Goal: Task Accomplishment & Management: Use online tool/utility

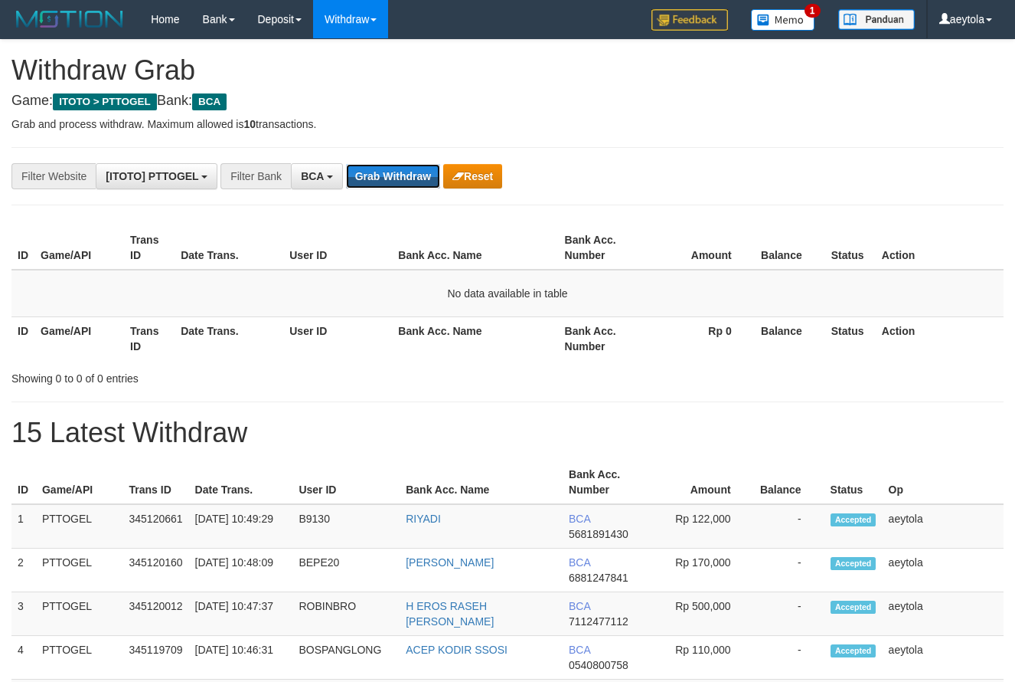
scroll to position [29, 0]
click at [396, 165] on button "Grab Withdraw" at bounding box center [393, 176] width 94 height 25
click at [396, 179] on button "Grab Withdraw" at bounding box center [393, 176] width 94 height 25
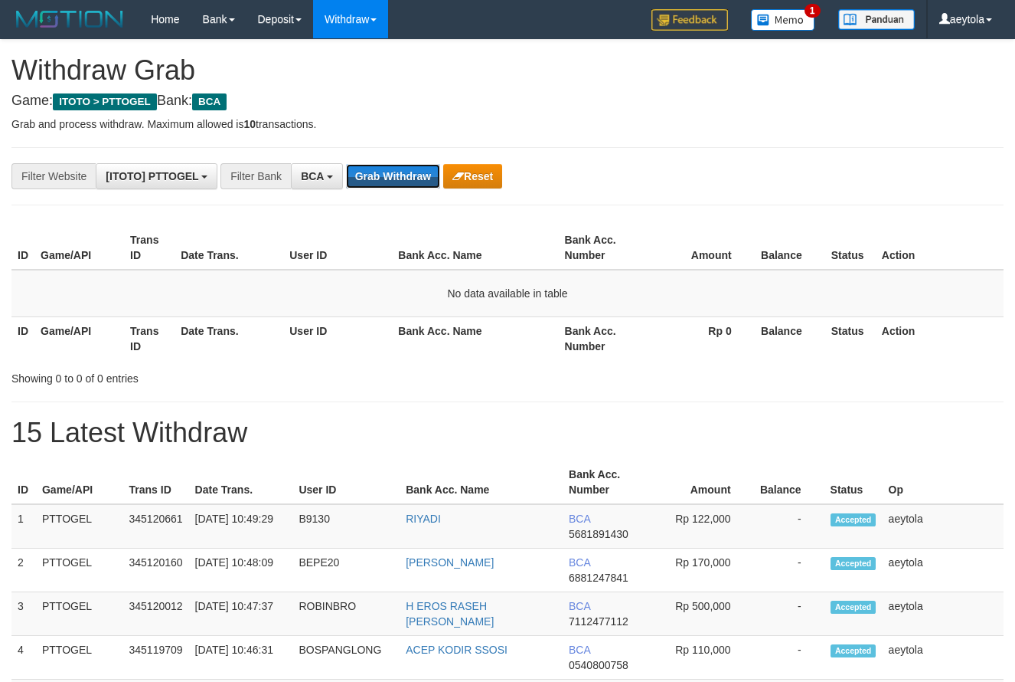
click at [396, 179] on button "Grab Withdraw" at bounding box center [393, 176] width 94 height 25
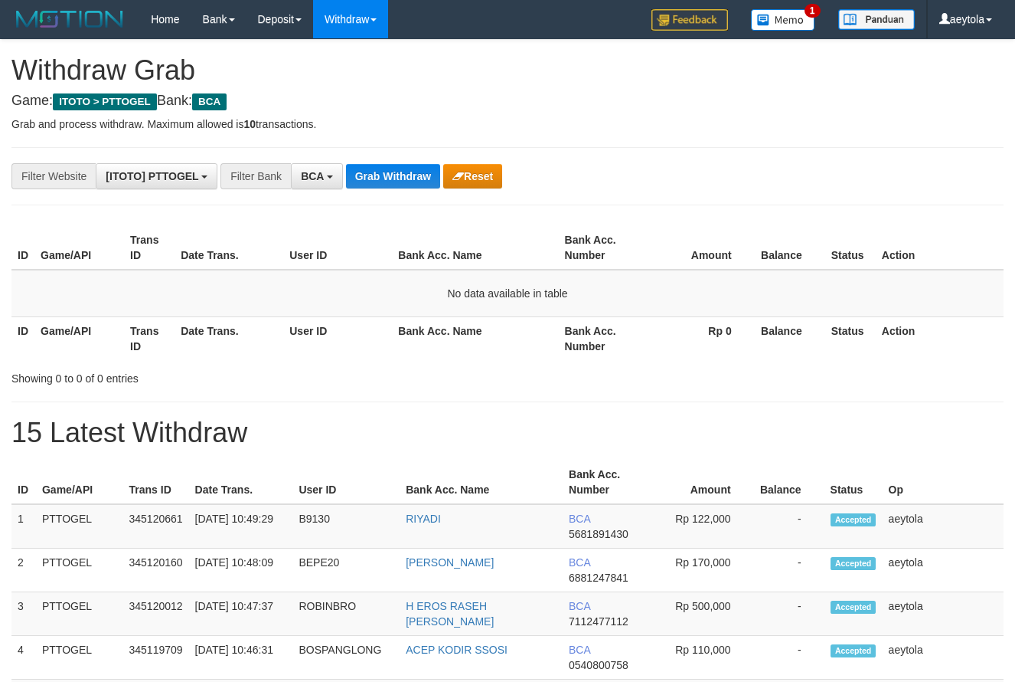
click at [396, 179] on button "Grab Withdraw" at bounding box center [393, 176] width 94 height 25
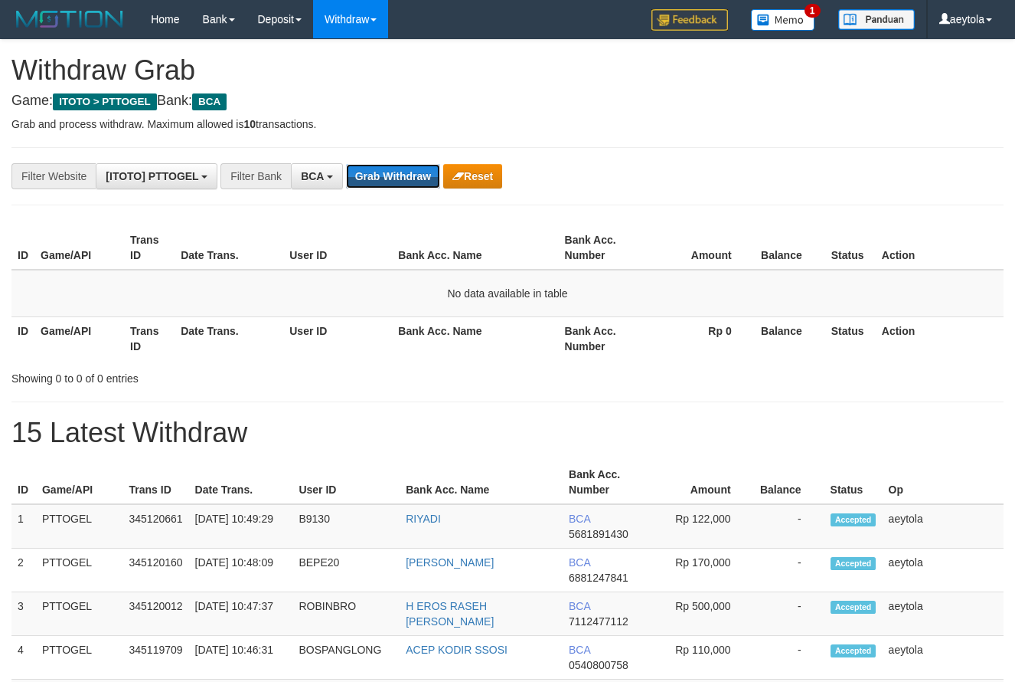
click at [396, 179] on button "Grab Withdraw" at bounding box center [393, 176] width 94 height 25
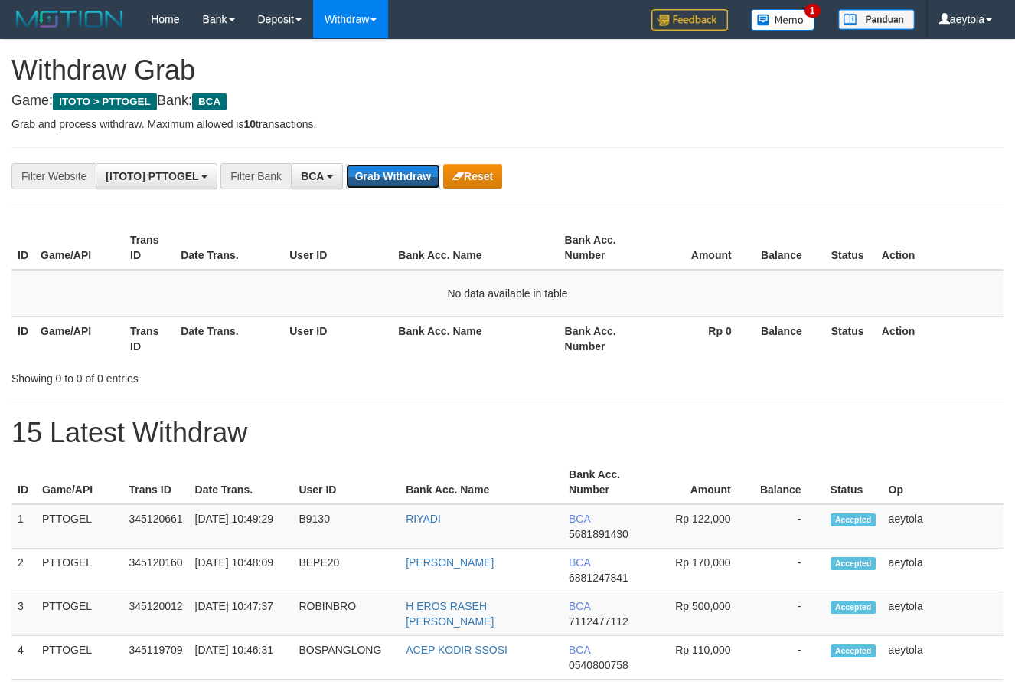
scroll to position [29, 0]
click at [396, 179] on button "Grab Withdraw" at bounding box center [393, 176] width 94 height 25
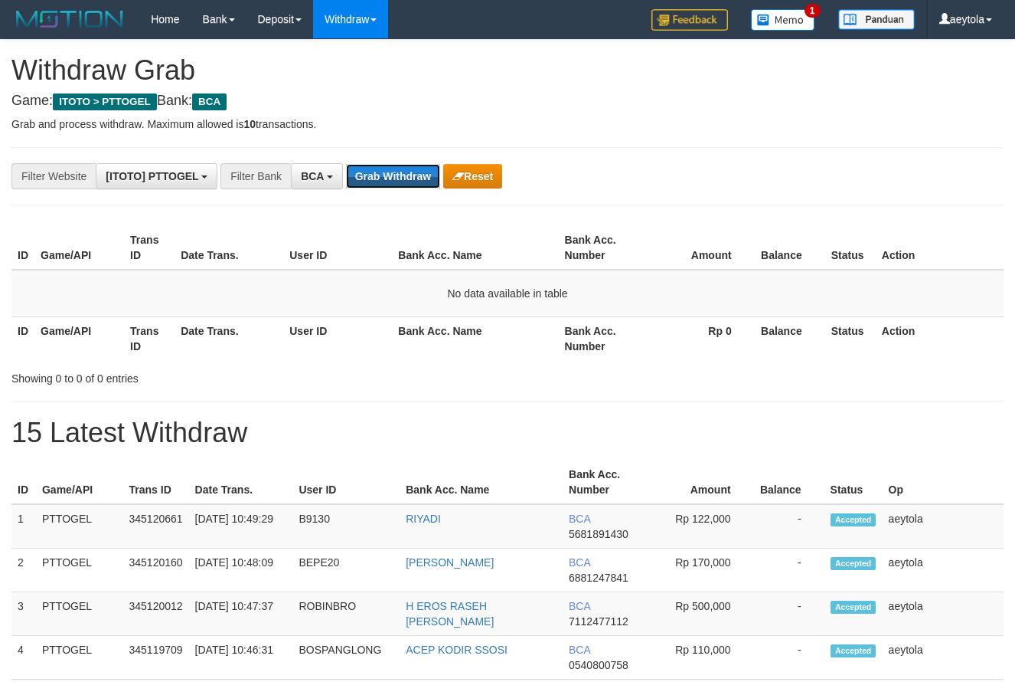
click at [396, 179] on button "Grab Withdraw" at bounding box center [393, 176] width 94 height 25
click at [371, 176] on button "Grab Withdraw" at bounding box center [393, 176] width 94 height 25
click at [372, 175] on button "Grab Withdraw" at bounding box center [393, 176] width 94 height 25
click at [388, 170] on button "Grab Withdraw" at bounding box center [393, 176] width 94 height 25
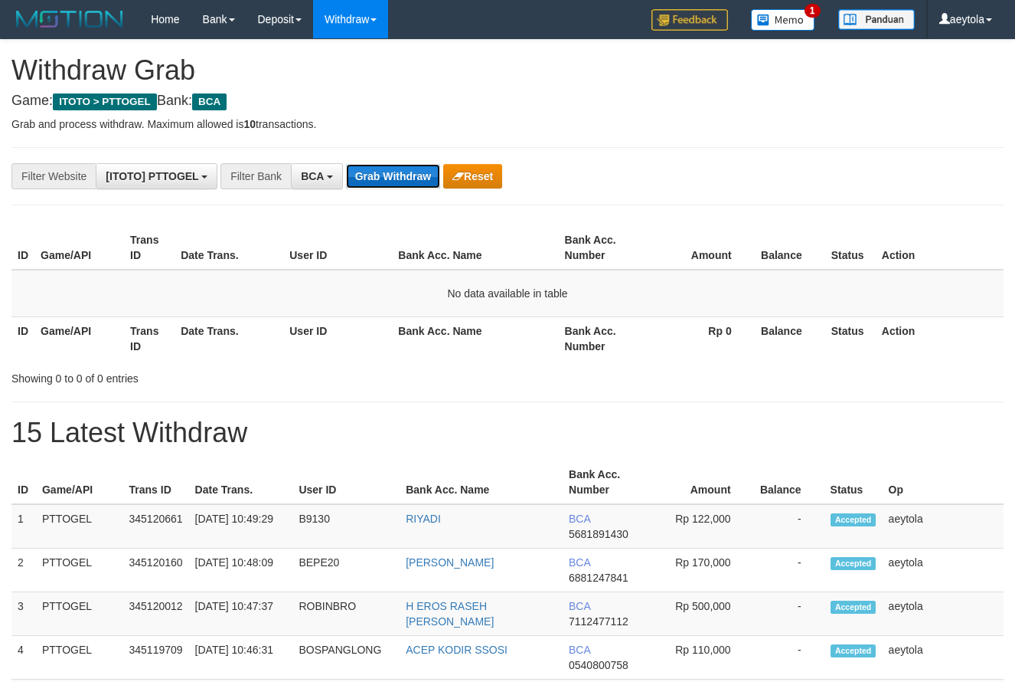
click at [388, 170] on button "Grab Withdraw" at bounding box center [393, 176] width 94 height 25
click at [391, 173] on button "Grab Withdraw" at bounding box center [393, 176] width 94 height 25
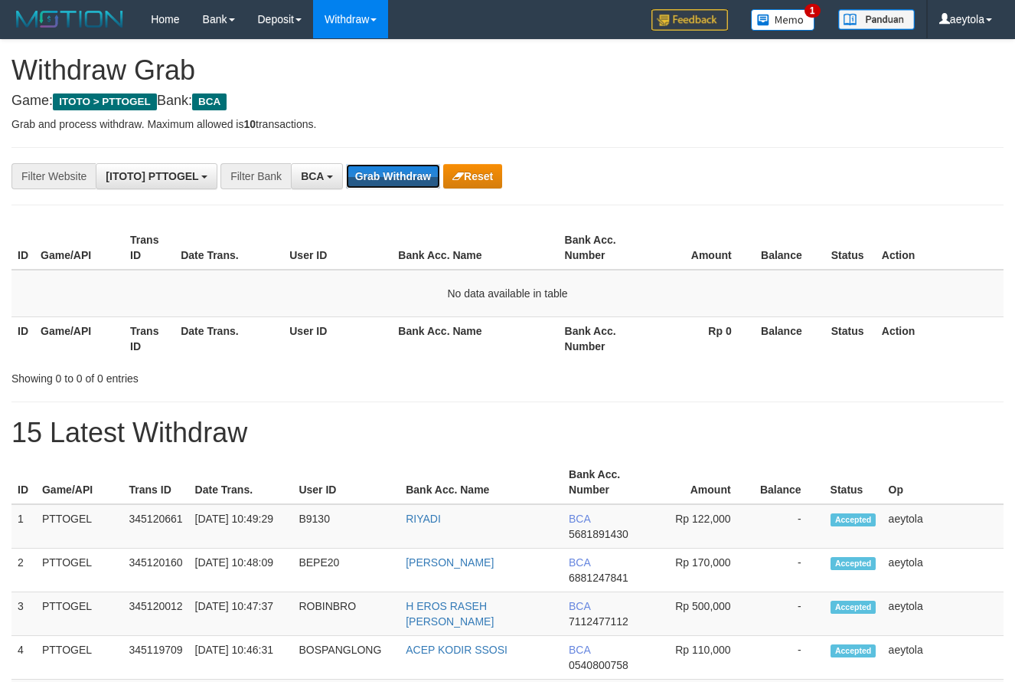
click at [391, 173] on button "Grab Withdraw" at bounding box center [393, 176] width 94 height 25
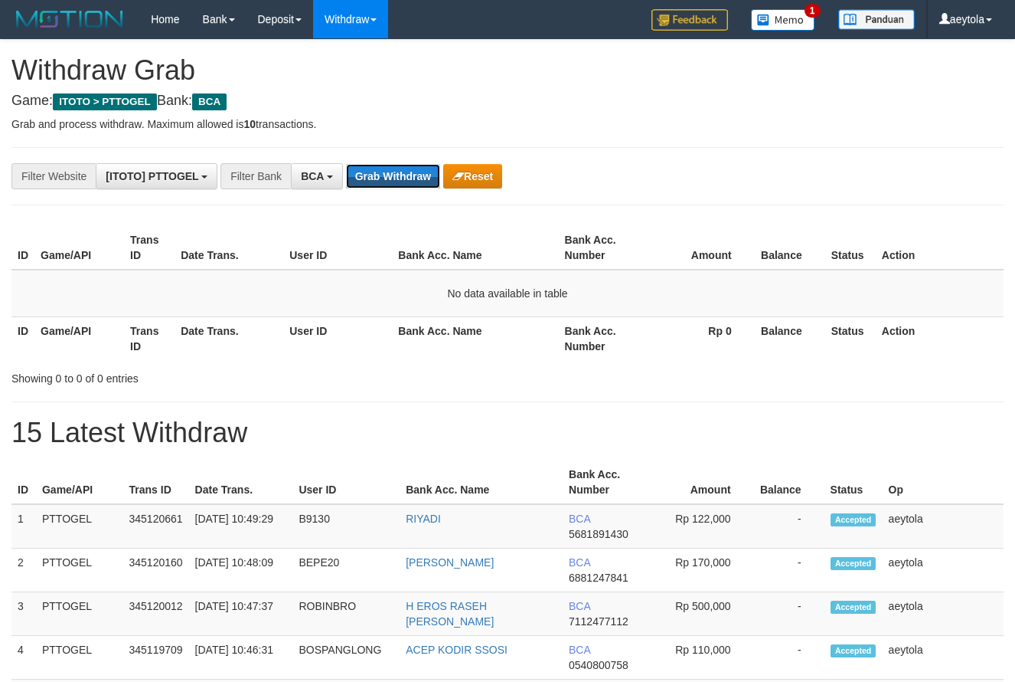
click at [391, 173] on button "Grab Withdraw" at bounding box center [393, 176] width 94 height 25
click at [405, 182] on button "Grab Withdraw" at bounding box center [393, 176] width 94 height 25
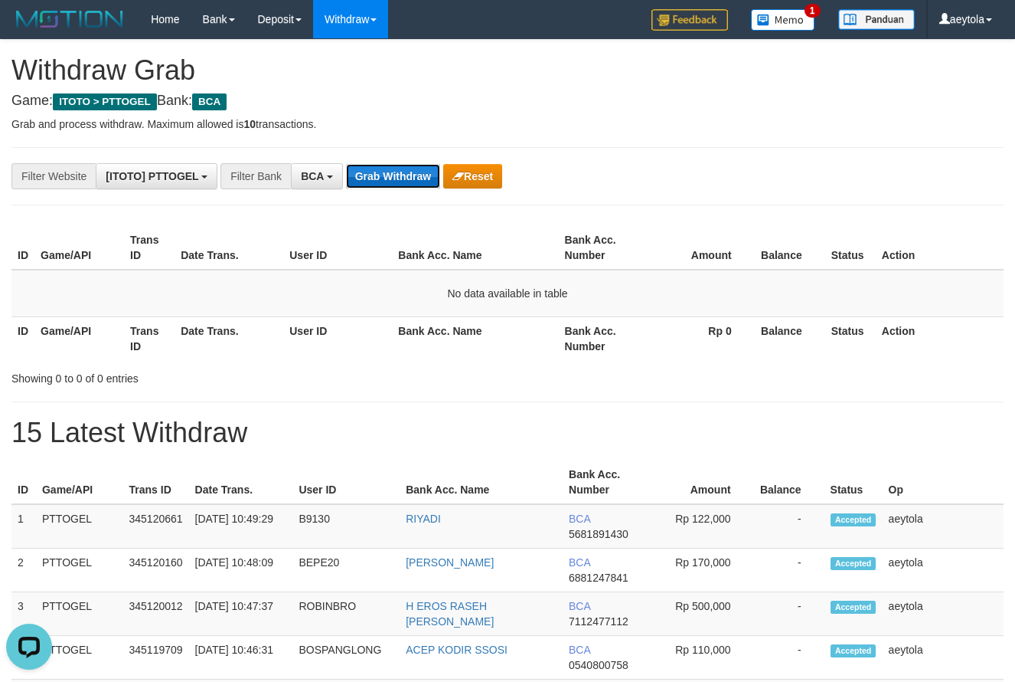
scroll to position [0, 0]
click at [405, 182] on button "Grab Withdraw" at bounding box center [393, 176] width 94 height 25
click at [384, 175] on button "Grab Withdraw" at bounding box center [393, 176] width 94 height 25
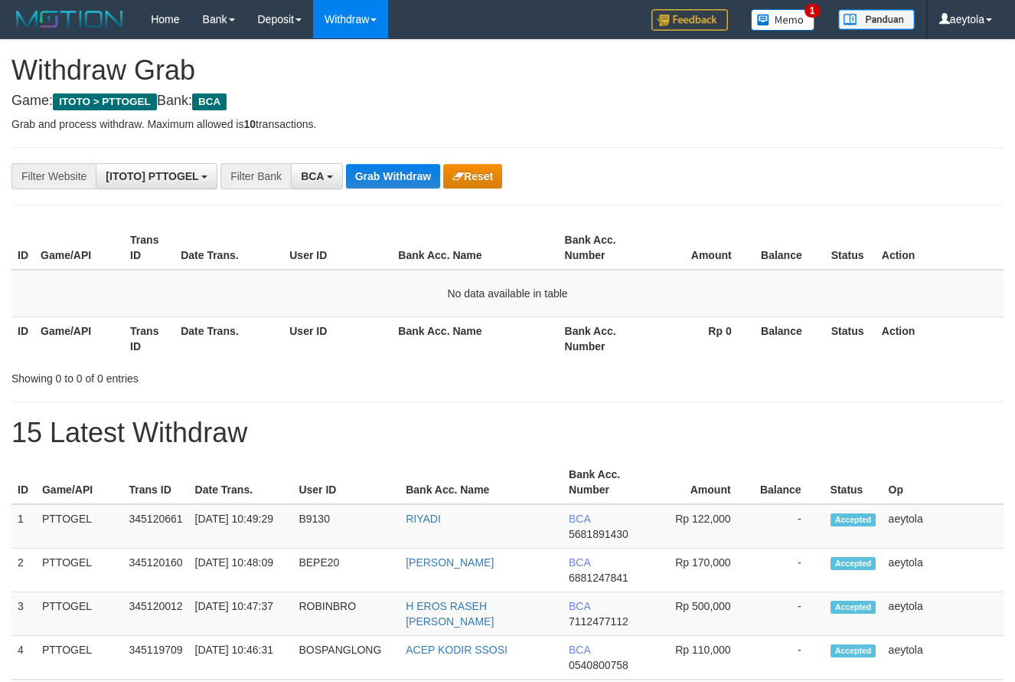
click at [384, 175] on button "Grab Withdraw" at bounding box center [393, 176] width 94 height 25
click at [387, 171] on button "Grab Withdraw" at bounding box center [393, 176] width 94 height 25
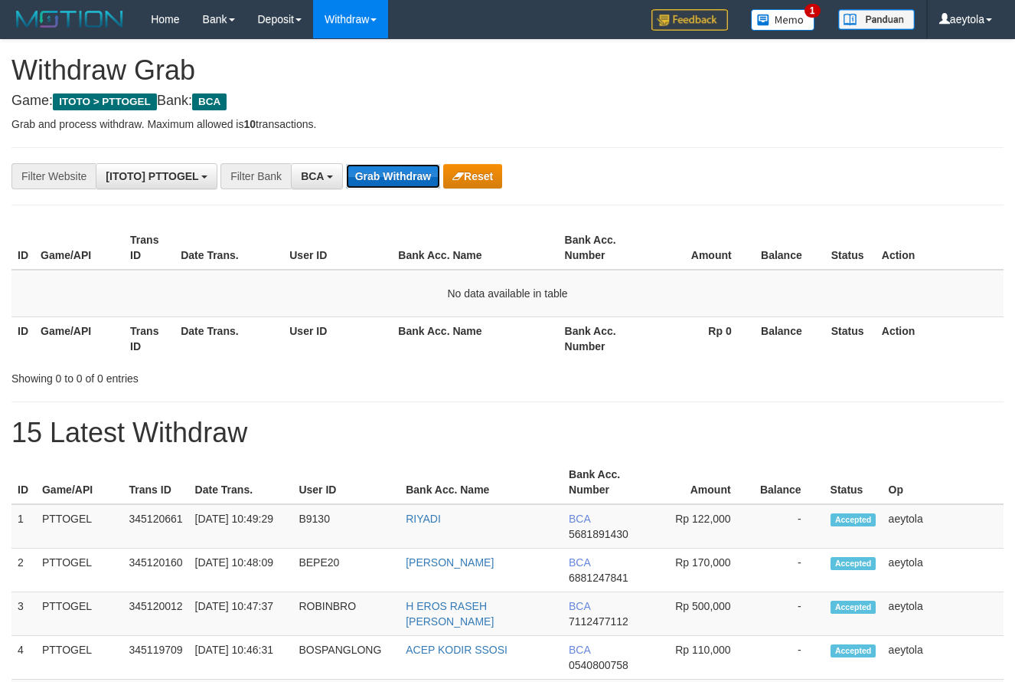
click at [407, 185] on button "Grab Withdraw" at bounding box center [393, 176] width 94 height 25
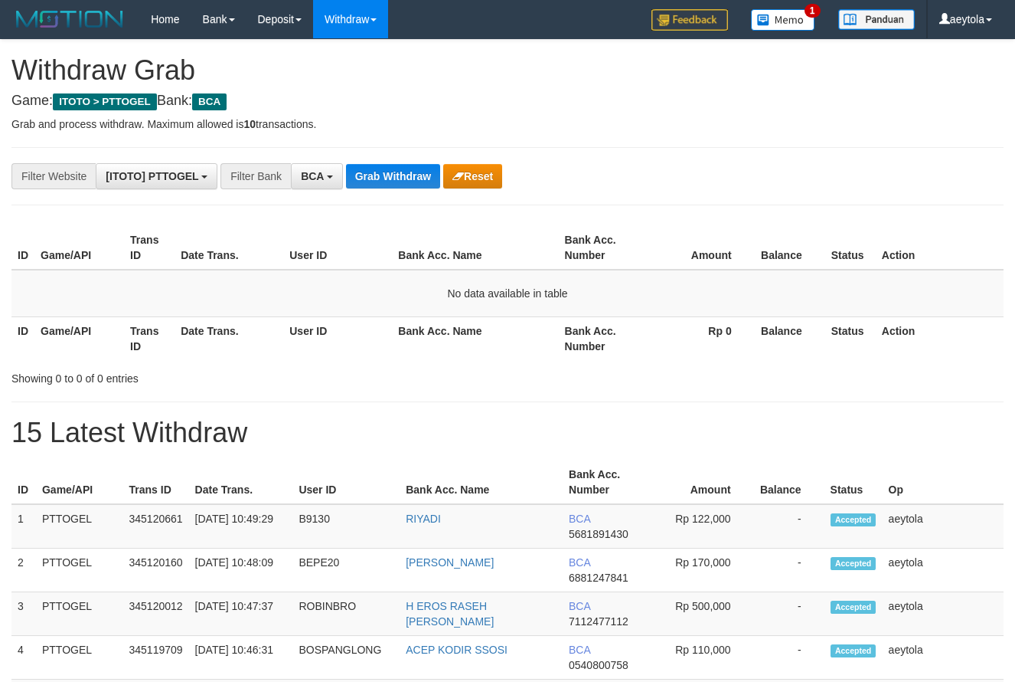
click at [407, 185] on button "Grab Withdraw" at bounding box center [393, 176] width 94 height 25
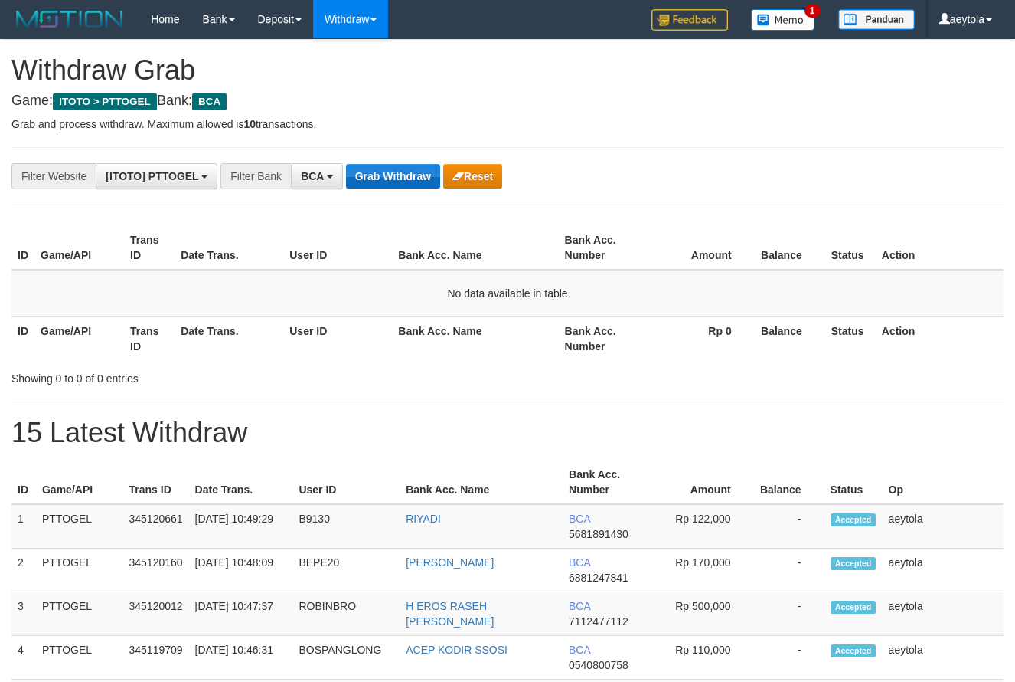
scroll to position [29, 0]
click at [384, 177] on button "Grab Withdraw" at bounding box center [393, 176] width 94 height 25
click at [397, 173] on button "Grab Withdraw" at bounding box center [393, 176] width 94 height 25
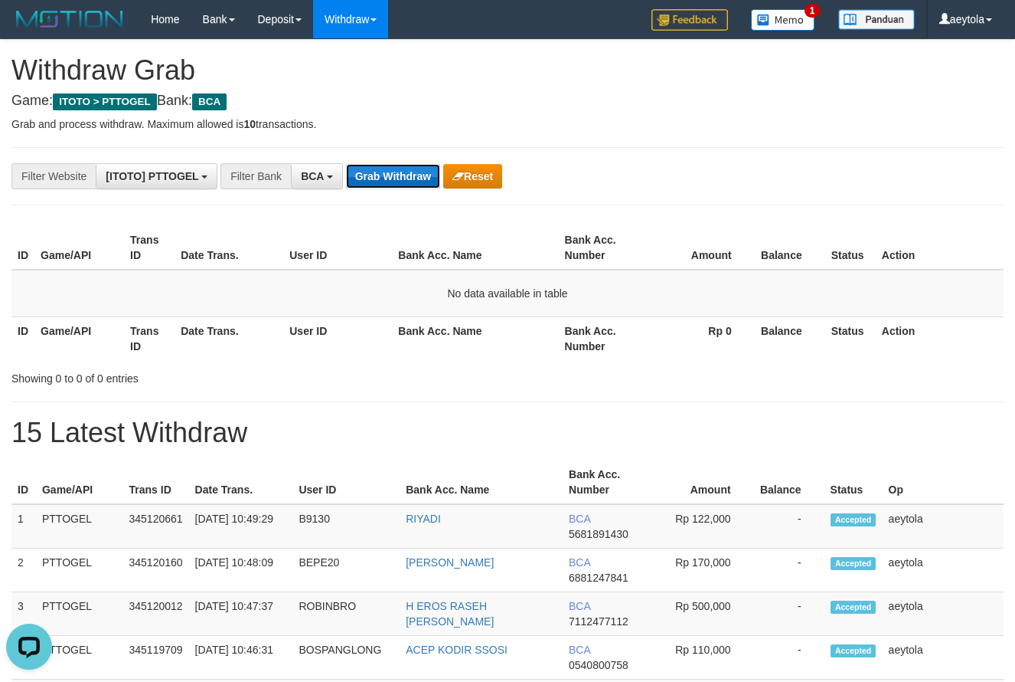
click at [408, 168] on button "Grab Withdraw" at bounding box center [393, 176] width 94 height 25
click at [397, 165] on button "Grab Withdraw" at bounding box center [393, 176] width 94 height 25
click at [397, 170] on button "Grab Withdraw" at bounding box center [393, 176] width 94 height 25
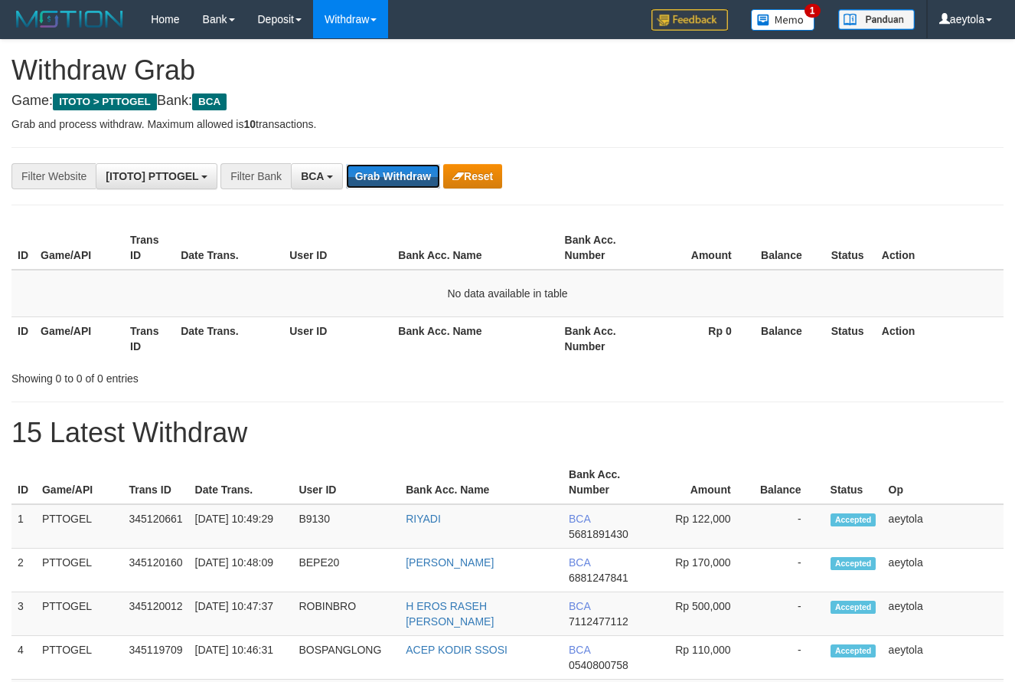
scroll to position [29, 0]
click at [397, 170] on button "Grab Withdraw" at bounding box center [393, 176] width 94 height 25
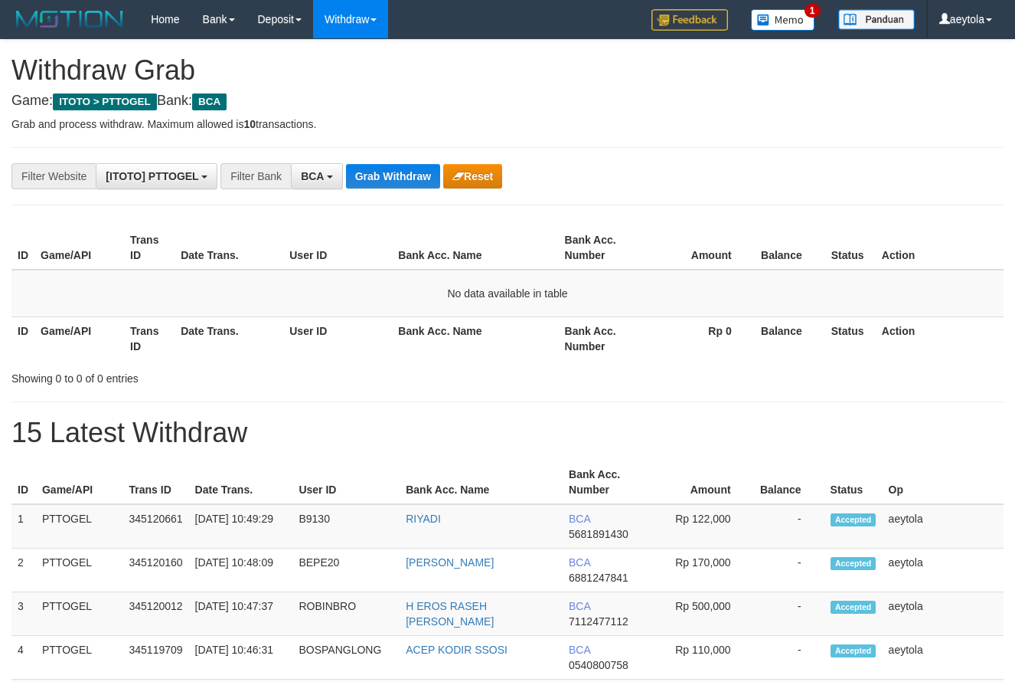
click at [383, 177] on button "Grab Withdraw" at bounding box center [393, 176] width 94 height 25
click at [386, 177] on button "Grab Withdraw" at bounding box center [393, 176] width 94 height 25
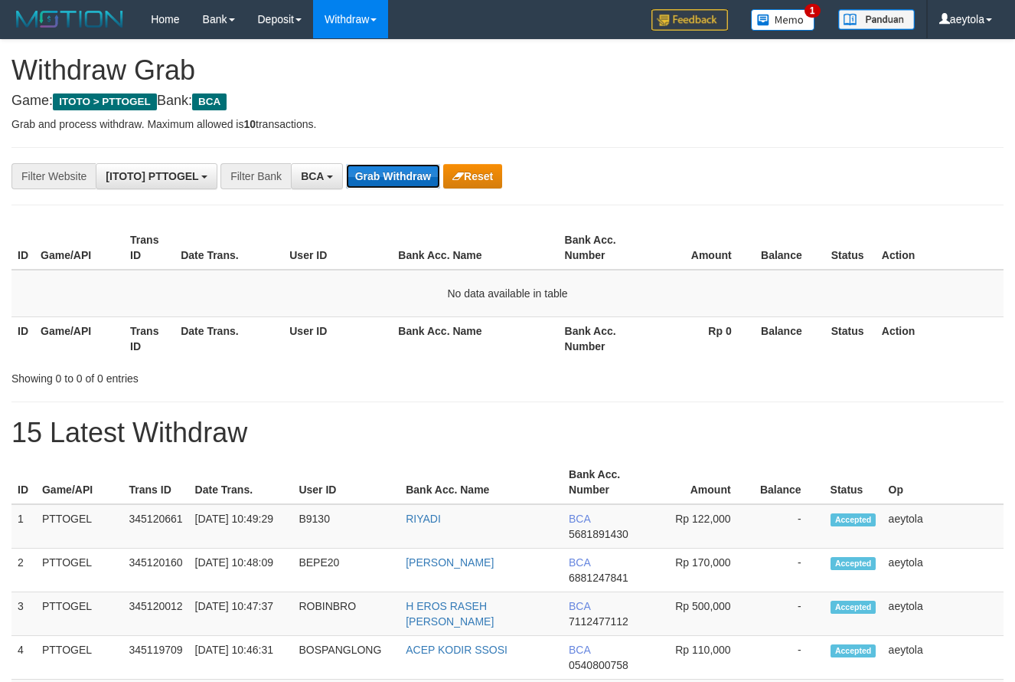
click at [408, 185] on button "Grab Withdraw" at bounding box center [393, 176] width 94 height 25
click at [380, 179] on button "Grab Withdraw" at bounding box center [393, 176] width 94 height 25
click at [393, 170] on button "Grab Withdraw" at bounding box center [393, 176] width 94 height 25
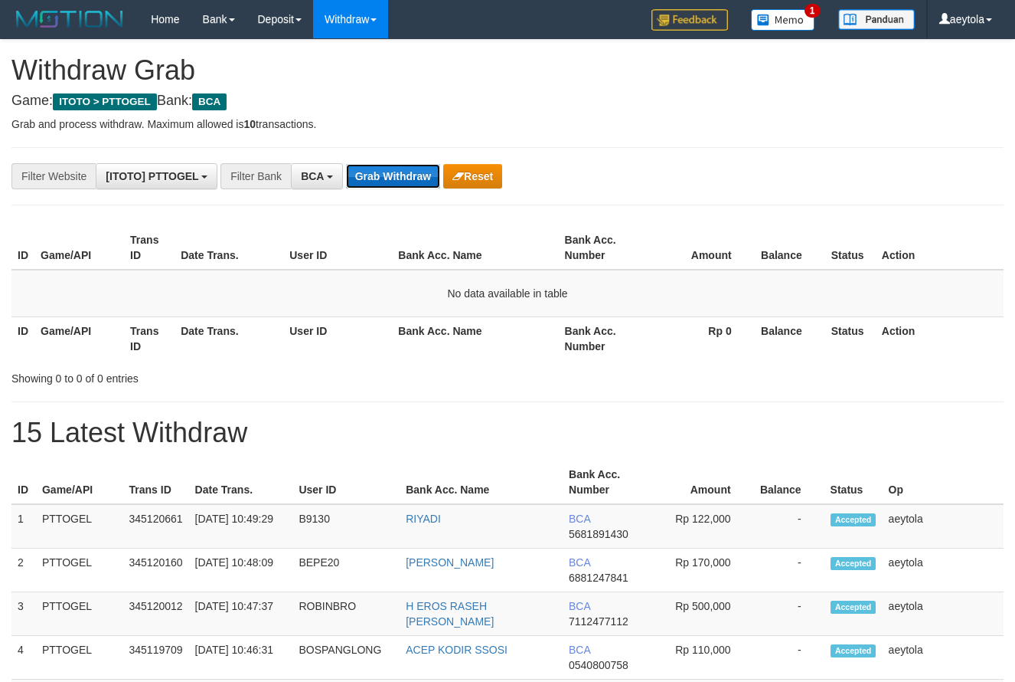
scroll to position [29, 0]
click at [388, 168] on button "Grab Withdraw" at bounding box center [393, 176] width 94 height 25
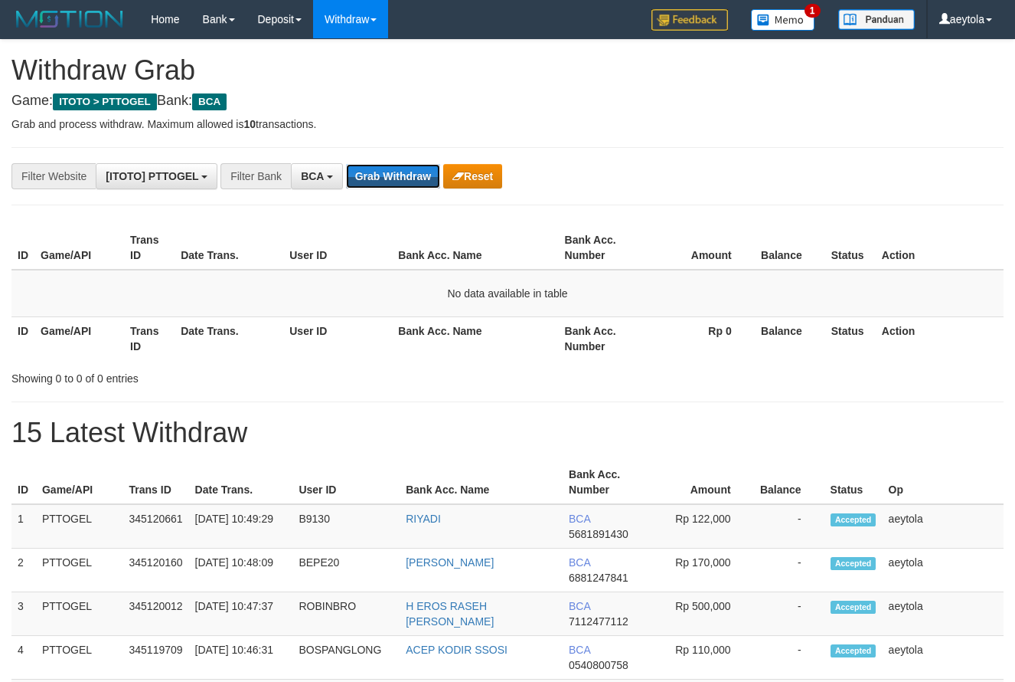
scroll to position [29, 0]
click at [378, 185] on button "Grab Withdraw" at bounding box center [393, 176] width 94 height 25
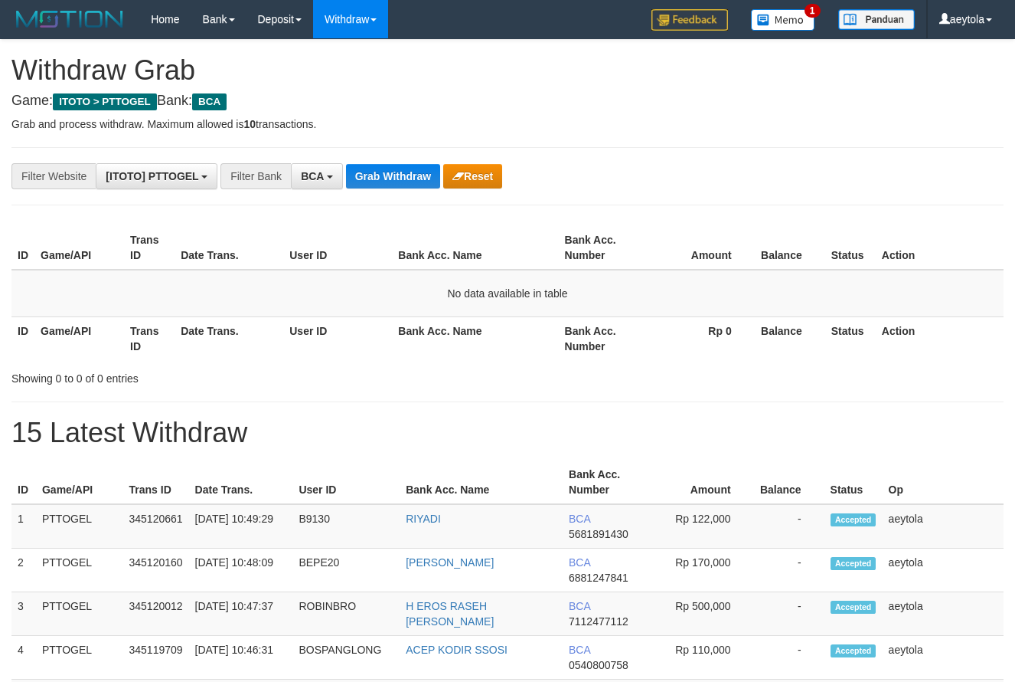
scroll to position [29, 0]
click at [378, 185] on button "Grab Withdraw" at bounding box center [393, 176] width 94 height 25
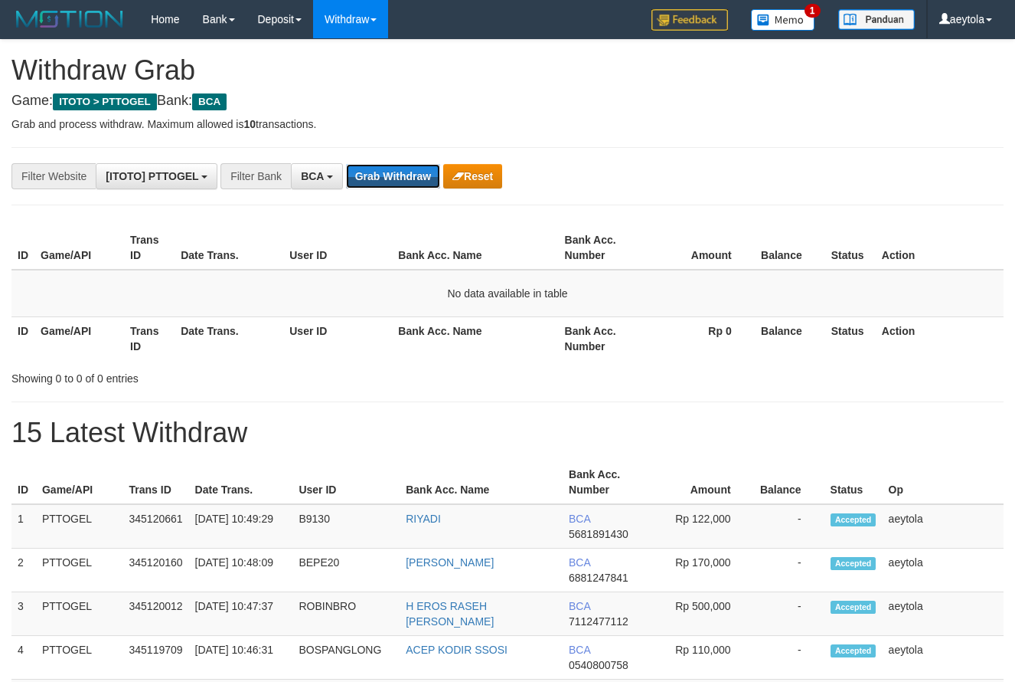
scroll to position [29, 0]
click at [378, 185] on button "Grab Withdraw" at bounding box center [393, 176] width 94 height 25
click at [380, 185] on button "Grab Withdraw" at bounding box center [393, 176] width 94 height 25
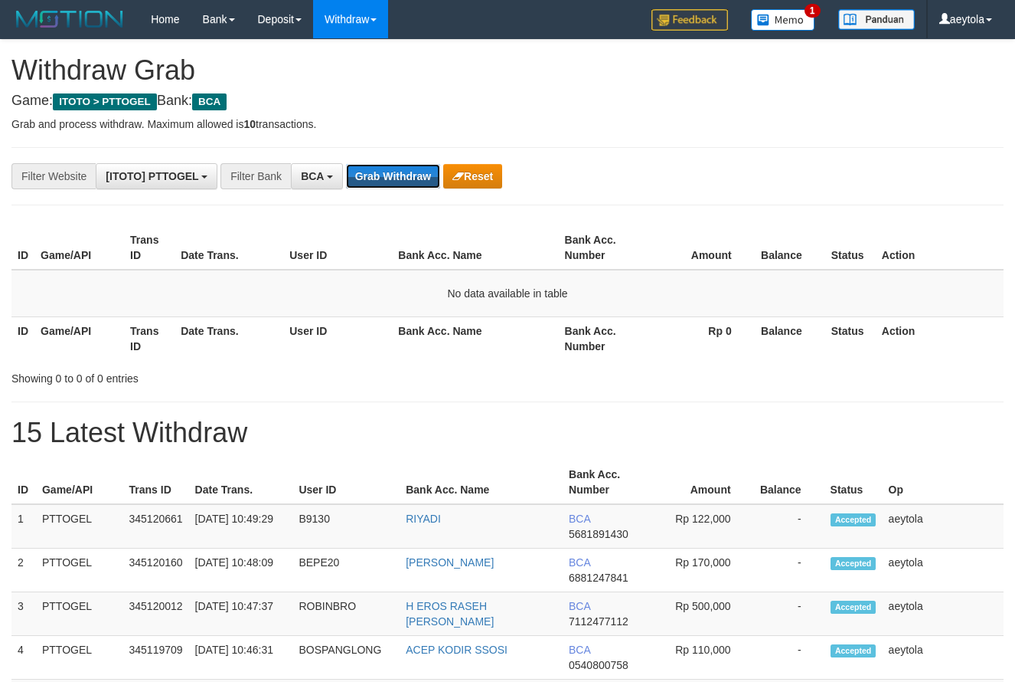
scroll to position [29, 0]
click at [380, 185] on button "Grab Withdraw" at bounding box center [393, 176] width 94 height 25
click at [396, 184] on button "Grab Withdraw" at bounding box center [393, 176] width 94 height 25
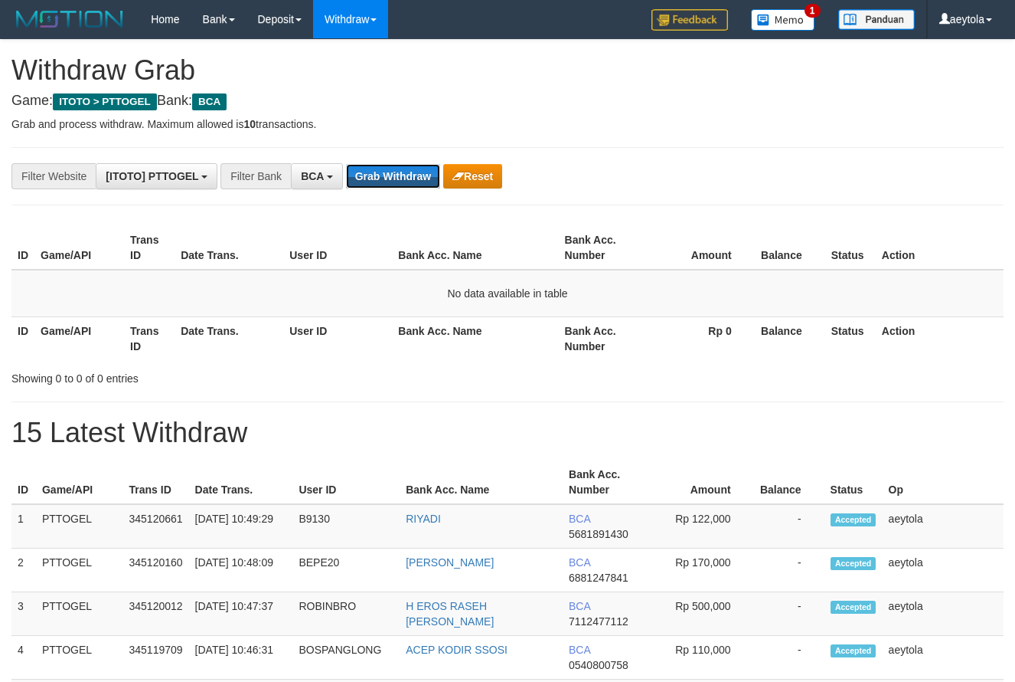
scroll to position [29, 0]
click at [396, 184] on button "Grab Withdraw" at bounding box center [393, 176] width 94 height 25
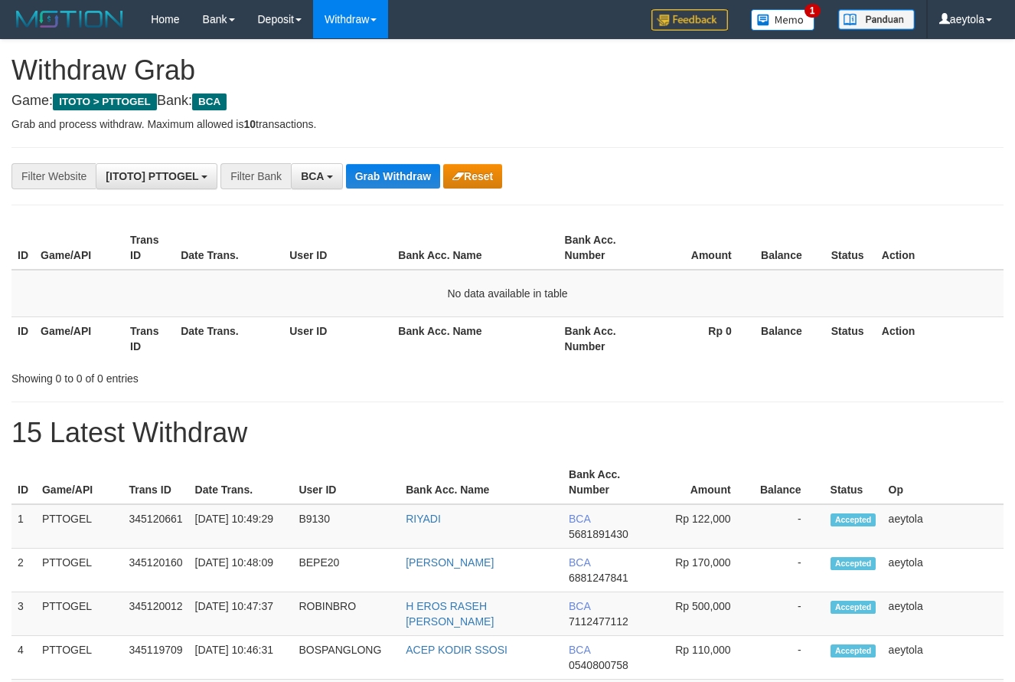
scroll to position [29, 0]
click at [396, 184] on button "Grab Withdraw" at bounding box center [393, 176] width 94 height 25
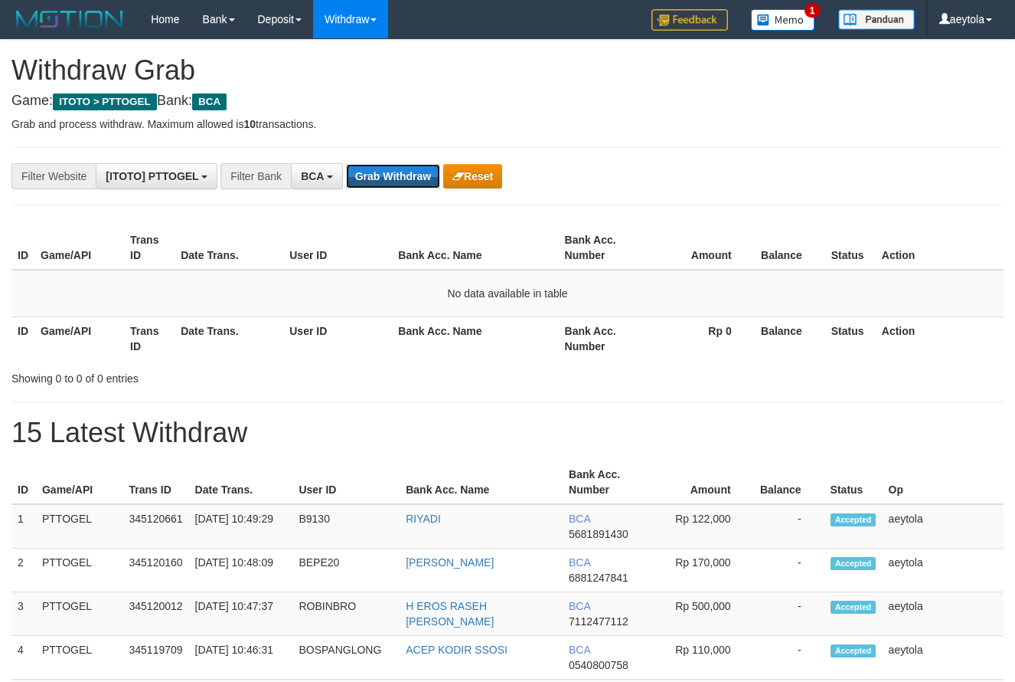
scroll to position [29, 0]
click at [396, 184] on button "Grab Withdraw" at bounding box center [393, 176] width 94 height 25
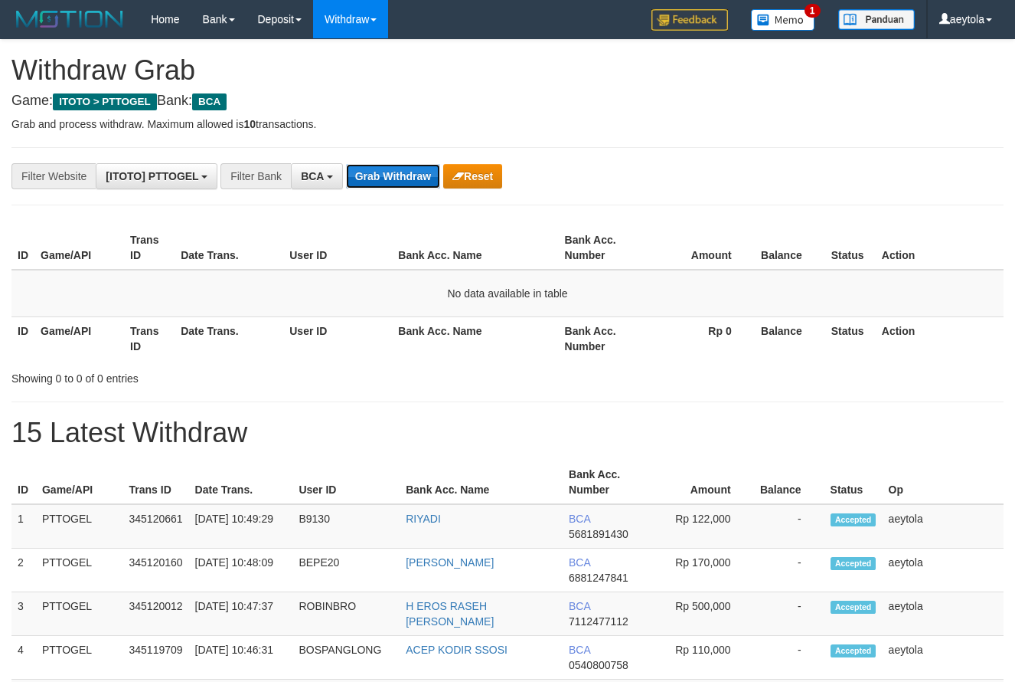
click at [384, 177] on button "Grab Withdraw" at bounding box center [393, 176] width 94 height 25
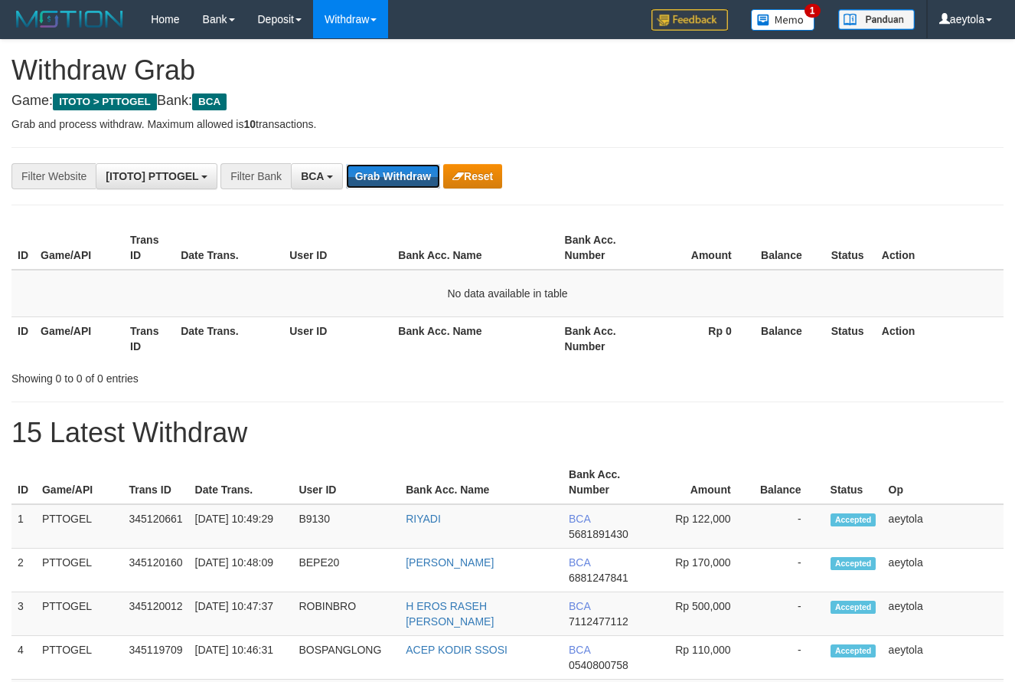
scroll to position [29, 0]
click at [384, 178] on button "Grab Withdraw" at bounding box center [393, 176] width 94 height 25
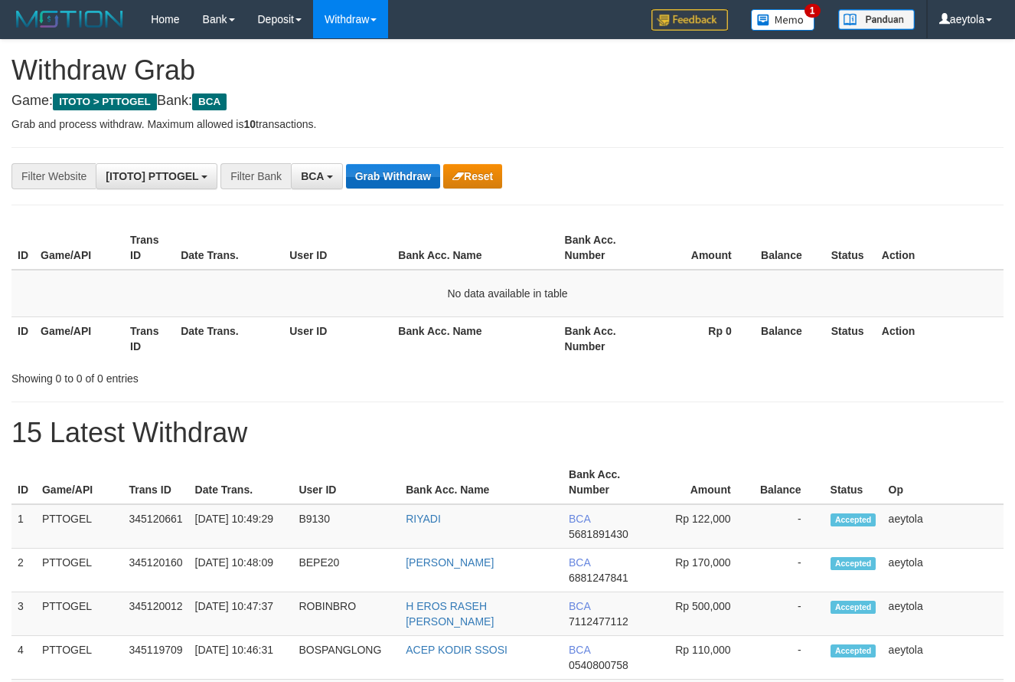
scroll to position [29, 0]
click at [383, 182] on button "Grab Withdraw" at bounding box center [393, 176] width 94 height 25
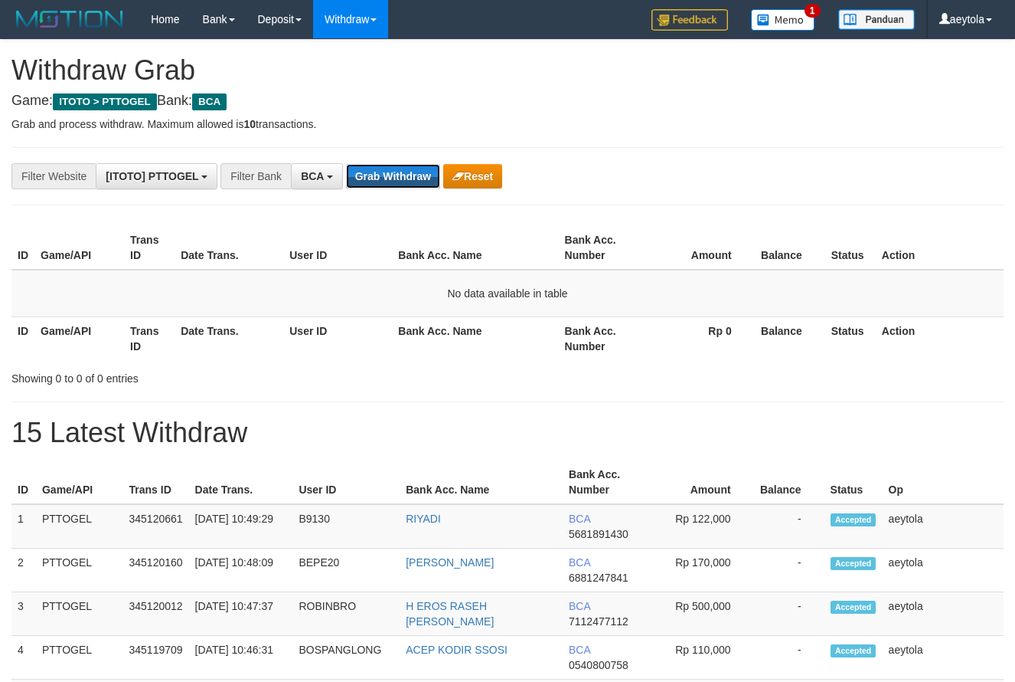
click at [383, 182] on button "Grab Withdraw" at bounding box center [393, 176] width 94 height 25
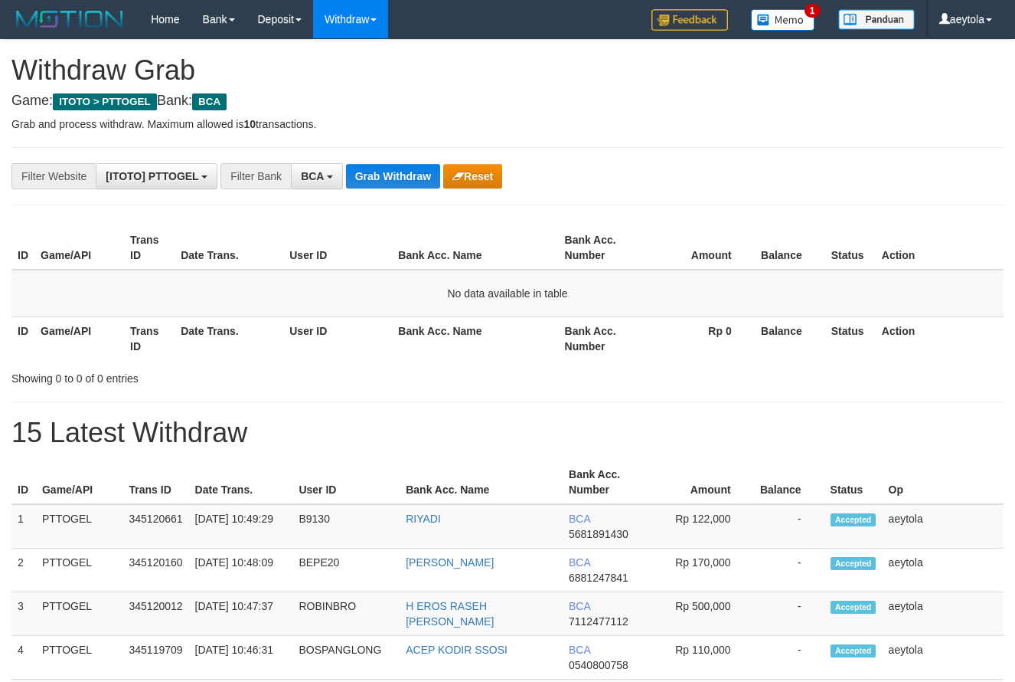
scroll to position [29, 0]
click at [386, 176] on button "Grab Withdraw" at bounding box center [393, 176] width 94 height 25
click at [400, 174] on button "Grab Withdraw" at bounding box center [393, 176] width 94 height 25
click at [415, 167] on button "Grab Withdraw" at bounding box center [393, 176] width 94 height 25
click at [415, 169] on button "Grab Withdraw" at bounding box center [393, 176] width 94 height 25
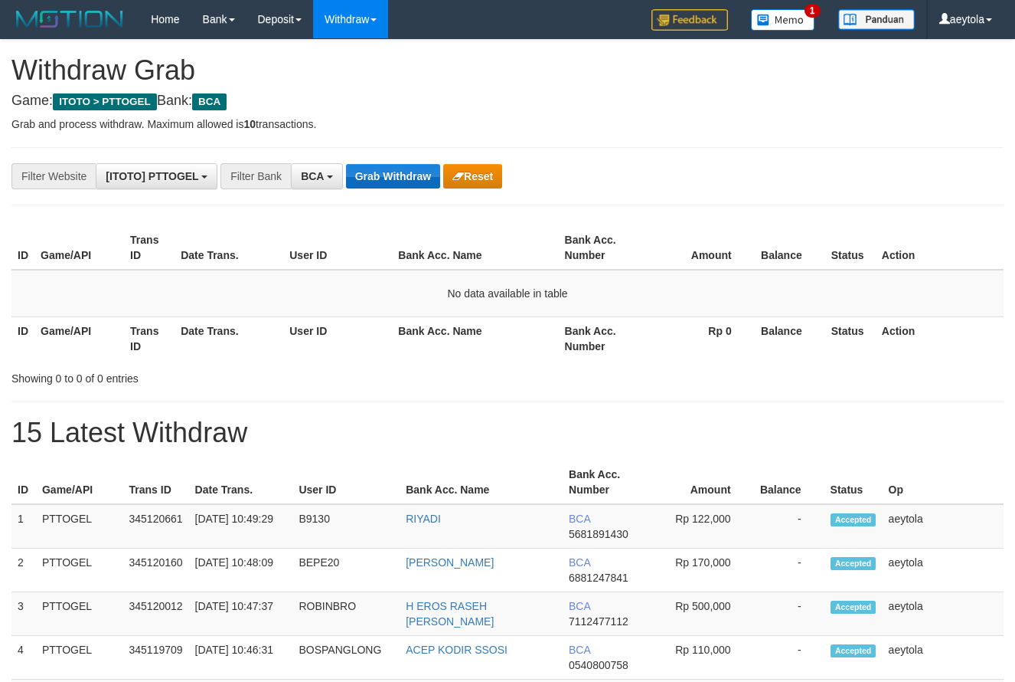
scroll to position [29, 0]
click at [378, 173] on button "Grab Withdraw" at bounding box center [393, 176] width 94 height 25
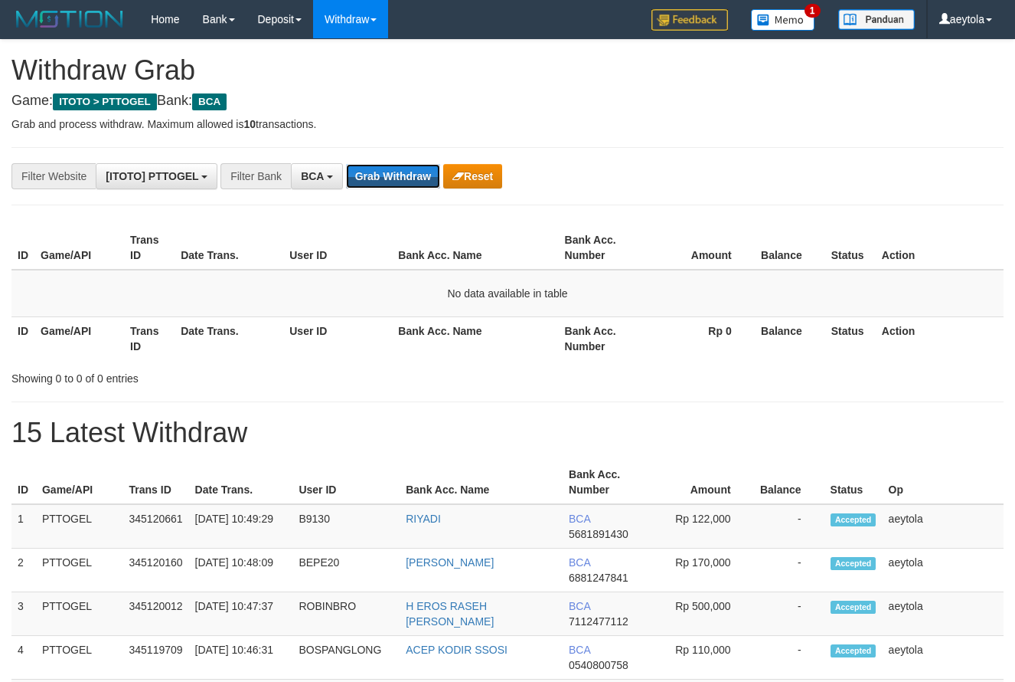
click at [378, 173] on button "Grab Withdraw" at bounding box center [393, 176] width 94 height 25
click at [378, 172] on button "Grab Withdraw" at bounding box center [393, 176] width 94 height 25
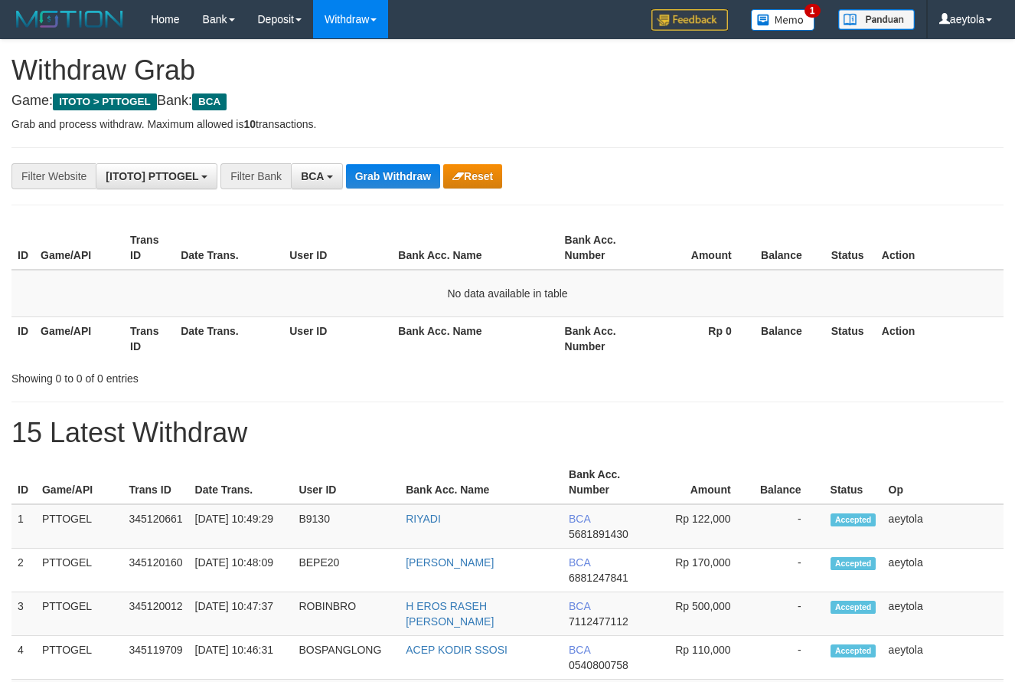
scroll to position [29, 0]
click at [380, 169] on button "Grab Withdraw" at bounding box center [393, 176] width 94 height 25
click at [397, 178] on button "Grab Withdraw" at bounding box center [393, 176] width 94 height 25
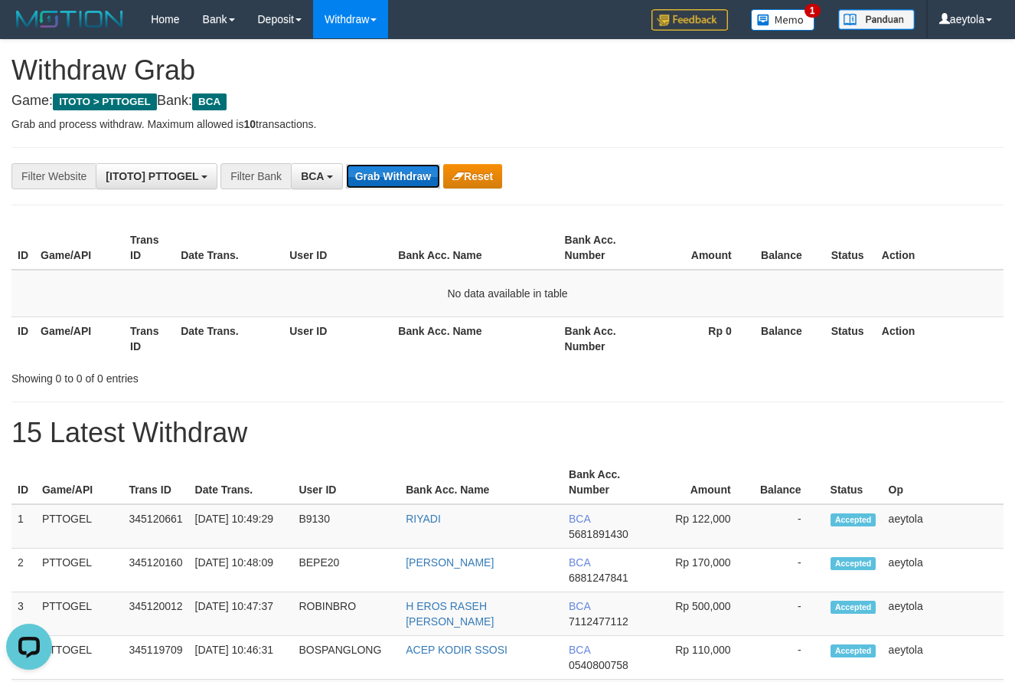
click at [397, 178] on button "Grab Withdraw" at bounding box center [393, 176] width 94 height 25
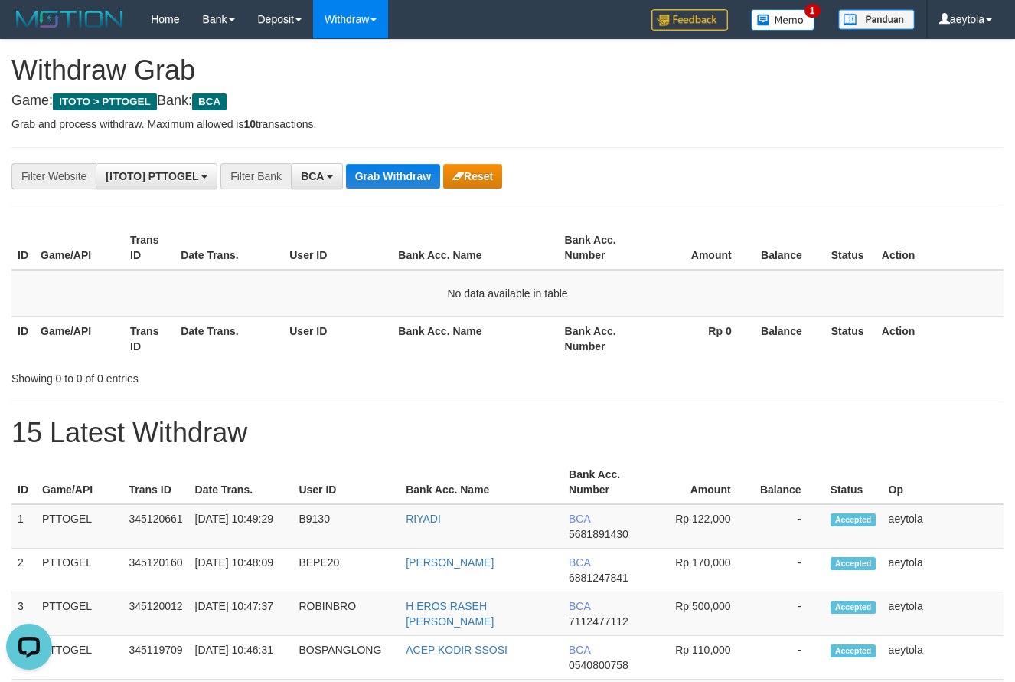
click at [397, 175] on button "Grab Withdraw" at bounding box center [393, 176] width 94 height 25
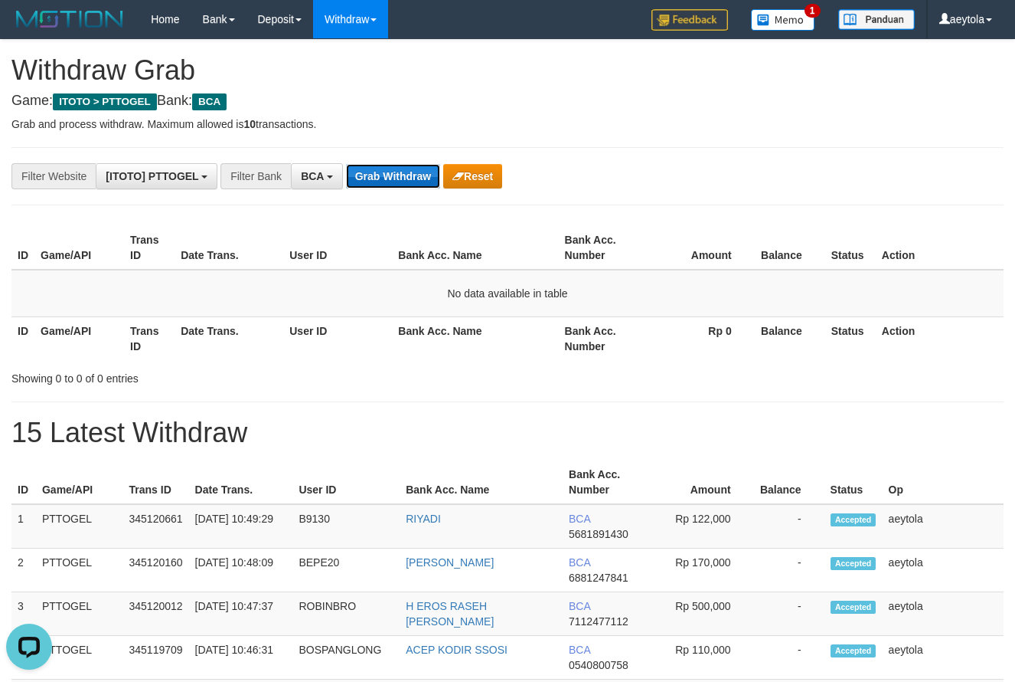
click at [410, 187] on button "Grab Withdraw" at bounding box center [393, 176] width 94 height 25
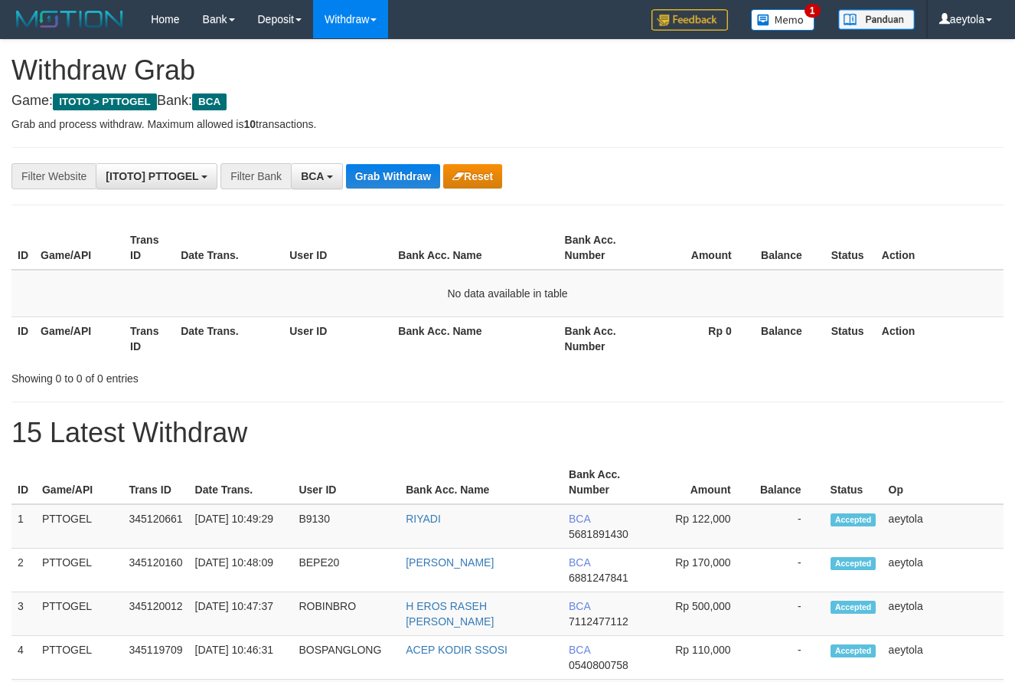
scroll to position [29, 0]
click at [410, 187] on button "Grab Withdraw" at bounding box center [393, 176] width 94 height 25
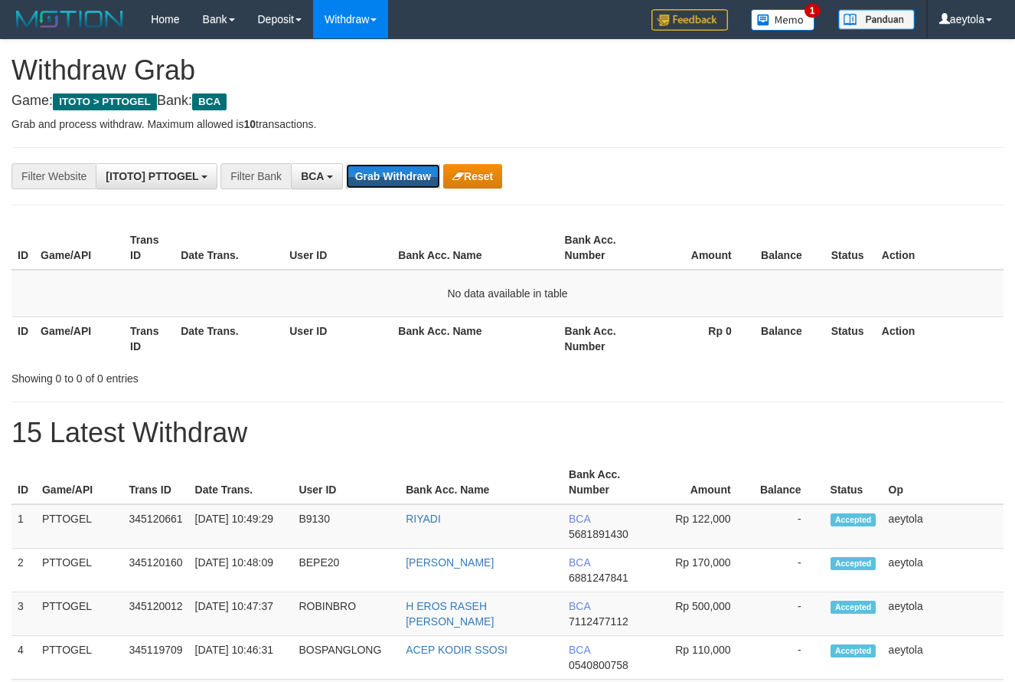
click at [410, 187] on button "Grab Withdraw" at bounding box center [393, 176] width 94 height 25
click at [410, 176] on button "Grab Withdraw" at bounding box center [393, 176] width 94 height 25
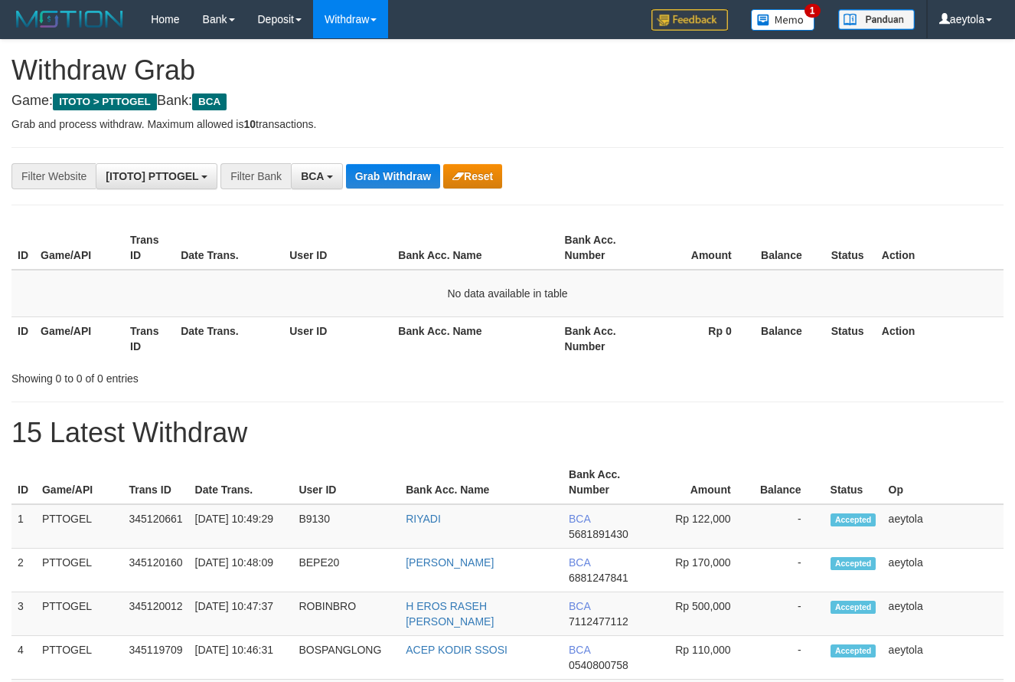
scroll to position [29, 0]
click at [410, 176] on button "Grab Withdraw" at bounding box center [393, 176] width 94 height 25
click at [406, 177] on button "Grab Withdraw" at bounding box center [393, 176] width 94 height 25
click at [404, 177] on button "Grab Withdraw" at bounding box center [393, 176] width 94 height 25
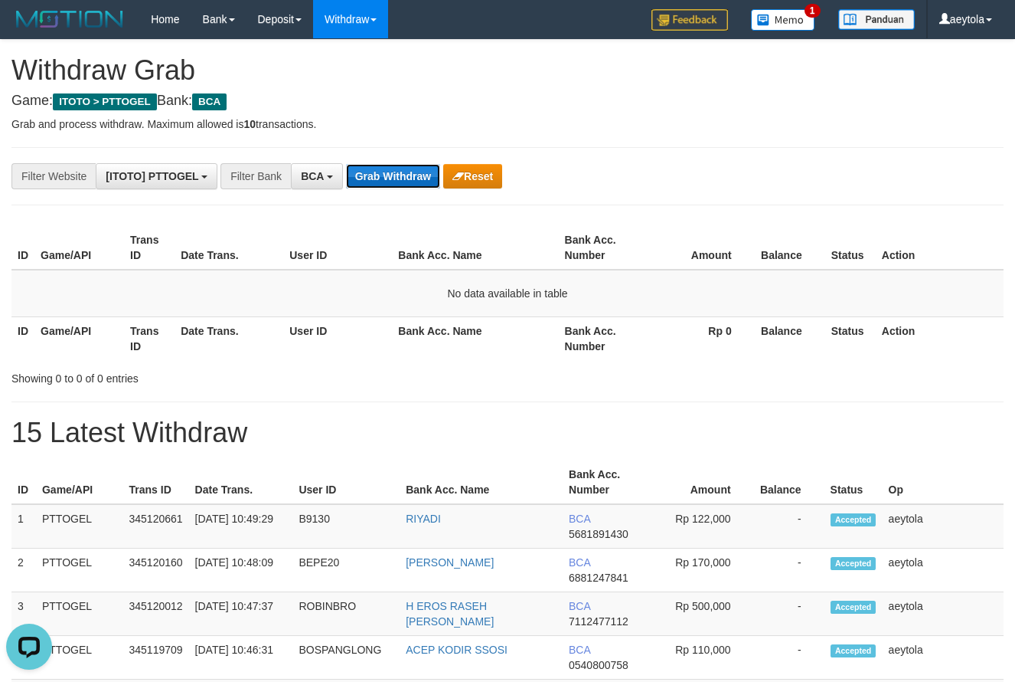
click at [404, 177] on button "Grab Withdraw" at bounding box center [393, 176] width 94 height 25
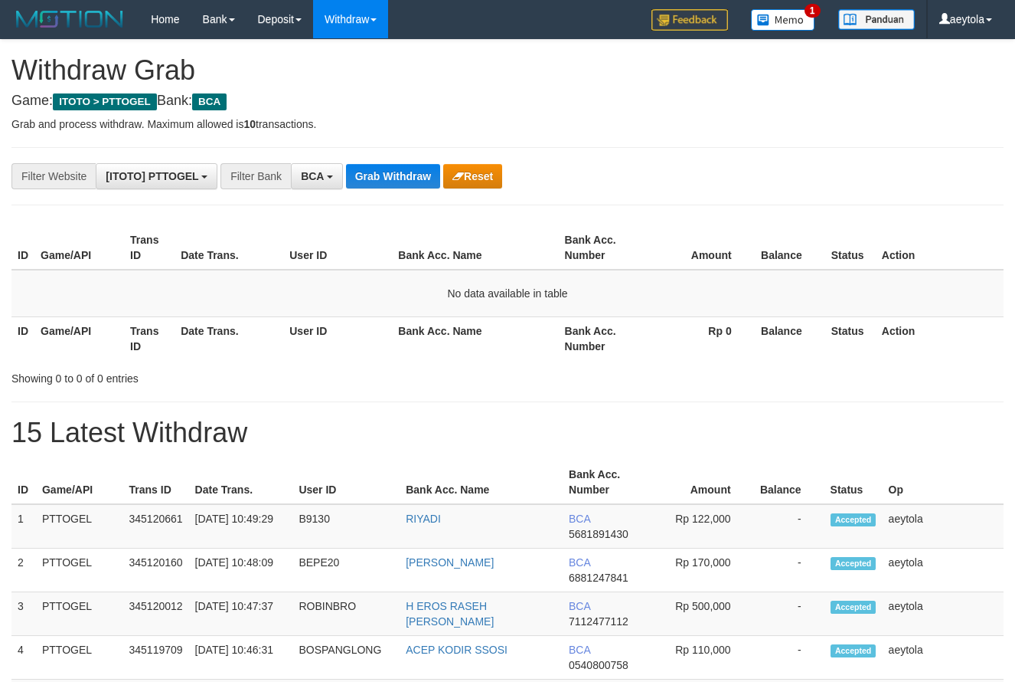
scroll to position [29, 0]
click at [404, 177] on button "Grab Withdraw" at bounding box center [393, 176] width 94 height 25
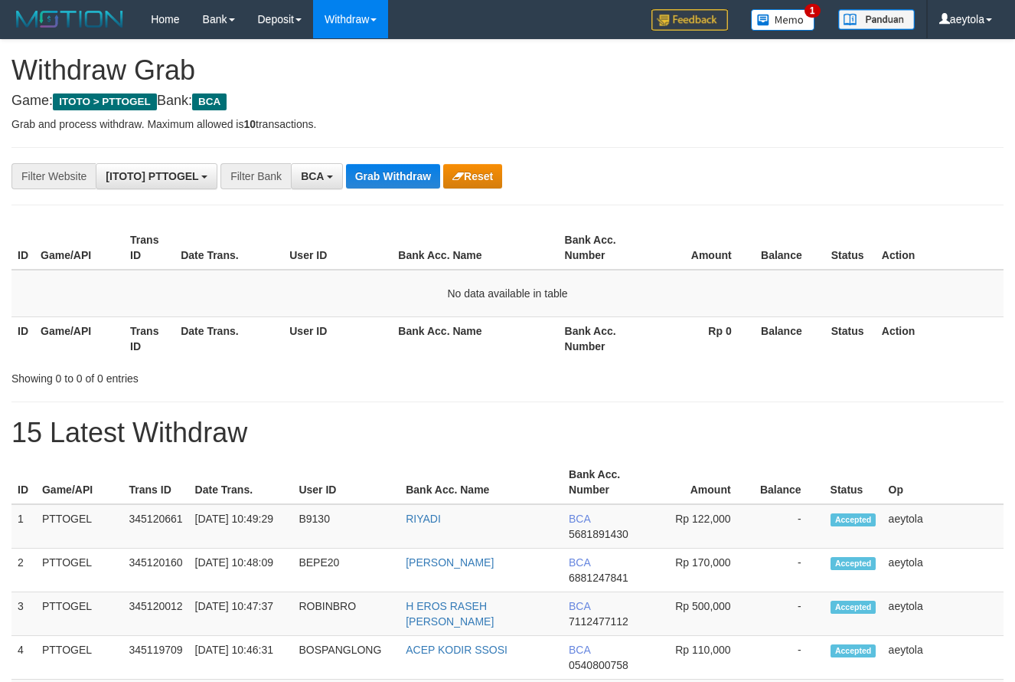
click at [404, 177] on button "Grab Withdraw" at bounding box center [393, 176] width 94 height 25
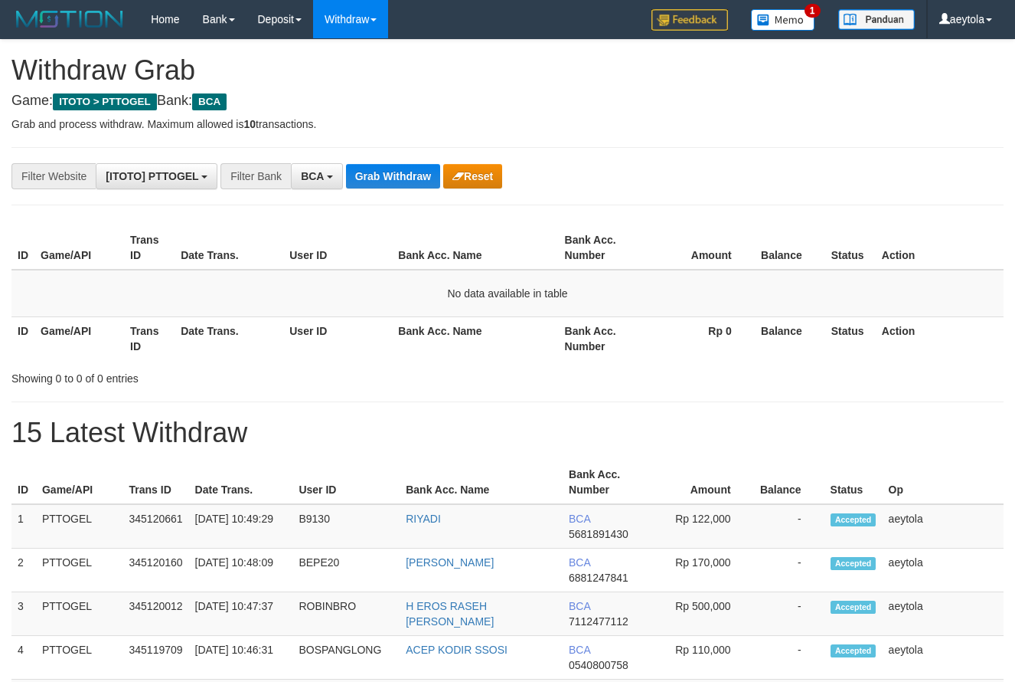
click at [404, 177] on button "Grab Withdraw" at bounding box center [393, 176] width 94 height 25
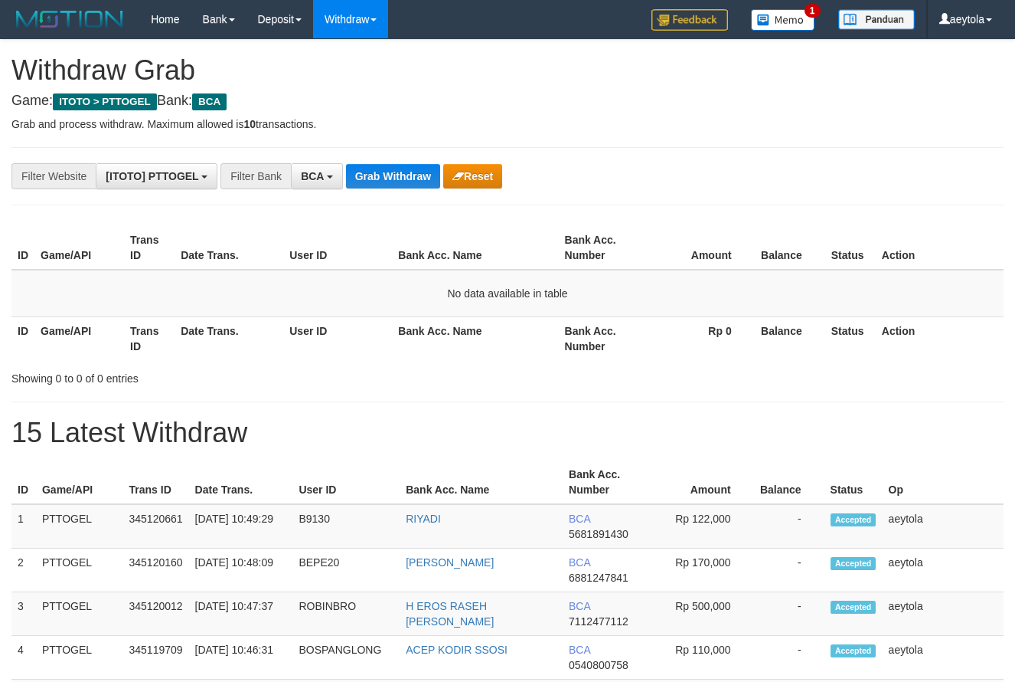
scroll to position [29, 0]
click at [404, 177] on button "Grab Withdraw" at bounding box center [393, 176] width 94 height 25
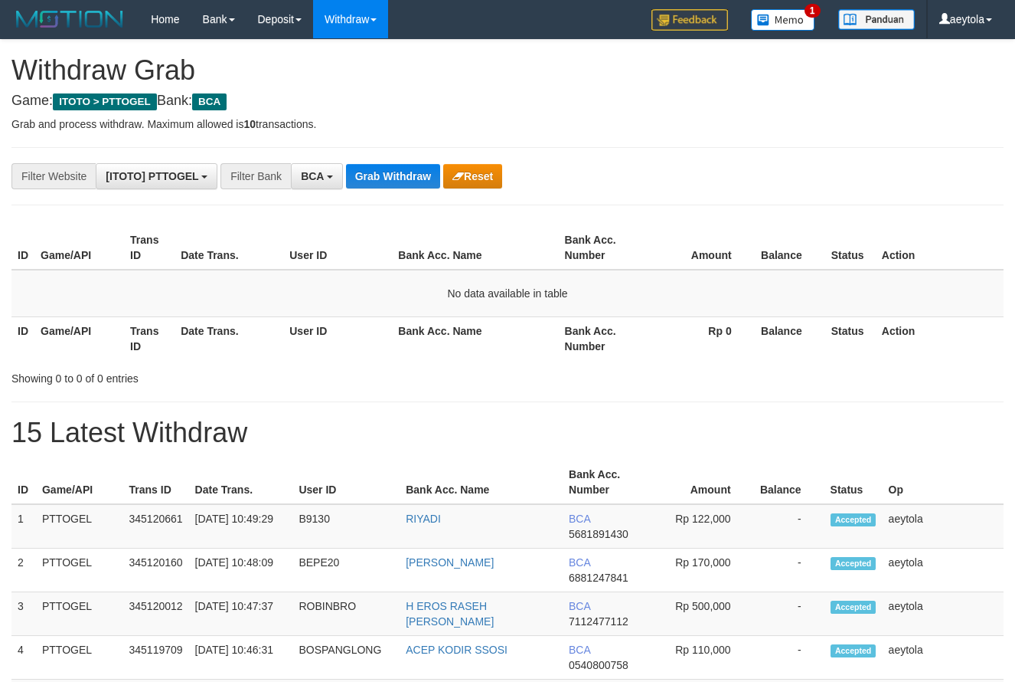
click at [404, 177] on button "Grab Withdraw" at bounding box center [393, 176] width 94 height 25
drag, startPoint x: 393, startPoint y: 143, endPoint x: 401, endPoint y: 181, distance: 39.2
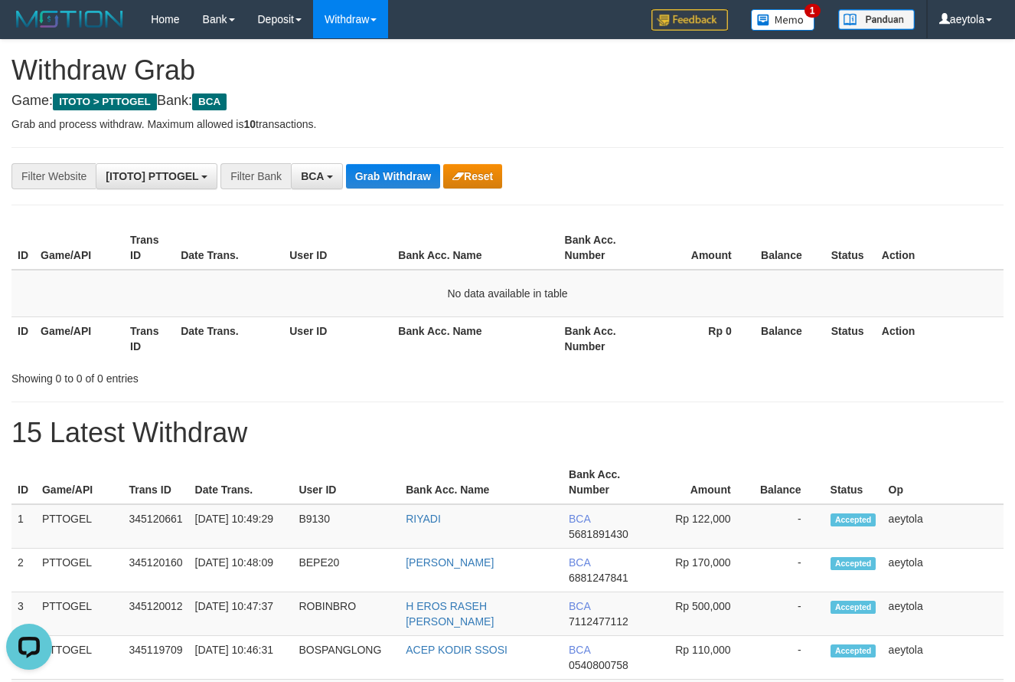
drag, startPoint x: 403, startPoint y: 149, endPoint x: 399, endPoint y: 212, distance: 63.7
click at [402, 182] on button "Grab Withdraw" at bounding box center [393, 176] width 94 height 25
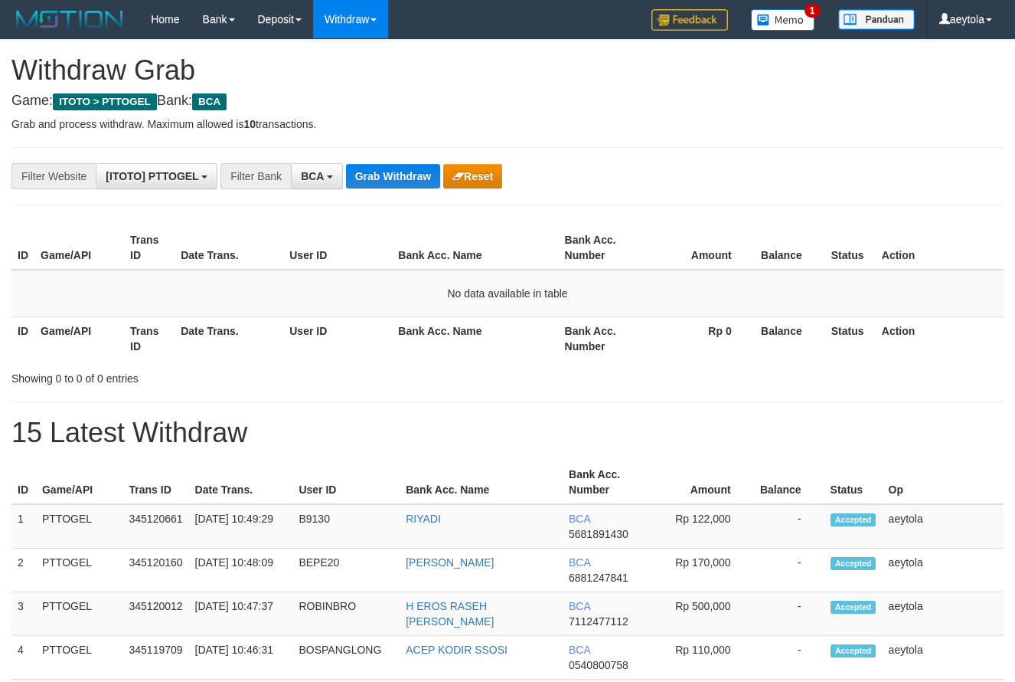
scroll to position [29, 0]
click at [400, 182] on button "Grab Withdraw" at bounding box center [393, 176] width 94 height 25
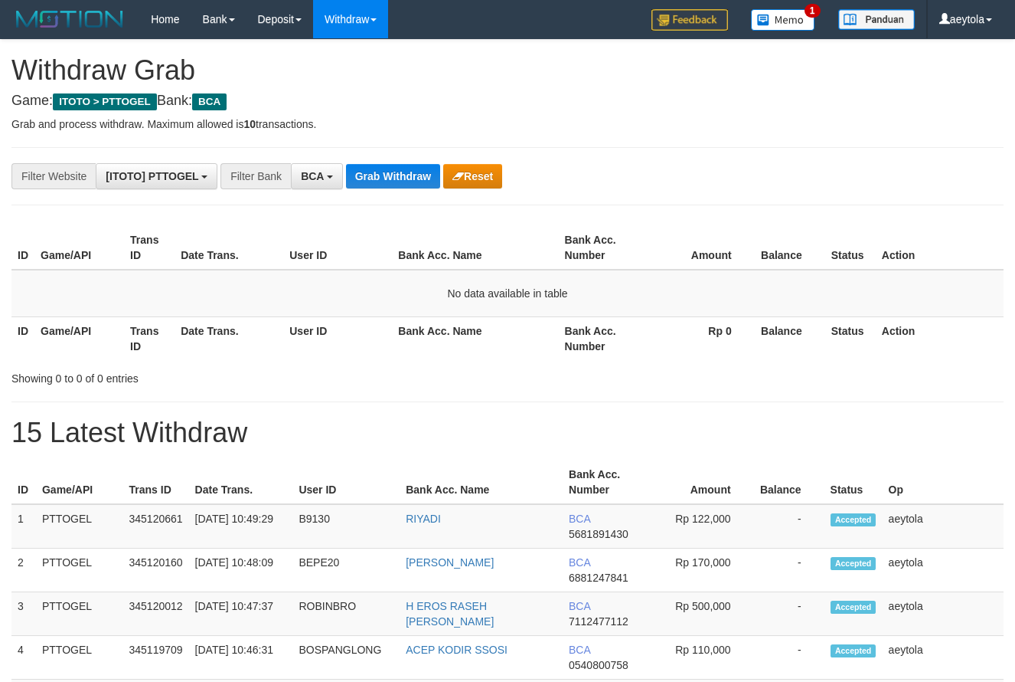
click at [400, 182] on button "Grab Withdraw" at bounding box center [393, 176] width 94 height 25
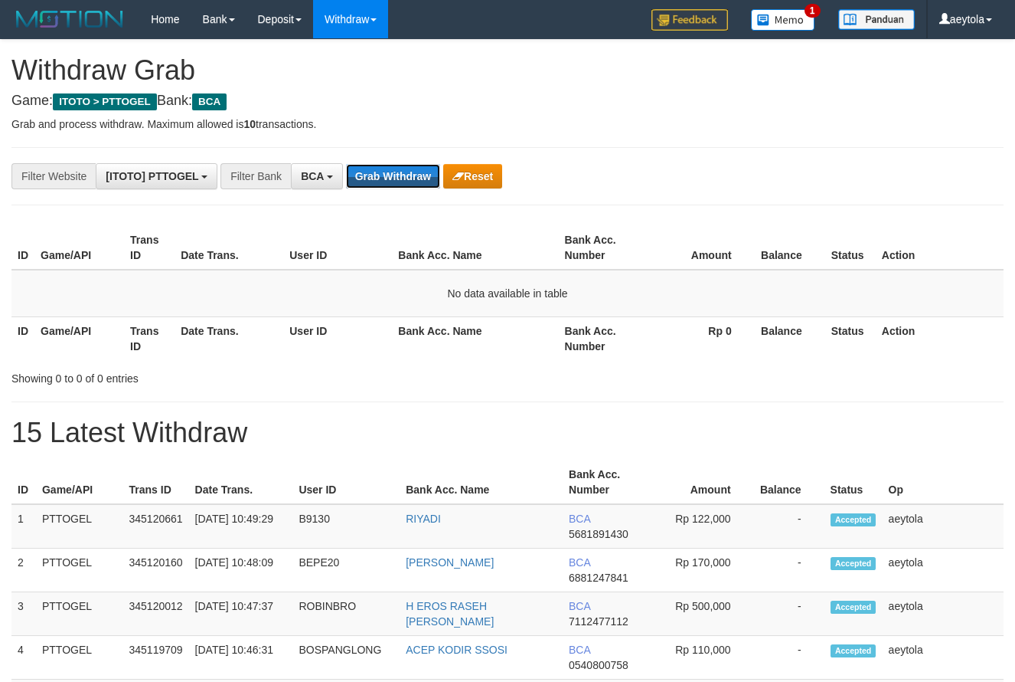
click at [395, 182] on button "Grab Withdraw" at bounding box center [393, 176] width 94 height 25
click at [389, 180] on button "Grab Withdraw" at bounding box center [393, 176] width 94 height 25
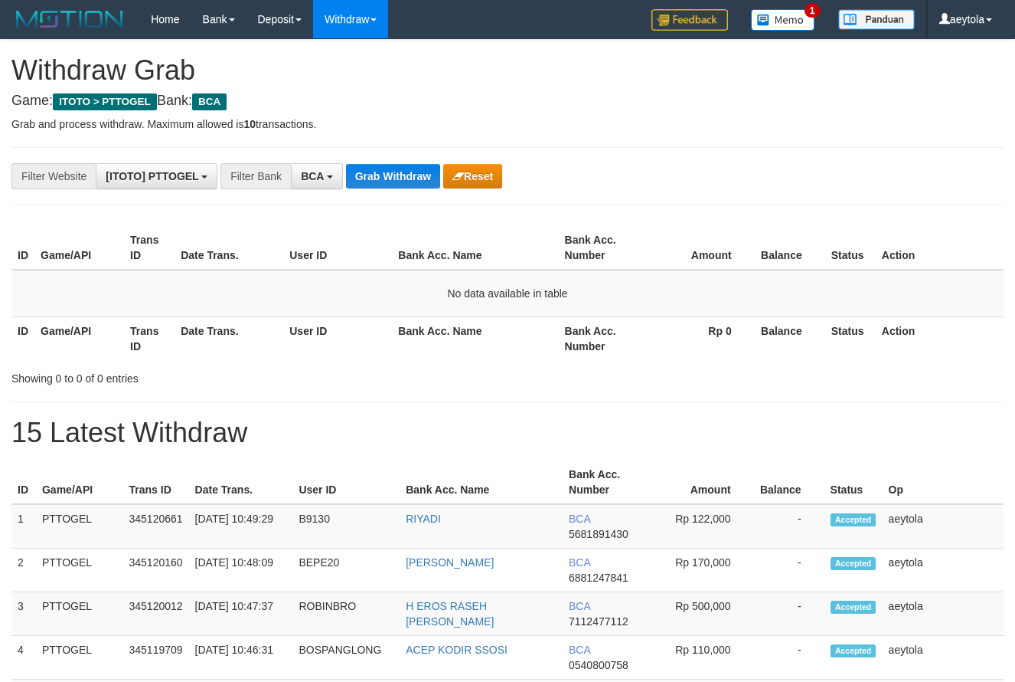
click at [389, 180] on button "Grab Withdraw" at bounding box center [393, 176] width 94 height 25
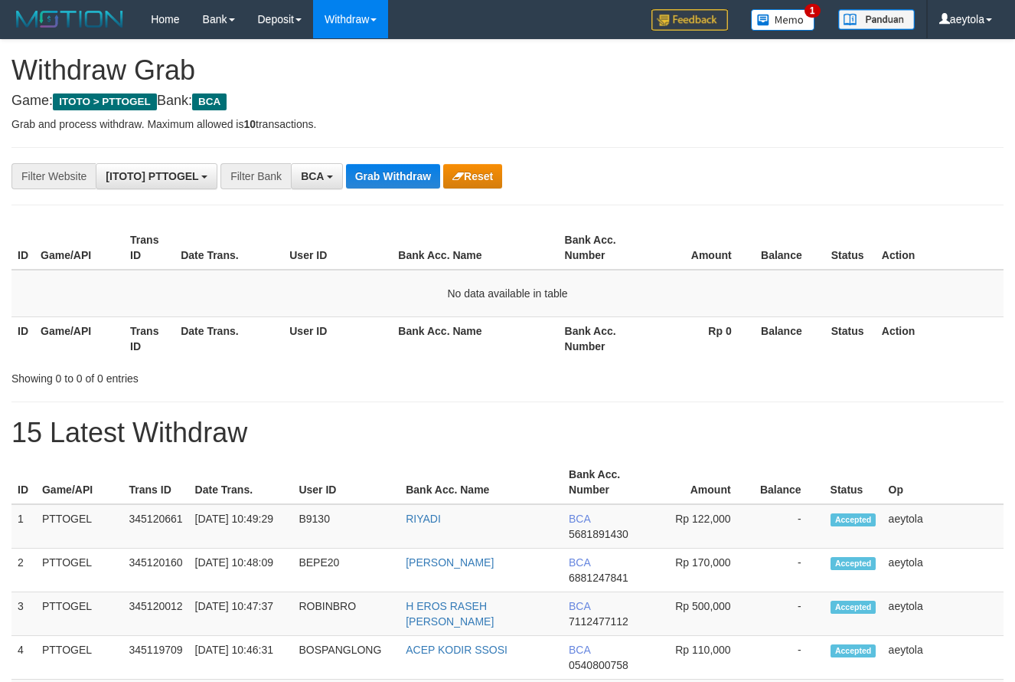
scroll to position [29, 0]
click at [389, 180] on button "Grab Withdraw" at bounding box center [393, 176] width 94 height 25
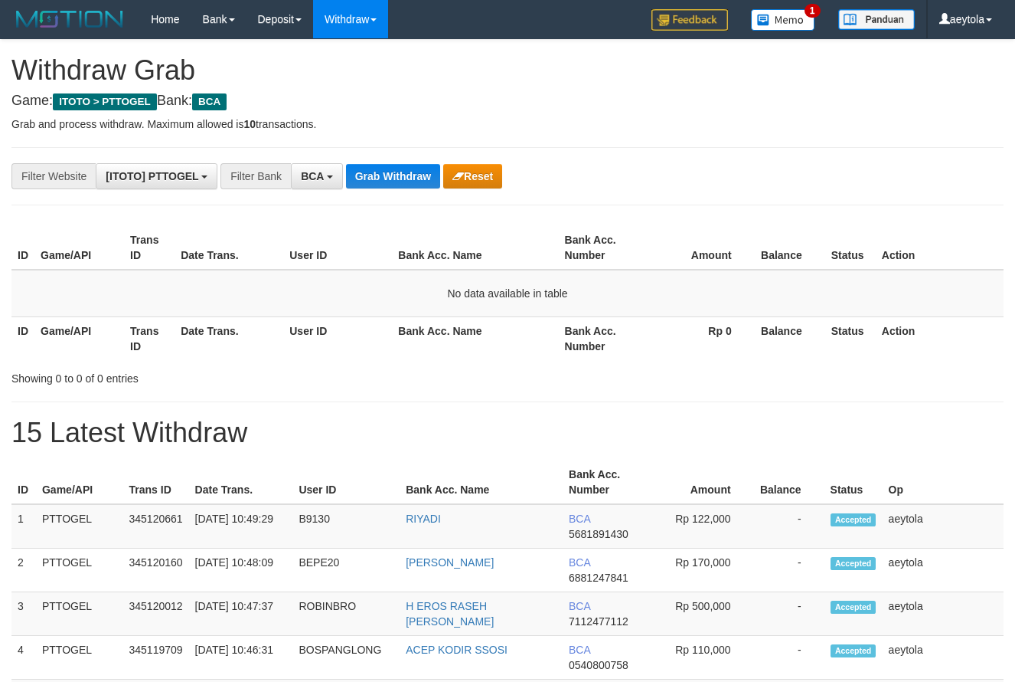
click at [392, 179] on button "Grab Withdraw" at bounding box center [393, 176] width 94 height 25
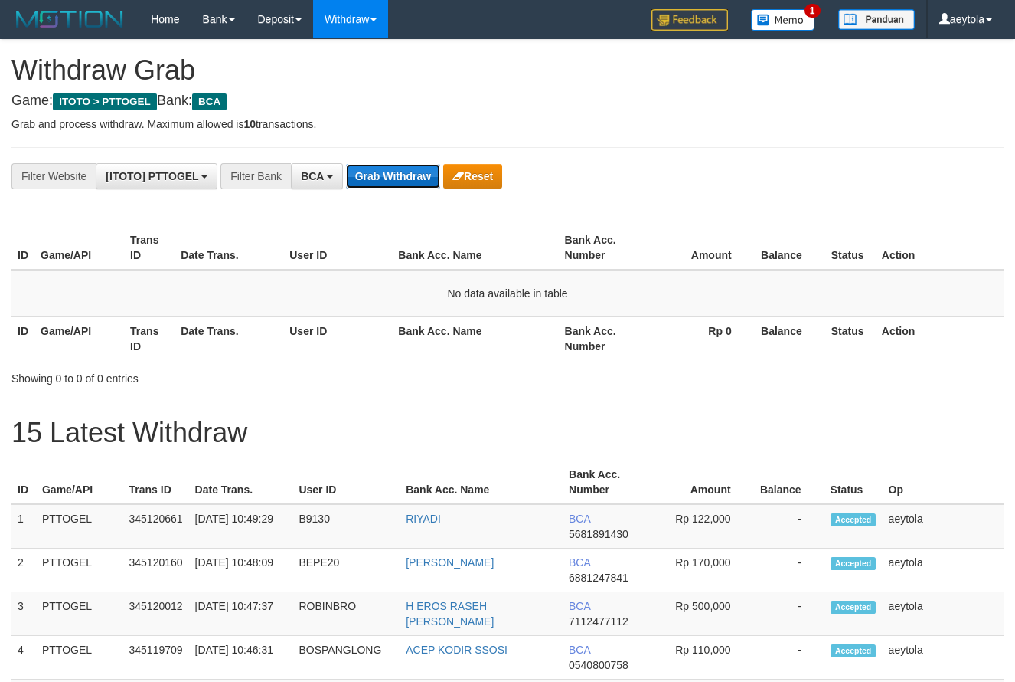
click at [380, 185] on button "Grab Withdraw" at bounding box center [393, 176] width 94 height 25
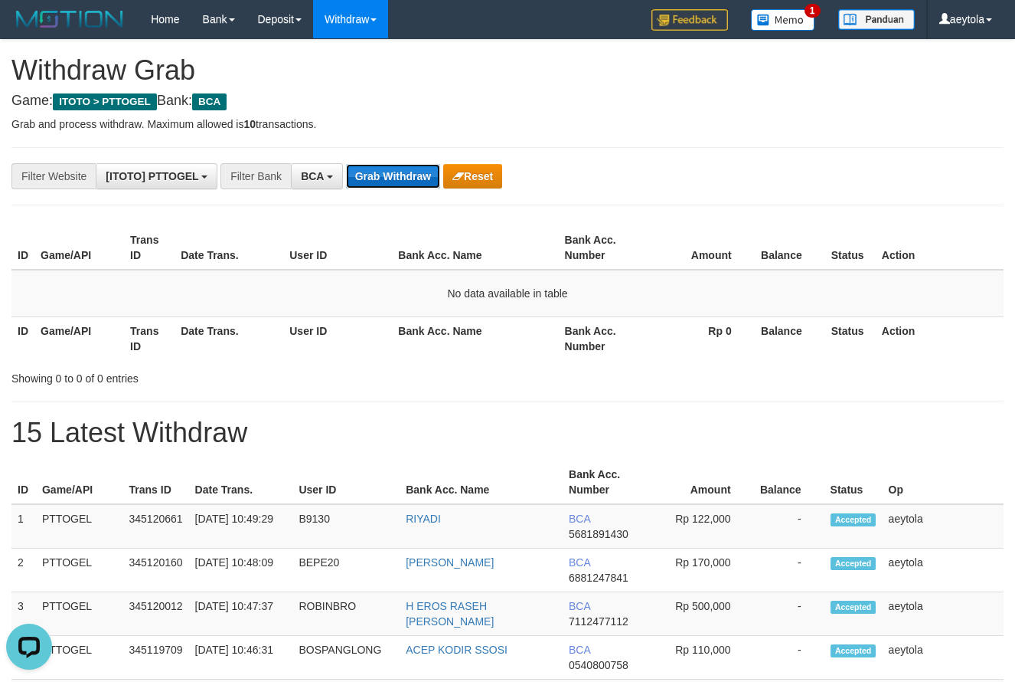
click at [384, 183] on button "Grab Withdraw" at bounding box center [393, 176] width 94 height 25
click at [399, 180] on button "Grab Withdraw" at bounding box center [393, 176] width 94 height 25
click at [397, 178] on button "Grab Withdraw" at bounding box center [393, 176] width 94 height 25
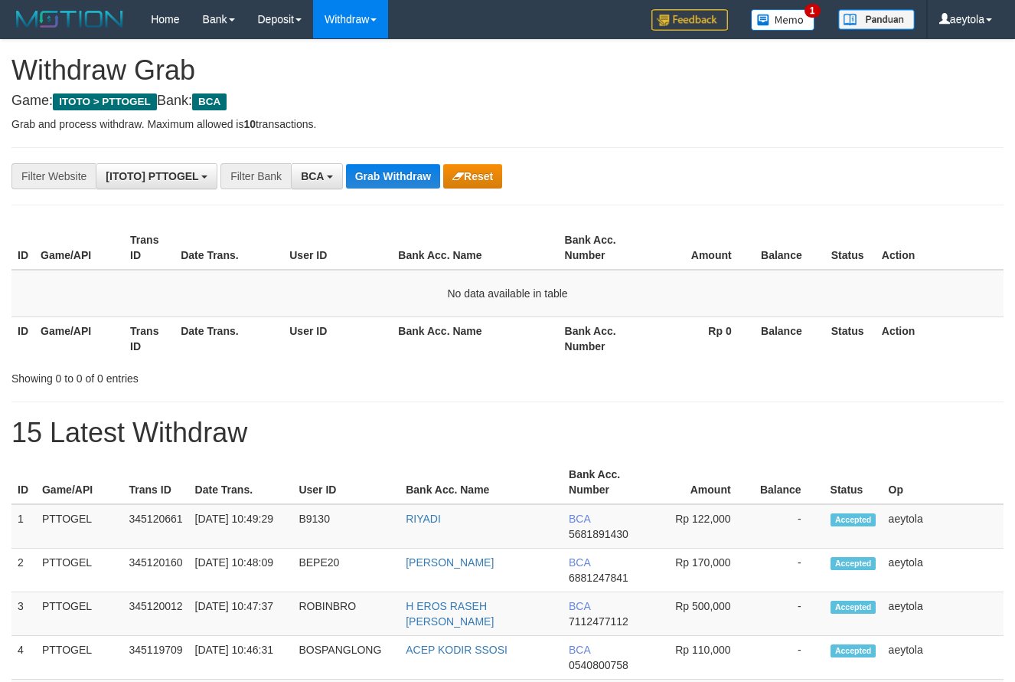
scroll to position [29, 0]
click at [400, 181] on button "Grab Withdraw" at bounding box center [393, 176] width 94 height 25
click at [398, 172] on button "Grab Withdraw" at bounding box center [393, 176] width 94 height 25
drag, startPoint x: 0, startPoint y: 0, endPoint x: 400, endPoint y: 175, distance: 436.5
click at [400, 175] on button "Grab Withdraw" at bounding box center [393, 176] width 94 height 25
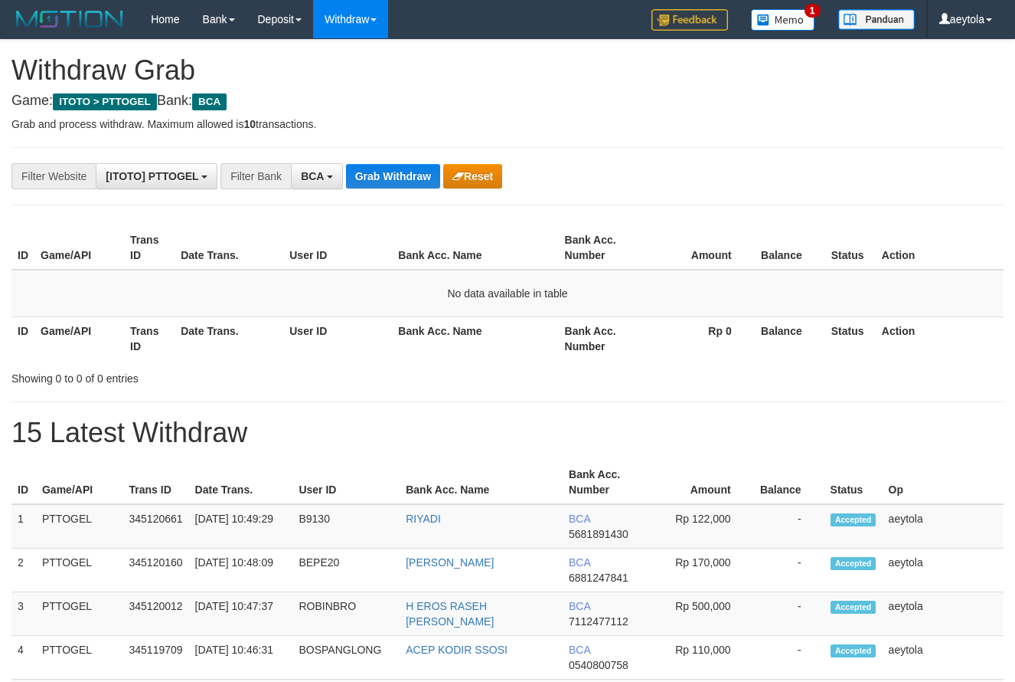
scroll to position [29, 0]
click at [406, 178] on button "Grab Withdraw" at bounding box center [393, 176] width 94 height 25
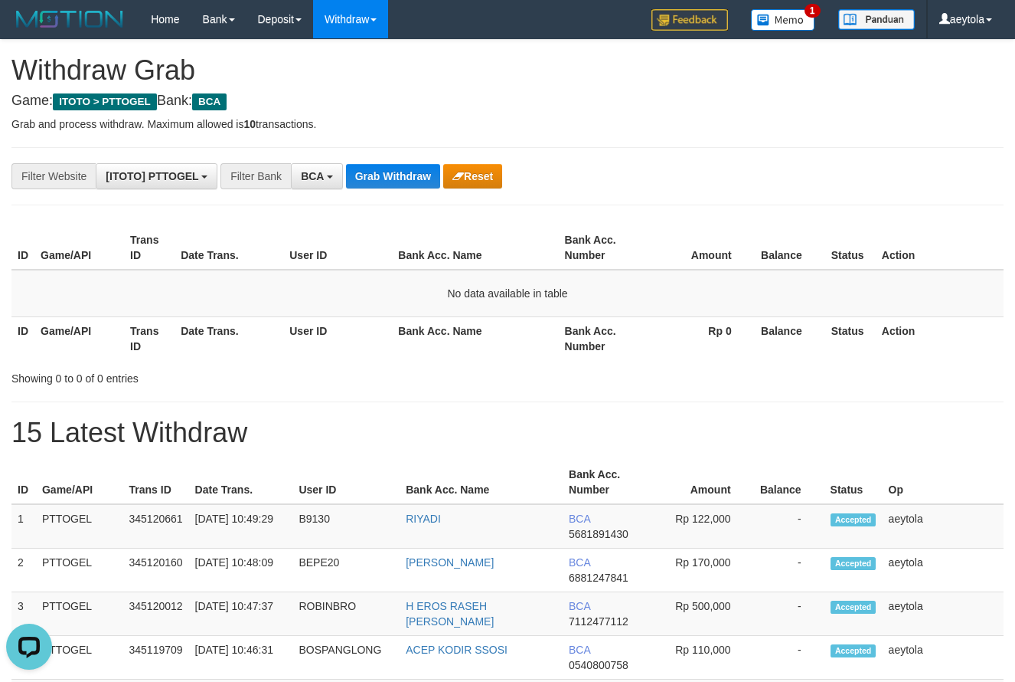
click at [411, 172] on button "Grab Withdraw" at bounding box center [393, 176] width 94 height 25
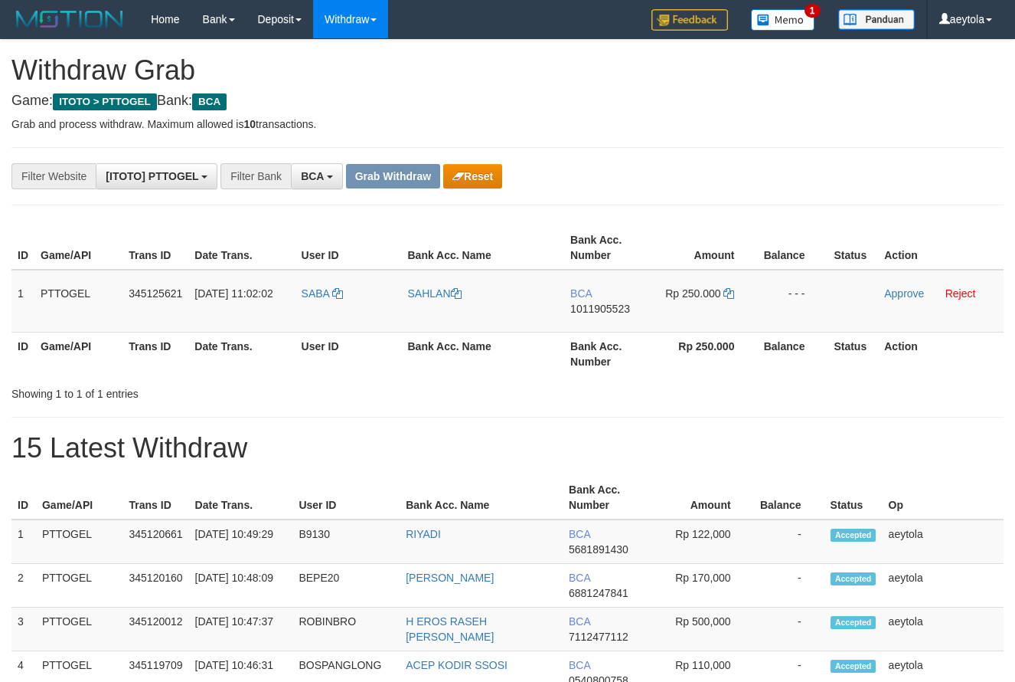
scroll to position [29, 0]
drag, startPoint x: 336, startPoint y: 319, endPoint x: 727, endPoint y: 315, distance: 391.3
click at [727, 315] on tr "1 PTTOGEL 345125621 [DATE] 11:02:02 [GEOGRAPHIC_DATA] [GEOGRAPHIC_DATA] BCA 101…" at bounding box center [507, 301] width 992 height 63
click at [584, 325] on td "BCA 1011905523" at bounding box center [608, 301] width 88 height 63
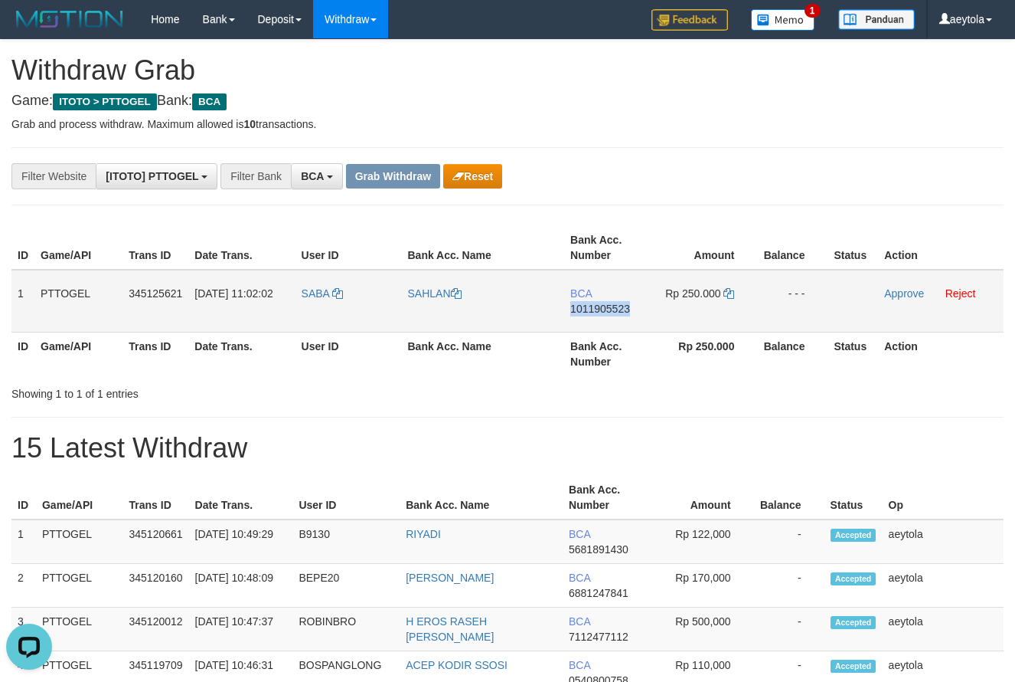
click at [584, 325] on td "BCA 1011905523" at bounding box center [608, 301] width 88 height 63
copy span "1011905523"
drag, startPoint x: 312, startPoint y: 312, endPoint x: 587, endPoint y: 319, distance: 275.0
click at [587, 319] on tr "1 PTTOGEL 345125621 [DATE] 11:02:02 [GEOGRAPHIC_DATA] [GEOGRAPHIC_DATA] BCA 101…" at bounding box center [507, 301] width 992 height 63
click at [614, 319] on td "BCA 1011905523" at bounding box center [608, 301] width 88 height 63
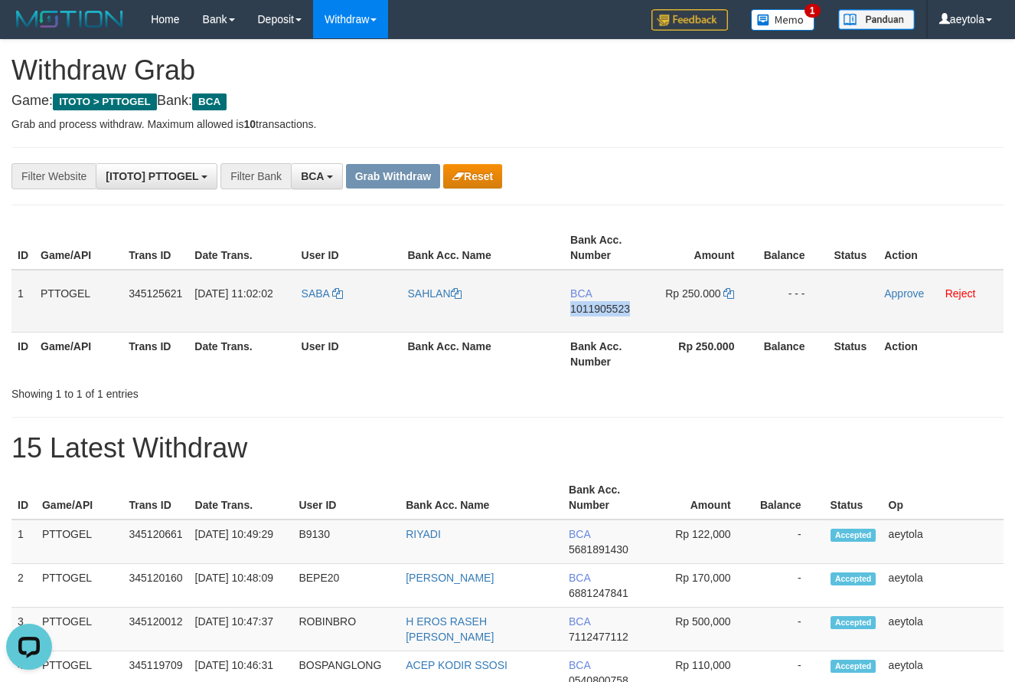
click at [614, 319] on td "BCA 1011905523" at bounding box center [608, 301] width 88 height 63
copy span "1011905523"
click at [733, 295] on icon at bounding box center [729, 293] width 11 height 11
copy span "1011905523"
click at [733, 295] on icon at bounding box center [729, 293] width 11 height 11
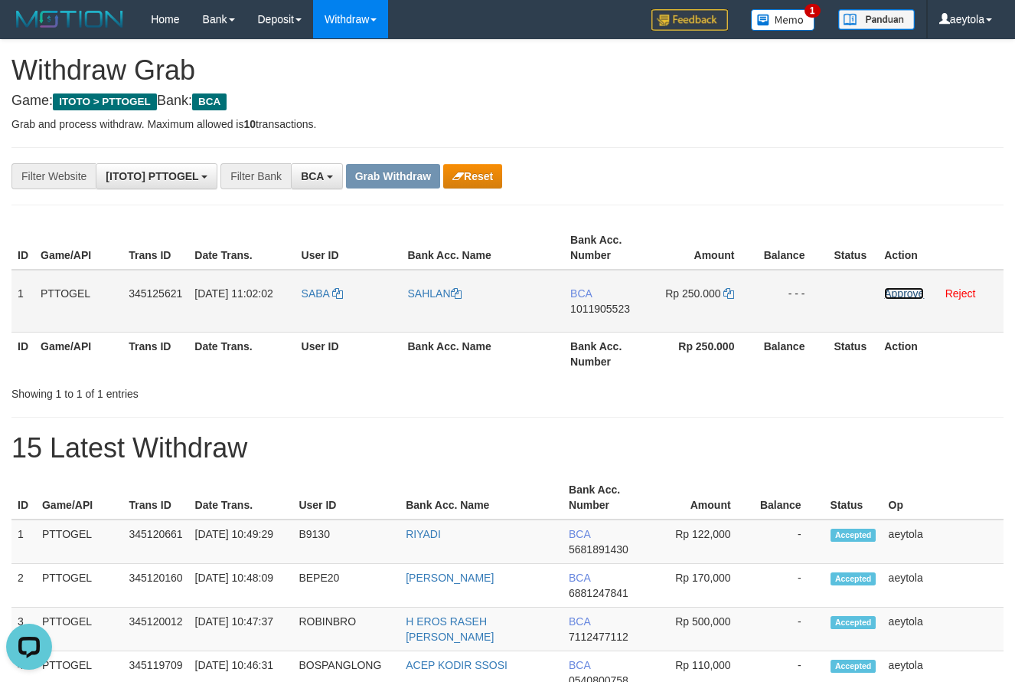
click at [910, 293] on link "Approve" at bounding box center [904, 293] width 40 height 12
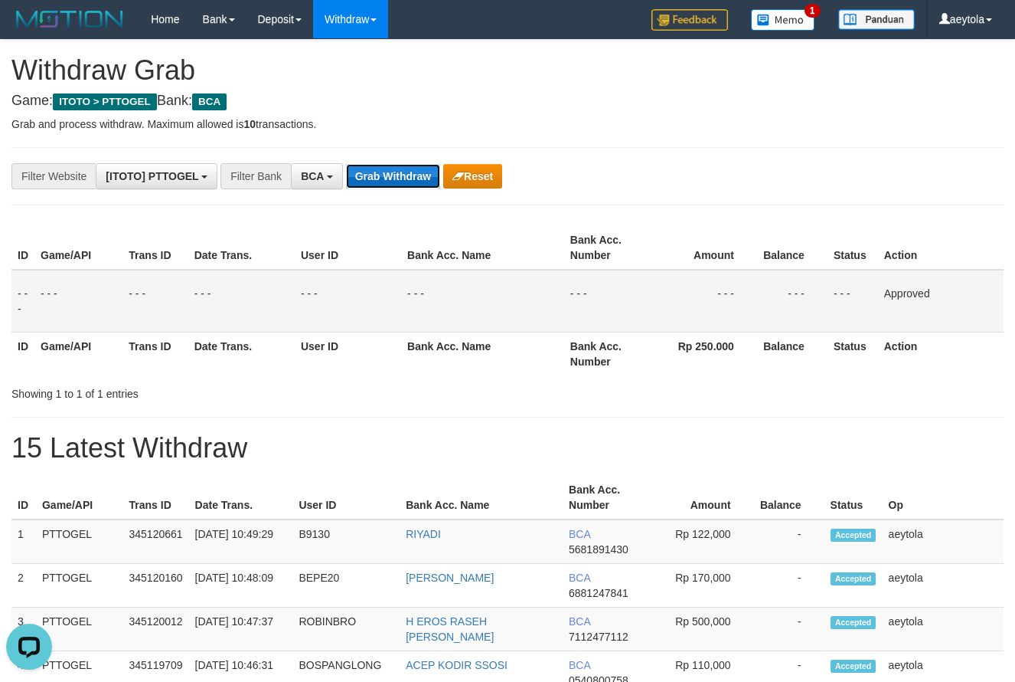
click at [391, 175] on button "Grab Withdraw" at bounding box center [393, 176] width 94 height 25
click at [392, 175] on button "Grab Withdraw" at bounding box center [393, 176] width 94 height 25
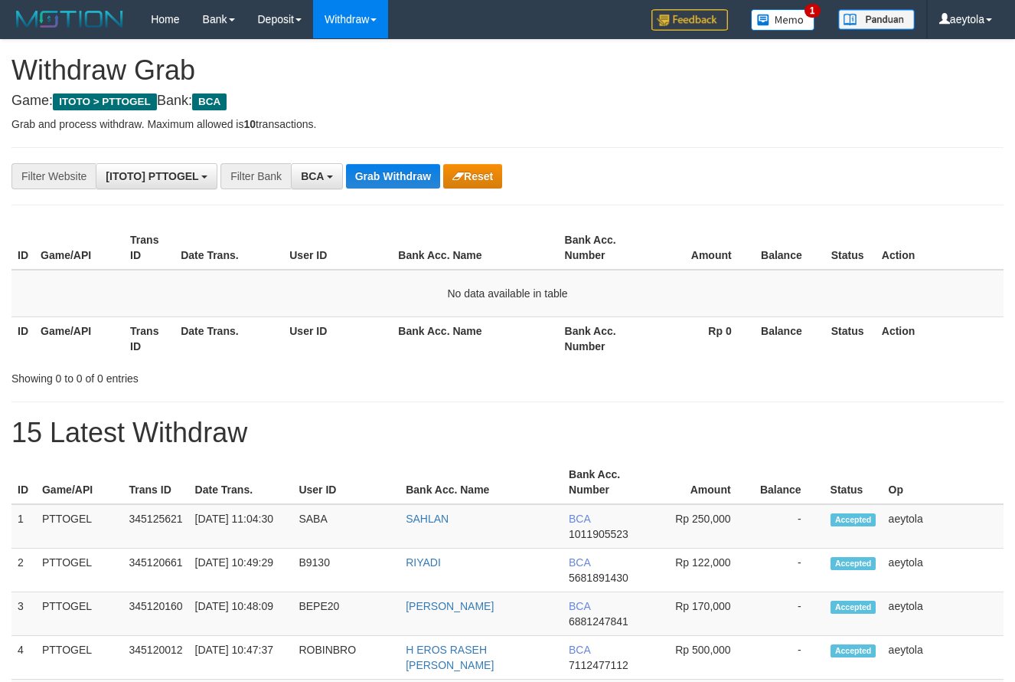
scroll to position [29, 0]
click at [417, 181] on button "Grab Withdraw" at bounding box center [393, 176] width 94 height 25
click at [397, 178] on button "Grab Withdraw" at bounding box center [393, 176] width 94 height 25
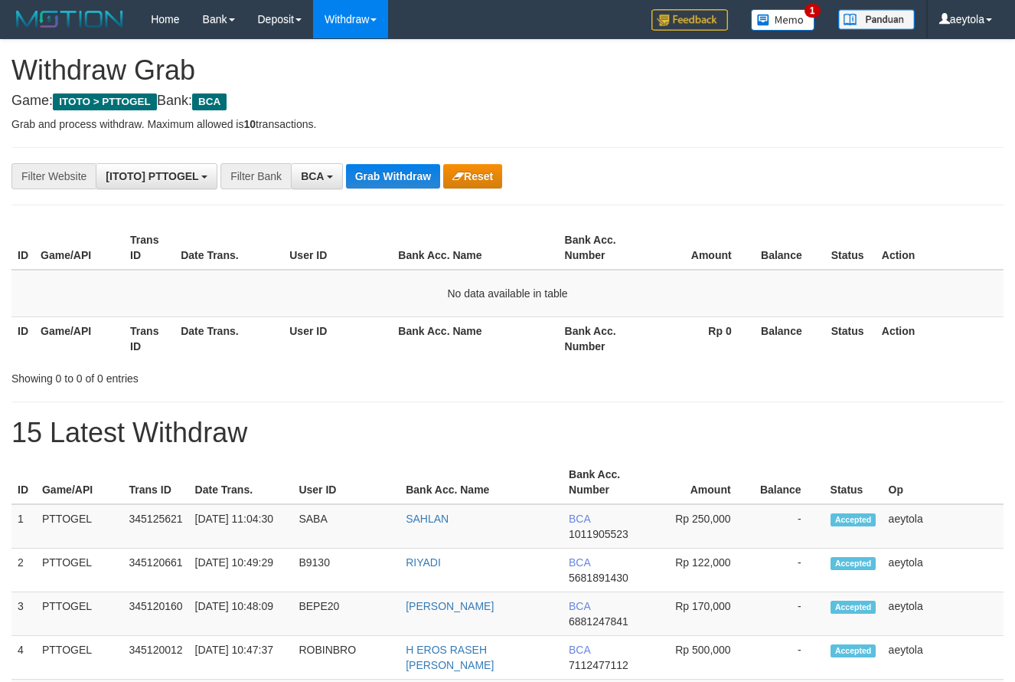
scroll to position [29, 0]
click at [397, 178] on button "Grab Withdraw" at bounding box center [393, 176] width 94 height 25
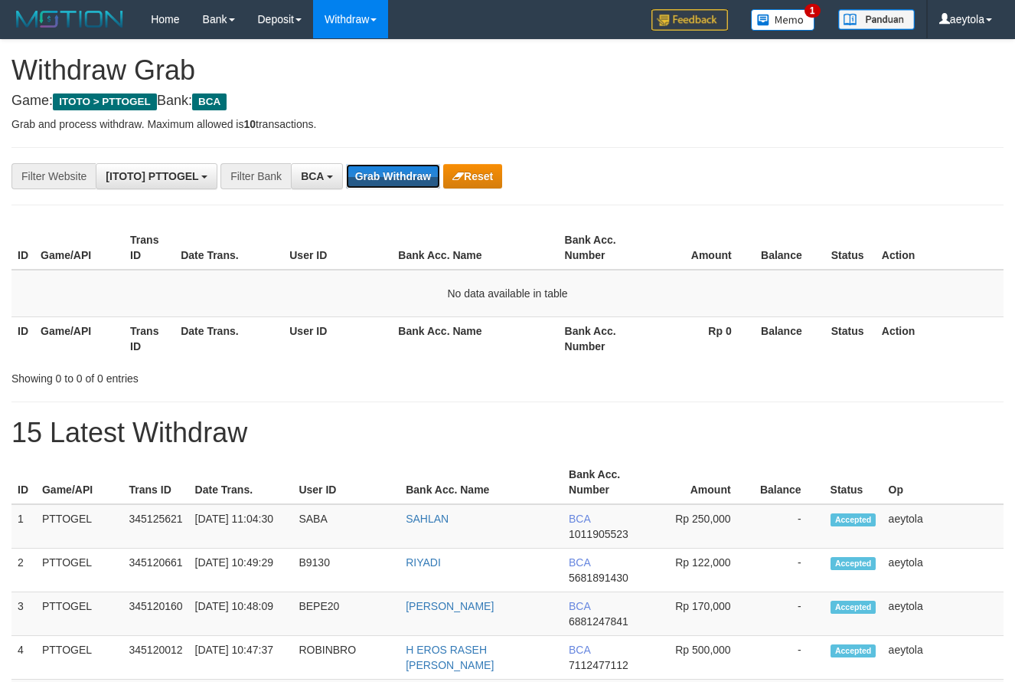
click at [397, 178] on button "Grab Withdraw" at bounding box center [393, 176] width 94 height 25
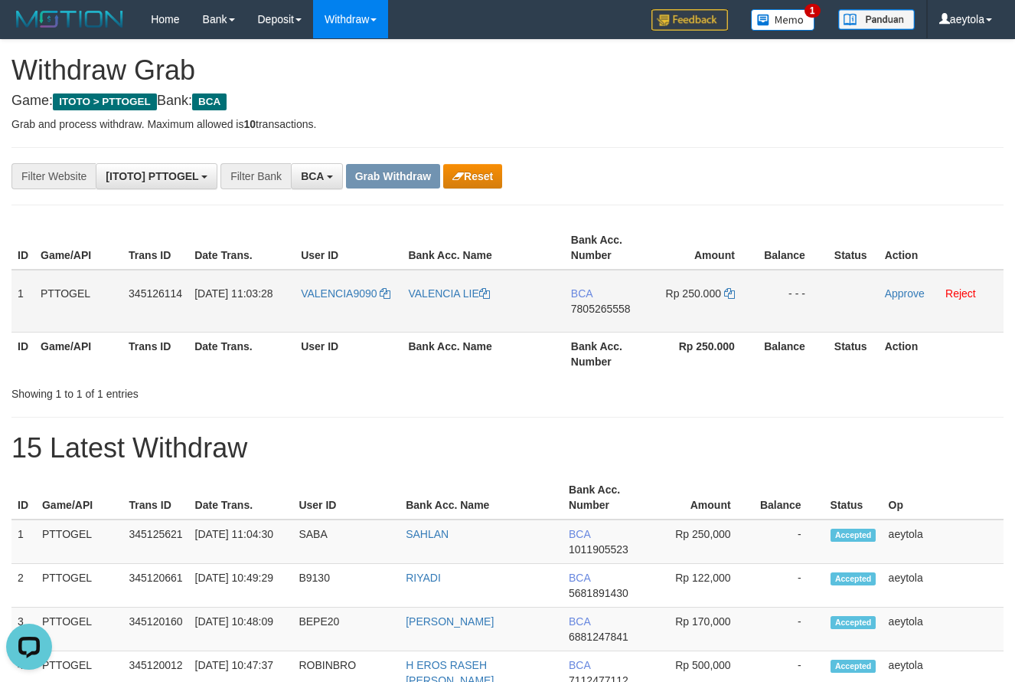
drag, startPoint x: 348, startPoint y: 310, endPoint x: 690, endPoint y: 289, distance: 342.2
click at [690, 289] on tr "1 PTTOGEL 345126114 01/10/2025 11:03:28 VALENCIA9090 VALENCIA LIE BCA 780526555…" at bounding box center [507, 301] width 992 height 63
drag, startPoint x: 750, startPoint y: 240, endPoint x: 736, endPoint y: 287, distance: 49.7
click at [753, 253] on th "Amount" at bounding box center [705, 248] width 105 height 44
click at [594, 328] on td "BCA 7805265558" at bounding box center [609, 301] width 88 height 63
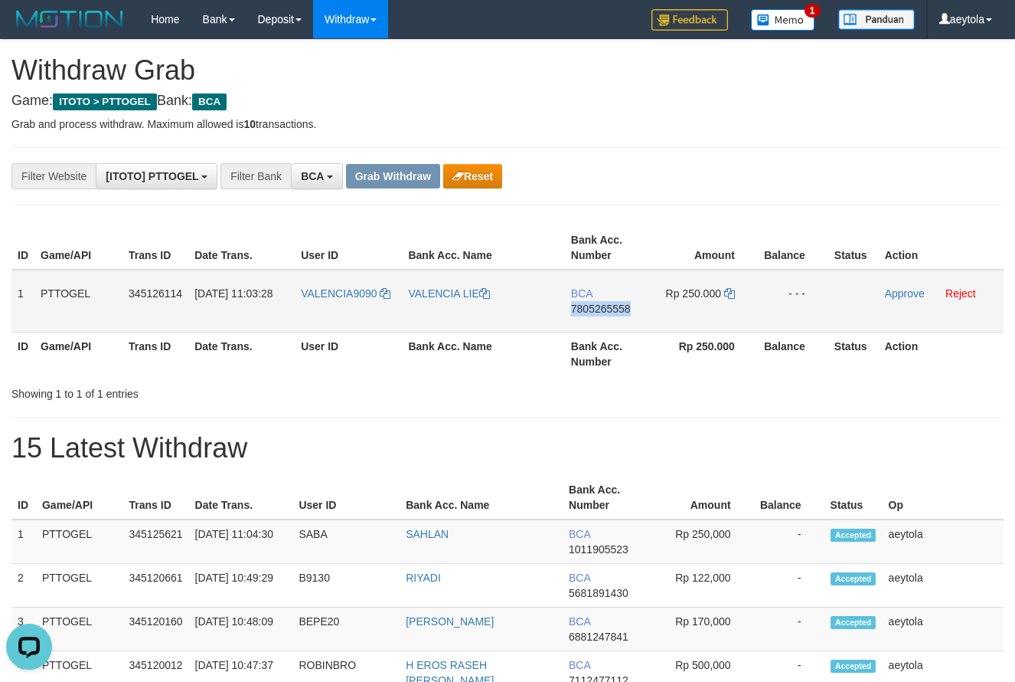
click at [594, 328] on td "BCA 7805265558" at bounding box center [609, 301] width 88 height 63
copy span "7805265558"
click at [728, 291] on icon at bounding box center [729, 293] width 11 height 11
copy span "7805265558"
click at [728, 291] on icon at bounding box center [729, 293] width 11 height 11
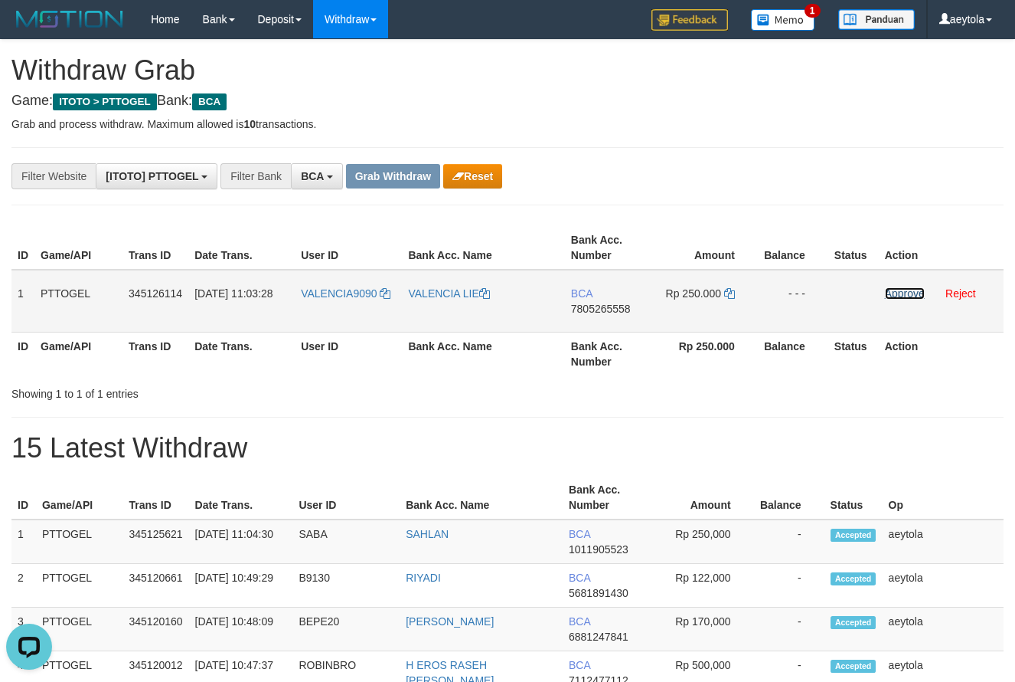
click at [907, 297] on link "Approve" at bounding box center [905, 293] width 40 height 12
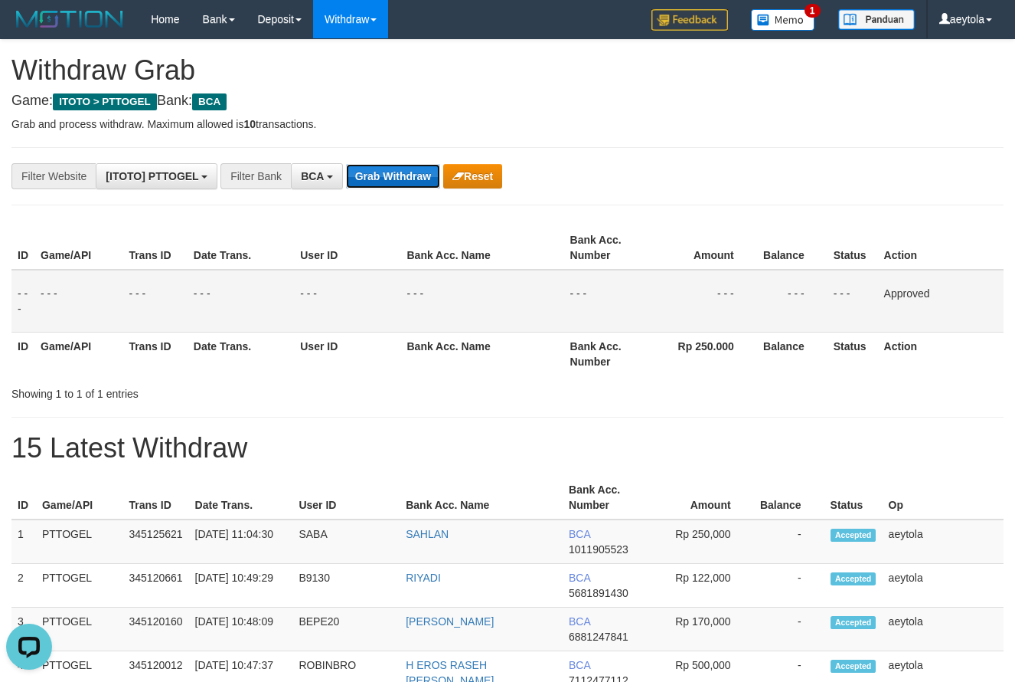
click at [375, 185] on button "Grab Withdraw" at bounding box center [393, 176] width 94 height 25
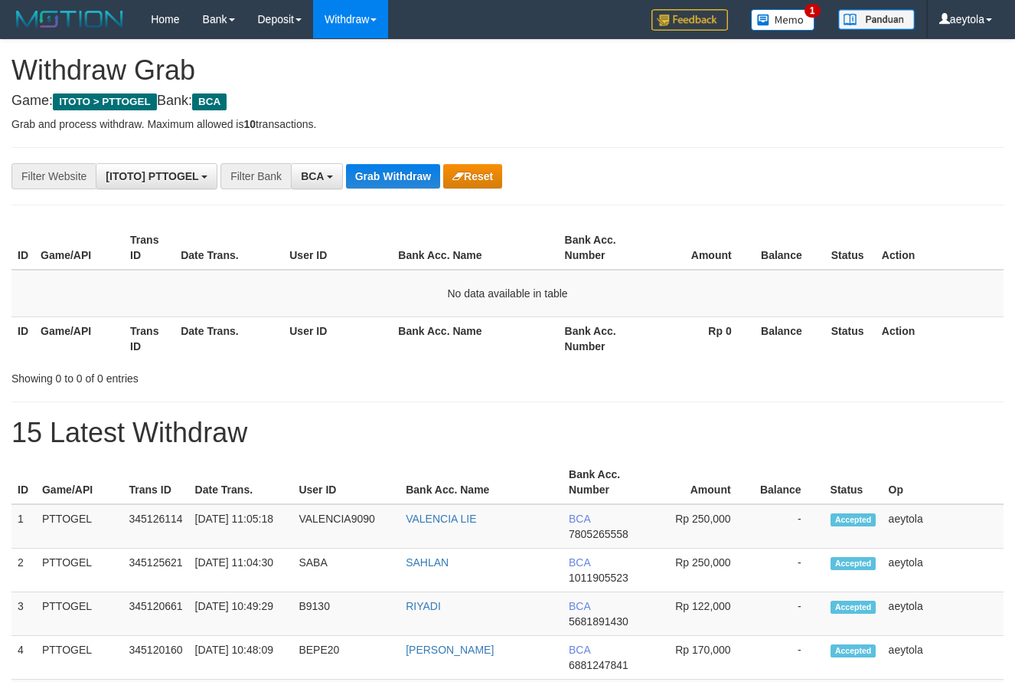
scroll to position [29, 0]
click at [402, 183] on button "Grab Withdraw" at bounding box center [393, 176] width 94 height 25
drag, startPoint x: 402, startPoint y: 183, endPoint x: 332, endPoint y: 235, distance: 87.0
click at [391, 184] on button "Grab Withdraw" at bounding box center [393, 176] width 94 height 25
drag, startPoint x: 703, startPoint y: 201, endPoint x: 431, endPoint y: 204, distance: 271.9
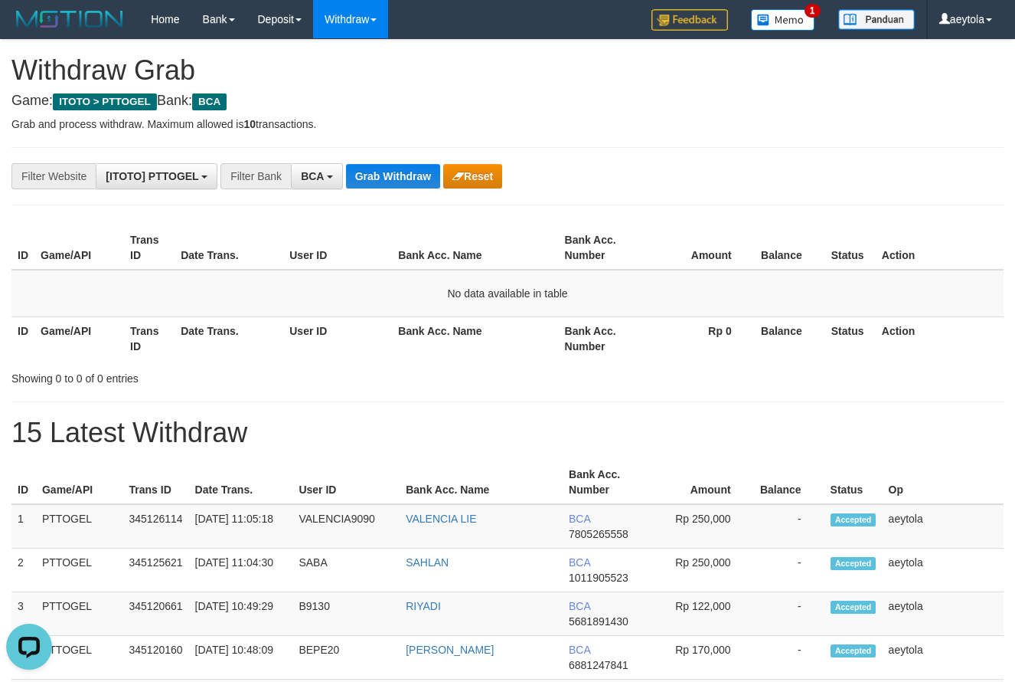
click at [403, 181] on button "Grab Withdraw" at bounding box center [393, 176] width 94 height 25
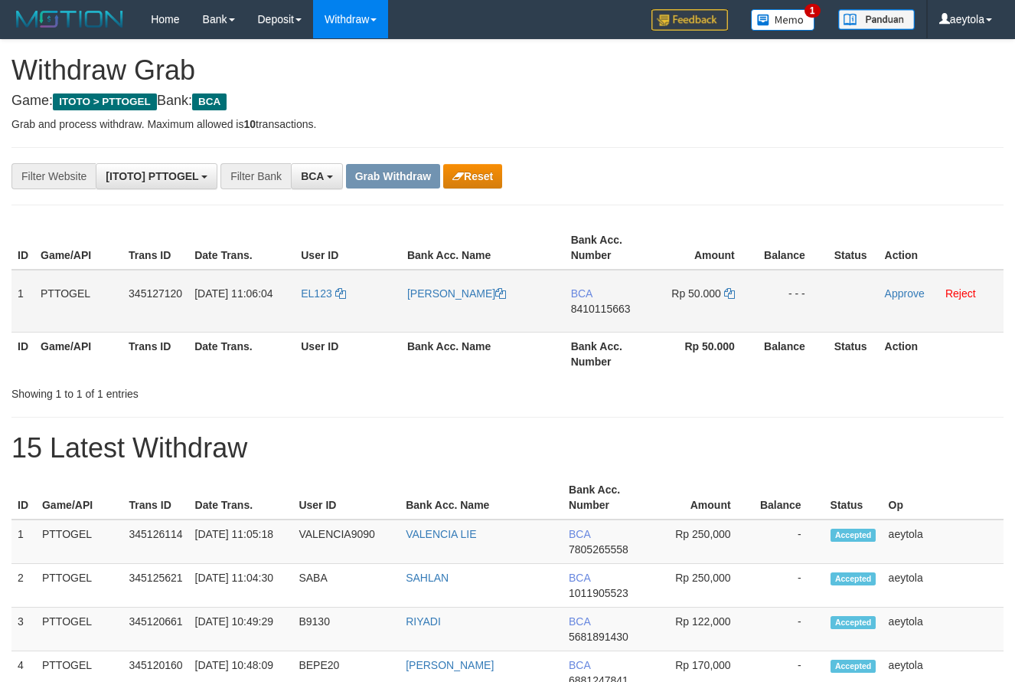
scroll to position [29, 0]
drag, startPoint x: 309, startPoint y: 303, endPoint x: 704, endPoint y: 315, distance: 396.1
click at [704, 315] on tr "1 PTTOGEL 345127120 01/10/2025 11:06:04 EL123 ANDRI HERMAWAN BCA 8410115663 Rp …" at bounding box center [507, 301] width 992 height 63
click at [685, 247] on th "Amount" at bounding box center [705, 248] width 105 height 44
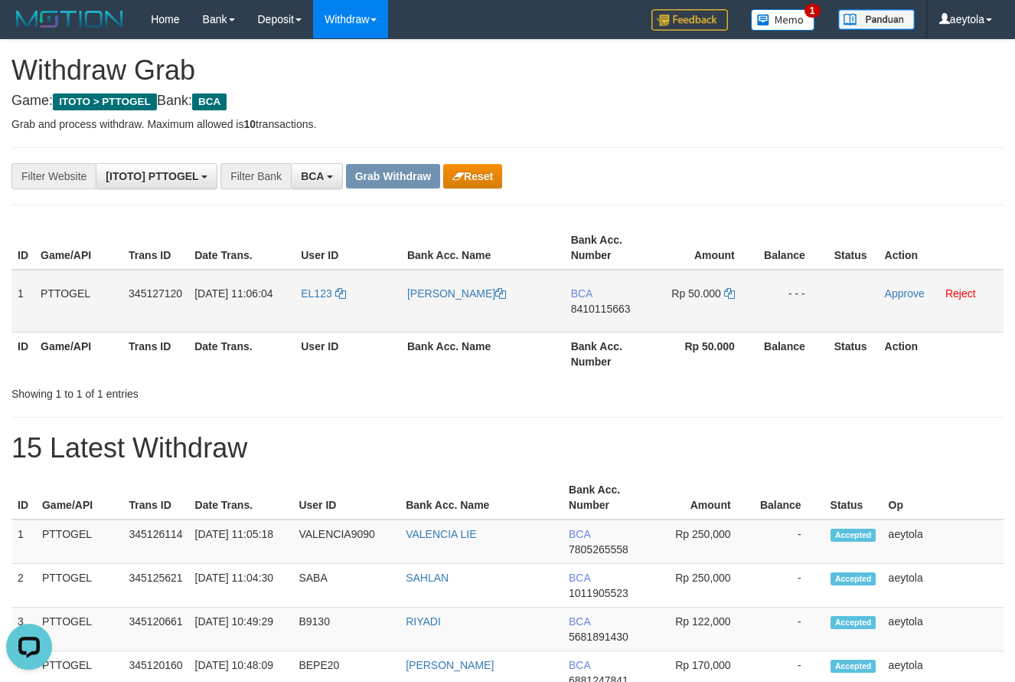
click at [597, 318] on td "BCA 8410115663" at bounding box center [609, 301] width 88 height 63
copy span "8410115663"
click at [597, 318] on td "BCA 8410115663" at bounding box center [609, 301] width 88 height 63
click at [737, 293] on td "Rp 50.000" at bounding box center [705, 301] width 105 height 63
click at [731, 292] on icon at bounding box center [729, 293] width 11 height 11
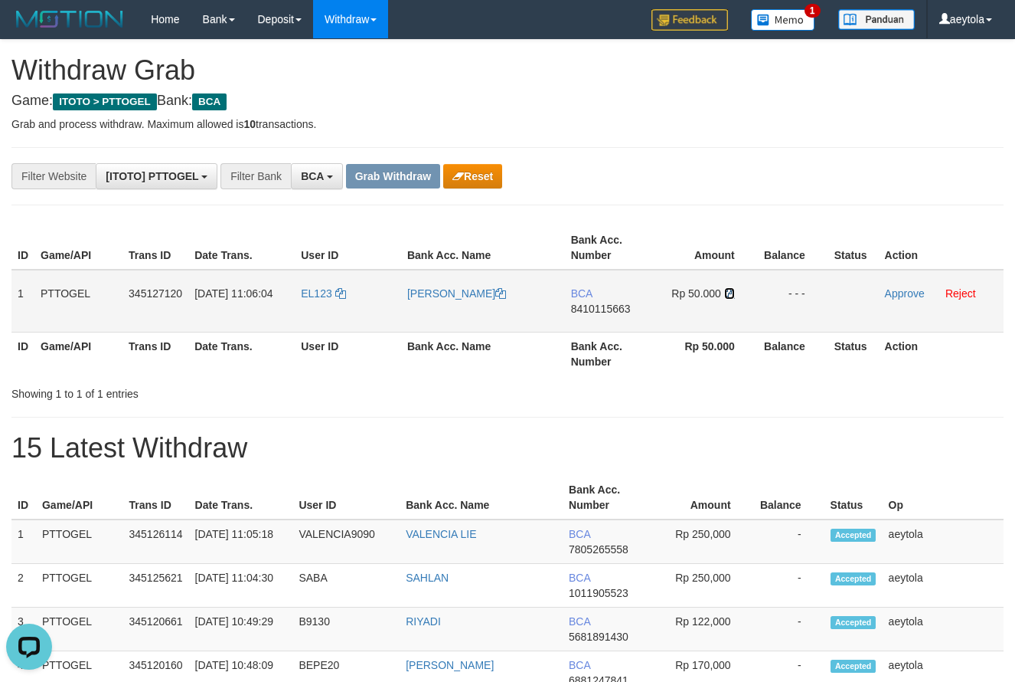
click at [731, 292] on icon at bounding box center [729, 293] width 11 height 11
click at [904, 293] on link "Approve" at bounding box center [905, 293] width 40 height 12
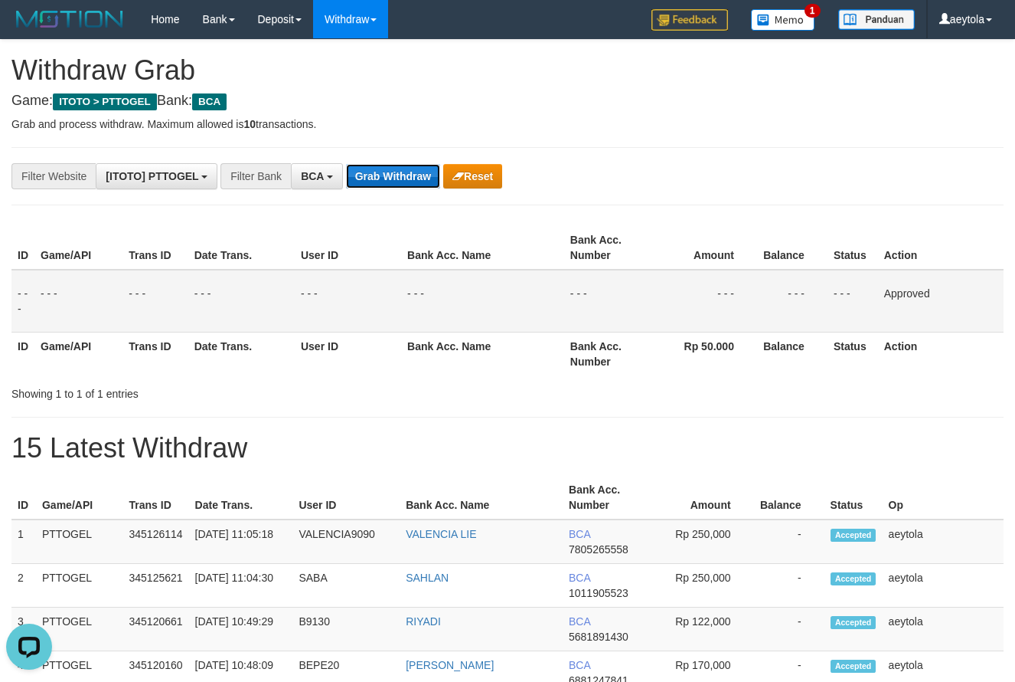
click at [375, 174] on button "Grab Withdraw" at bounding box center [393, 176] width 94 height 25
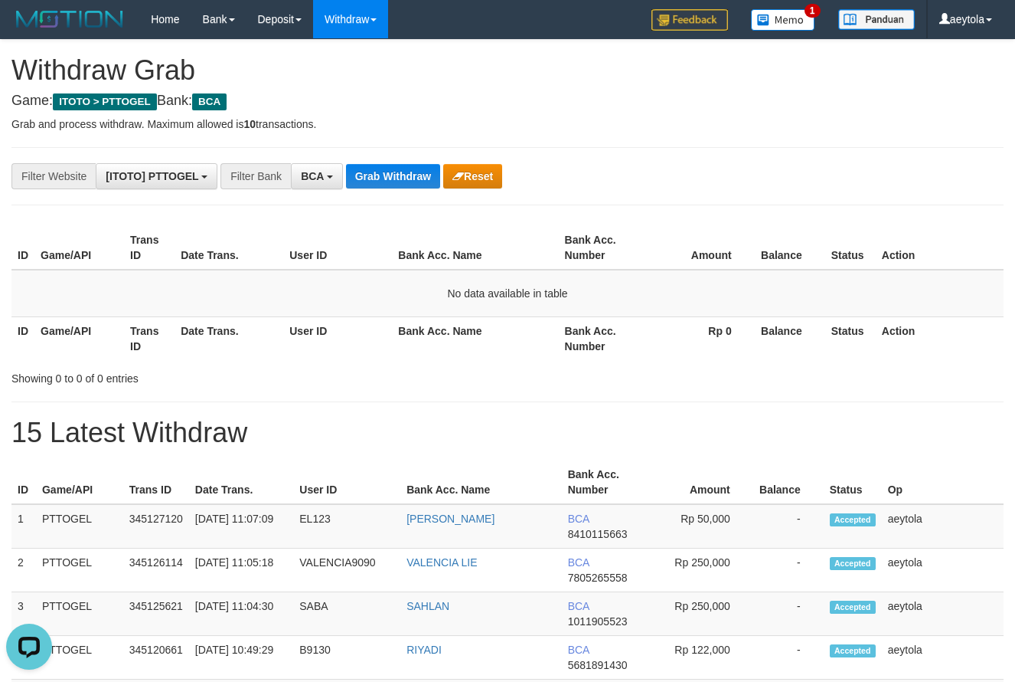
drag, startPoint x: 754, startPoint y: 178, endPoint x: 593, endPoint y: 205, distance: 163.0
click at [731, 180] on div "**********" at bounding box center [423, 176] width 846 height 26
click at [404, 184] on button "Grab Withdraw" at bounding box center [393, 176] width 94 height 25
click at [380, 173] on button "Grab Withdraw" at bounding box center [393, 176] width 94 height 25
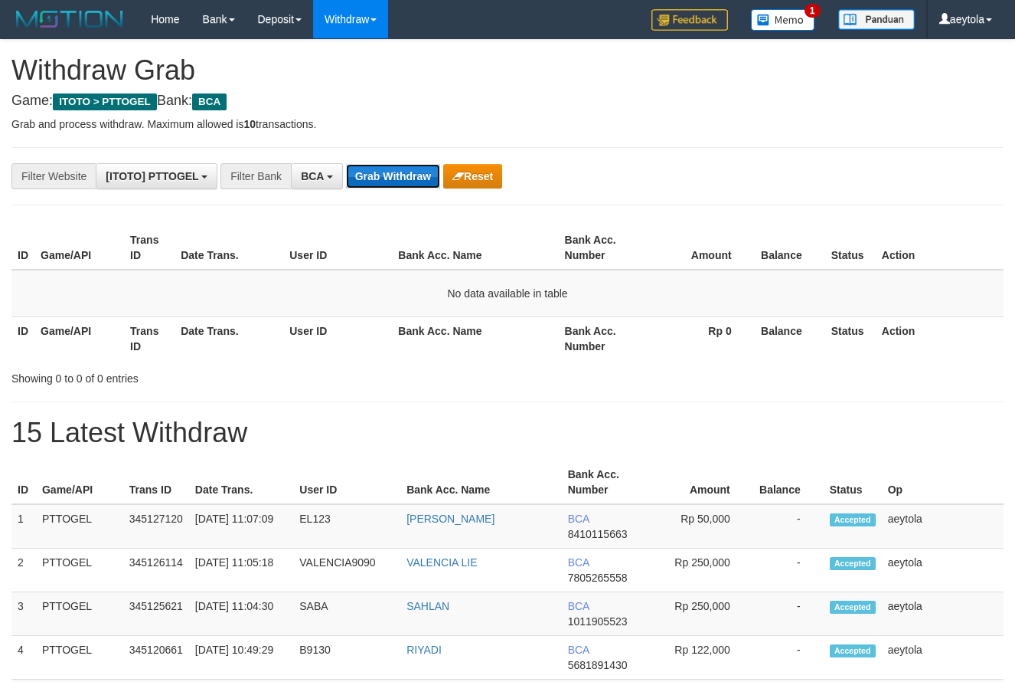
scroll to position [29, 0]
click at [386, 169] on button "Grab Withdraw" at bounding box center [393, 176] width 94 height 25
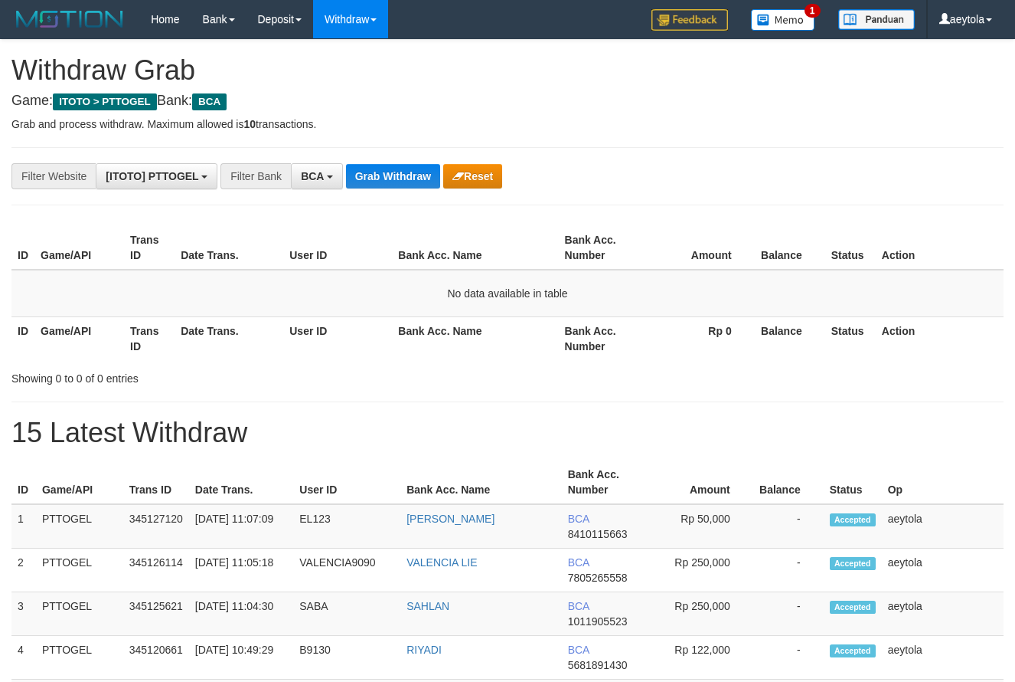
click at [386, 169] on button "Grab Withdraw" at bounding box center [393, 176] width 94 height 25
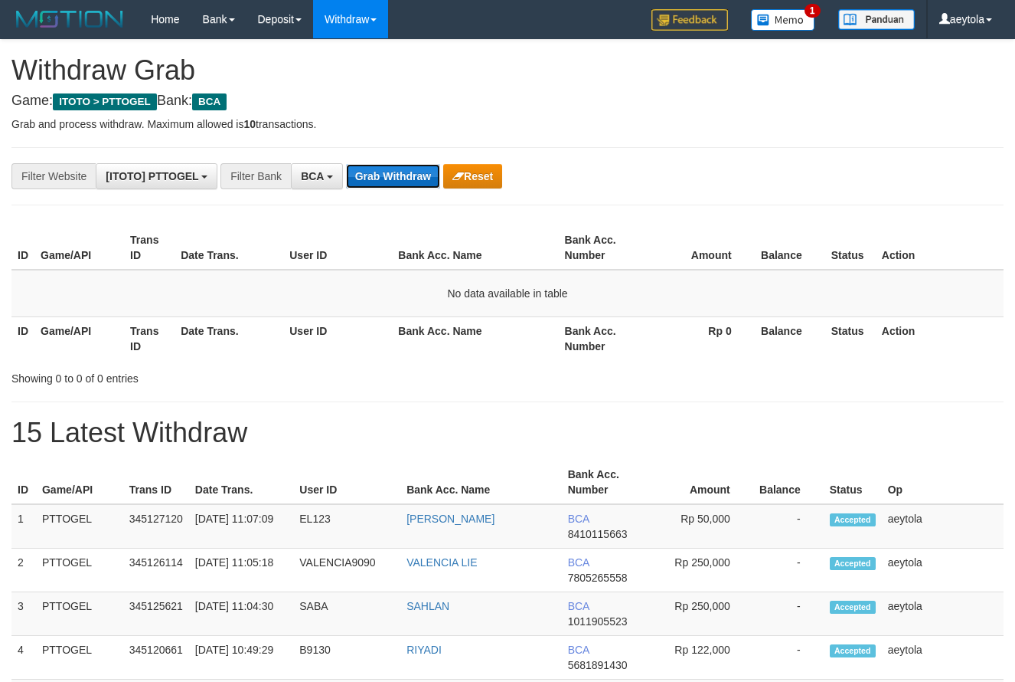
click at [391, 176] on button "Grab Withdraw" at bounding box center [393, 176] width 94 height 25
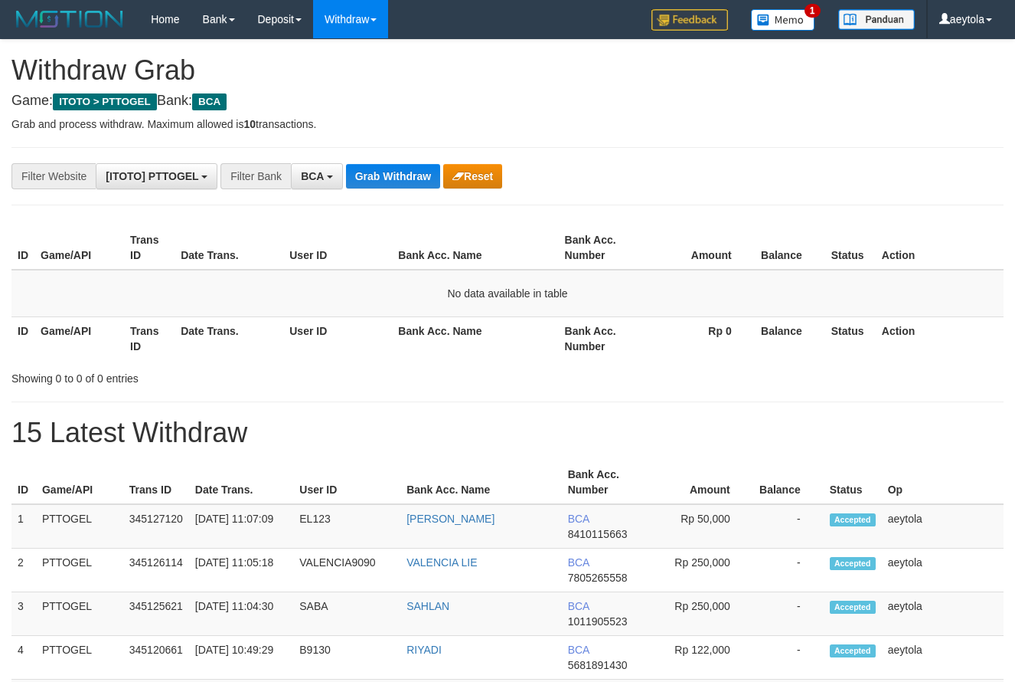
click at [391, 176] on button "Grab Withdraw" at bounding box center [393, 176] width 94 height 25
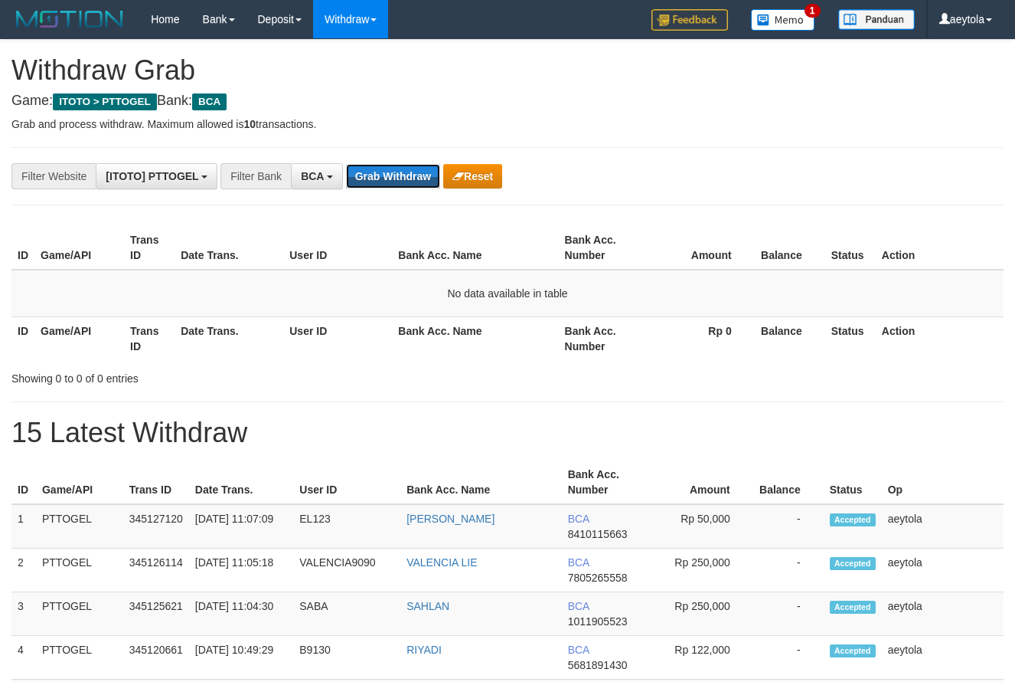
click at [391, 176] on button "Grab Withdraw" at bounding box center [393, 176] width 94 height 25
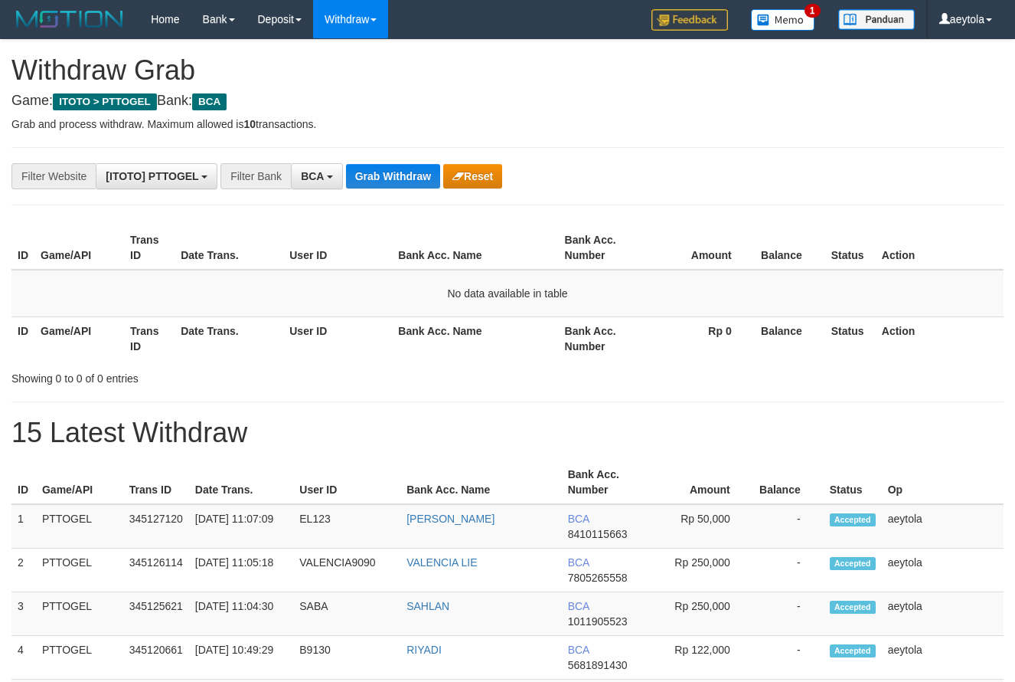
scroll to position [29, 0]
click at [391, 176] on button "Grab Withdraw" at bounding box center [393, 176] width 94 height 25
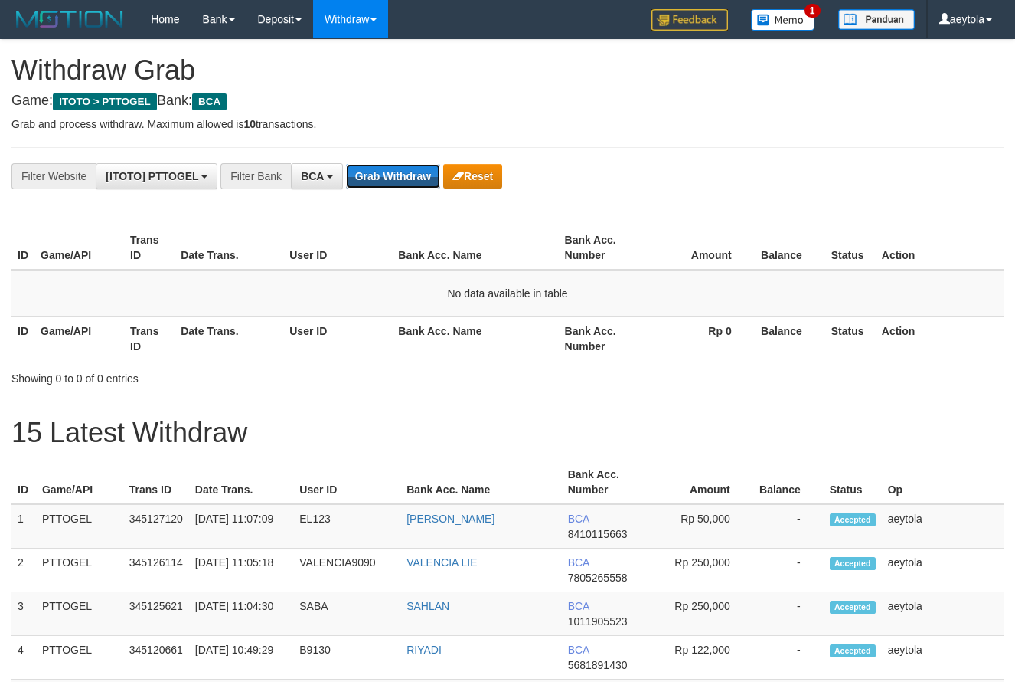
scroll to position [29, 0]
click at [391, 176] on button "Grab Withdraw" at bounding box center [393, 176] width 94 height 25
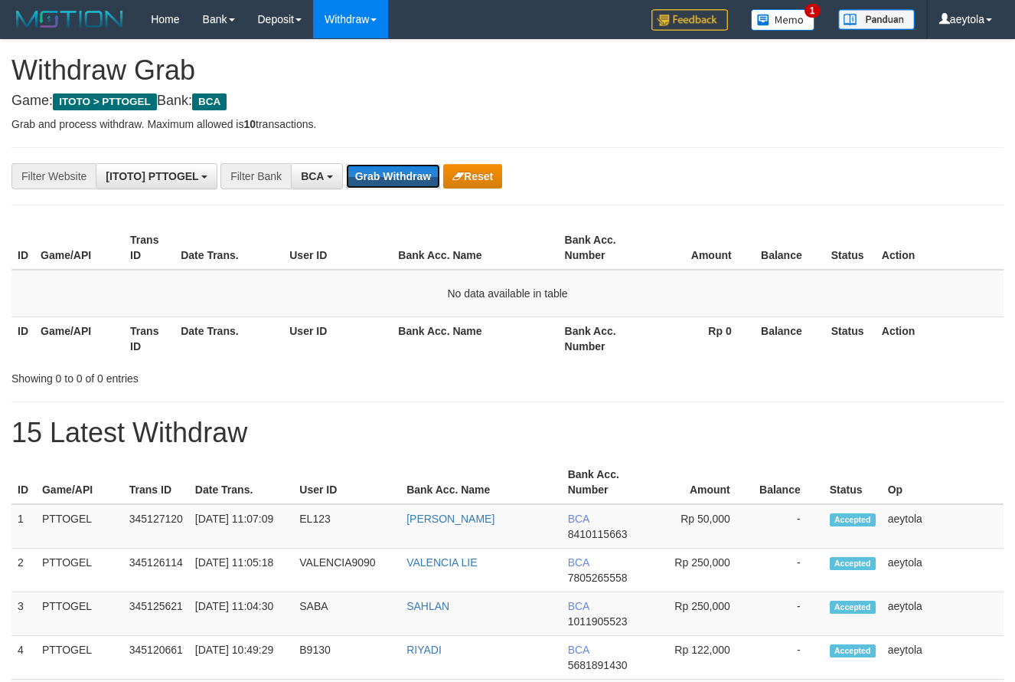
scroll to position [29, 0]
click at [391, 176] on button "Grab Withdraw" at bounding box center [393, 176] width 94 height 25
click at [401, 170] on button "Grab Withdraw" at bounding box center [393, 176] width 94 height 25
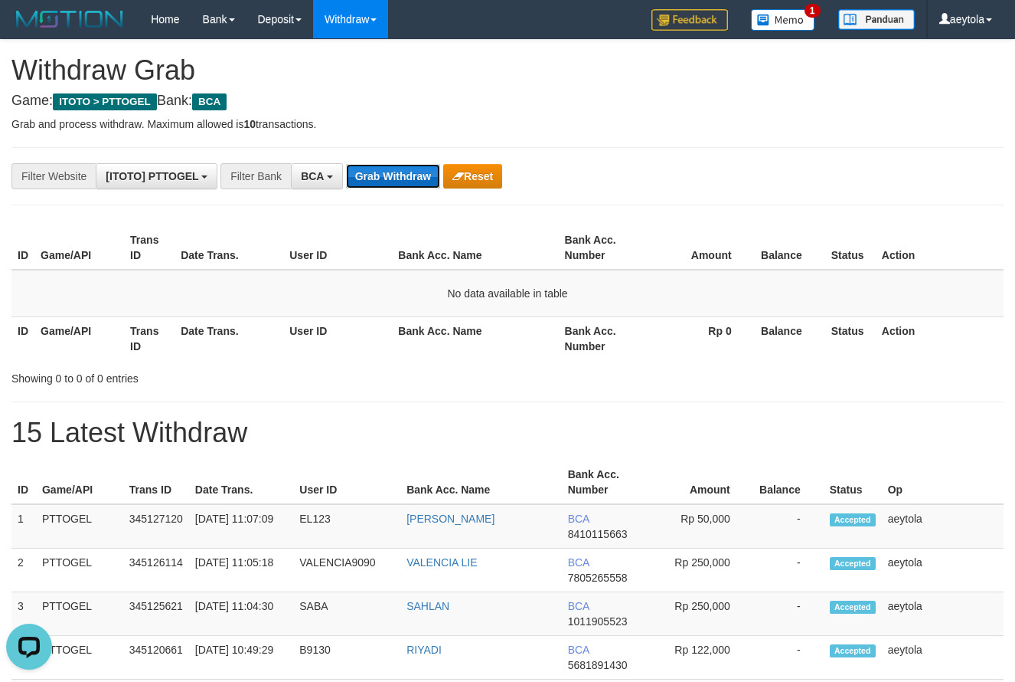
click at [401, 170] on button "Grab Withdraw" at bounding box center [393, 176] width 94 height 25
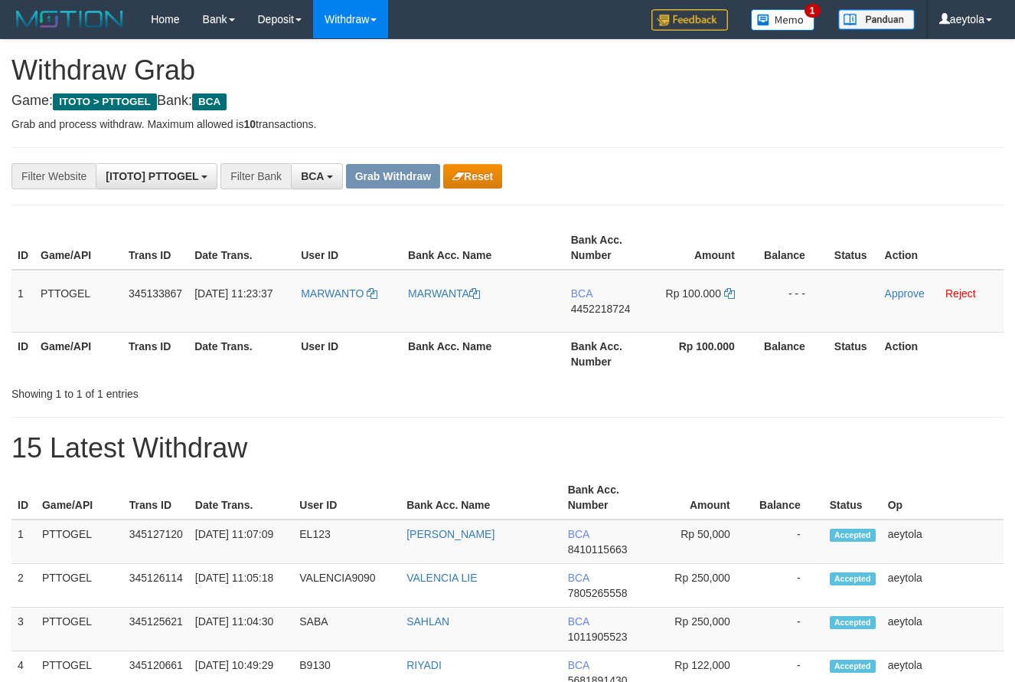
scroll to position [29, 0]
copy tr
drag, startPoint x: 325, startPoint y: 305, endPoint x: 703, endPoint y: 300, distance: 378.3
click at [703, 300] on tr "1 PTTOGEL 345133867 01/10/2025 11:23:37 MARWANTO MARWANTA BCA 4452218724 Rp 100…" at bounding box center [507, 301] width 992 height 63
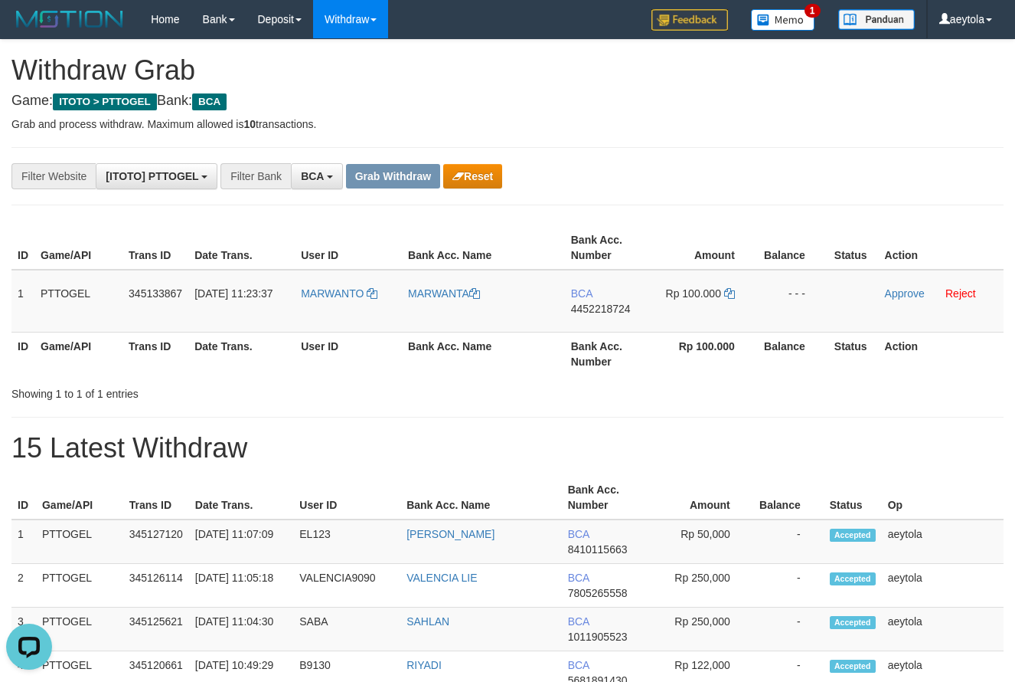
click at [598, 316] on td "BCA 4452218724" at bounding box center [609, 301] width 88 height 63
copy span "4452218724"
click at [598, 316] on td "BCA 4452218724" at bounding box center [609, 301] width 88 height 63
click at [729, 296] on icon at bounding box center [729, 293] width 11 height 11
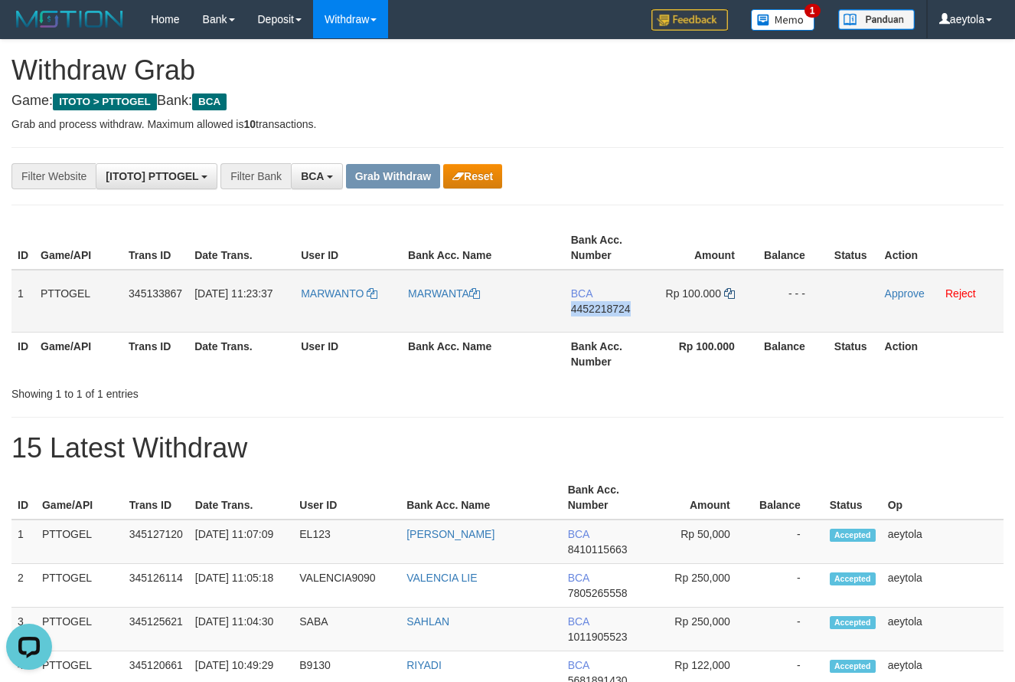
copy span "4452218724"
drag, startPoint x: 729, startPoint y: 296, endPoint x: 40, endPoint y: 317, distance: 689.5
click at [728, 296] on icon at bounding box center [729, 293] width 11 height 11
click at [899, 296] on link "Approve" at bounding box center [905, 293] width 40 height 12
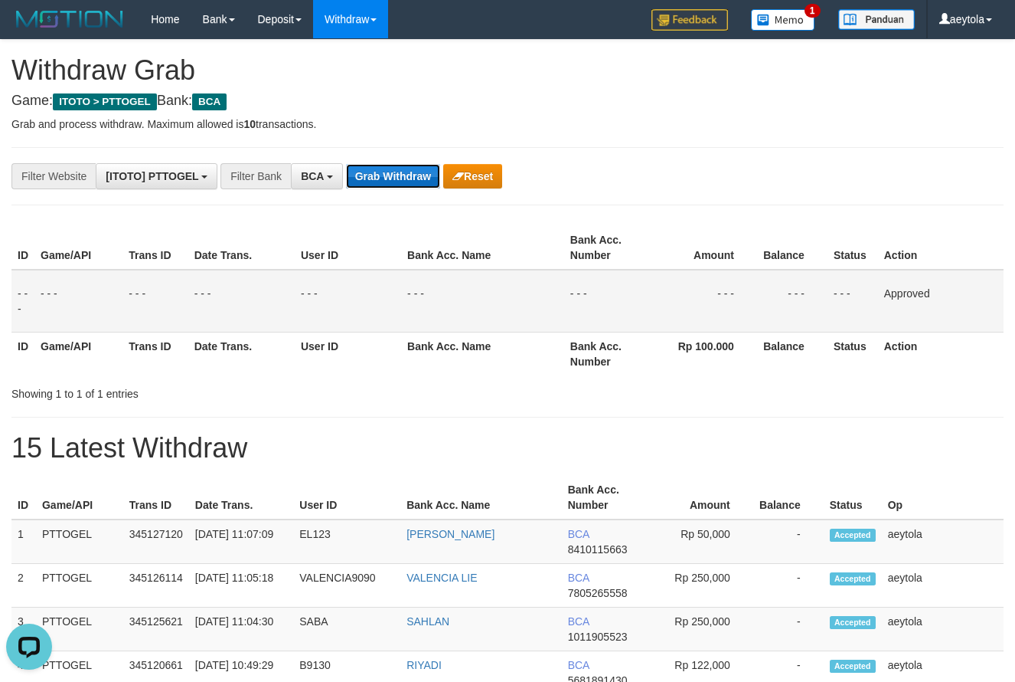
click at [388, 168] on button "Grab Withdraw" at bounding box center [393, 176] width 94 height 25
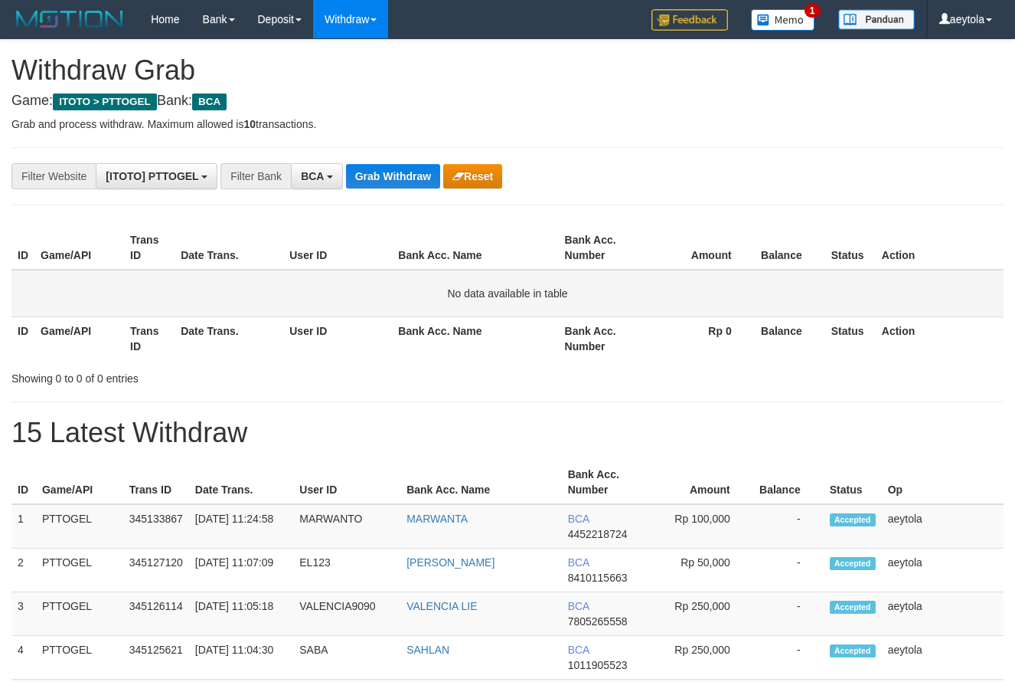
scroll to position [29, 0]
click at [400, 177] on button "Grab Withdraw" at bounding box center [393, 176] width 94 height 25
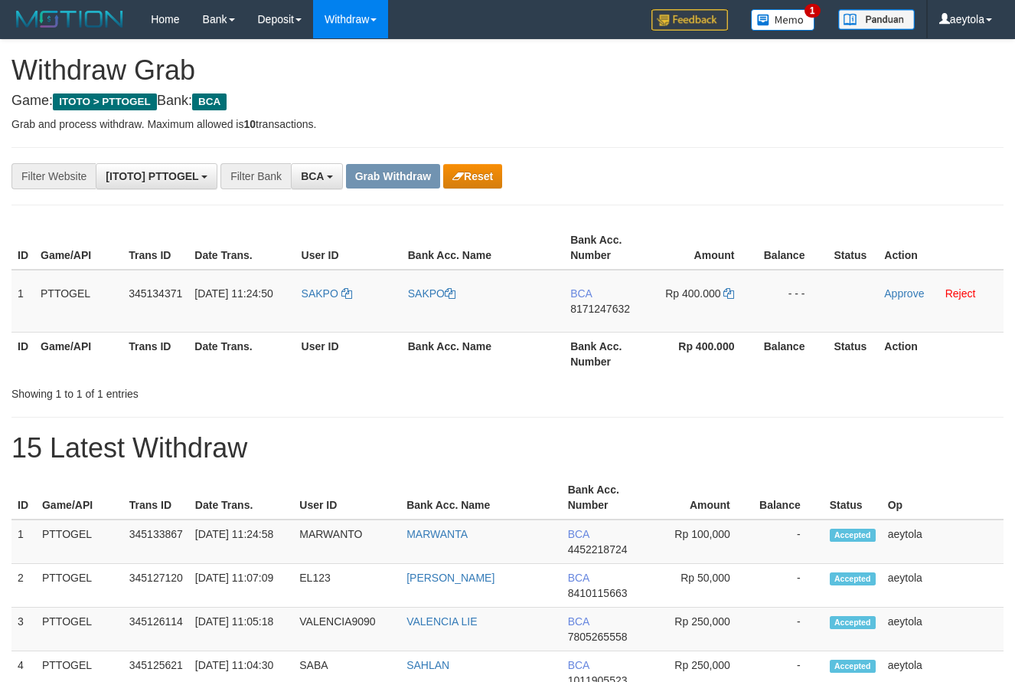
scroll to position [29, 0]
drag, startPoint x: 303, startPoint y: 308, endPoint x: 688, endPoint y: 283, distance: 385.2
click at [688, 283] on tr "1 PTTOGEL 345134371 [DATE] 11:24:50 [GEOGRAPHIC_DATA] [GEOGRAPHIC_DATA] BCA 817…" at bounding box center [507, 301] width 992 height 63
drag, startPoint x: 767, startPoint y: 184, endPoint x: 747, endPoint y: 224, distance: 45.2
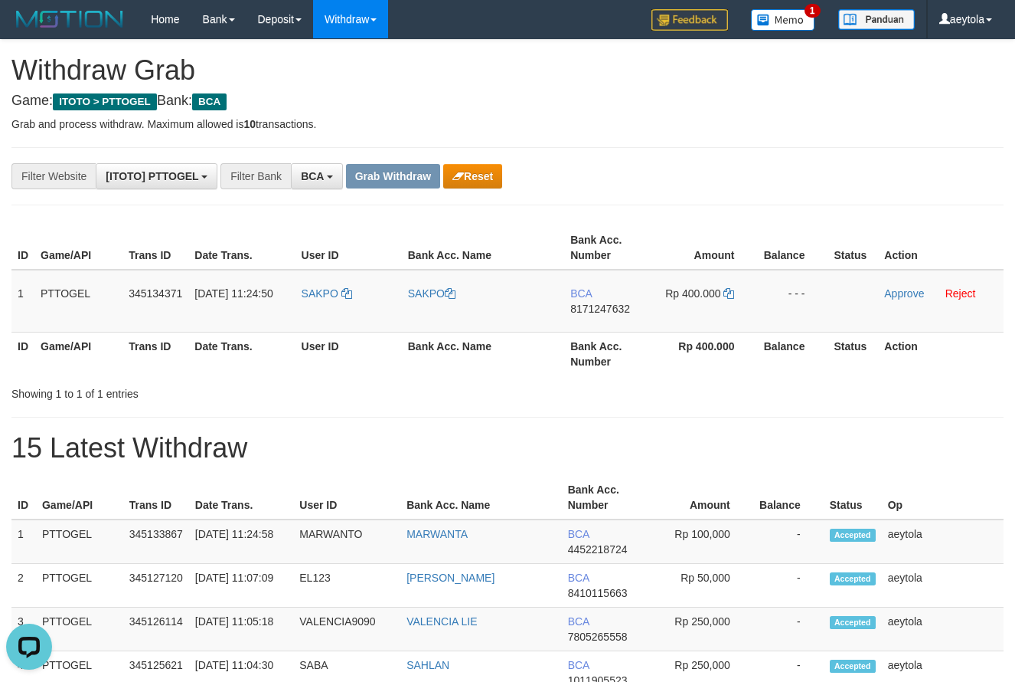
click at [588, 325] on td "BCA 8171247632" at bounding box center [608, 301] width 88 height 63
copy span "8171247632"
click at [588, 325] on td "BCA 8171247632" at bounding box center [608, 301] width 88 height 63
click at [727, 297] on icon at bounding box center [729, 293] width 11 height 11
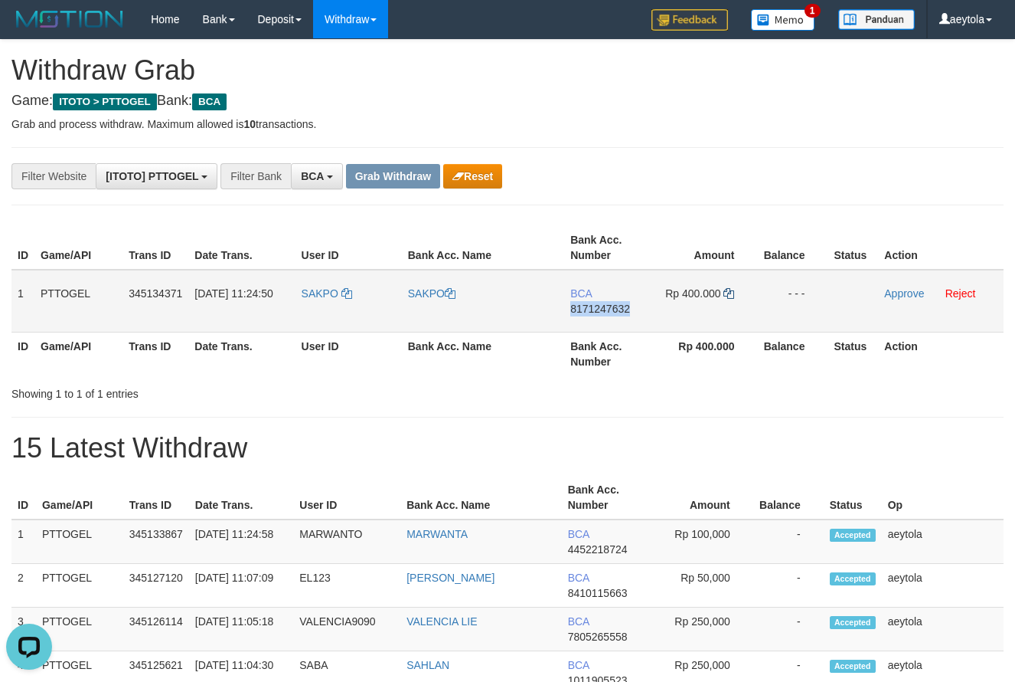
copy span "8171247632"
click at [727, 297] on icon at bounding box center [729, 293] width 11 height 11
click at [730, 295] on icon at bounding box center [729, 293] width 11 height 11
click at [899, 295] on link "Approve" at bounding box center [904, 293] width 40 height 12
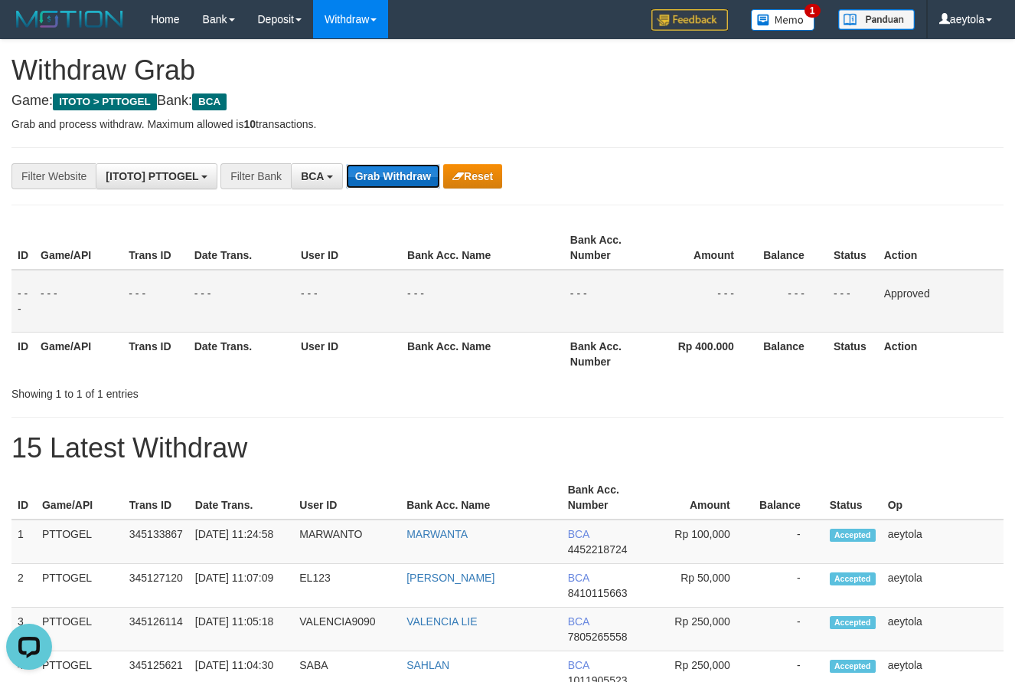
click at [386, 172] on button "Grab Withdraw" at bounding box center [393, 176] width 94 height 25
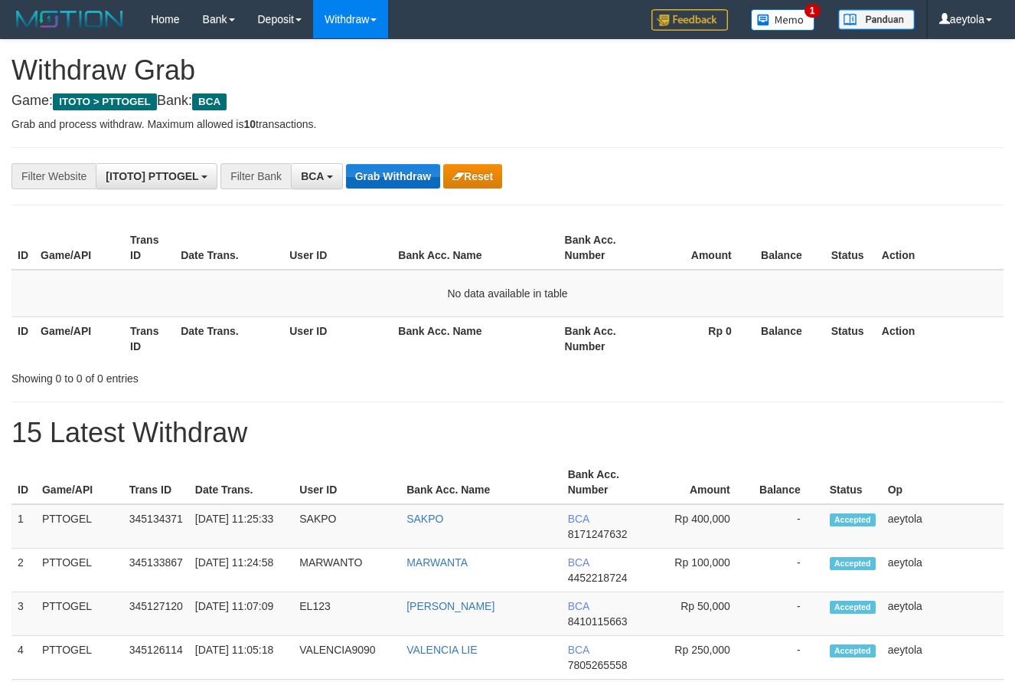
scroll to position [29, 0]
click at [417, 172] on button "Grab Withdraw" at bounding box center [393, 176] width 94 height 25
click at [402, 163] on div "**********" at bounding box center [423, 176] width 846 height 26
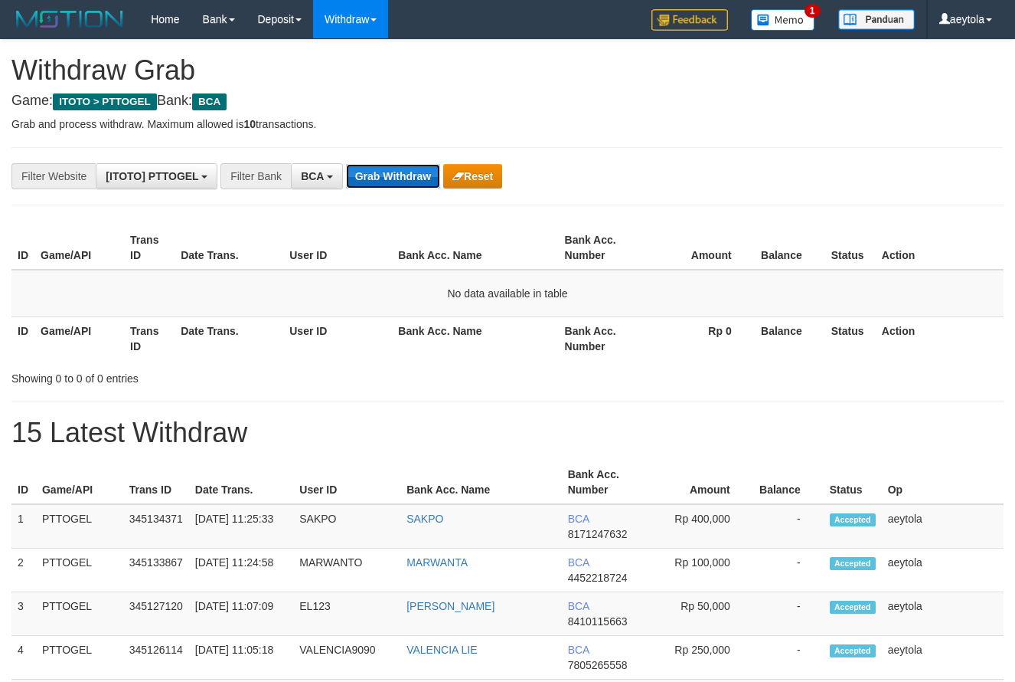
click at [377, 175] on button "Grab Withdraw" at bounding box center [393, 176] width 94 height 25
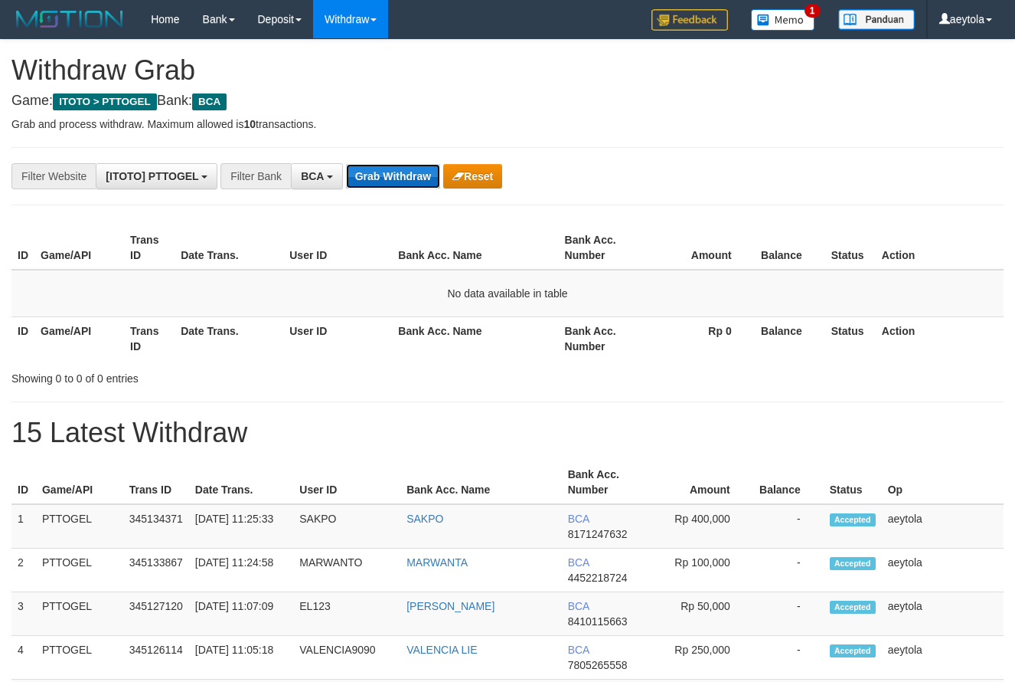
click at [397, 176] on button "Grab Withdraw" at bounding box center [393, 176] width 94 height 25
click at [404, 178] on button "Grab Withdraw" at bounding box center [393, 176] width 94 height 25
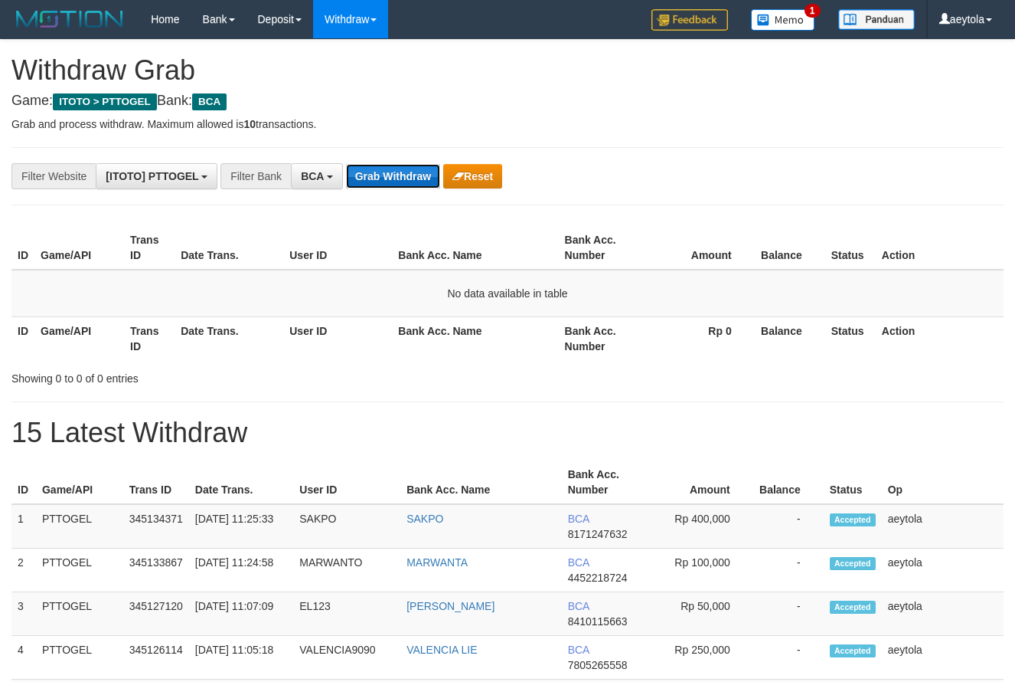
click at [383, 170] on button "Grab Withdraw" at bounding box center [393, 176] width 94 height 25
click at [370, 180] on button "Grab Withdraw" at bounding box center [393, 176] width 94 height 25
click at [370, 177] on button "Grab Withdraw" at bounding box center [393, 176] width 94 height 25
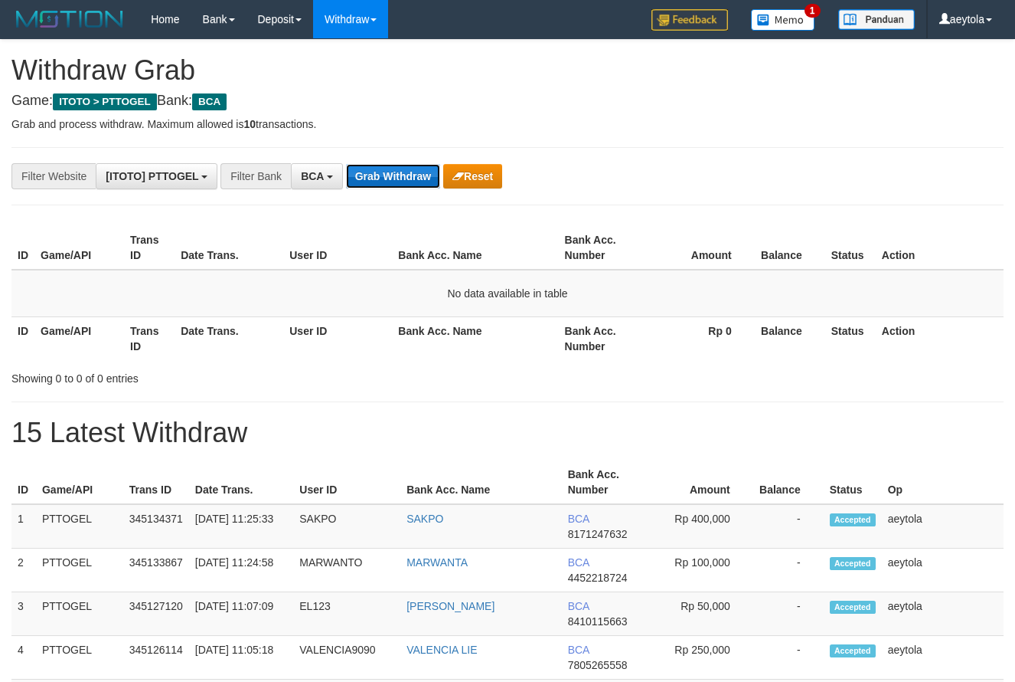
click at [390, 179] on button "Grab Withdraw" at bounding box center [393, 176] width 94 height 25
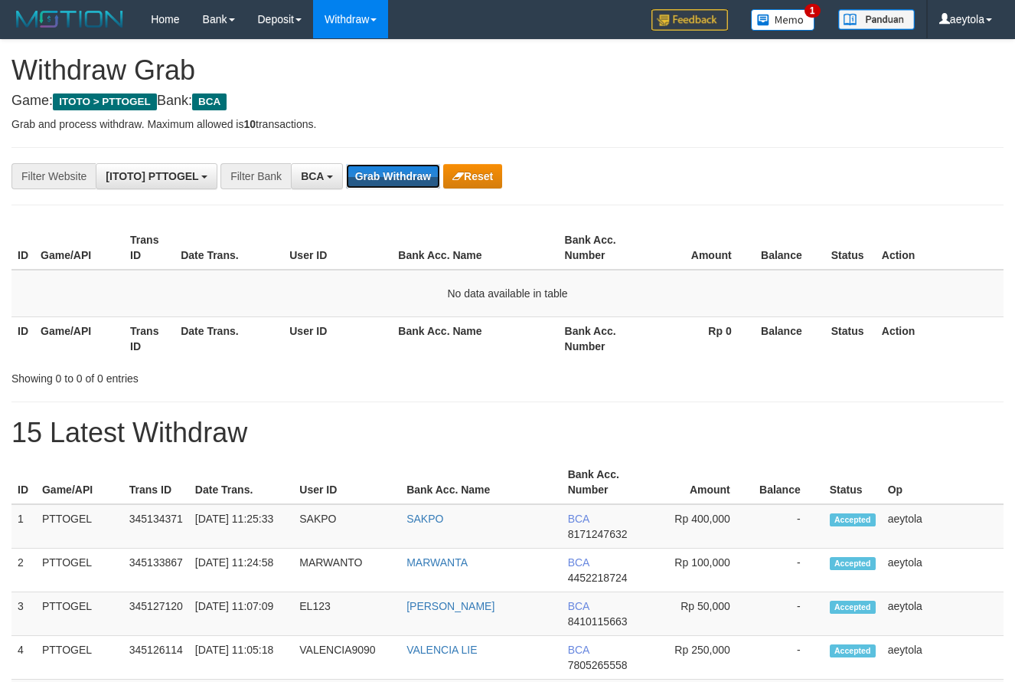
click at [390, 179] on button "Grab Withdraw" at bounding box center [393, 176] width 94 height 25
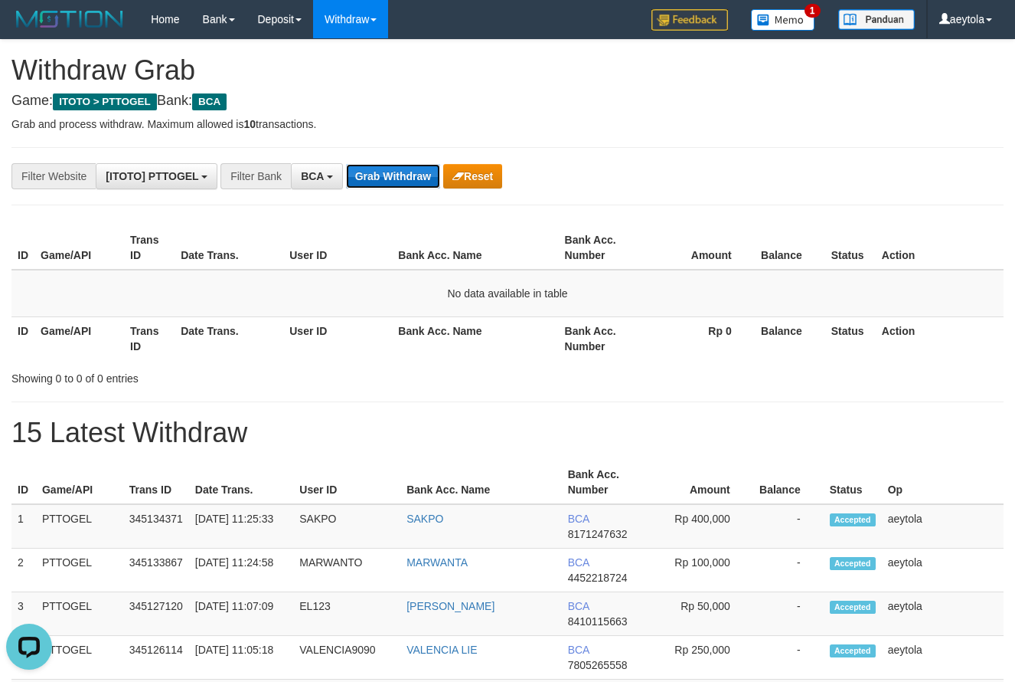
click at [390, 183] on button "Grab Withdraw" at bounding box center [393, 176] width 94 height 25
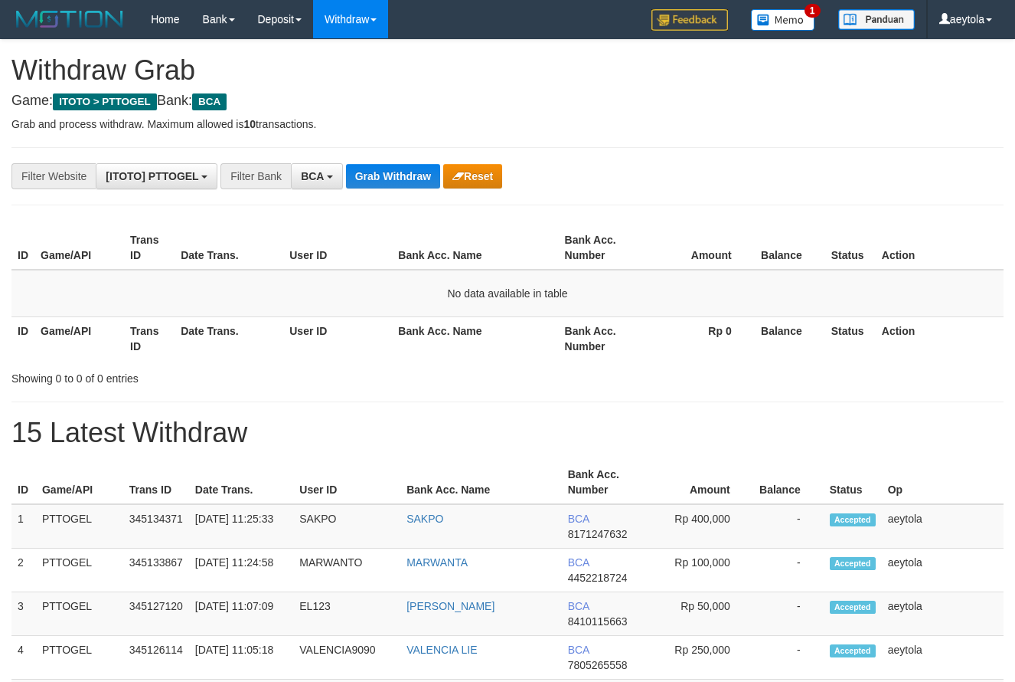
scroll to position [29, 0]
click at [390, 183] on button "Grab Withdraw" at bounding box center [393, 176] width 94 height 25
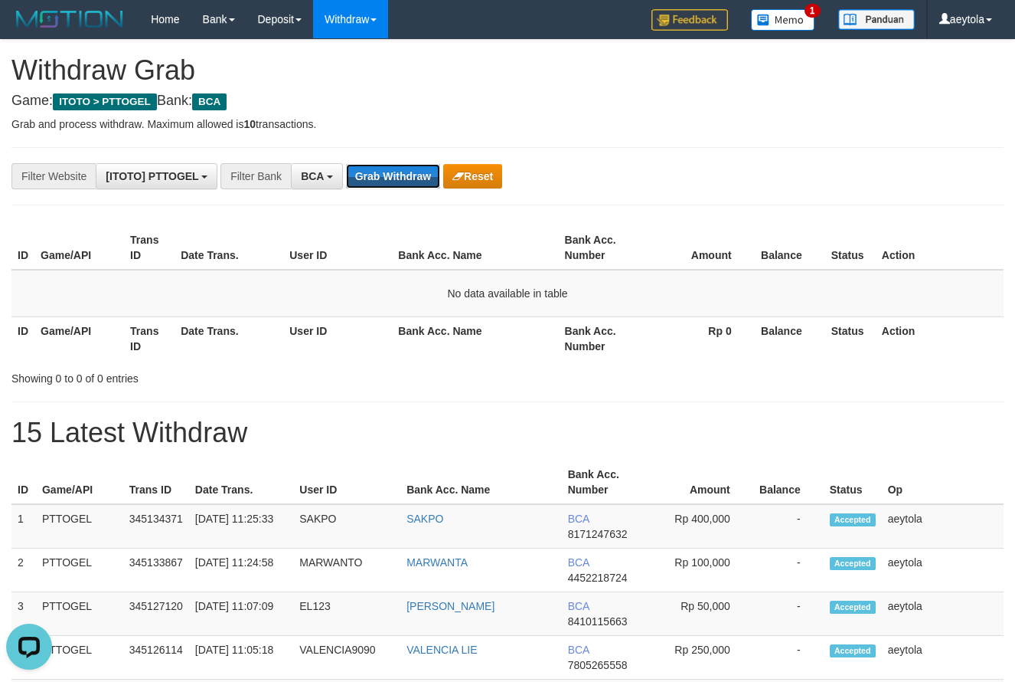
click at [390, 183] on button "Grab Withdraw" at bounding box center [393, 176] width 94 height 25
click at [395, 181] on button "Grab Withdraw" at bounding box center [393, 176] width 94 height 25
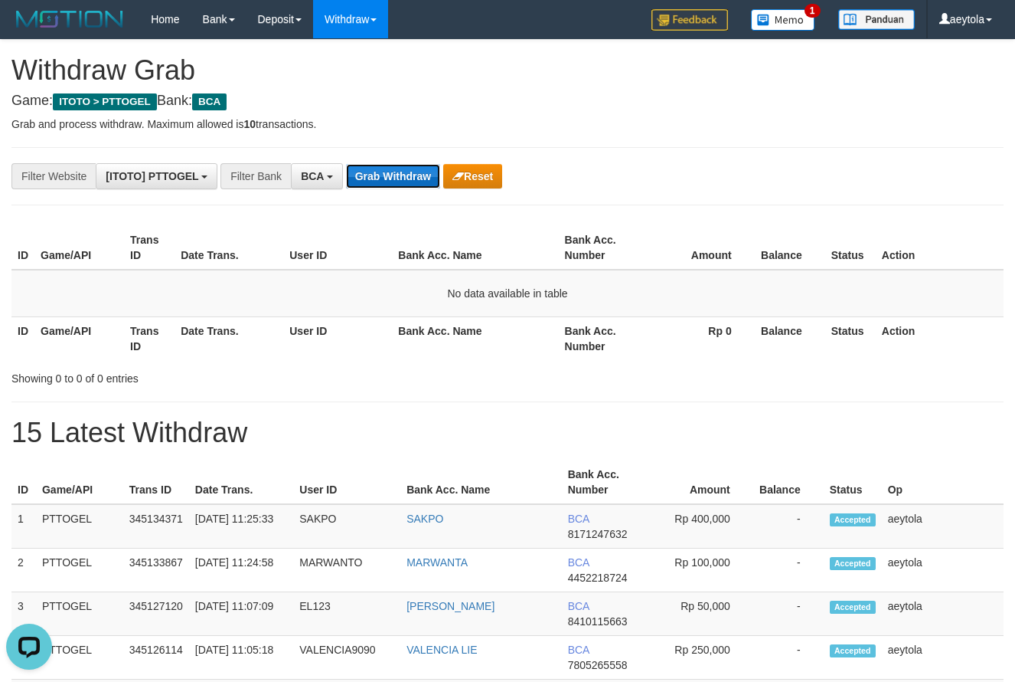
click at [404, 175] on button "Grab Withdraw" at bounding box center [393, 176] width 94 height 25
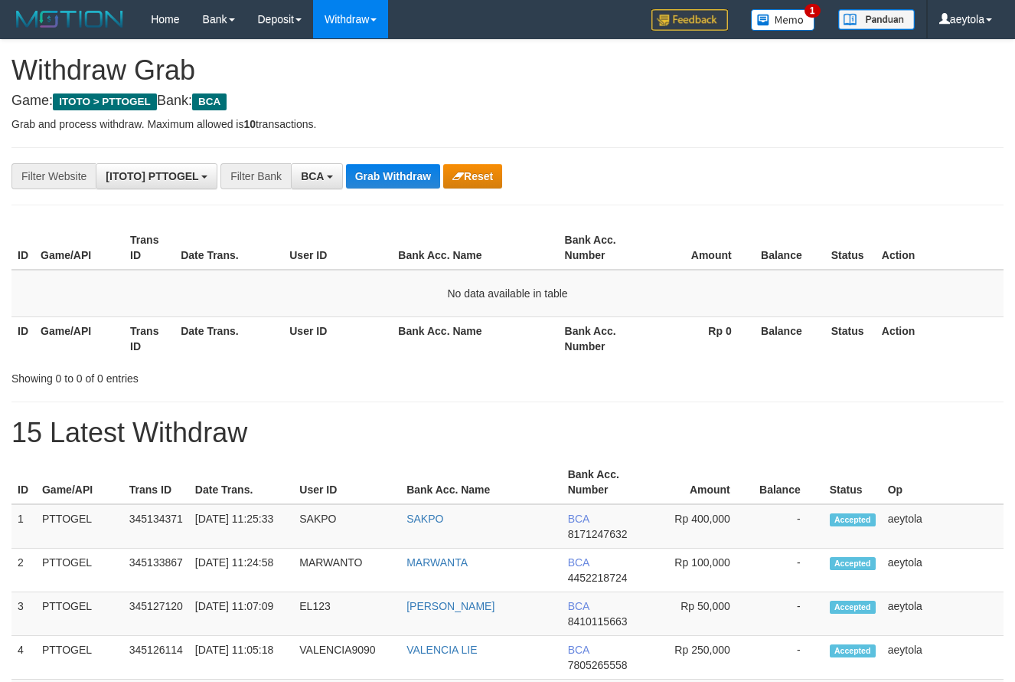
scroll to position [29, 0]
click at [402, 177] on button "Grab Withdraw" at bounding box center [393, 176] width 94 height 25
click at [400, 179] on button "Grab Withdraw" at bounding box center [393, 176] width 94 height 25
click at [394, 175] on button "Grab Withdraw" at bounding box center [393, 176] width 94 height 25
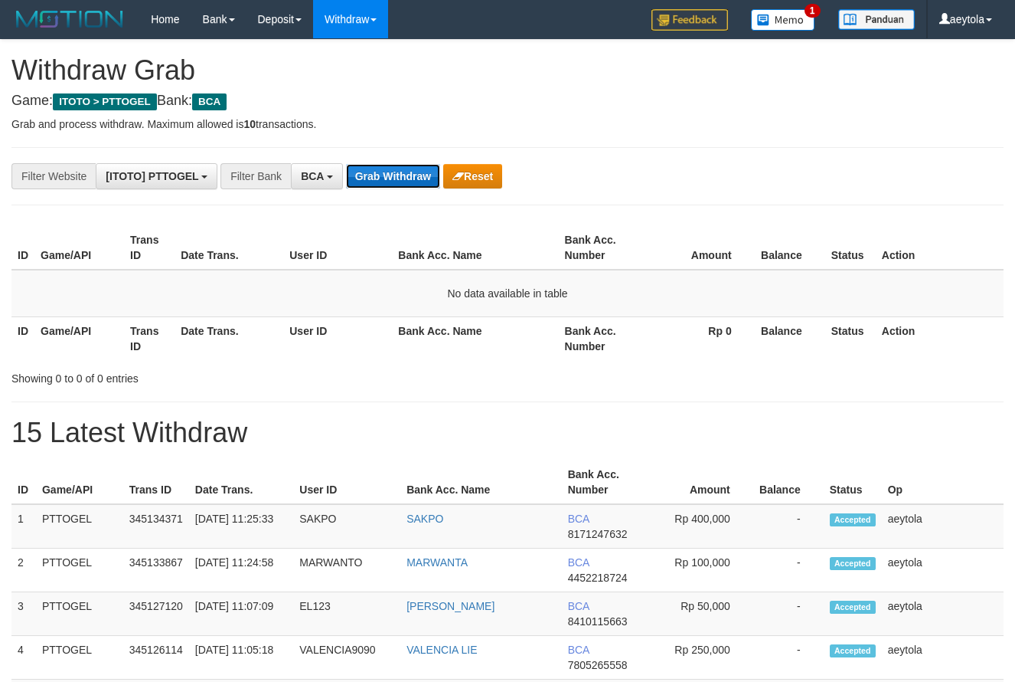
click at [394, 175] on button "Grab Withdraw" at bounding box center [393, 176] width 94 height 25
click at [400, 170] on button "Grab Withdraw" at bounding box center [393, 176] width 94 height 25
click at [391, 178] on button "Grab Withdraw" at bounding box center [393, 176] width 94 height 25
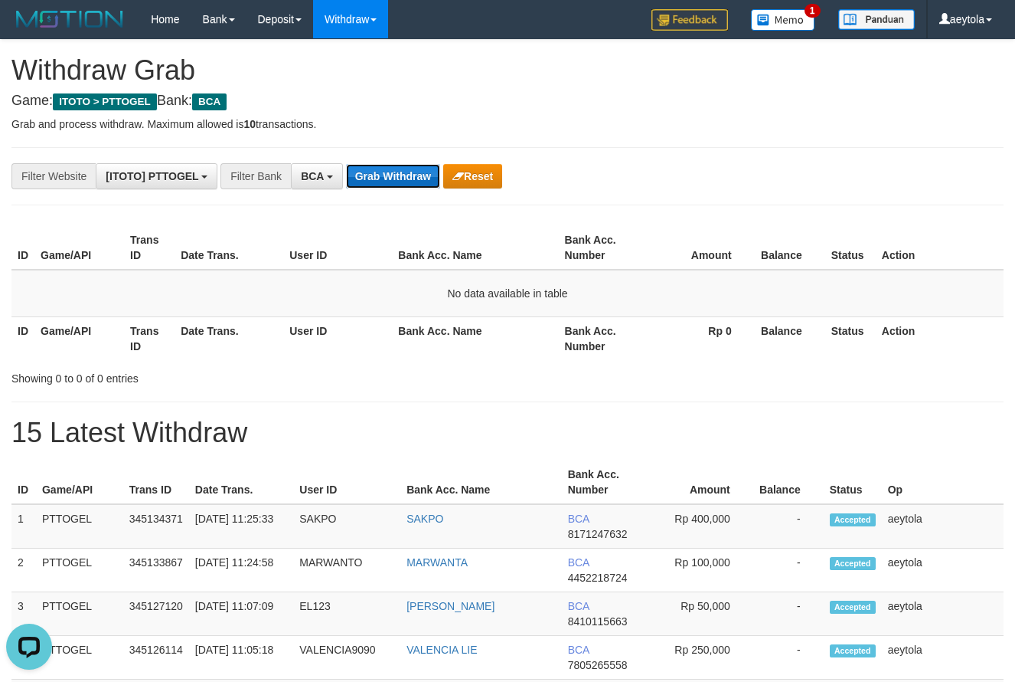
click at [391, 178] on button "Grab Withdraw" at bounding box center [393, 176] width 94 height 25
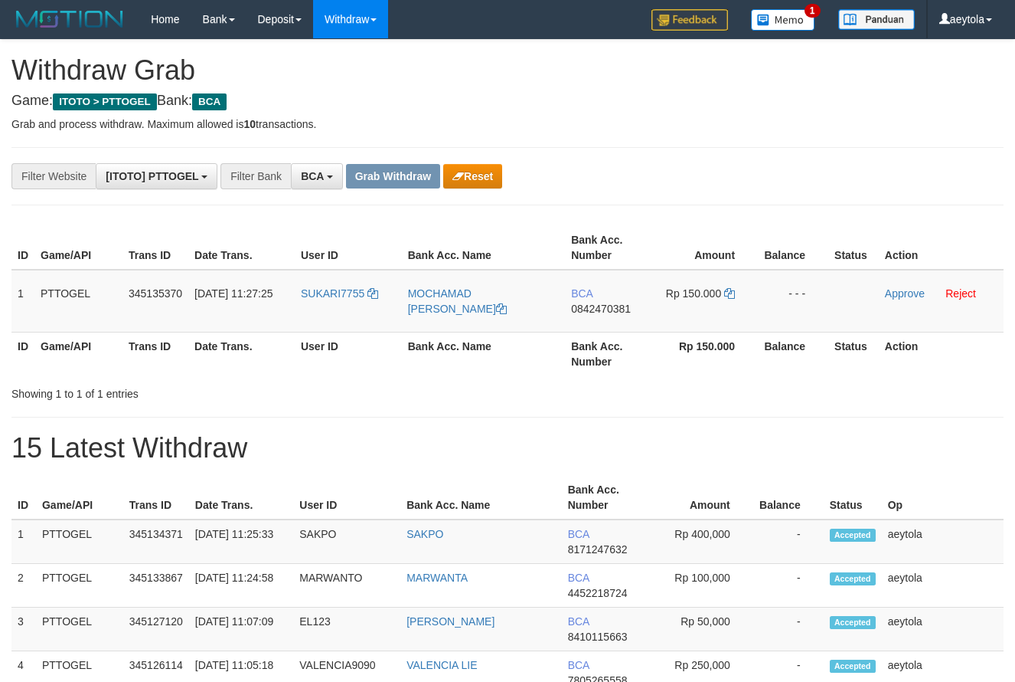
scroll to position [29, 0]
drag, startPoint x: 325, startPoint y: 306, endPoint x: 682, endPoint y: 306, distance: 357.6
click at [682, 306] on tr "1 PTTOGEL 345135370 [DATE] 11:27:25 SUKARI7755 MOCHAMAD IMAM [PERSON_NAME] BCA …" at bounding box center [507, 301] width 992 height 63
click at [681, 227] on div "ID Game/API Trans ID Date Trans. User ID Bank Acc. Name Bank Acc. Number Amount…" at bounding box center [507, 300] width 1015 height 159
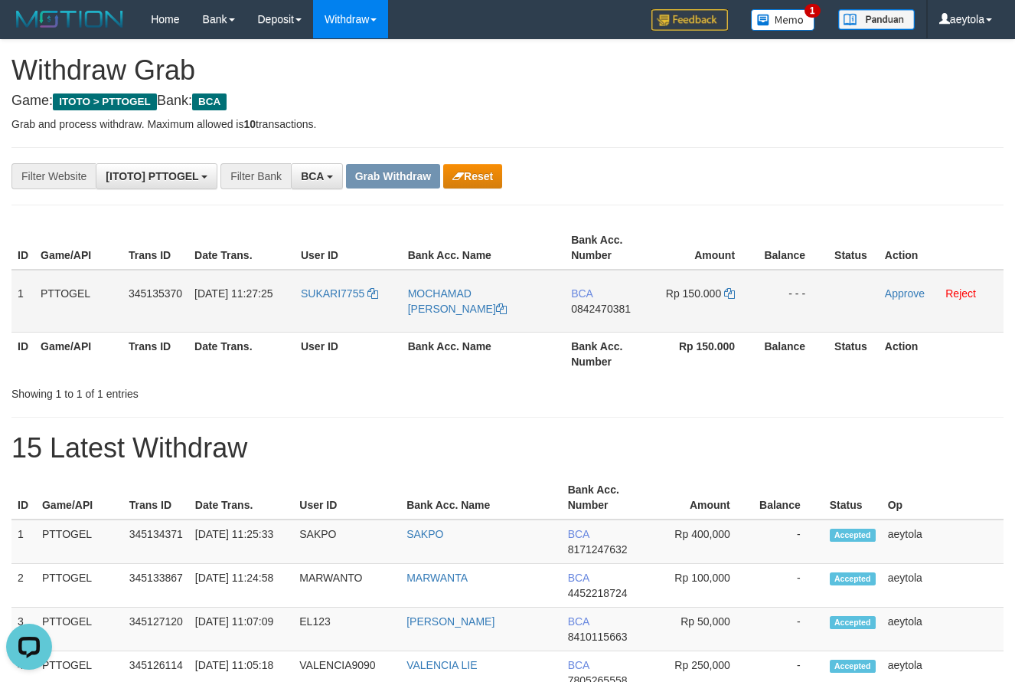
click at [592, 322] on td "BCA 0842470381" at bounding box center [609, 301] width 88 height 63
copy span "0842470381"
click at [592, 322] on td "BCA 0842470381" at bounding box center [609, 301] width 88 height 63
click at [730, 295] on icon at bounding box center [729, 293] width 11 height 11
copy span "0842470381"
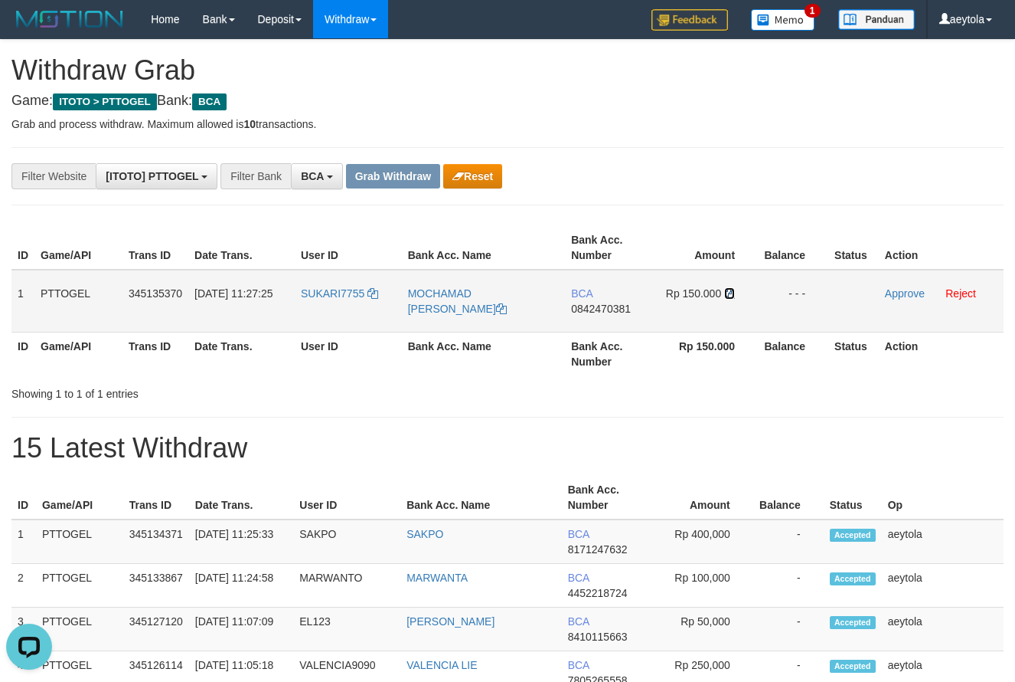
click at [730, 295] on icon at bounding box center [729, 293] width 11 height 11
click at [901, 291] on link "Approve" at bounding box center [905, 293] width 40 height 12
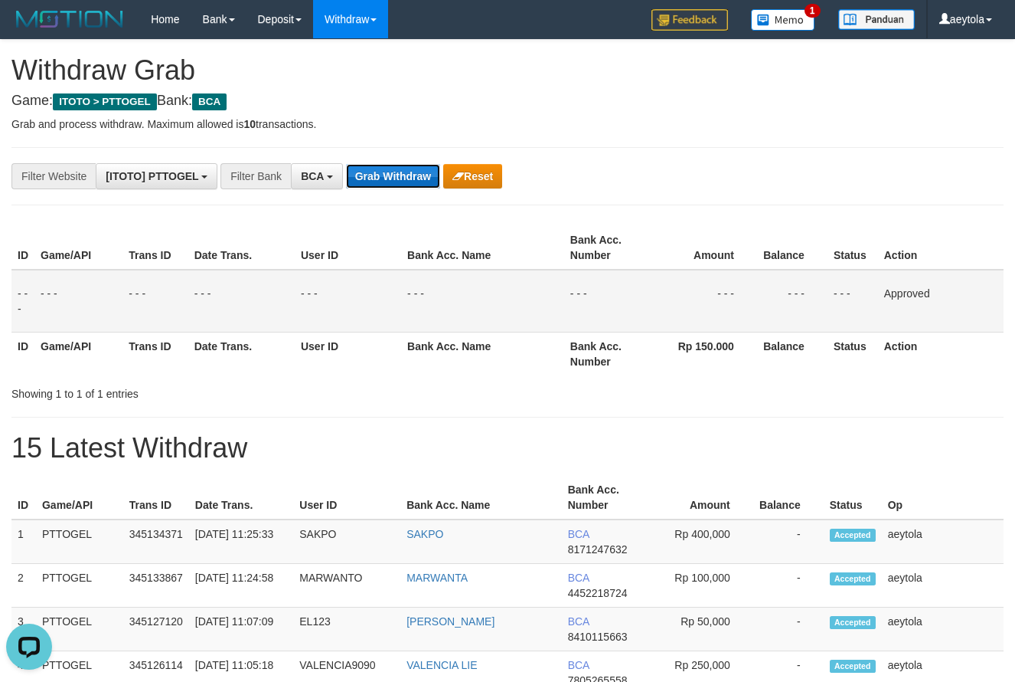
click at [419, 170] on button "Grab Withdraw" at bounding box center [393, 176] width 94 height 25
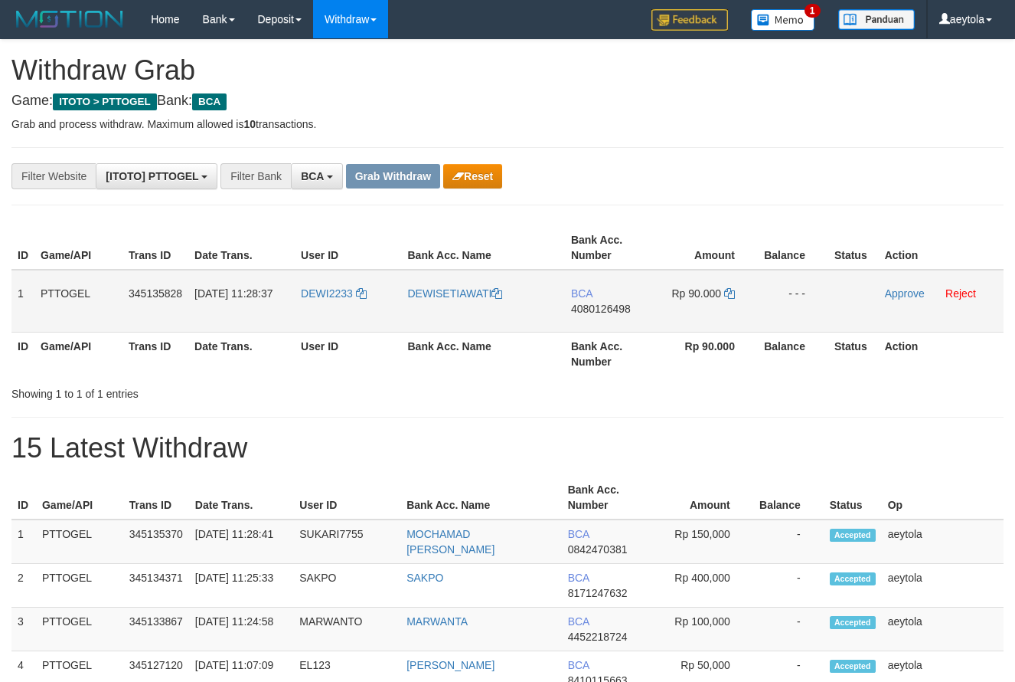
scroll to position [29, 0]
copy tr
drag, startPoint x: 325, startPoint y: 314, endPoint x: 711, endPoint y: 314, distance: 386.7
click at [711, 314] on tr "1 PTTOGEL 345135828 [DATE] 11:28:37 DEWI2233 DEWISETIAWATI BCA 4080126498 Rp 90…" at bounding box center [507, 301] width 992 height 63
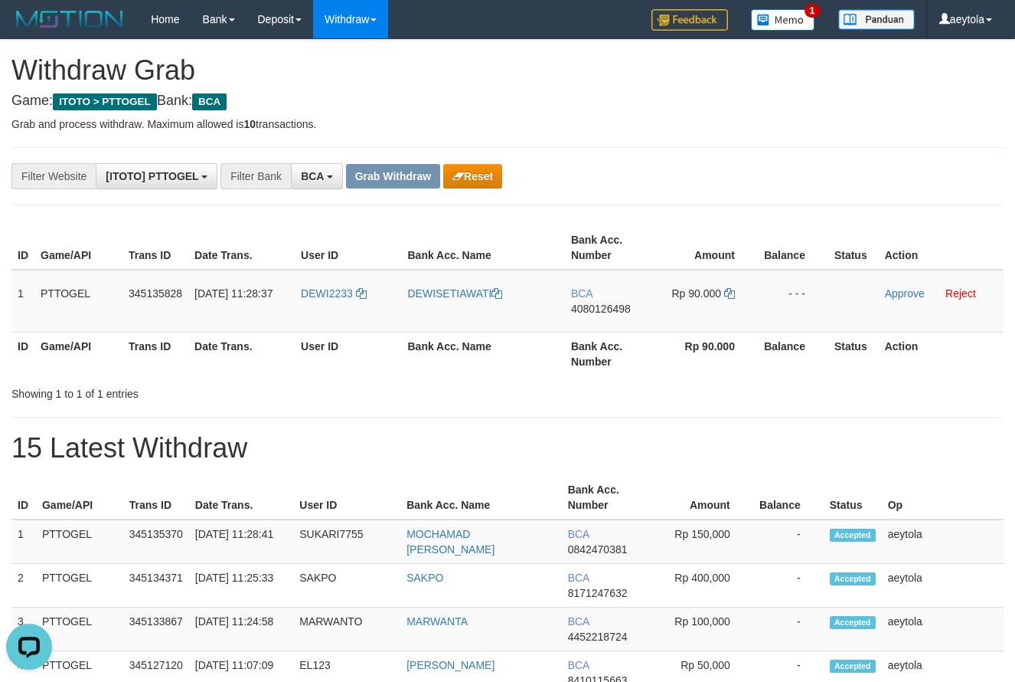
click at [605, 319] on td "BCA 4080126498" at bounding box center [609, 301] width 88 height 63
copy span "4080126498"
click at [730, 291] on icon at bounding box center [729, 293] width 11 height 11
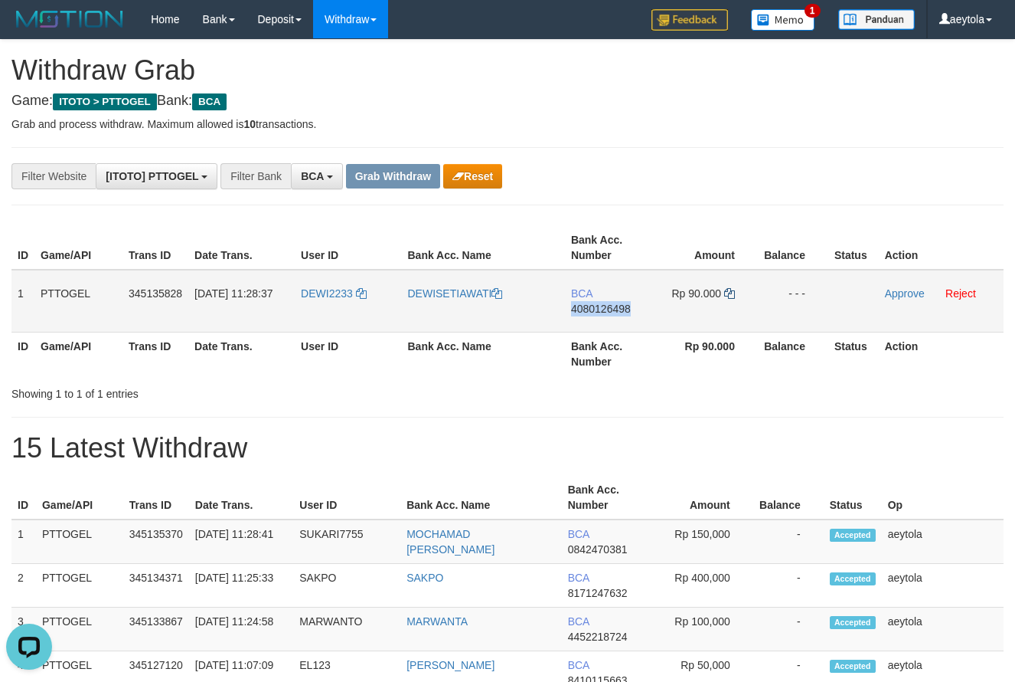
copy span "4080126498"
click at [730, 291] on icon at bounding box center [729, 293] width 11 height 11
click at [893, 297] on link "Approve" at bounding box center [905, 293] width 40 height 12
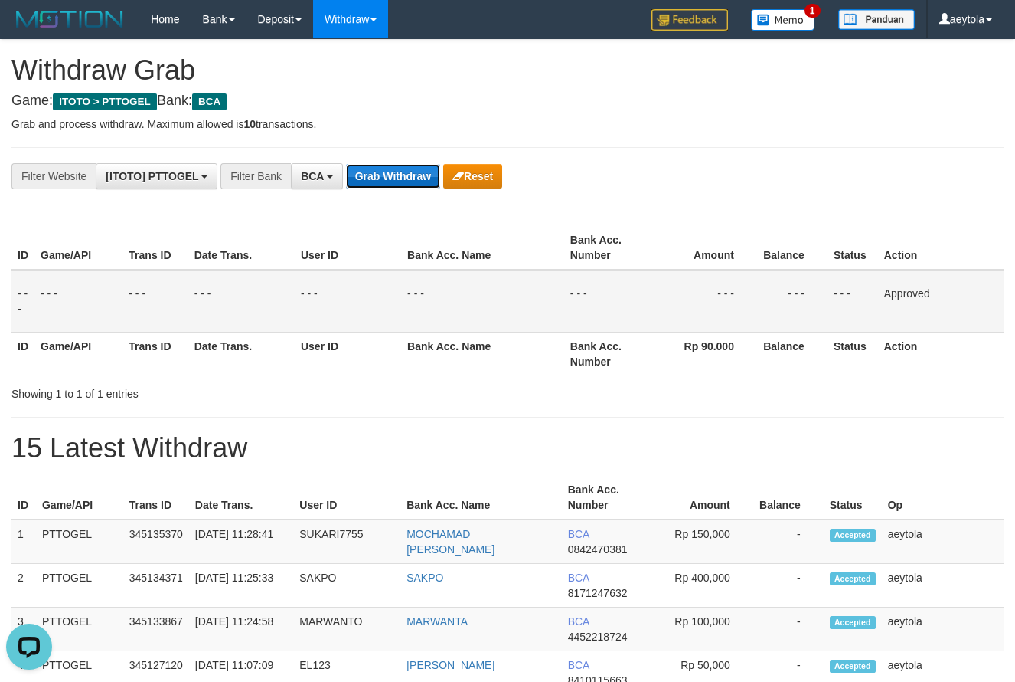
click at [392, 173] on button "Grab Withdraw" at bounding box center [393, 176] width 94 height 25
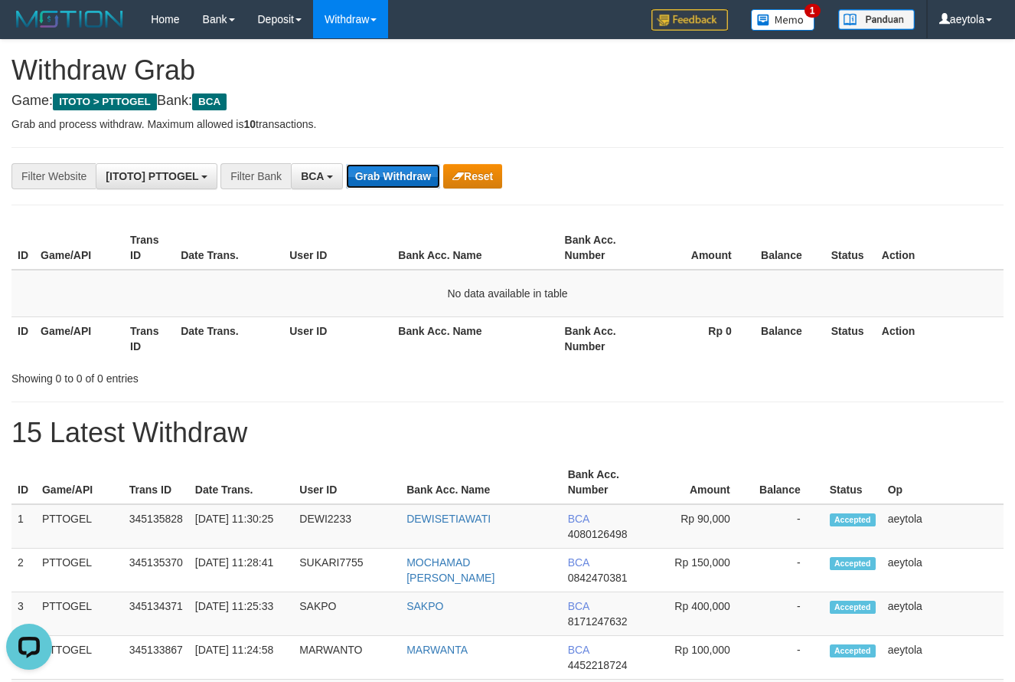
drag, startPoint x: 416, startPoint y: 164, endPoint x: 401, endPoint y: 170, distance: 15.8
click at [410, 165] on button "Grab Withdraw" at bounding box center [393, 176] width 94 height 25
click at [404, 182] on button "Grab Withdraw" at bounding box center [393, 176] width 94 height 25
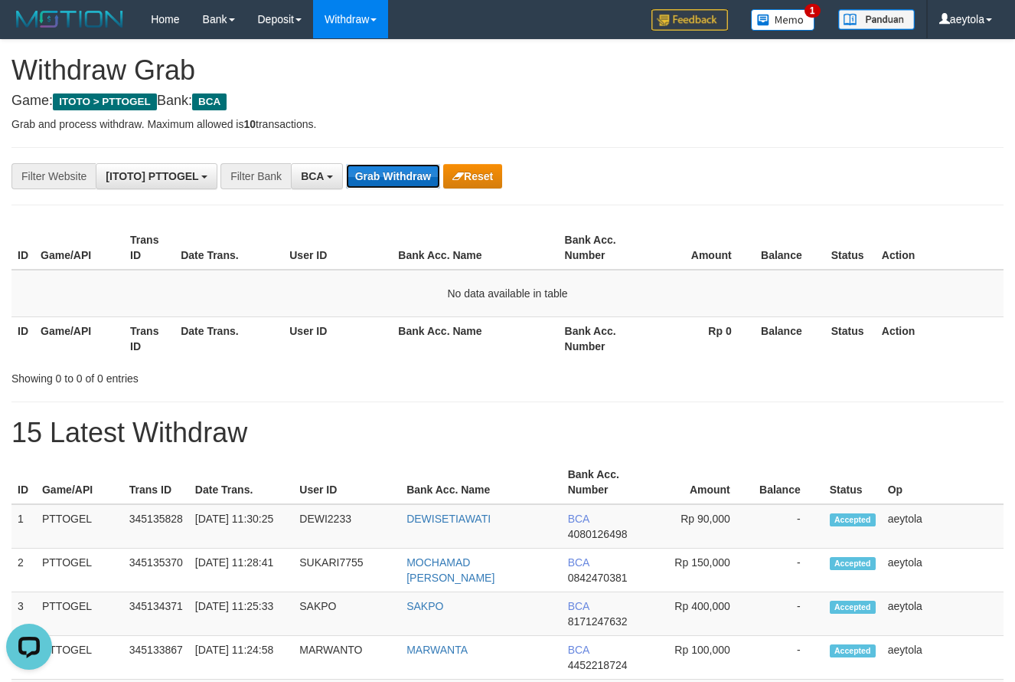
click at [391, 174] on button "Grab Withdraw" at bounding box center [393, 176] width 94 height 25
click at [404, 177] on button "Grab Withdraw" at bounding box center [393, 176] width 94 height 25
click at [404, 175] on button "Grab Withdraw" at bounding box center [393, 176] width 94 height 25
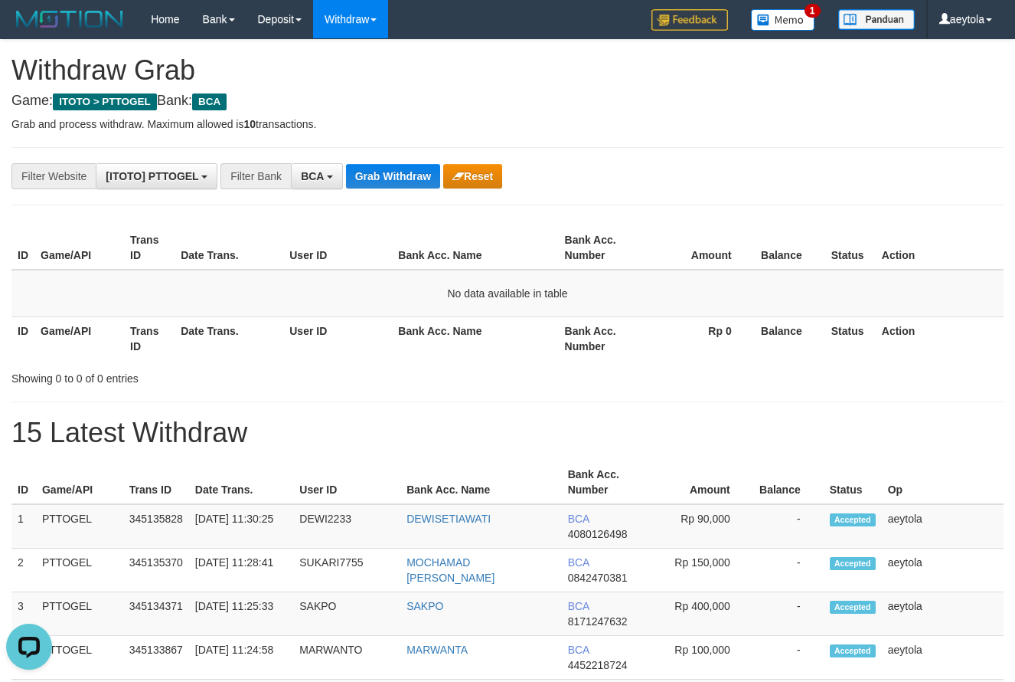
drag, startPoint x: 819, startPoint y: 163, endPoint x: 398, endPoint y: 209, distance: 423.7
click at [799, 168] on div "**********" at bounding box center [423, 176] width 846 height 26
click at [400, 179] on button "Grab Withdraw" at bounding box center [393, 176] width 94 height 25
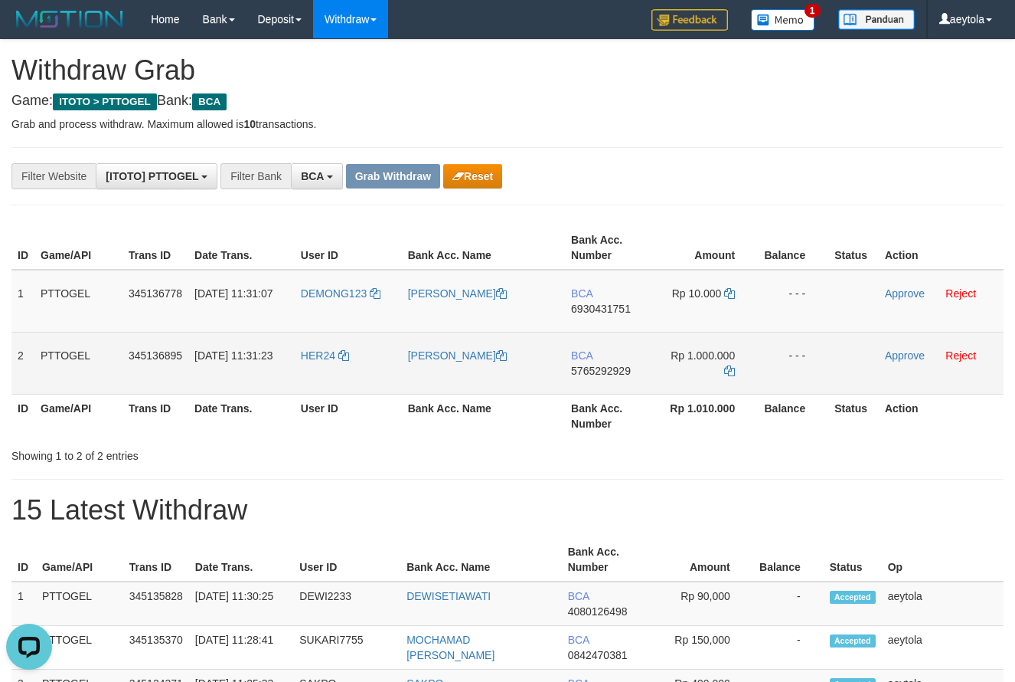
drag, startPoint x: 496, startPoint y: 341, endPoint x: 669, endPoint y: 364, distance: 174.6
click at [669, 364] on tbody "1 PTTOGEL 345136778 01/10/2025 11:31:07 DEMONG123 KUKUH HERMANTO BCA 6930431751…" at bounding box center [507, 332] width 992 height 125
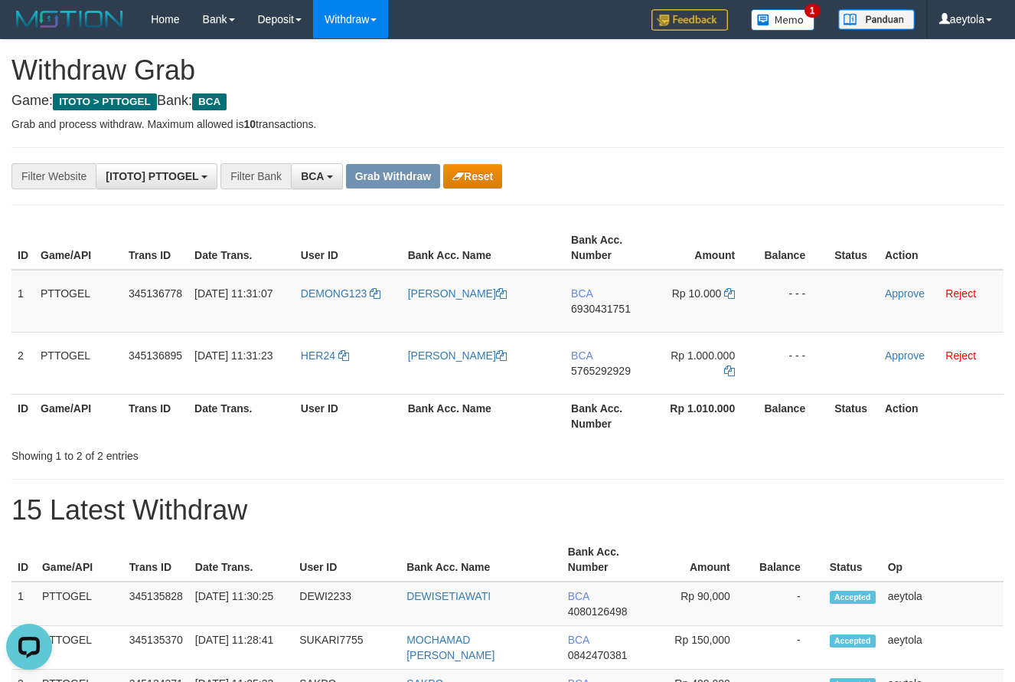
drag, startPoint x: 718, startPoint y: 197, endPoint x: 708, endPoint y: 218, distance: 23.6
click at [610, 316] on td "BCA 6930431751" at bounding box center [609, 301] width 88 height 63
copy span "6930431751"
click at [610, 316] on td "BCA 6930431751" at bounding box center [609, 301] width 88 height 63
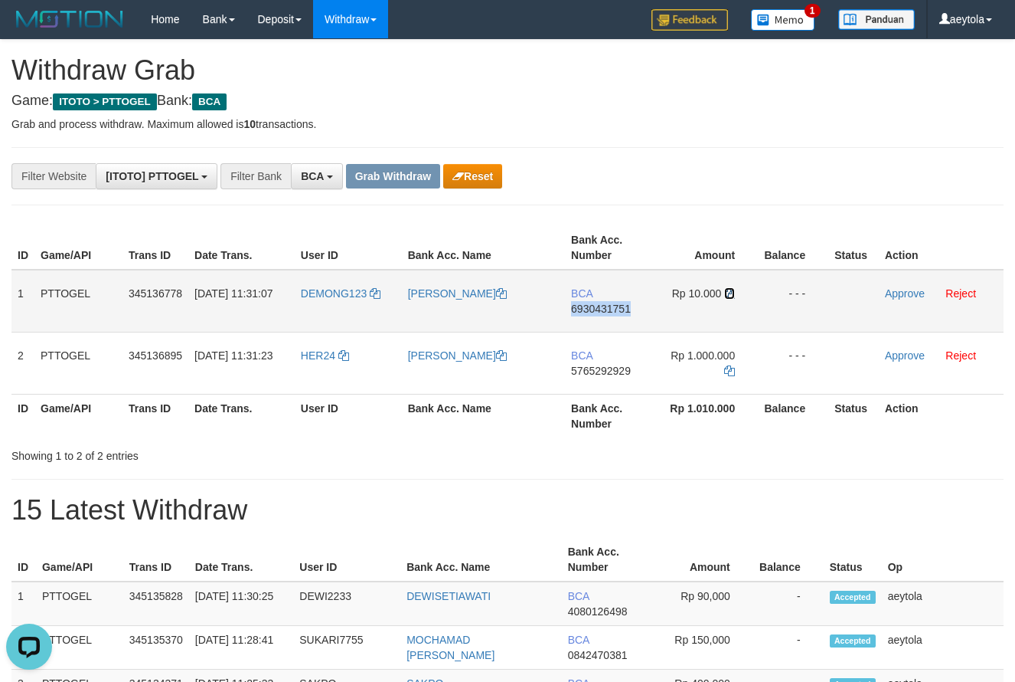
click at [728, 295] on icon at bounding box center [729, 293] width 11 height 11
copy span "6930431751"
click at [728, 295] on icon at bounding box center [729, 293] width 11 height 11
click at [903, 292] on link "Approve" at bounding box center [905, 293] width 40 height 12
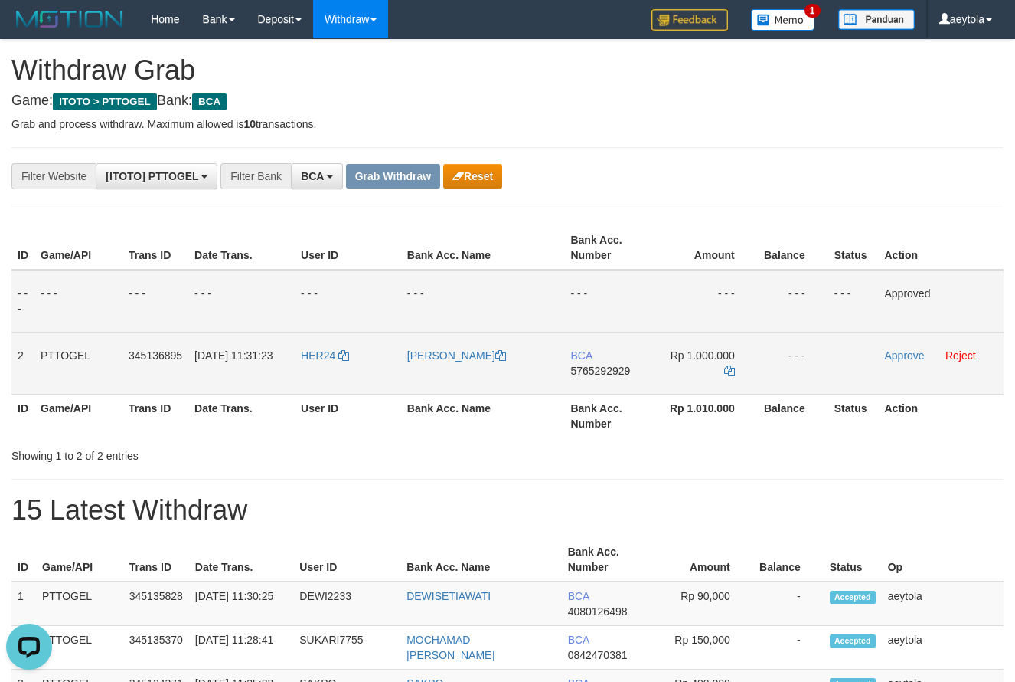
click at [598, 385] on td "BCA 5765292929" at bounding box center [608, 363] width 88 height 62
copy span "5765292929"
click at [731, 373] on icon at bounding box center [729, 370] width 11 height 11
copy span "5765292929"
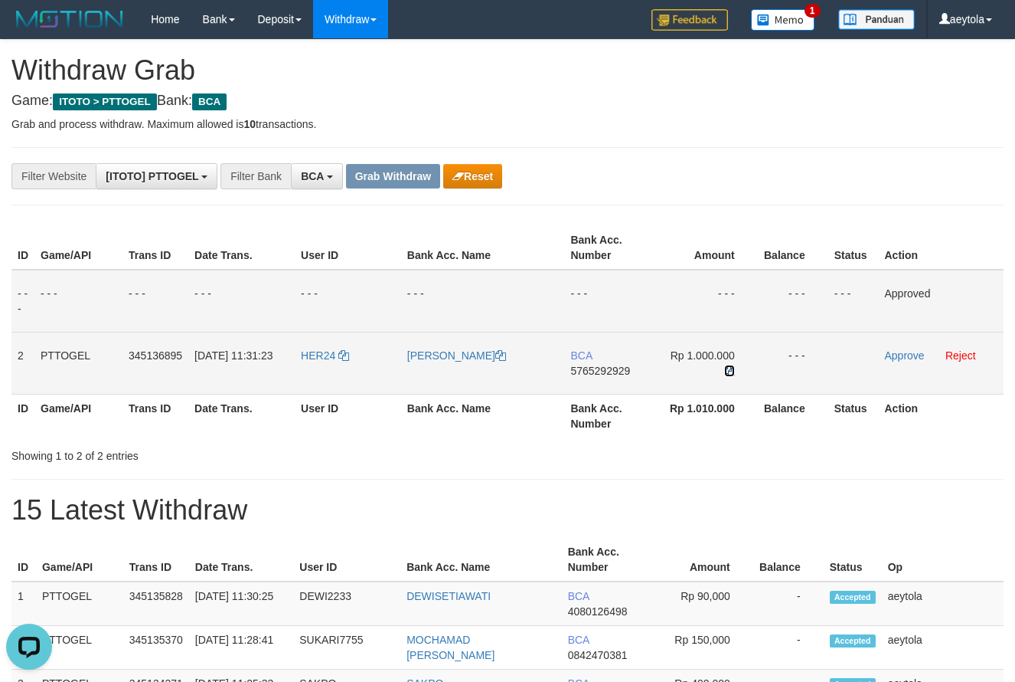
drag, startPoint x: 731, startPoint y: 373, endPoint x: 38, endPoint y: 329, distance: 695.2
click at [730, 375] on icon at bounding box center [729, 370] width 11 height 11
click at [900, 355] on link "Approve" at bounding box center [904, 355] width 40 height 12
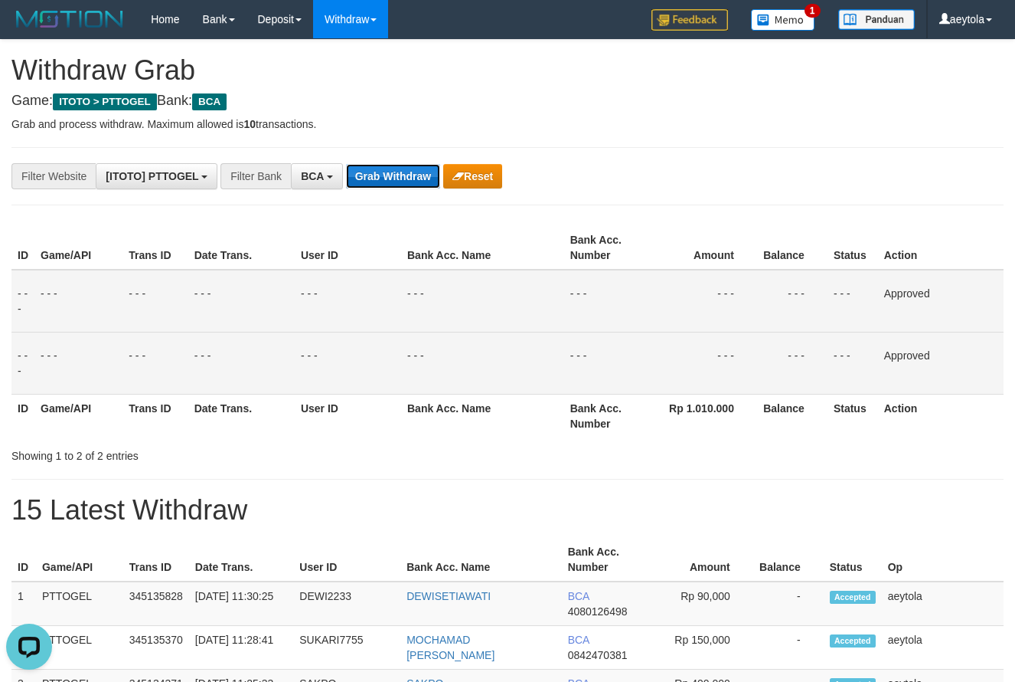
click at [416, 174] on button "Grab Withdraw" at bounding box center [393, 176] width 94 height 25
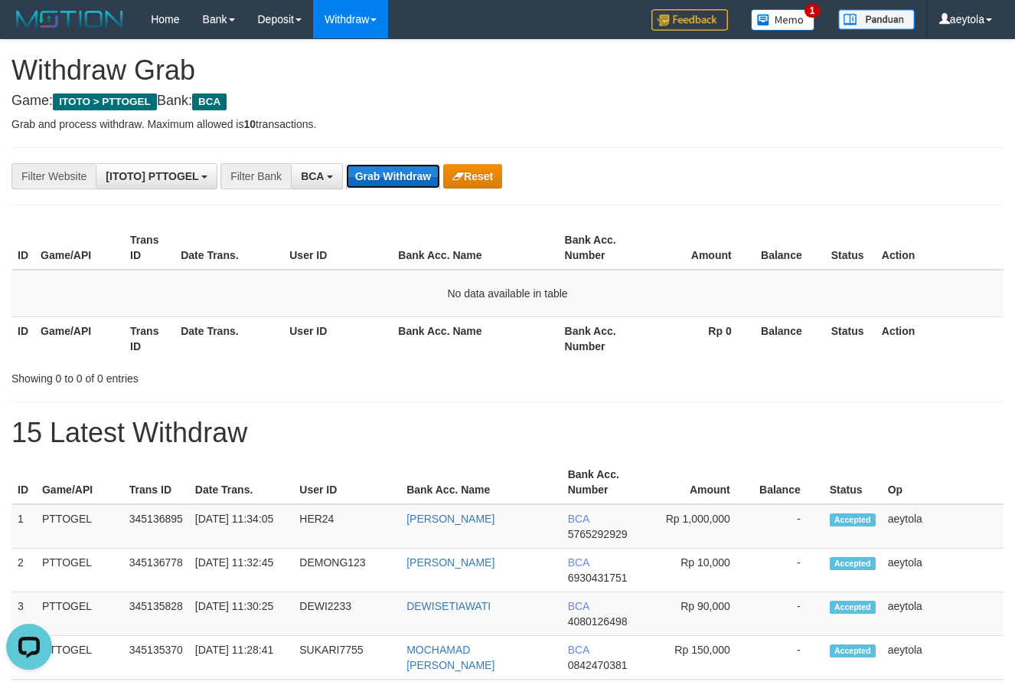
click at [391, 178] on button "Grab Withdraw" at bounding box center [393, 176] width 94 height 25
click at [391, 175] on button "Grab Withdraw" at bounding box center [393, 176] width 94 height 25
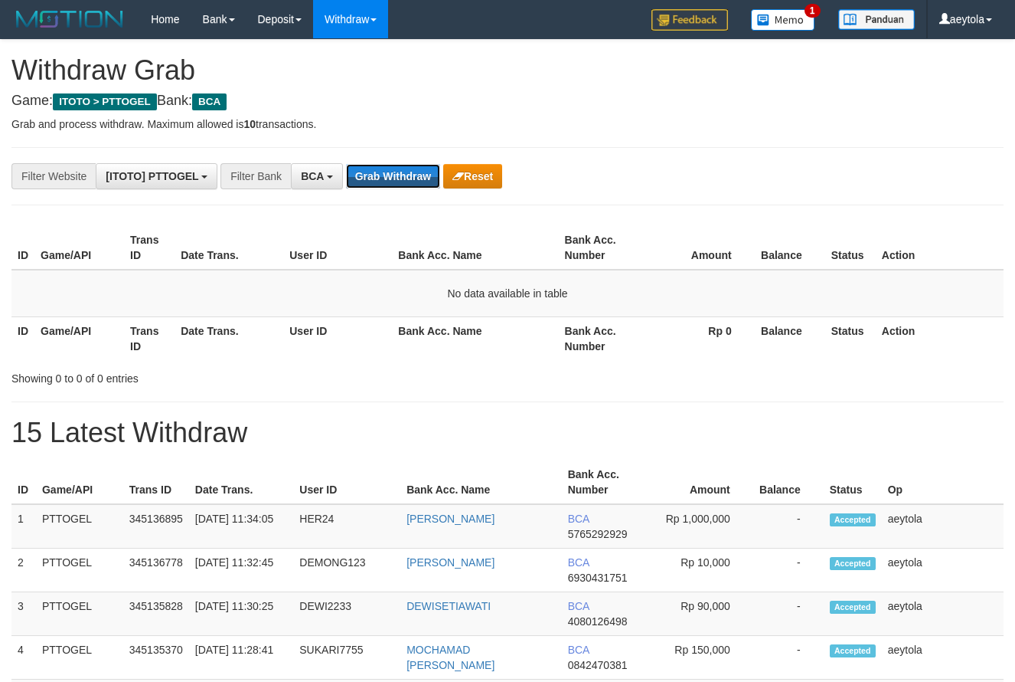
click at [391, 175] on button "Grab Withdraw" at bounding box center [393, 176] width 94 height 25
drag, startPoint x: 0, startPoint y: 0, endPoint x: 396, endPoint y: 177, distance: 433.6
click at [394, 175] on button "Grab Withdraw" at bounding box center [393, 176] width 94 height 25
click at [396, 177] on button "Grab Withdraw" at bounding box center [393, 176] width 94 height 25
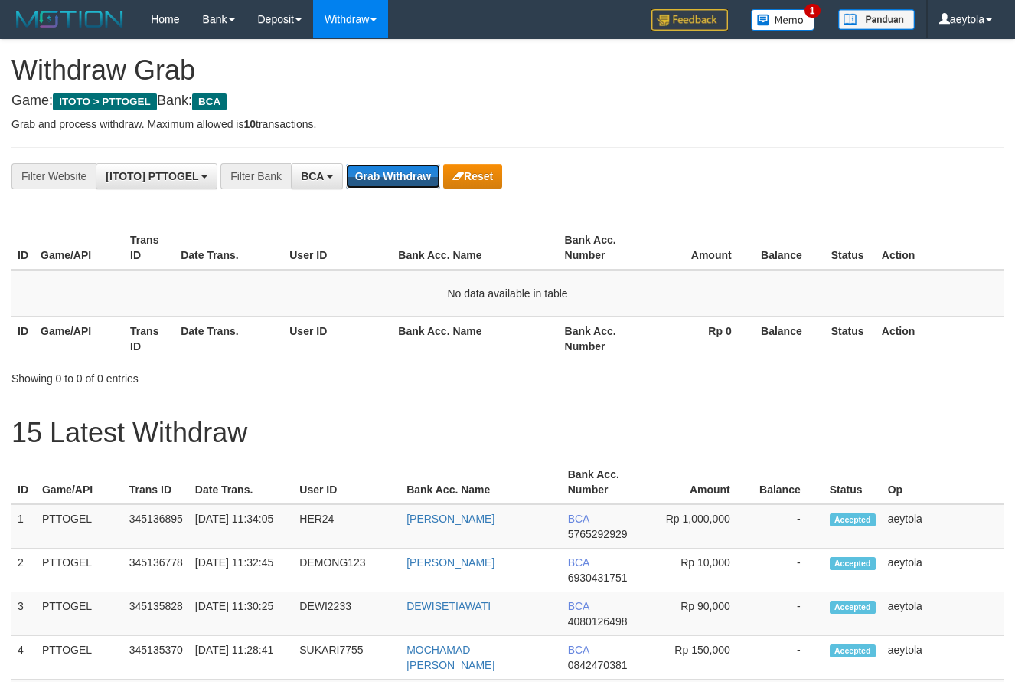
scroll to position [29, 0]
click at [396, 177] on button "Grab Withdraw" at bounding box center [393, 176] width 94 height 25
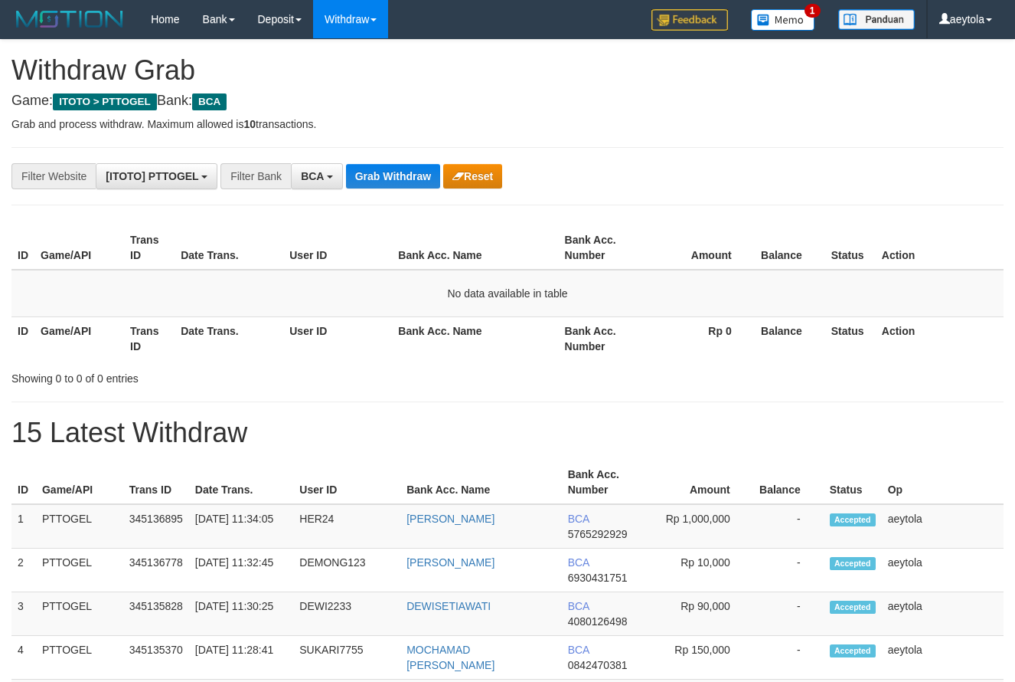
click at [396, 177] on button "Grab Withdraw" at bounding box center [393, 176] width 94 height 25
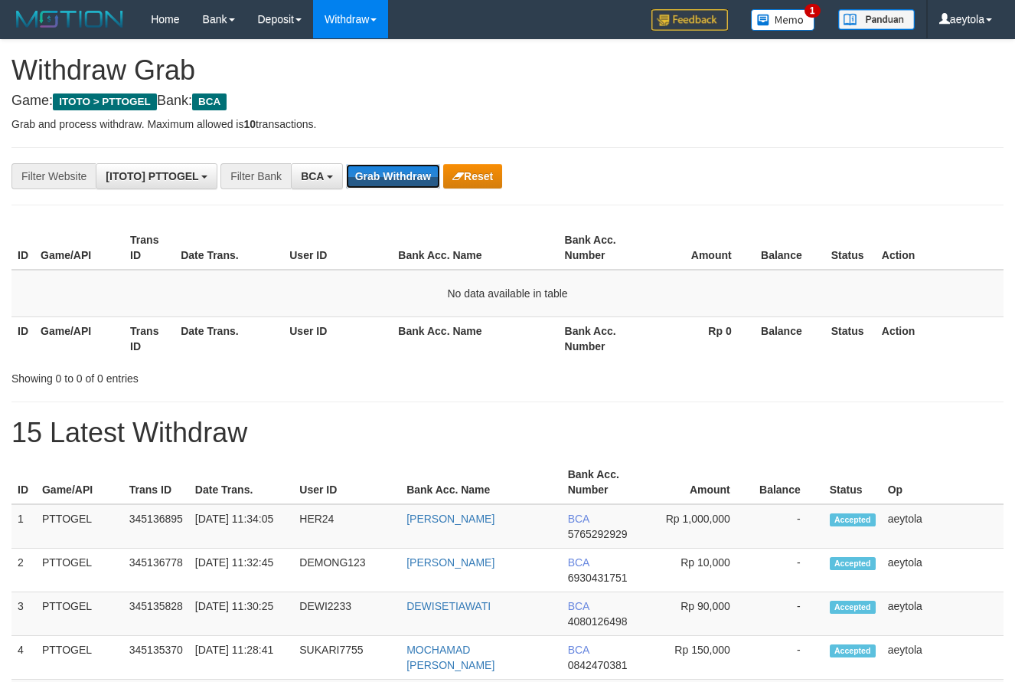
click at [396, 177] on button "Grab Withdraw" at bounding box center [393, 176] width 94 height 25
click at [394, 167] on button "Grab Withdraw" at bounding box center [393, 176] width 94 height 25
click at [387, 167] on button "Grab Withdraw" at bounding box center [393, 176] width 94 height 25
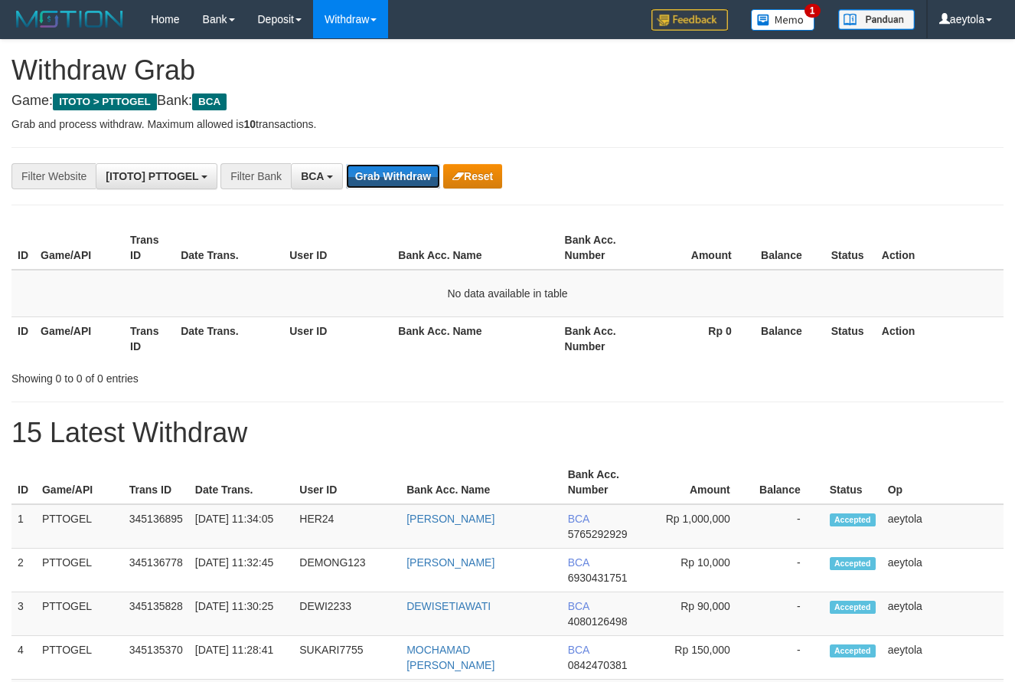
click at [387, 167] on button "Grab Withdraw" at bounding box center [393, 176] width 94 height 25
click at [389, 177] on button "Grab Withdraw" at bounding box center [393, 176] width 94 height 25
click at [388, 177] on button "Grab Withdraw" at bounding box center [393, 176] width 94 height 25
click at [388, 179] on button "Grab Withdraw" at bounding box center [393, 176] width 94 height 25
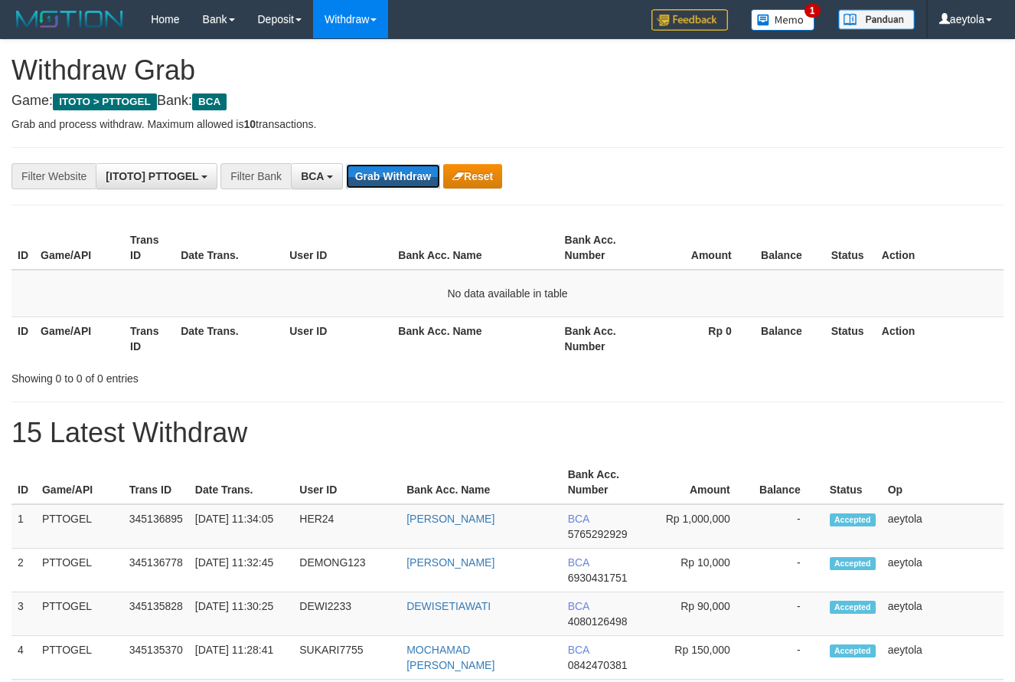
click at [388, 179] on button "Grab Withdraw" at bounding box center [393, 176] width 94 height 25
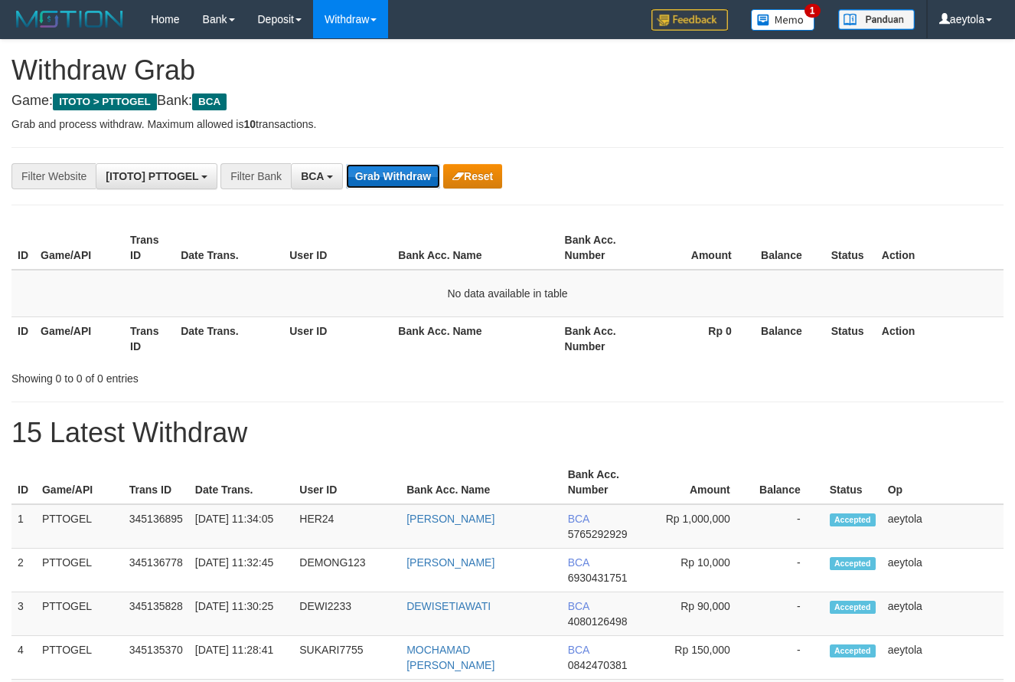
click at [391, 179] on button "Grab Withdraw" at bounding box center [393, 176] width 94 height 25
click at [398, 174] on button "Grab Withdraw" at bounding box center [393, 176] width 94 height 25
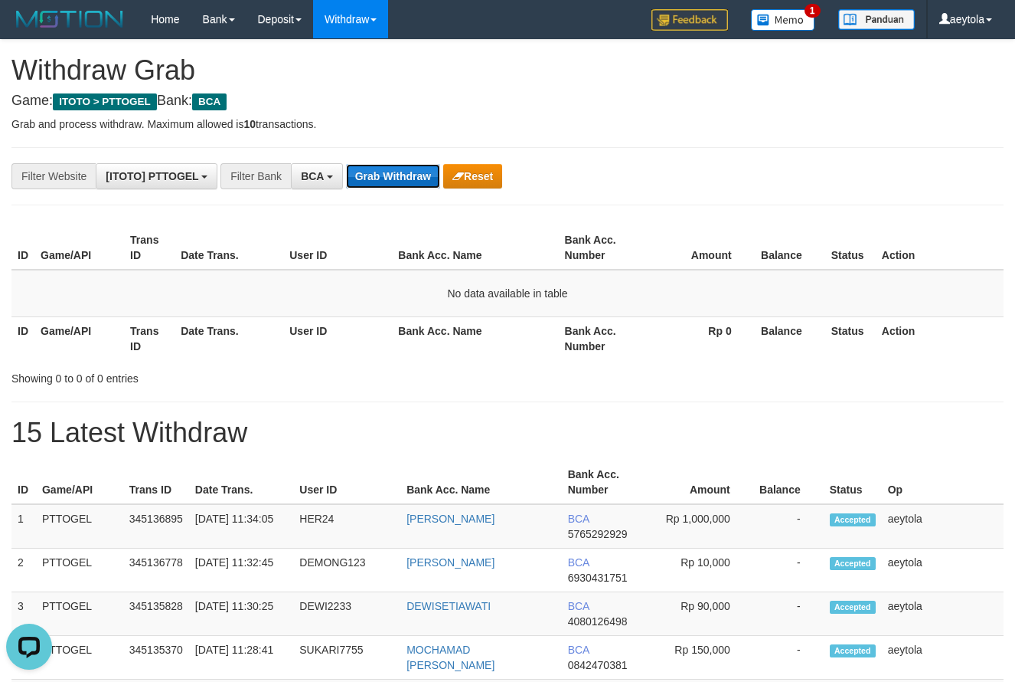
click at [398, 174] on button "Grab Withdraw" at bounding box center [393, 176] width 94 height 25
click at [402, 171] on button "Grab Withdraw" at bounding box center [393, 176] width 94 height 25
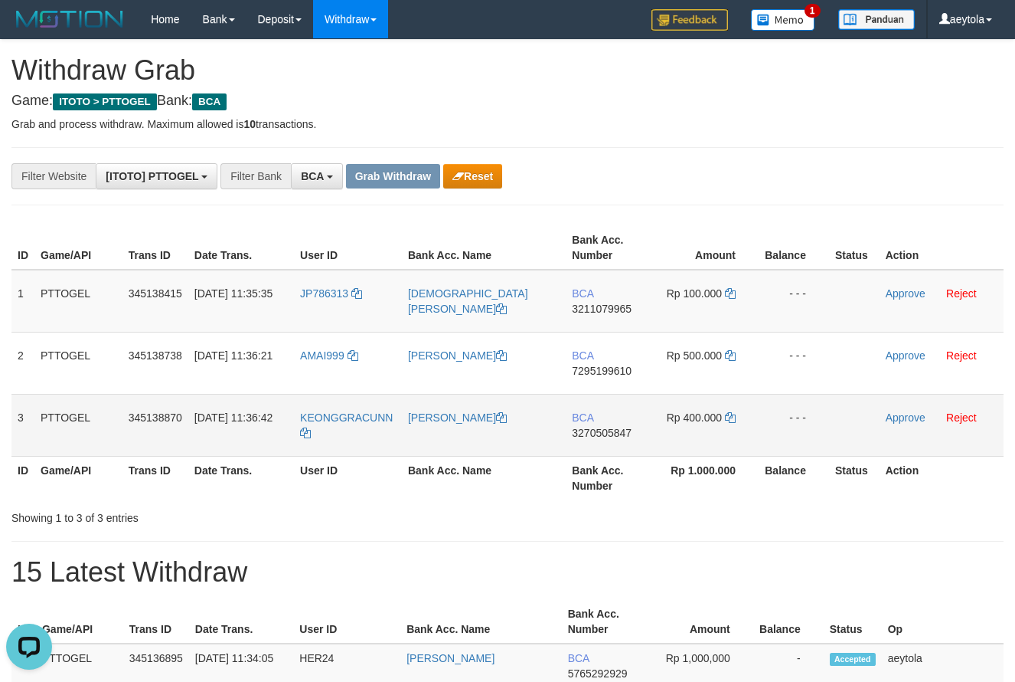
drag, startPoint x: 395, startPoint y: 328, endPoint x: 698, endPoint y: 420, distance: 316.3
click at [698, 420] on tbody "1 PTTOGEL 345138415 01/10/2025 11:35:35 JP786313 MUHAMMAD TOHA BCA 3211079965 R…" at bounding box center [507, 363] width 992 height 187
click at [594, 322] on td "BCA 3211079965" at bounding box center [610, 301] width 88 height 63
copy span "3211079965"
click at [594, 322] on td "BCA 3211079965" at bounding box center [610, 301] width 88 height 63
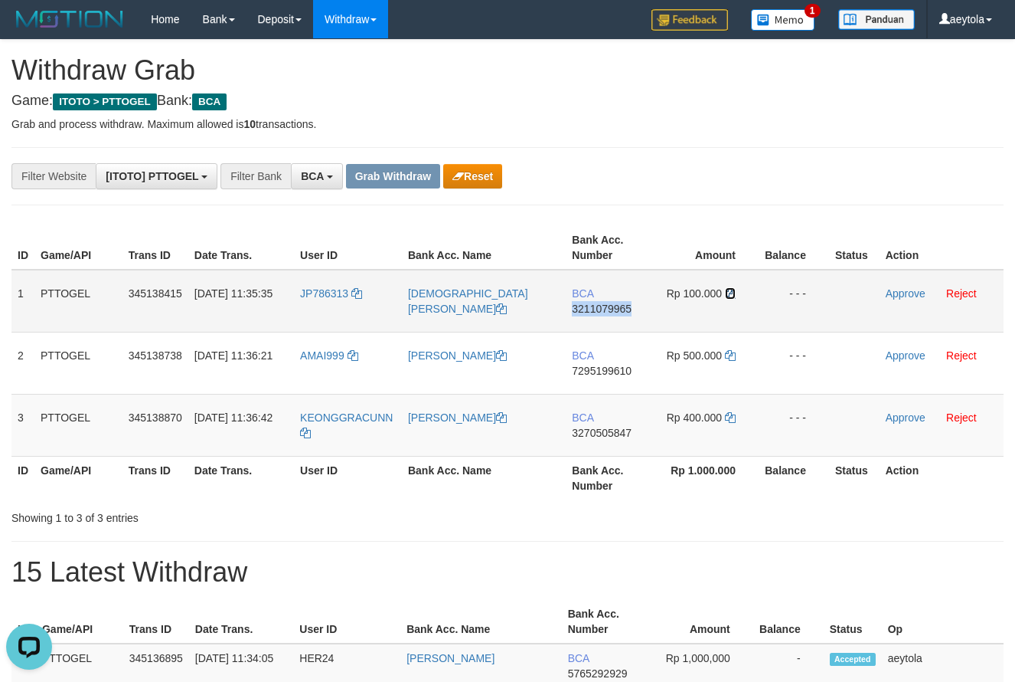
click at [731, 292] on icon at bounding box center [730, 293] width 11 height 11
copy span "3211079965"
click at [901, 289] on link "Approve" at bounding box center [906, 293] width 40 height 12
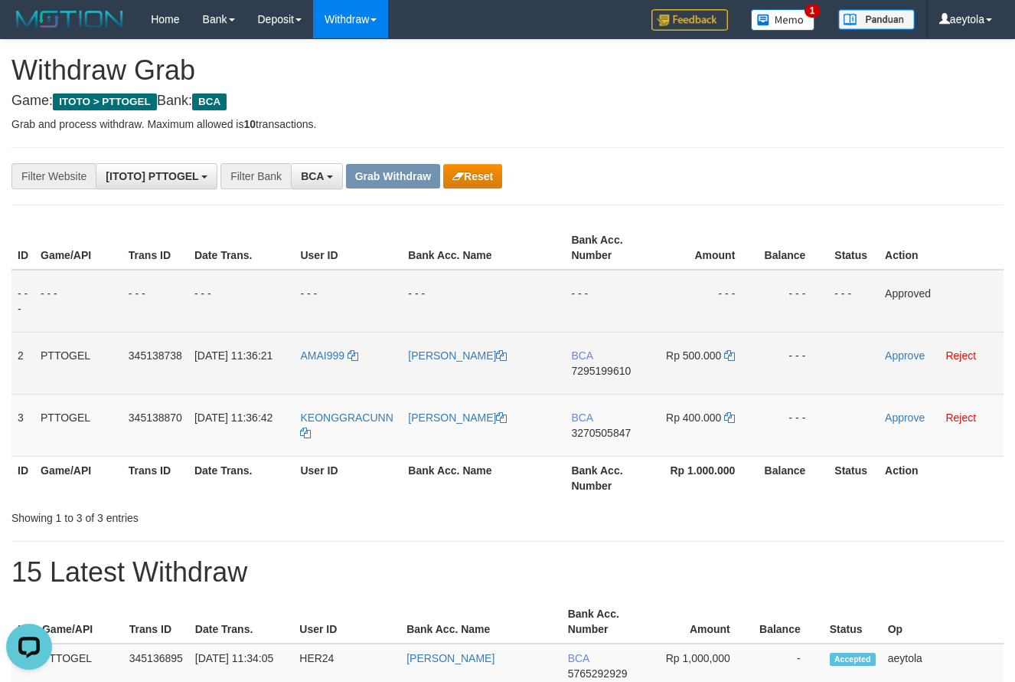
click at [603, 385] on td "BCA 7295199610" at bounding box center [609, 363] width 88 height 62
copy span "7295199610"
click at [729, 359] on icon at bounding box center [729, 355] width 11 height 11
copy span "7295199610"
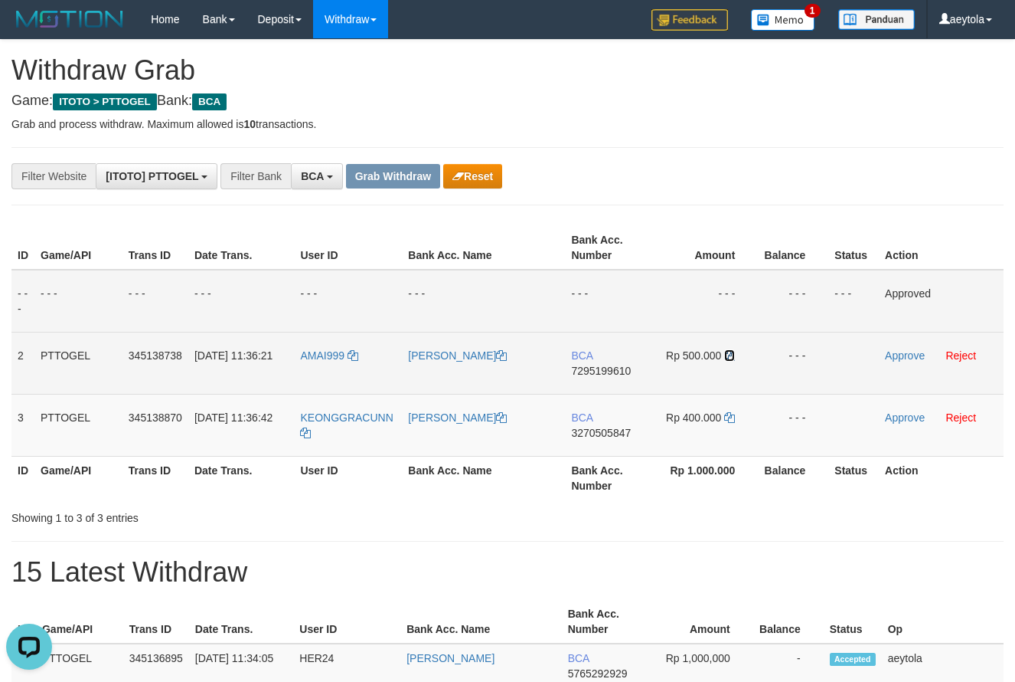
click at [729, 359] on icon at bounding box center [729, 355] width 11 height 11
click at [924, 354] on link "Approve" at bounding box center [905, 355] width 40 height 12
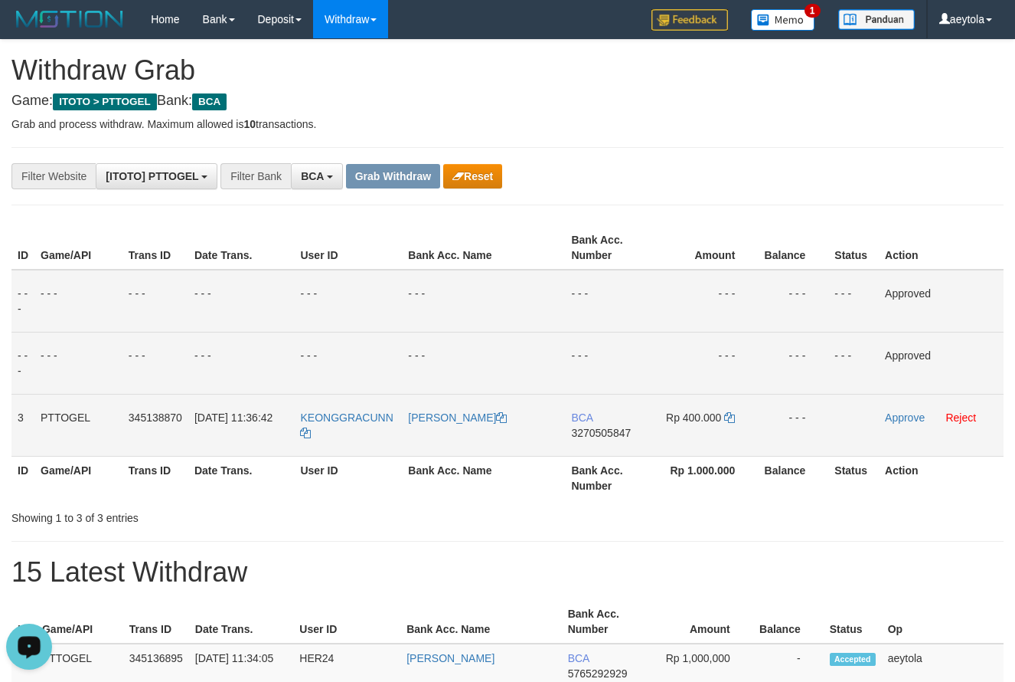
click at [596, 441] on td "BCA 3270505847" at bounding box center [609, 425] width 88 height 62
copy span "3270505847"
click at [682, 351] on td "- - -" at bounding box center [706, 363] width 105 height 62
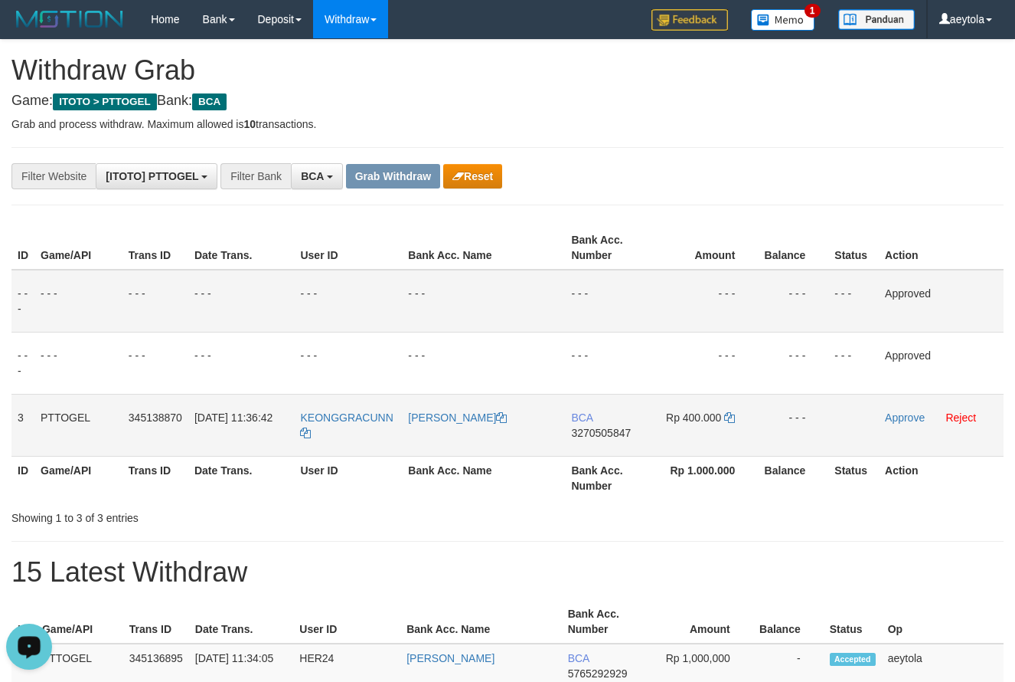
click at [599, 446] on td "BCA 3270505847" at bounding box center [609, 425] width 88 height 62
copy span "3270505847"
click at [599, 446] on td "BCA 3270505847" at bounding box center [609, 425] width 88 height 62
click at [730, 420] on icon at bounding box center [729, 417] width 11 height 11
copy span "3270505847"
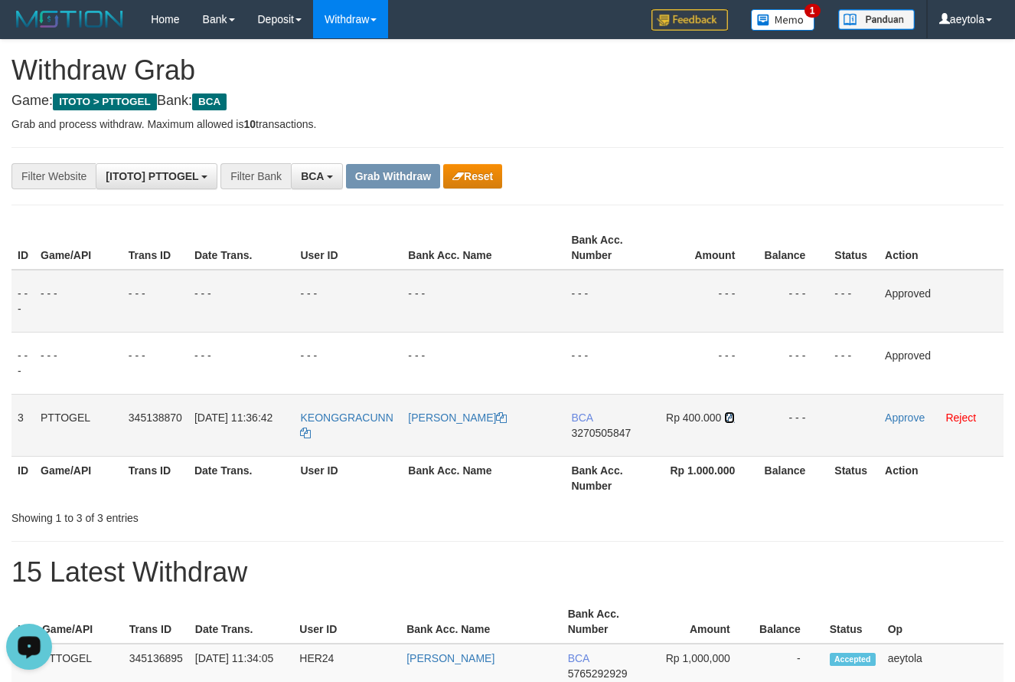
click at [730, 420] on icon at bounding box center [729, 417] width 11 height 11
click at [898, 418] on link "Approve" at bounding box center [905, 417] width 40 height 12
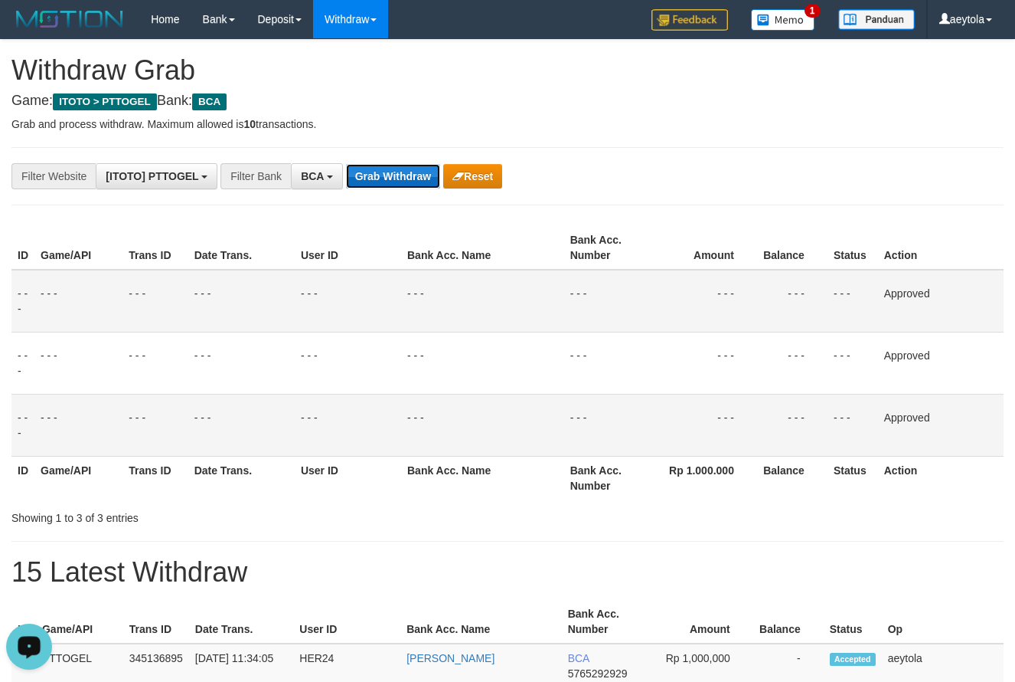
click at [403, 180] on button "Grab Withdraw" at bounding box center [393, 176] width 94 height 25
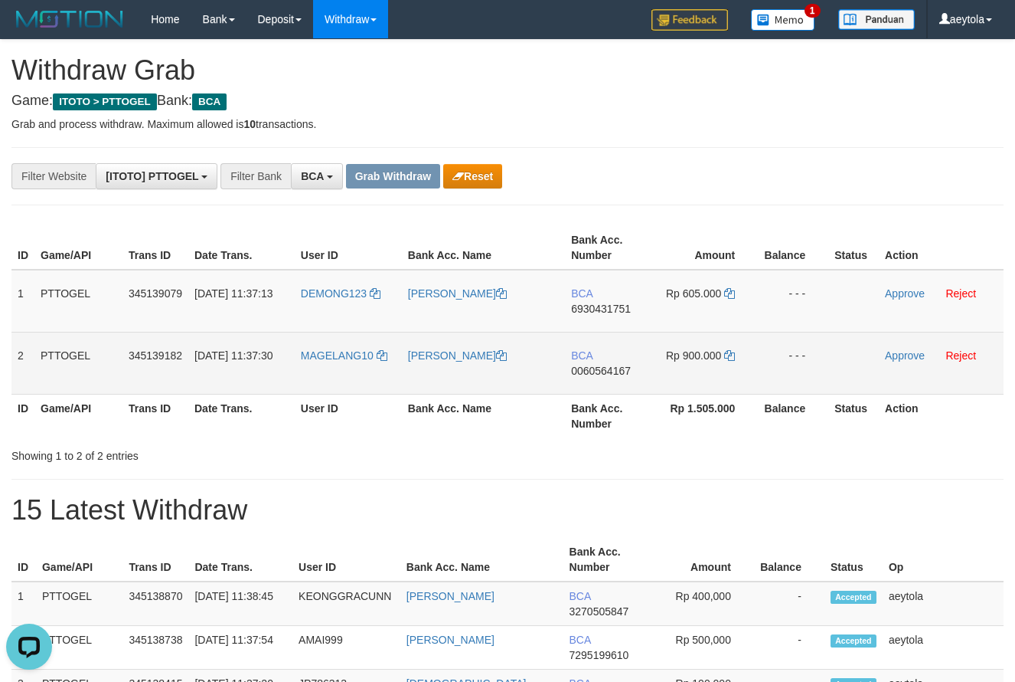
drag, startPoint x: 325, startPoint y: 312, endPoint x: 704, endPoint y: 361, distance: 382.9
click at [704, 361] on tbody "1 PTTOGEL 345139079 [DATE] 11:37:13 DEMONG123 KUKUH HERMANTO BCA 6930431751 Rp …" at bounding box center [507, 332] width 992 height 125
copy tr
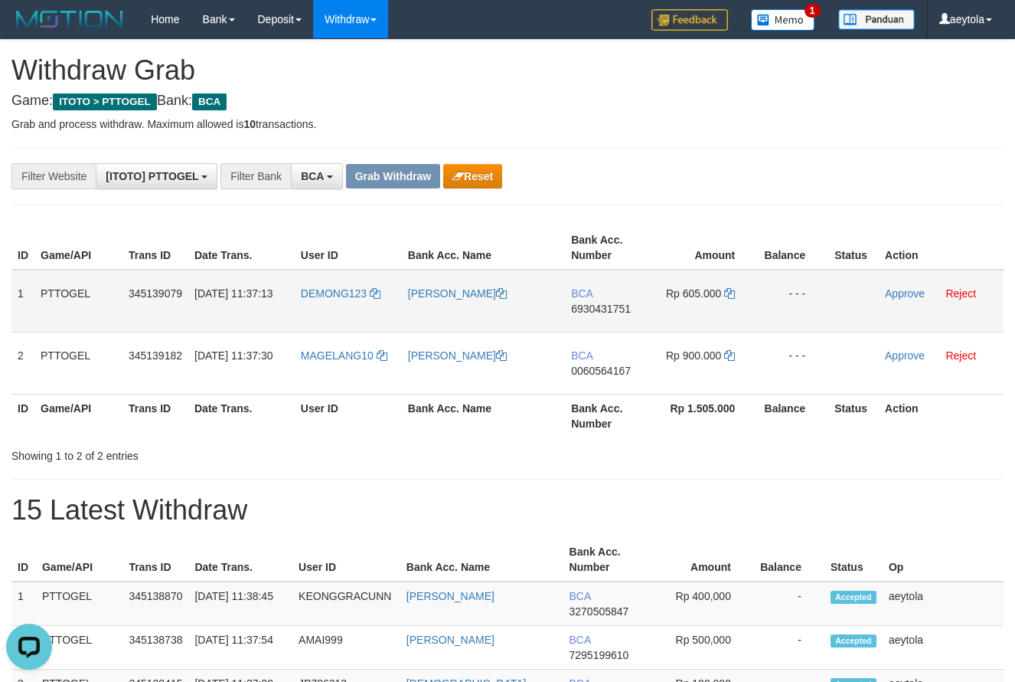
click at [587, 322] on td "BCA 6930431751" at bounding box center [609, 301] width 88 height 63
copy span "6930431751"
click at [733, 294] on icon at bounding box center [729, 293] width 11 height 11
copy span "6930431751"
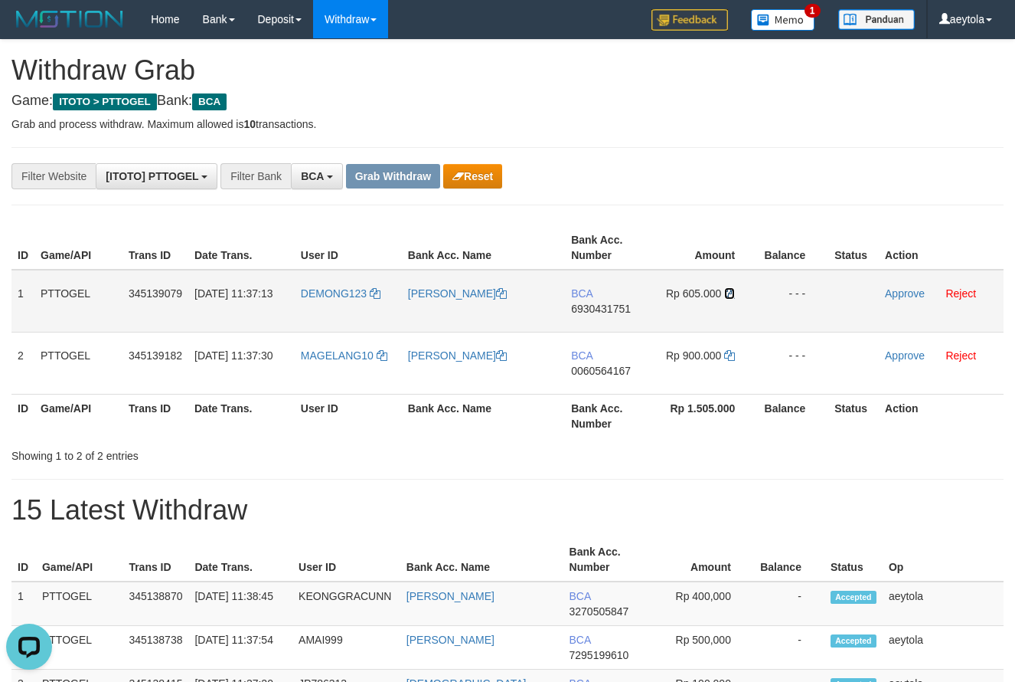
click at [733, 294] on icon at bounding box center [729, 293] width 11 height 11
click at [899, 293] on link "Approve" at bounding box center [905, 293] width 40 height 12
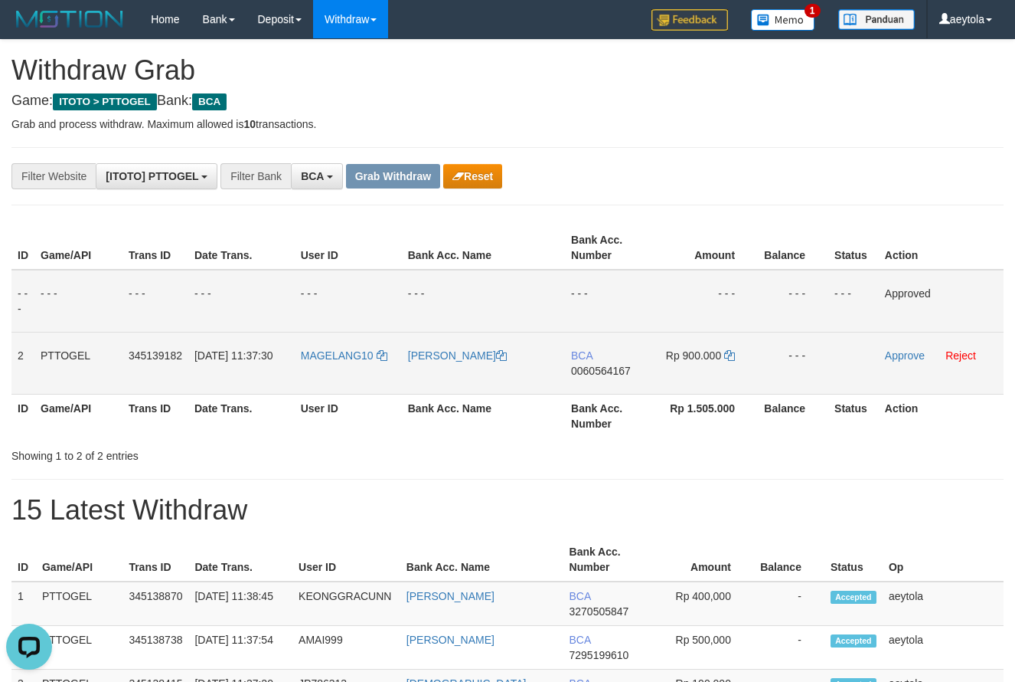
drag, startPoint x: 730, startPoint y: 335, endPoint x: 602, endPoint y: 368, distance: 132.0
click at [727, 338] on td "Rp 900.000" at bounding box center [705, 363] width 105 height 62
click at [598, 387] on td "BCA 0060564167" at bounding box center [609, 363] width 88 height 62
copy span "0060564167"
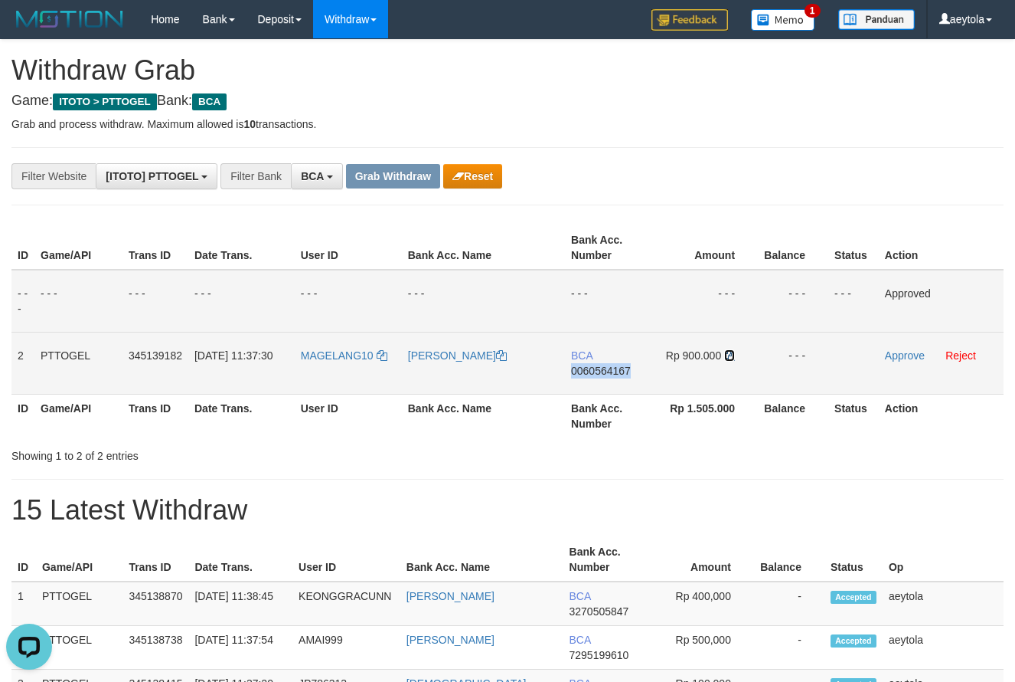
click at [732, 354] on icon at bounding box center [729, 355] width 11 height 11
copy span "0060564167"
click at [732, 354] on icon at bounding box center [729, 355] width 11 height 11
click at [913, 353] on link "Approve" at bounding box center [905, 355] width 40 height 12
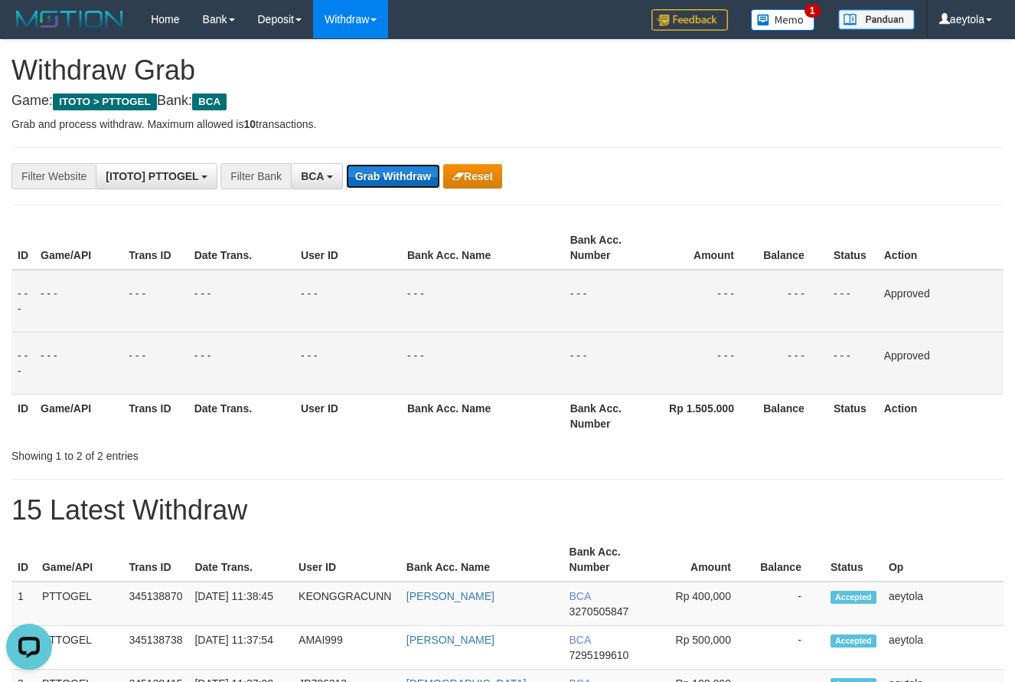
click at [400, 177] on button "Grab Withdraw" at bounding box center [393, 176] width 94 height 25
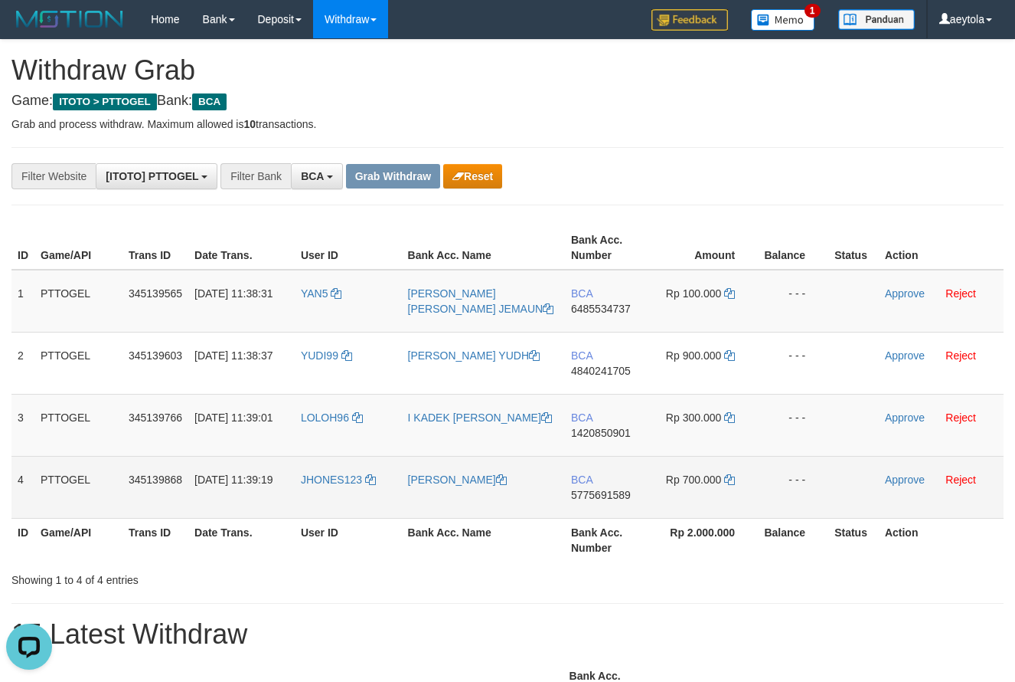
drag, startPoint x: 392, startPoint y: 337, endPoint x: 727, endPoint y: 471, distance: 360.5
click at [727, 471] on tbody "1 PTTOGEL 345139565 01/10/2025 11:38:31 YAN5 GERARDUS RUSDIAN SEDA JEMAUN BCA 6…" at bounding box center [507, 394] width 992 height 249
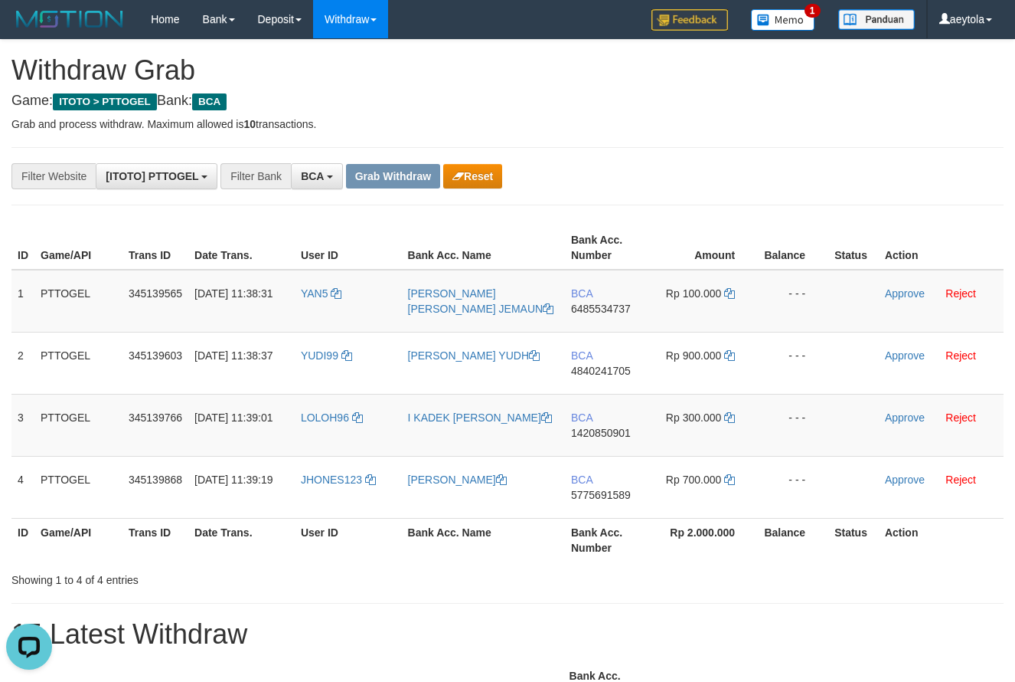
click at [671, 225] on div "ID Game/API Trans ID Date Trans. User ID Bank Acc. Name Bank Acc. Number Amount…" at bounding box center [507, 393] width 1015 height 345
click at [593, 322] on td "BCA 6485534737" at bounding box center [609, 301] width 88 height 63
copy span "6485534737"
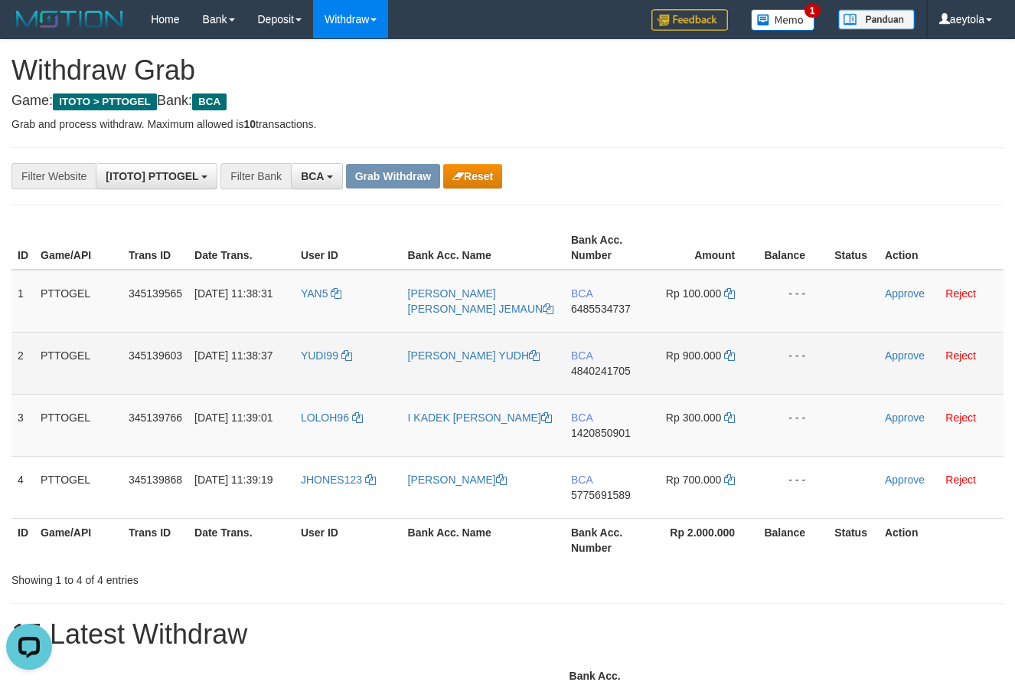
click at [597, 390] on td "BCA 4840241705" at bounding box center [609, 363] width 88 height 62
copy span "4840241705"
click at [597, 390] on td "BCA 4840241705" at bounding box center [609, 363] width 88 height 62
click at [735, 357] on icon at bounding box center [729, 355] width 11 height 11
copy span "4840241705"
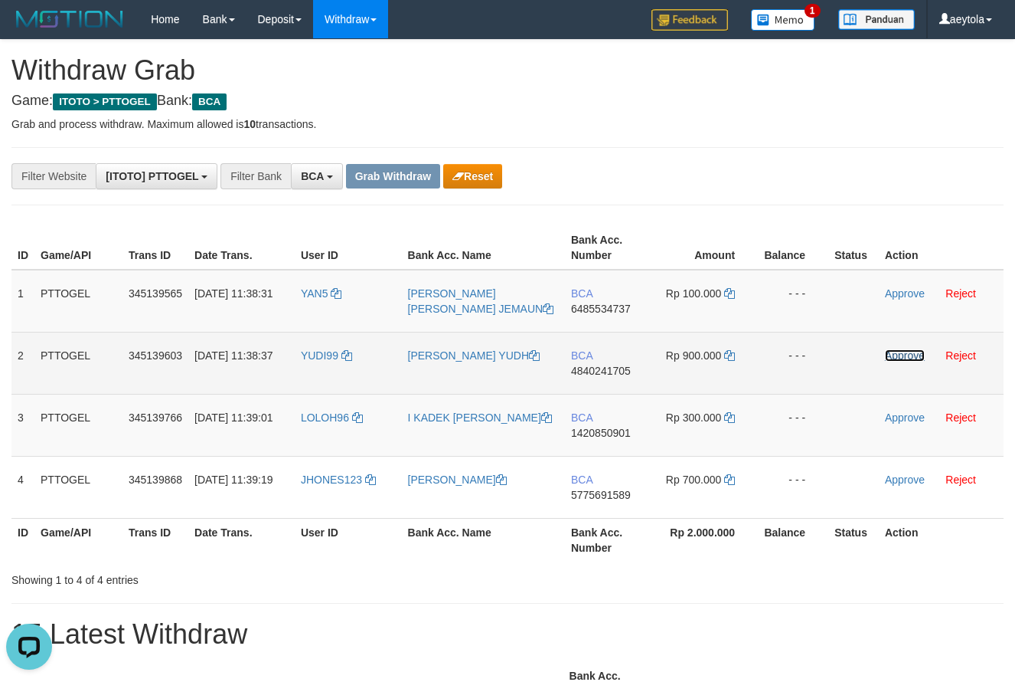
click at [912, 360] on link "Approve" at bounding box center [905, 355] width 40 height 12
click at [597, 450] on td "BCA 1420850901" at bounding box center [609, 425] width 88 height 62
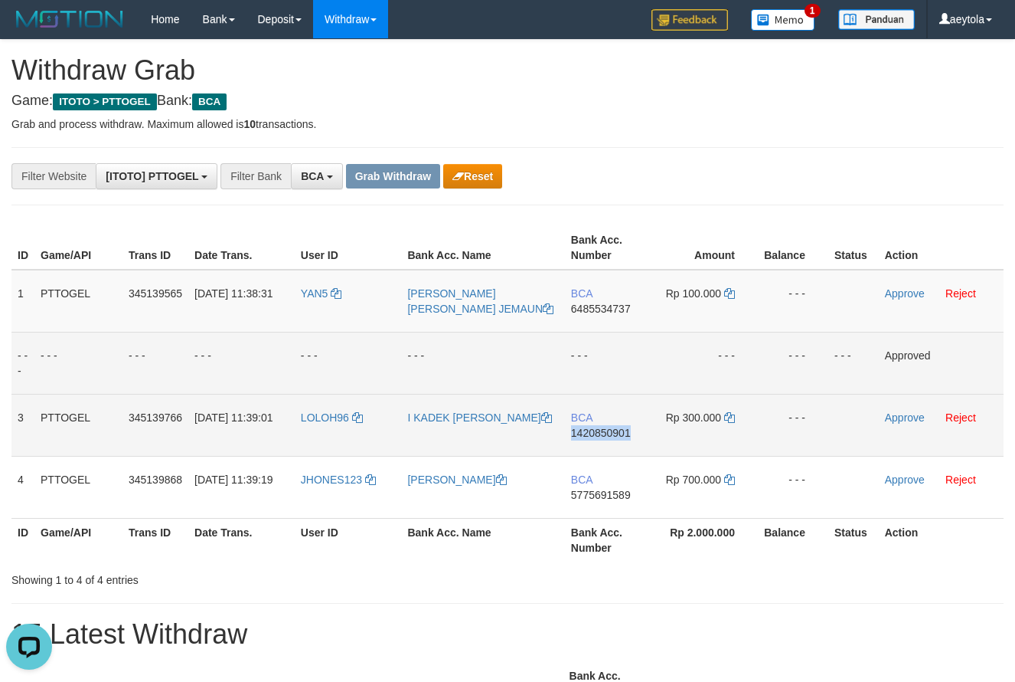
copy span "1420850901"
click at [597, 450] on td "BCA 1420850901" at bounding box center [609, 425] width 88 height 62
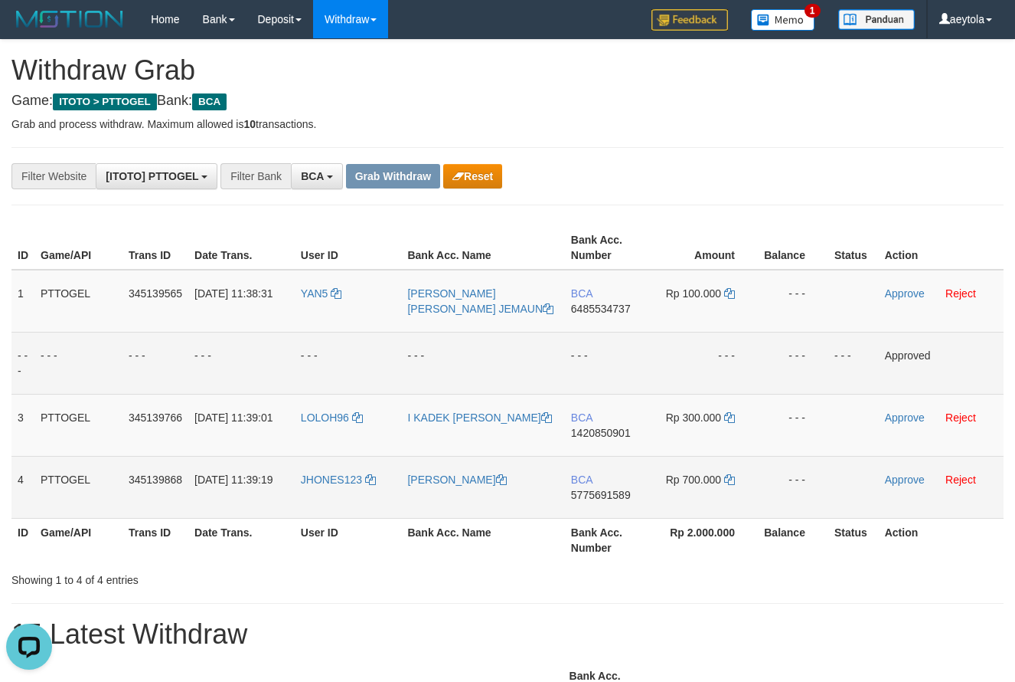
click at [581, 506] on td "BCA 5775691589" at bounding box center [609, 487] width 88 height 62
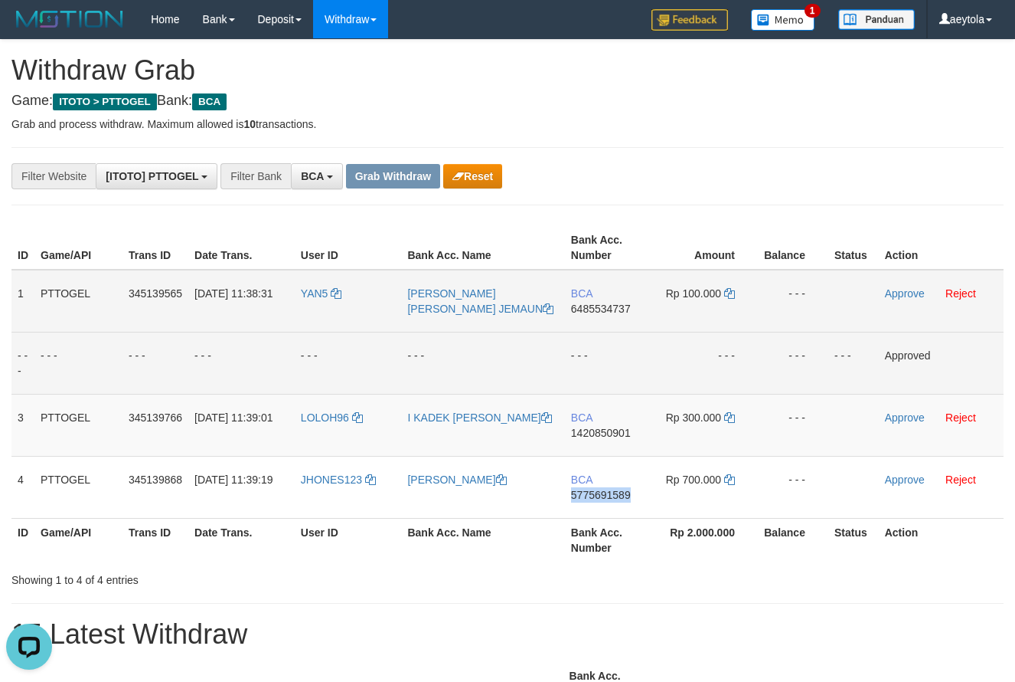
copy span "5775691589"
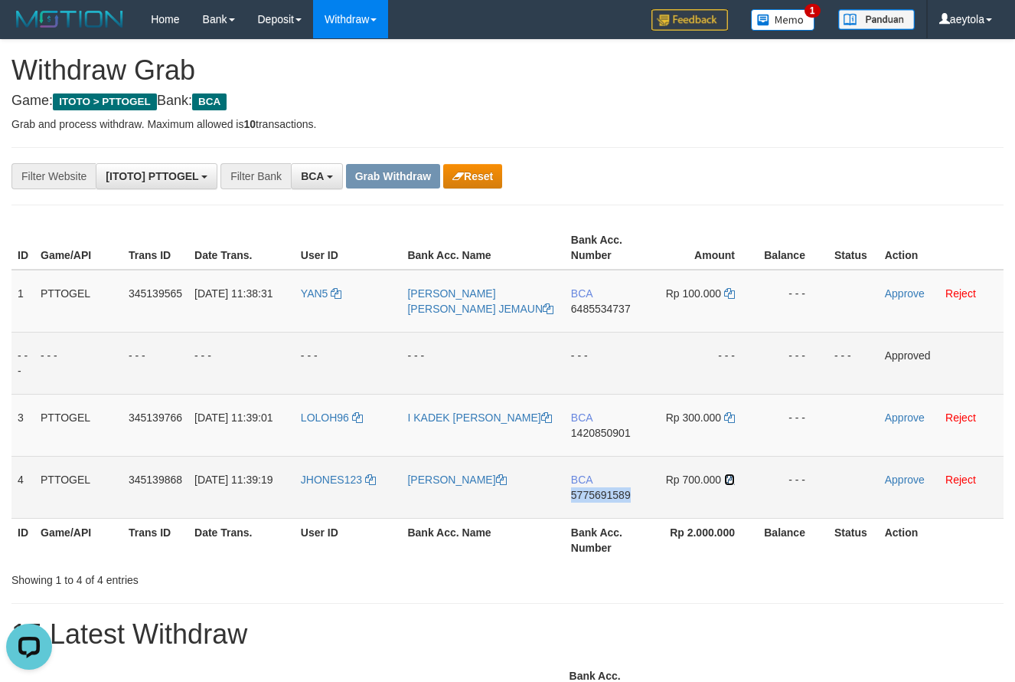
click at [730, 480] on icon at bounding box center [729, 479] width 11 height 11
copy span "5775691589"
click at [730, 480] on icon at bounding box center [729, 479] width 11 height 11
click at [913, 481] on link "Approve" at bounding box center [905, 479] width 40 height 12
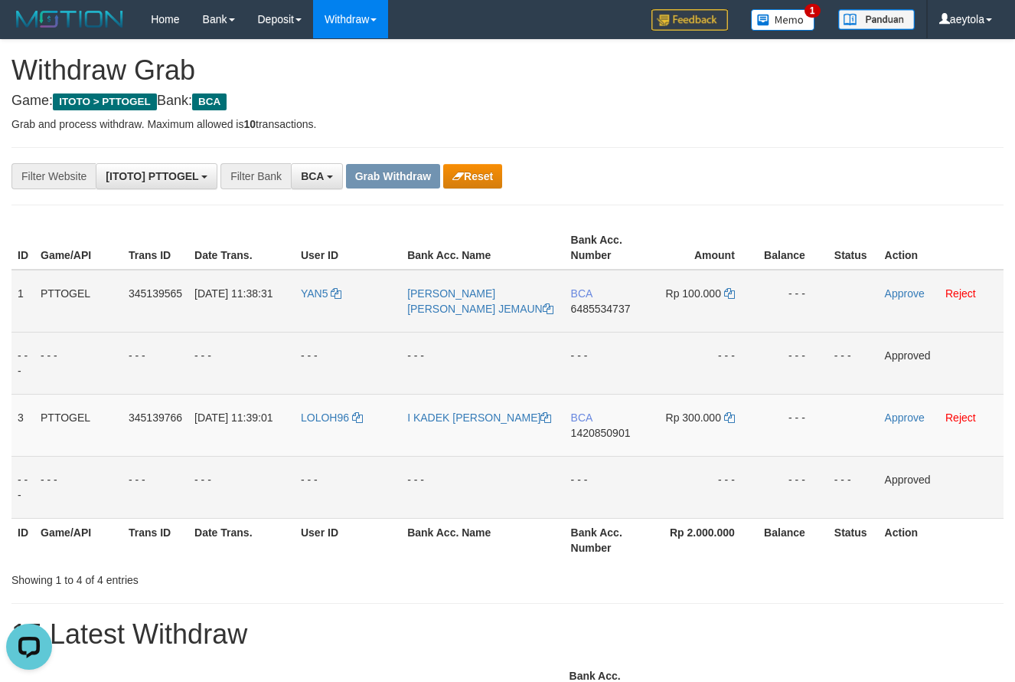
click at [585, 316] on td "BCA 6485534737" at bounding box center [609, 301] width 88 height 63
click at [593, 326] on td "BCA 6485534737" at bounding box center [609, 301] width 88 height 63
copy span "6485534737"
click at [589, 436] on span "1420850901" at bounding box center [601, 433] width 60 height 12
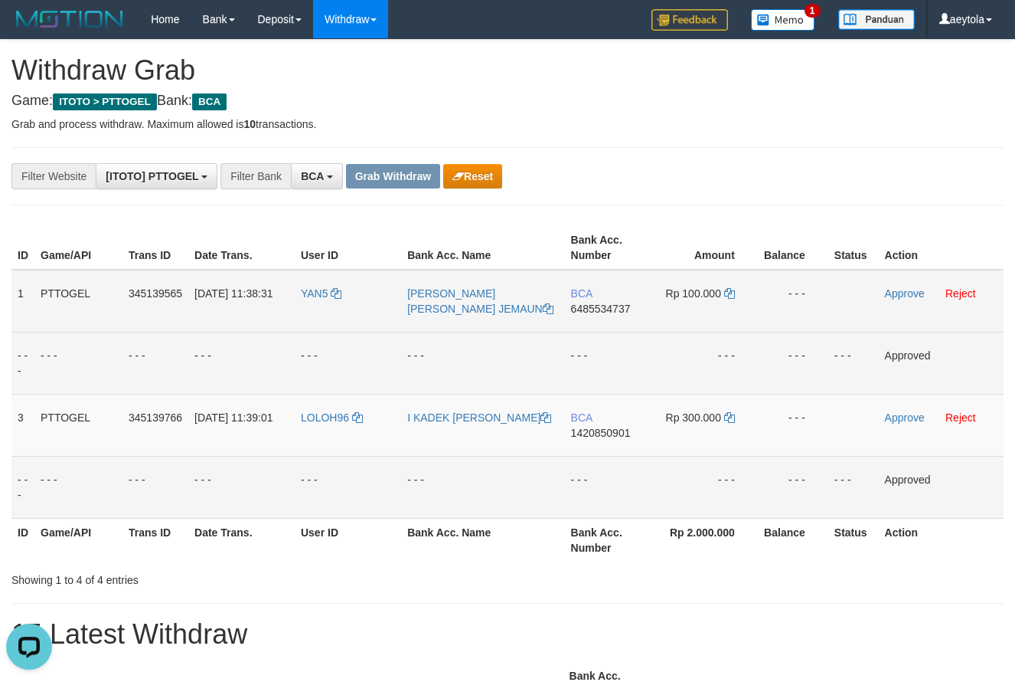
click at [609, 324] on td "BCA 6485534737" at bounding box center [609, 301] width 88 height 63
copy span "6485534737"
click at [609, 324] on td "BCA 6485534737" at bounding box center [609, 301] width 88 height 63
click at [591, 322] on td "BCA 6485534737" at bounding box center [609, 301] width 88 height 63
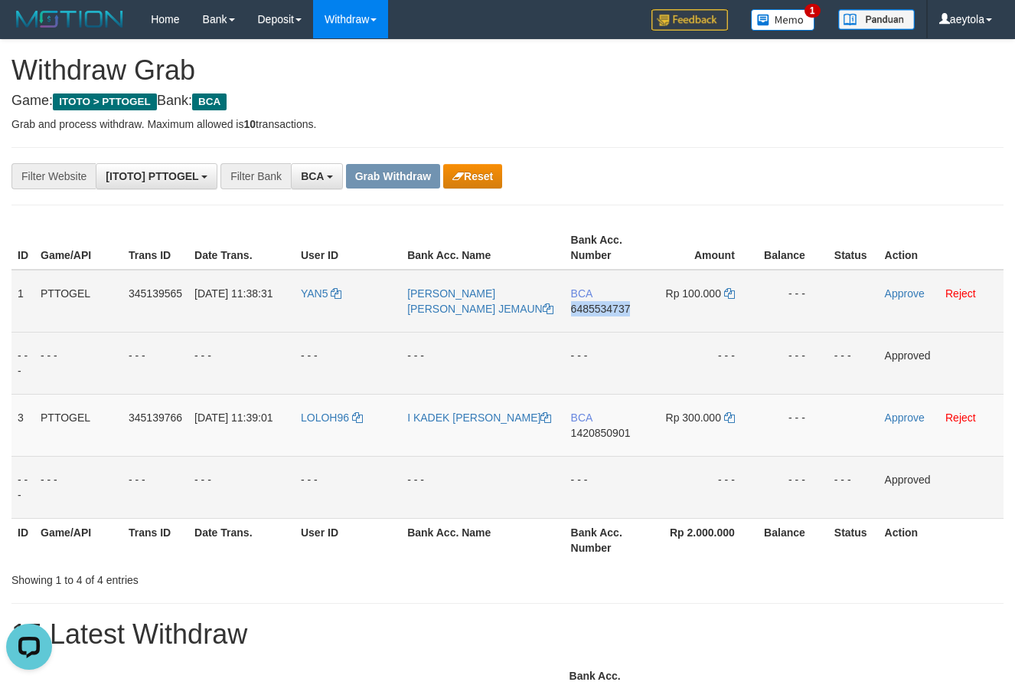
copy span "6485534737"
click at [731, 293] on icon at bounding box center [729, 293] width 11 height 11
copy span "6485534737"
click at [900, 296] on link "Approve" at bounding box center [905, 293] width 40 height 12
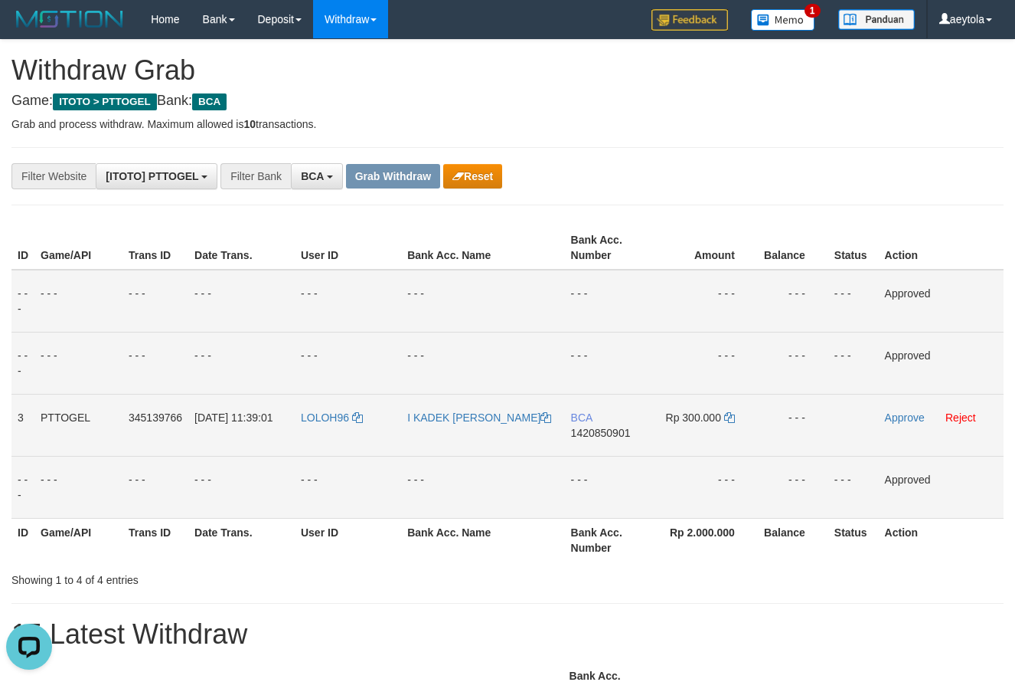
click at [607, 448] on td "BCA 1420850901" at bounding box center [609, 425] width 88 height 62
click at [733, 417] on icon at bounding box center [729, 417] width 11 height 11
click at [731, 415] on icon at bounding box center [729, 417] width 11 height 11
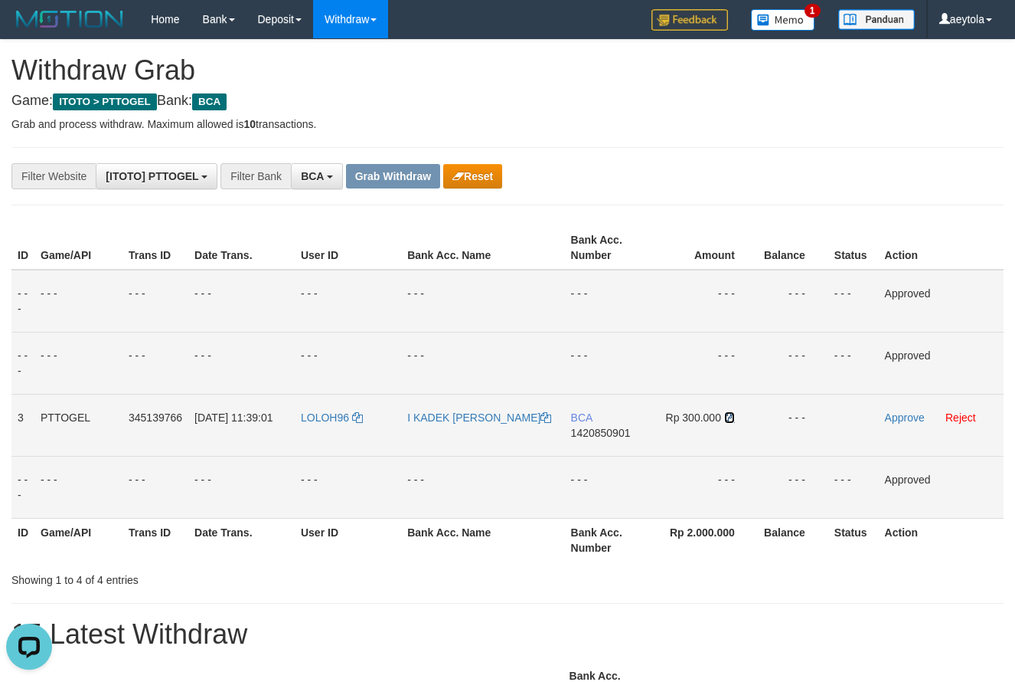
drag, startPoint x: 731, startPoint y: 415, endPoint x: 56, endPoint y: 280, distance: 687.9
click at [727, 415] on icon at bounding box center [729, 417] width 11 height 11
click at [897, 410] on td "Approve Reject" at bounding box center [941, 425] width 125 height 62
click at [903, 416] on link "Approve" at bounding box center [905, 417] width 40 height 12
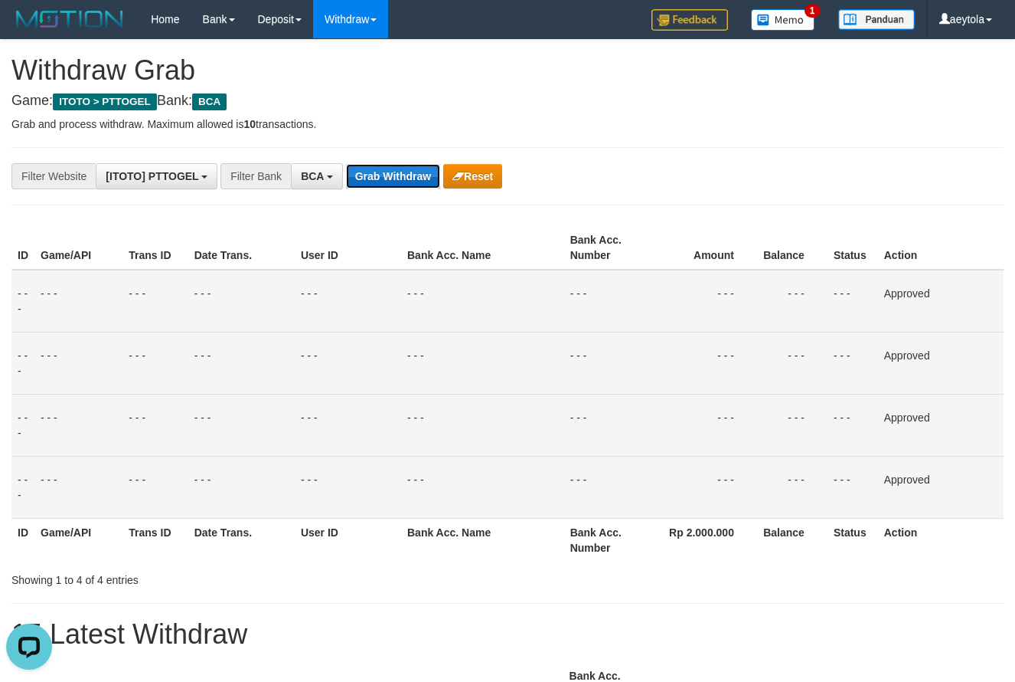
click at [397, 175] on button "Grab Withdraw" at bounding box center [393, 176] width 94 height 25
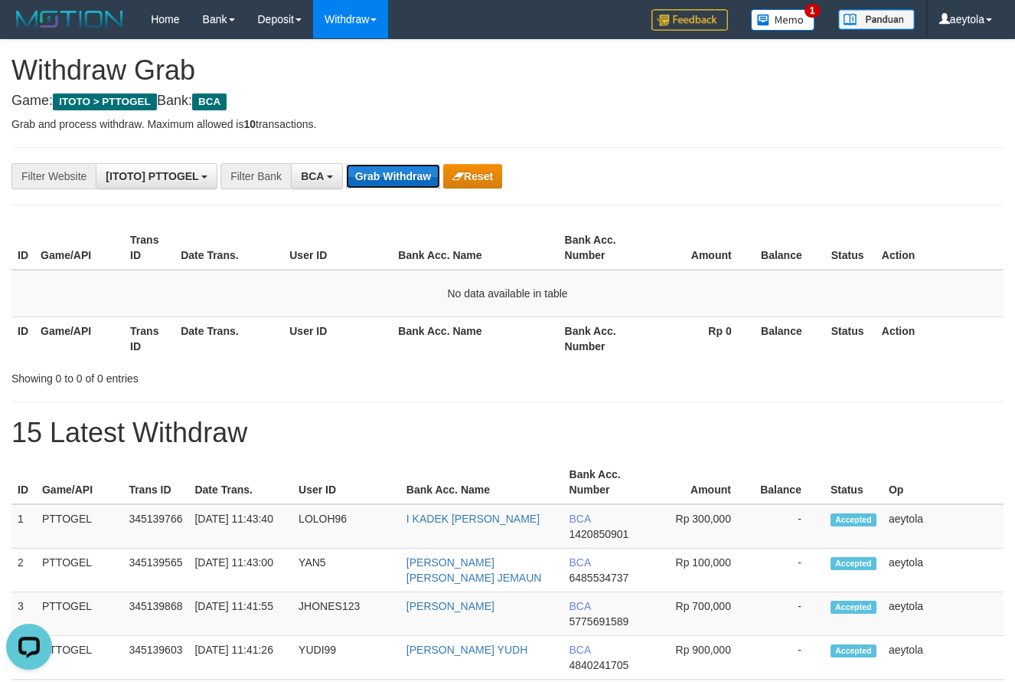
click at [390, 172] on button "Grab Withdraw" at bounding box center [393, 176] width 94 height 25
drag, startPoint x: 463, startPoint y: 227, endPoint x: 446, endPoint y: 269, distance: 44.6
drag, startPoint x: 422, startPoint y: 233, endPoint x: 399, endPoint y: 227, distance: 23.6
click at [414, 229] on th "Bank Acc. Name" at bounding box center [475, 248] width 166 height 44
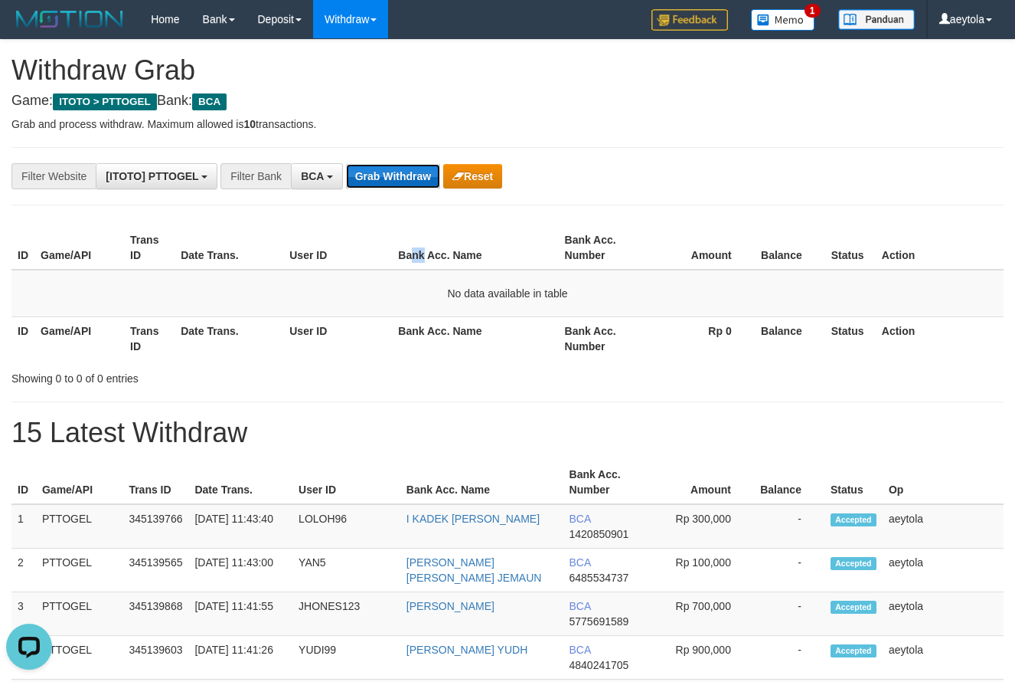
click at [394, 180] on button "Grab Withdraw" at bounding box center [393, 176] width 94 height 25
drag, startPoint x: 770, startPoint y: 138, endPoint x: 534, endPoint y: 140, distance: 235.9
click at [391, 177] on button "Grab Withdraw" at bounding box center [393, 176] width 94 height 25
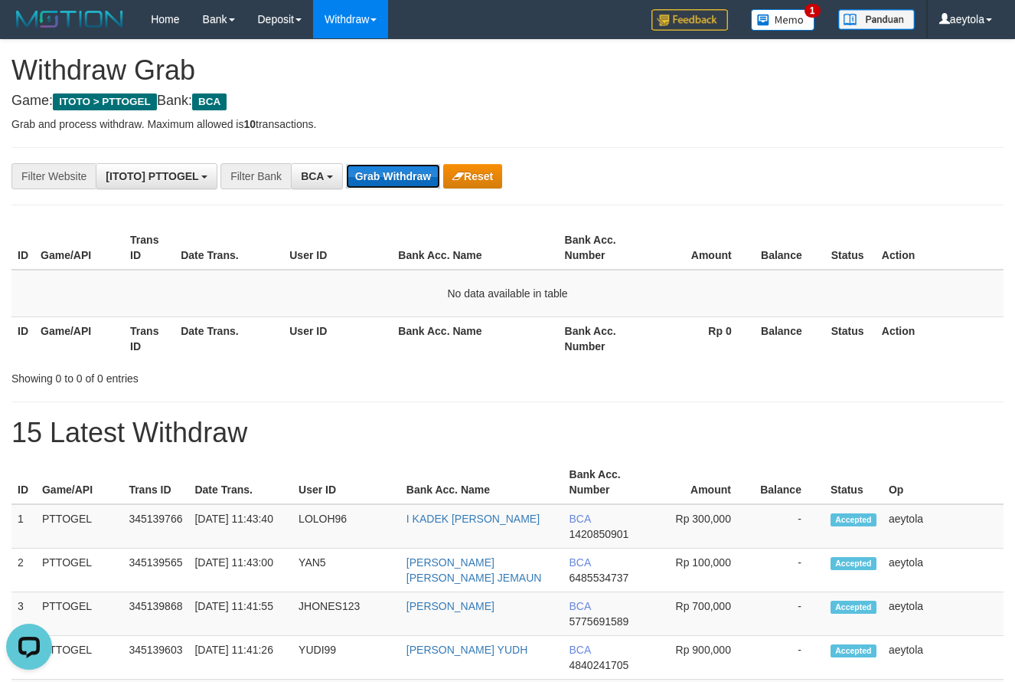
click at [391, 177] on button "Grab Withdraw" at bounding box center [393, 176] width 94 height 25
drag, startPoint x: 398, startPoint y: 155, endPoint x: 397, endPoint y: 165, distance: 10.8
click at [391, 181] on button "Grab Withdraw" at bounding box center [393, 176] width 94 height 25
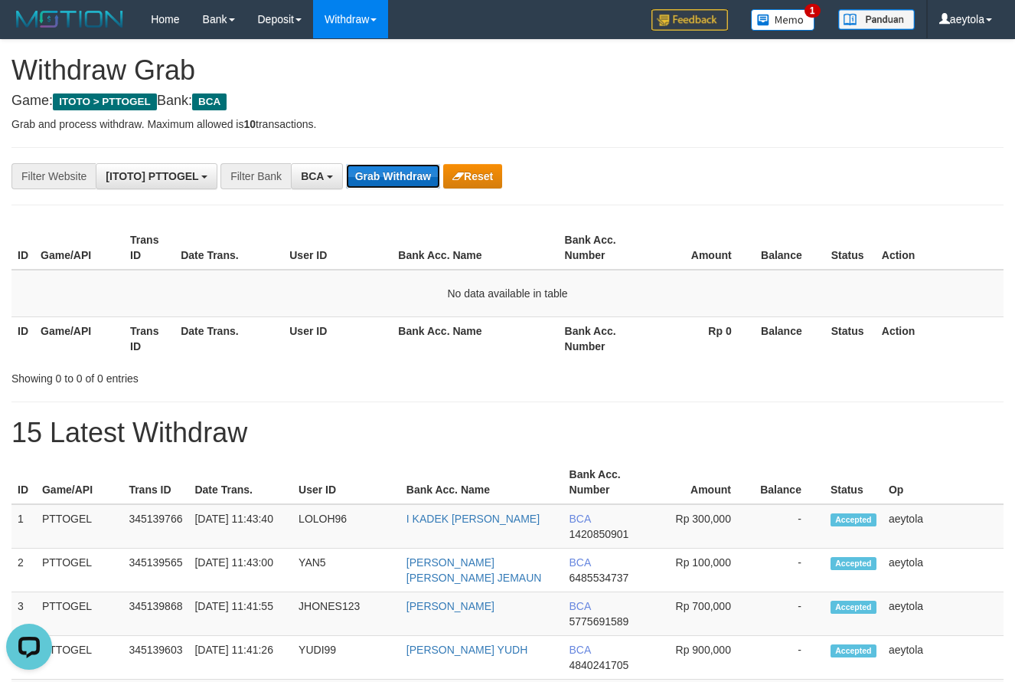
click at [391, 181] on button "Grab Withdraw" at bounding box center [393, 176] width 94 height 25
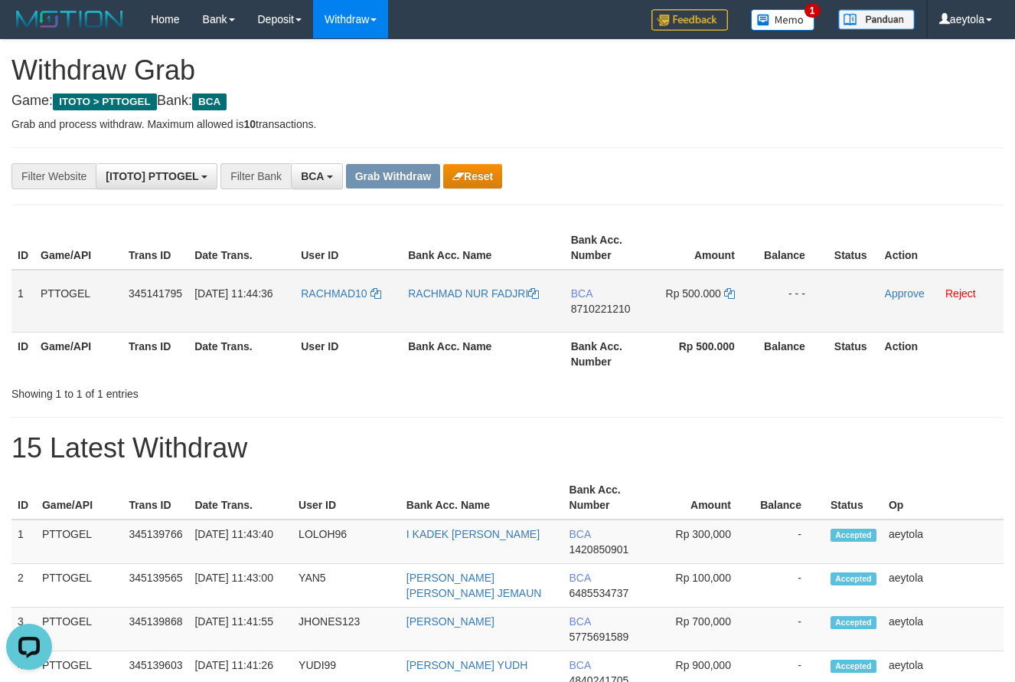
drag, startPoint x: 357, startPoint y: 309, endPoint x: 701, endPoint y: 305, distance: 343.8
click at [701, 305] on tr "1 PTTOGEL 345141795 [DATE] 11:44:36 RACHMAD10 [PERSON_NAME] BCA 8710221210 Rp 5…" at bounding box center [507, 301] width 992 height 63
drag, startPoint x: 707, startPoint y: 221, endPoint x: 623, endPoint y: 332, distance: 138.3
click at [707, 230] on div "ID Game/API Trans ID Date Trans. User ID Bank Acc. Name Bank Acc. Number Amount…" at bounding box center [507, 300] width 1015 height 159
click at [599, 319] on td "BCA 8710221210" at bounding box center [609, 301] width 88 height 63
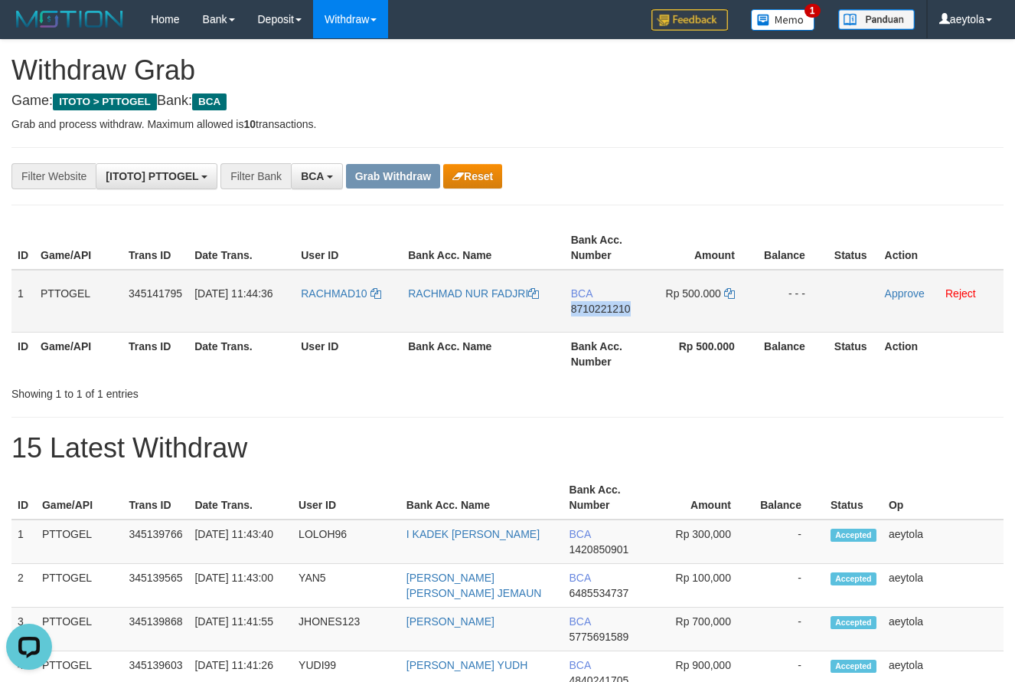
click at [599, 319] on td "BCA 8710221210" at bounding box center [609, 301] width 88 height 63
copy span "8710221210"
click at [733, 295] on icon at bounding box center [729, 293] width 11 height 11
copy span "8710221210"
click at [733, 295] on icon at bounding box center [729, 293] width 11 height 11
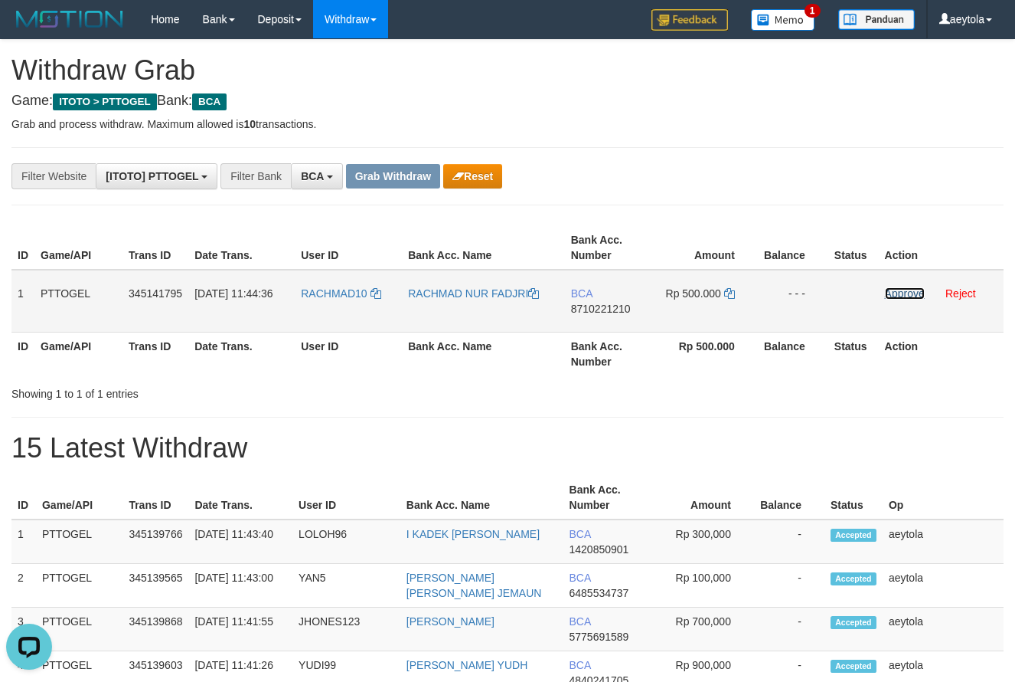
click at [904, 294] on link "Approve" at bounding box center [905, 293] width 40 height 12
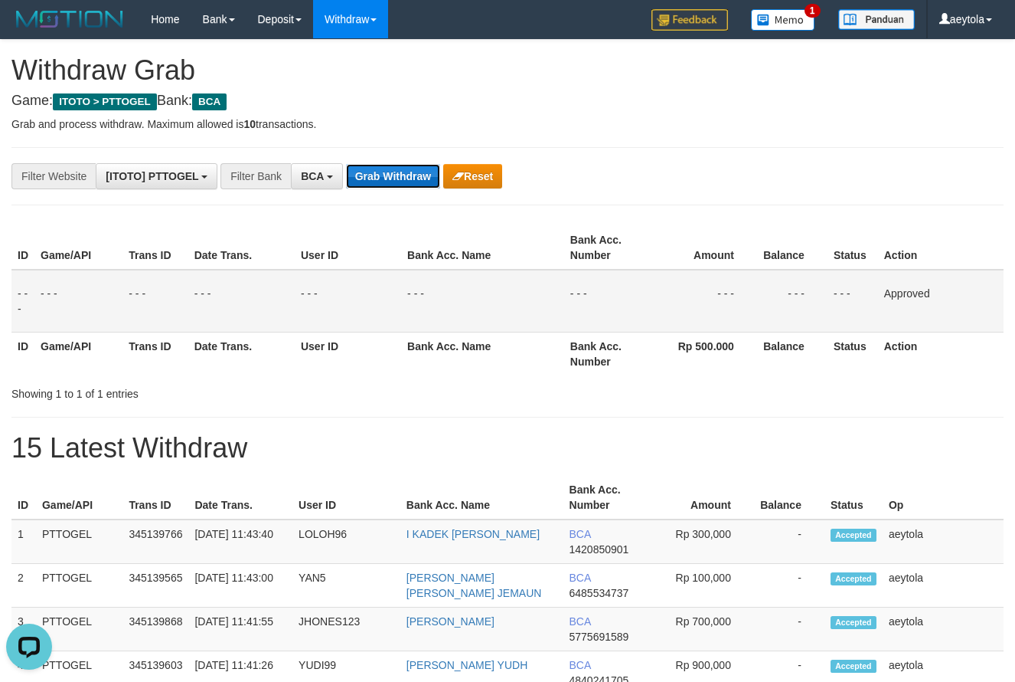
click at [374, 170] on button "Grab Withdraw" at bounding box center [393, 176] width 94 height 25
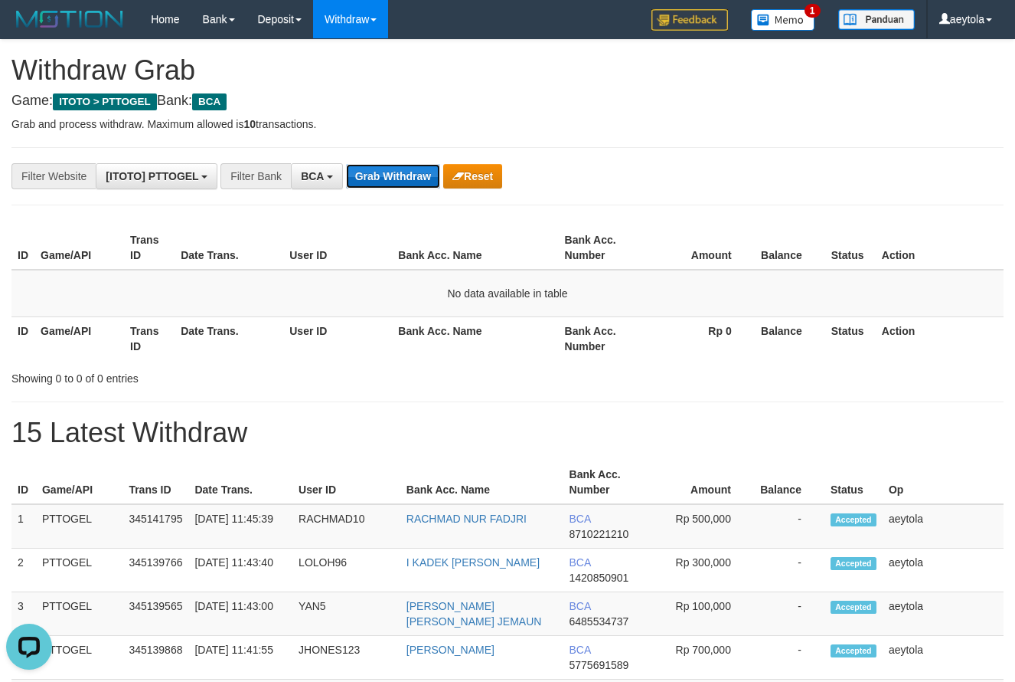
click at [385, 174] on button "Grab Withdraw" at bounding box center [393, 176] width 94 height 25
click at [704, 163] on div "**********" at bounding box center [423, 176] width 846 height 26
click at [422, 165] on button "Grab Withdraw" at bounding box center [393, 176] width 94 height 25
drag, startPoint x: 422, startPoint y: 165, endPoint x: 415, endPoint y: 171, distance: 8.7
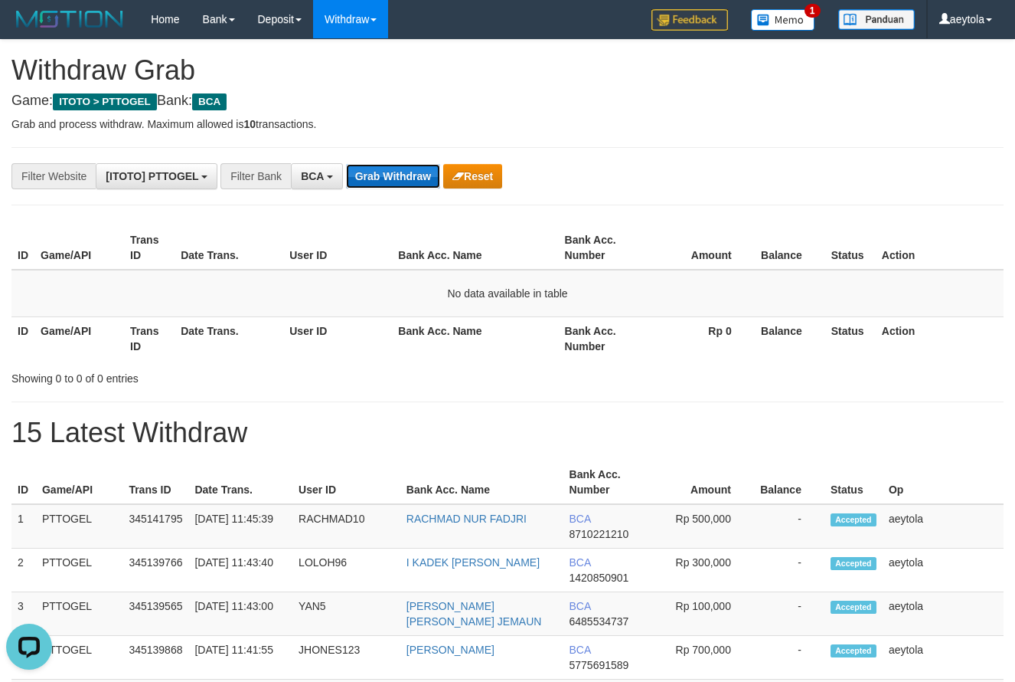
click at [421, 166] on button "Grab Withdraw" at bounding box center [393, 176] width 94 height 25
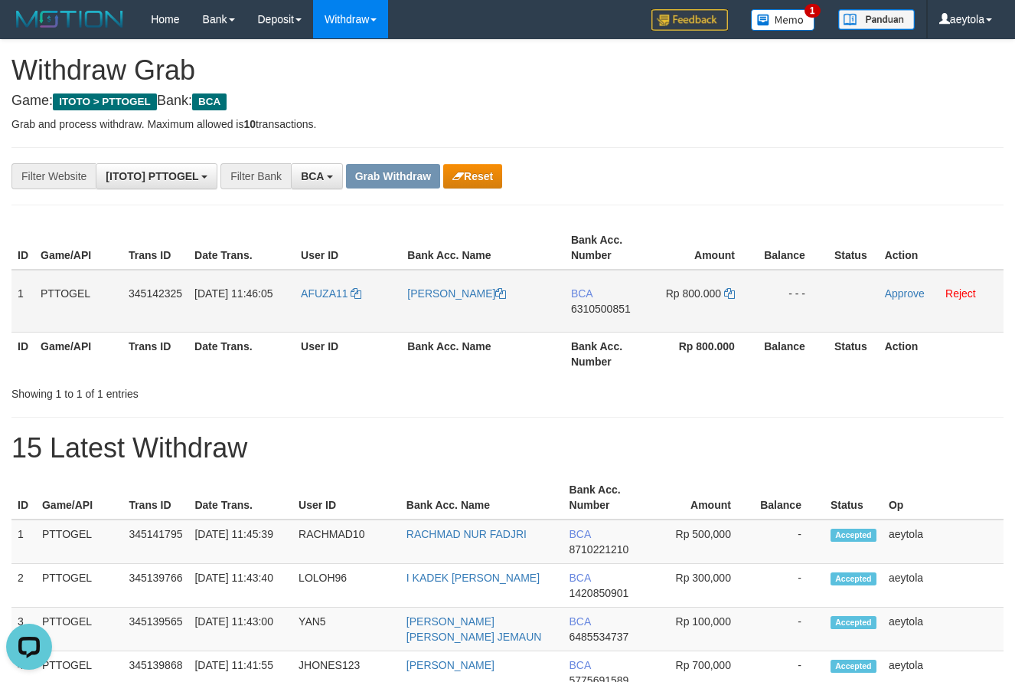
drag, startPoint x: 338, startPoint y: 319, endPoint x: 659, endPoint y: 309, distance: 320.2
click at [659, 309] on tr "1 PTTOGEL 345142325 [DATE] 11:46:05 AFUZA11 [PERSON_NAME] BCA 6310500851 Rp 800…" at bounding box center [507, 301] width 992 height 63
copy tr
click at [616, 318] on td "BCA 6310500851" at bounding box center [609, 301] width 88 height 63
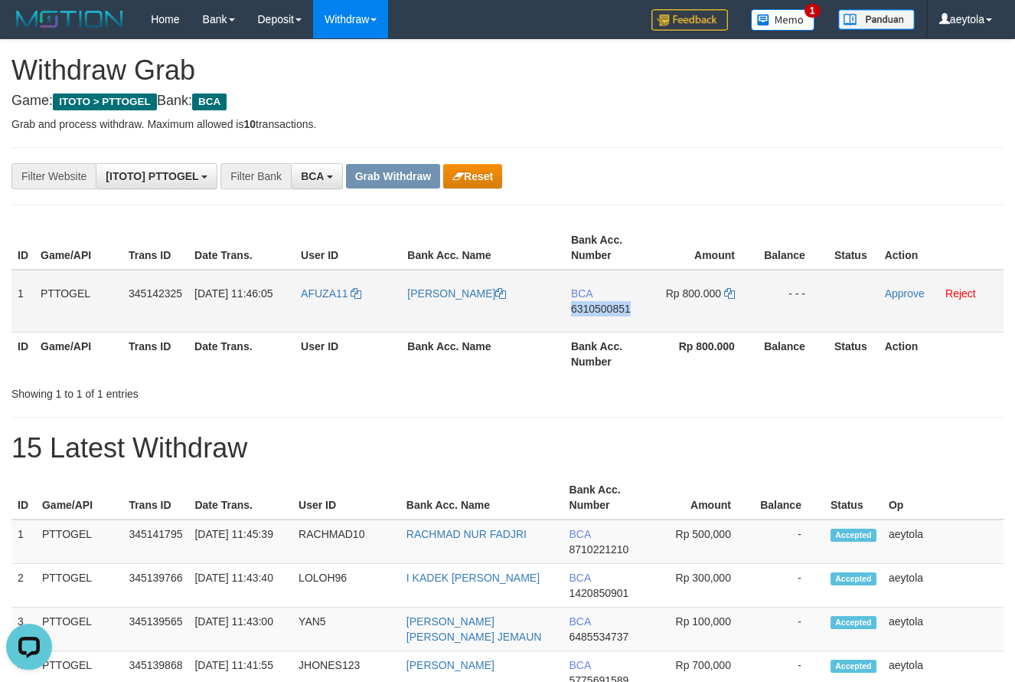
copy span "6310500851"
click at [727, 292] on icon at bounding box center [729, 293] width 11 height 11
copy span "6310500851"
click at [728, 292] on icon at bounding box center [729, 293] width 11 height 11
click at [914, 295] on link "Approve" at bounding box center [905, 293] width 40 height 12
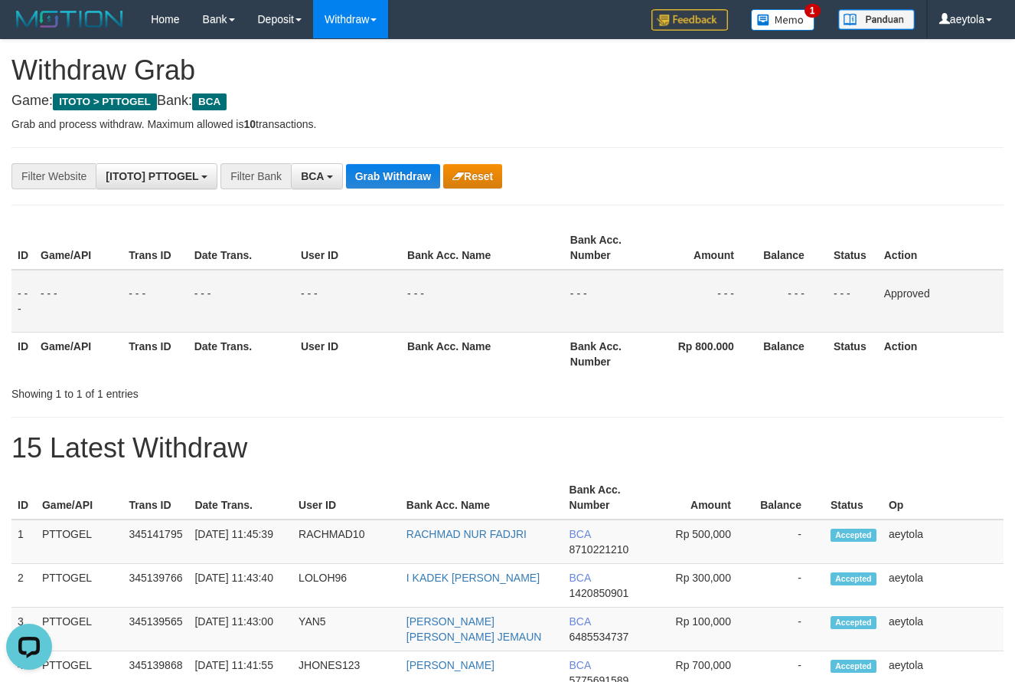
drag, startPoint x: 727, startPoint y: 247, endPoint x: 481, endPoint y: 245, distance: 245.8
click at [705, 249] on th "Amount" at bounding box center [704, 248] width 105 height 44
click at [403, 177] on button "Grab Withdraw" at bounding box center [393, 176] width 94 height 25
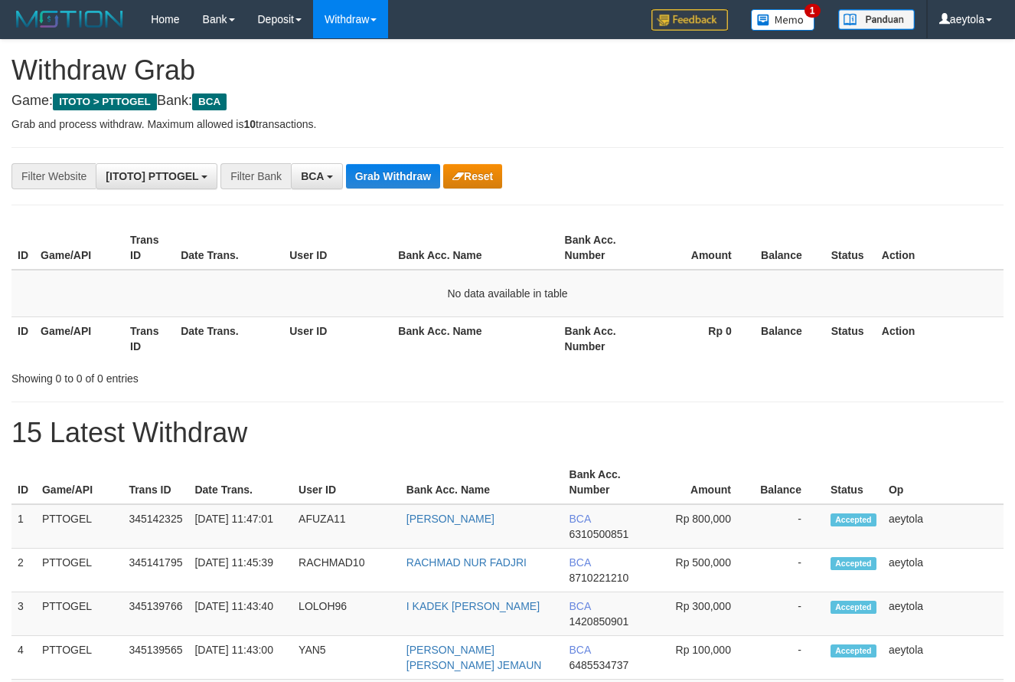
scroll to position [29, 0]
click at [425, 429] on h1 "15 Latest Withdraw" at bounding box center [507, 432] width 992 height 31
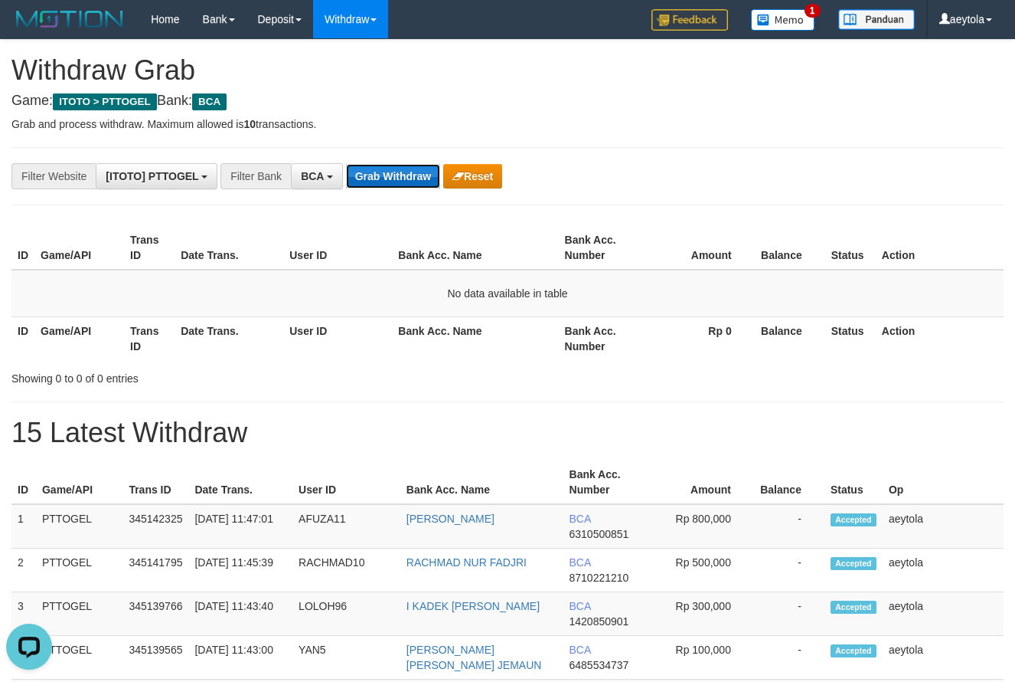
click at [407, 178] on button "Grab Withdraw" at bounding box center [393, 176] width 94 height 25
click at [411, 178] on button "Grab Withdraw" at bounding box center [393, 176] width 94 height 25
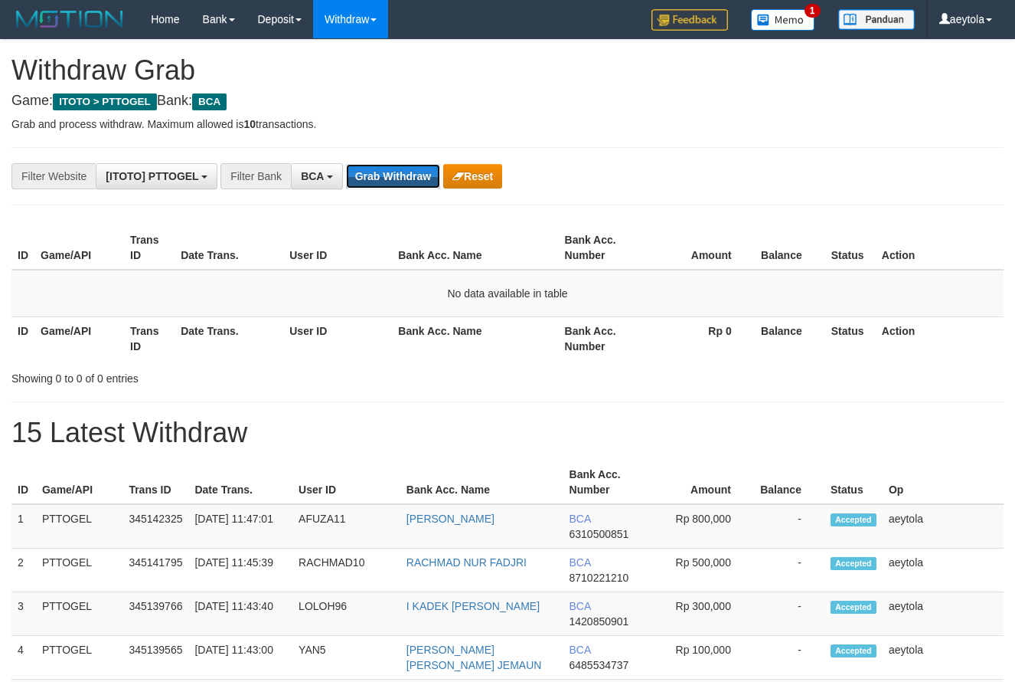
click at [411, 178] on button "Grab Withdraw" at bounding box center [393, 176] width 94 height 25
click at [394, 169] on button "Grab Withdraw" at bounding box center [393, 176] width 94 height 25
click at [394, 176] on button "Grab Withdraw" at bounding box center [393, 176] width 94 height 25
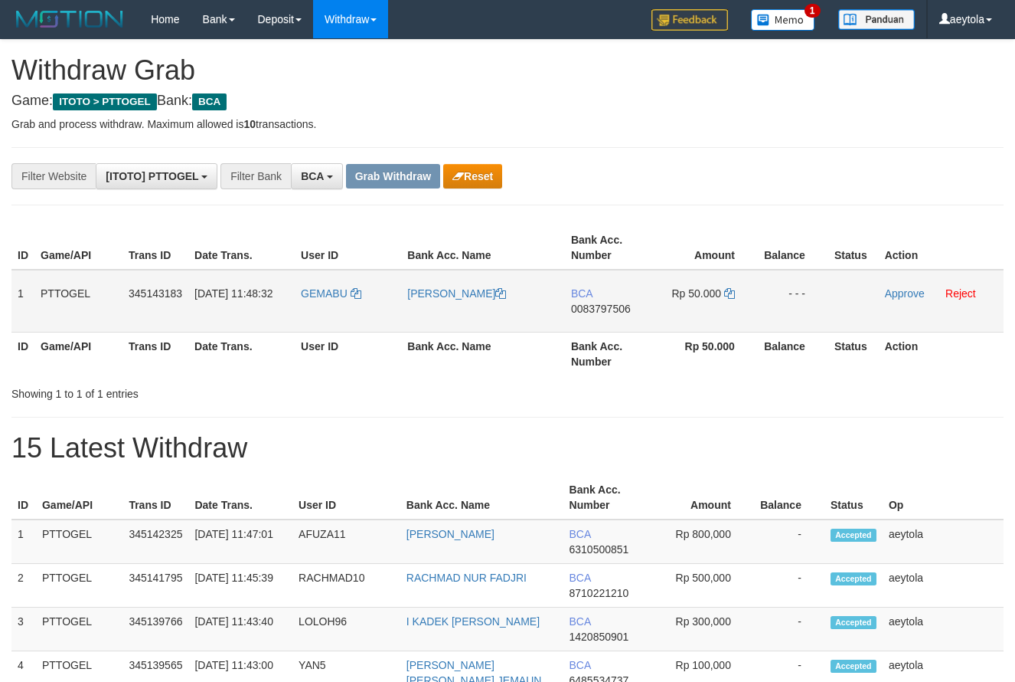
scroll to position [29, 0]
drag, startPoint x: 322, startPoint y: 307, endPoint x: 688, endPoint y: 325, distance: 366.5
click at [688, 325] on tr "1 PTTOGEL 345143183 01/10/2025 11:48:32 GEMABU FEBRIO VALENTINO BCA 0083797506 …" at bounding box center [507, 301] width 992 height 63
copy tr
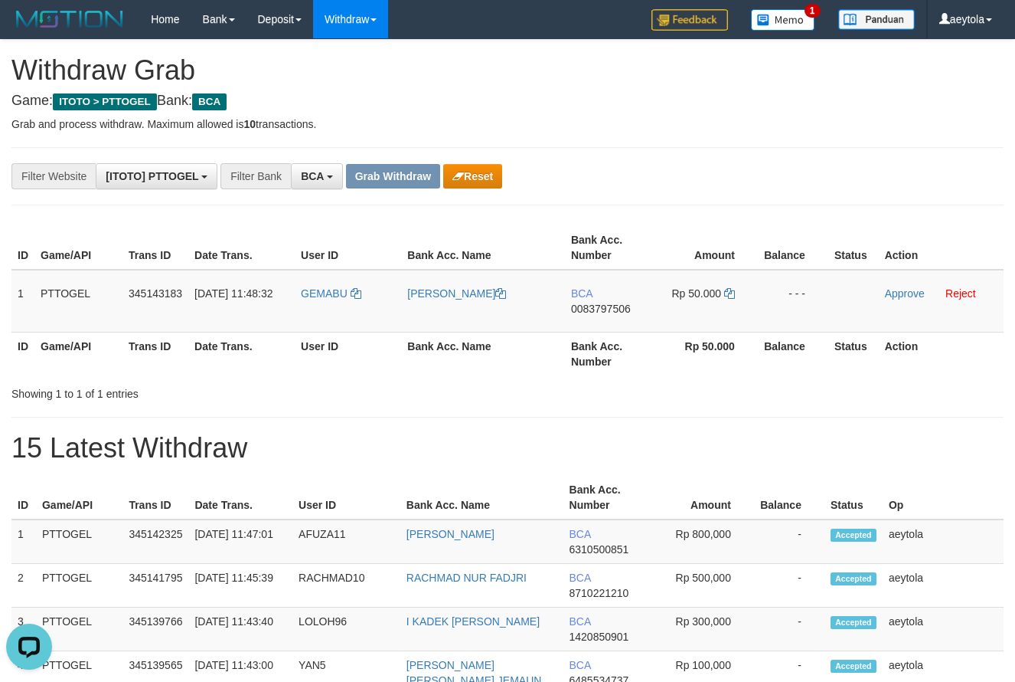
click at [595, 321] on td "BCA 0083797506" at bounding box center [609, 301] width 88 height 63
copy span "0083797506"
click at [731, 292] on icon at bounding box center [729, 293] width 11 height 11
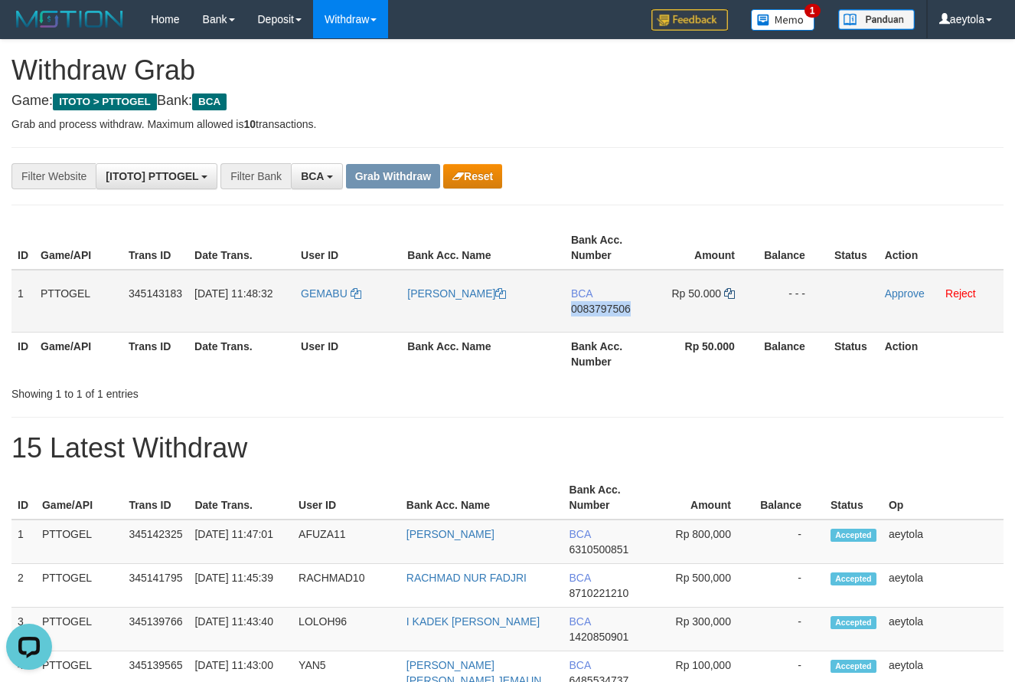
copy span "0083797506"
click at [731, 292] on icon at bounding box center [729, 293] width 11 height 11
drag, startPoint x: 47, startPoint y: 22, endPoint x: 57, endPoint y: 14, distance: 13.6
click at [512, 485] on th "Bank Acc. Name" at bounding box center [481, 498] width 163 height 44
click at [911, 289] on link "Approve" at bounding box center [905, 293] width 40 height 12
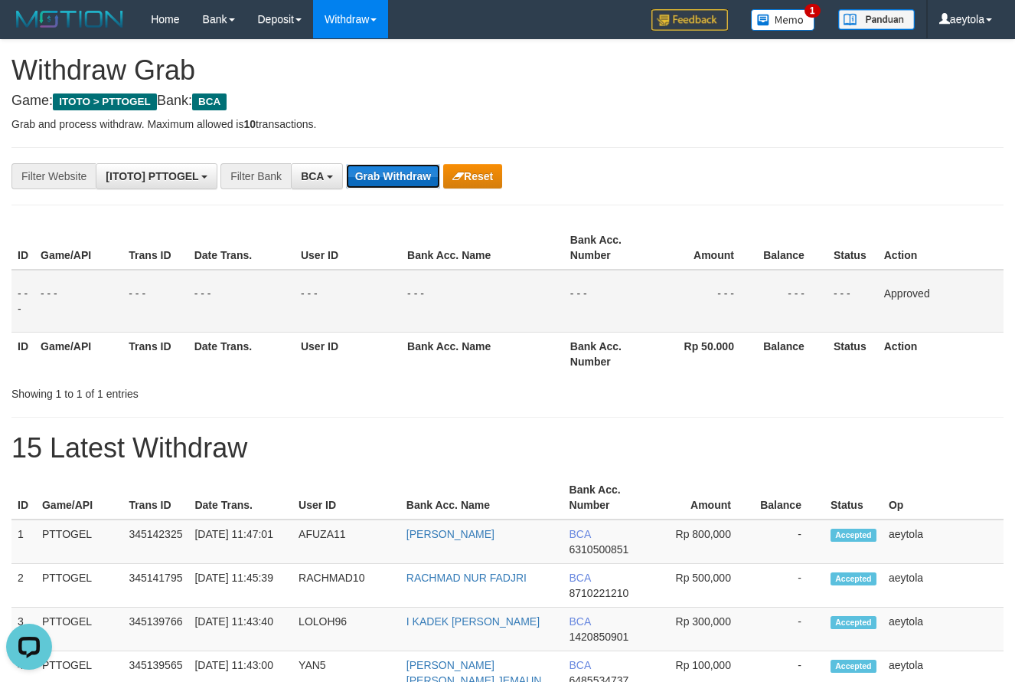
click at [373, 181] on button "Grab Withdraw" at bounding box center [393, 176] width 94 height 25
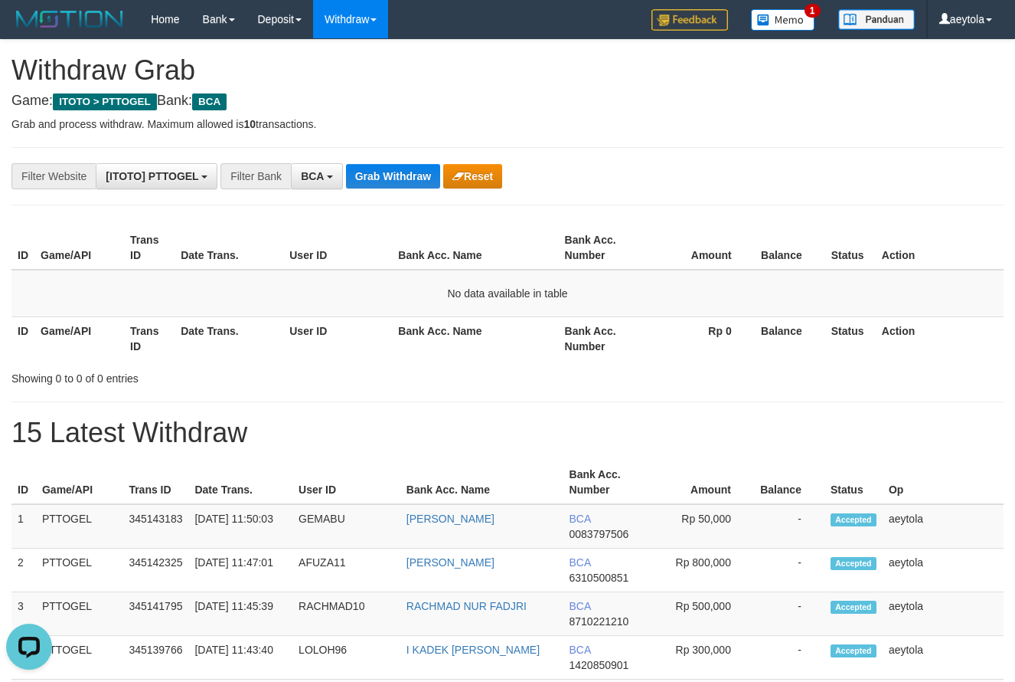
drag, startPoint x: 737, startPoint y: 224, endPoint x: 392, endPoint y: 211, distance: 344.8
click at [736, 223] on div "ID Game/API Trans ID Date Trans. User ID Bank Acc. Name Bank Acc. Number Amount…" at bounding box center [507, 292] width 1015 height 143
click at [398, 173] on button "Grab Withdraw" at bounding box center [393, 176] width 94 height 25
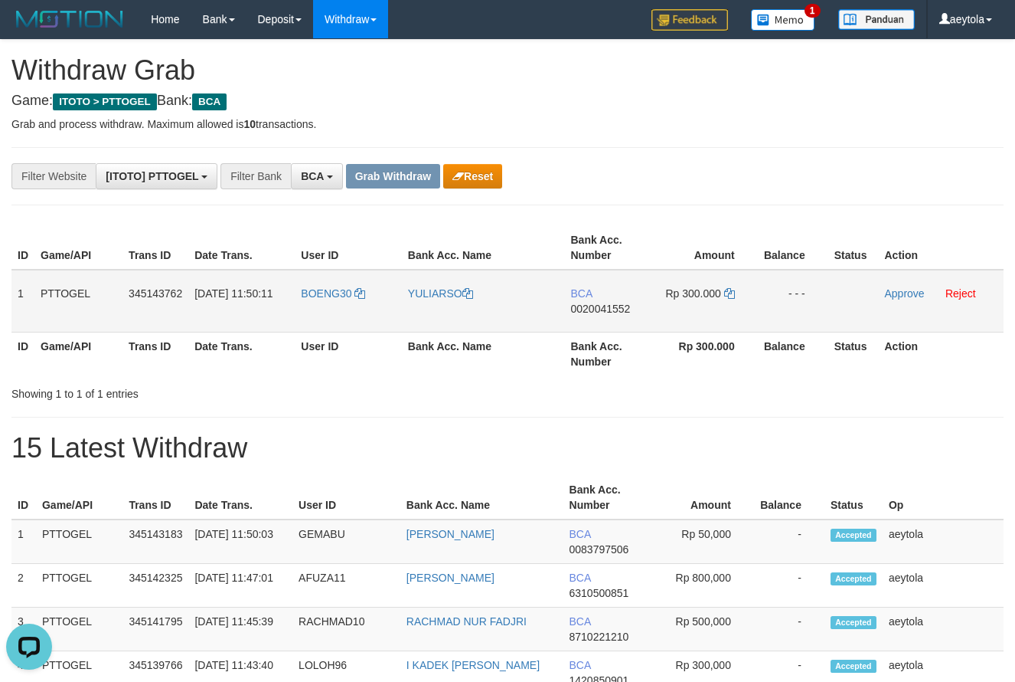
drag, startPoint x: 372, startPoint y: 304, endPoint x: 706, endPoint y: 322, distance: 334.4
click at [706, 322] on tr "1 PTTOGEL 345143762 01/10/2025 11:50:11 BOENG30 YULIARSO BCA 0020041552 Rp 300.…" at bounding box center [507, 301] width 992 height 63
click at [643, 247] on th "Bank Acc. Number" at bounding box center [608, 248] width 88 height 44
click at [592, 324] on td "BCA 0020041552" at bounding box center [608, 301] width 88 height 63
copy span "0020041552"
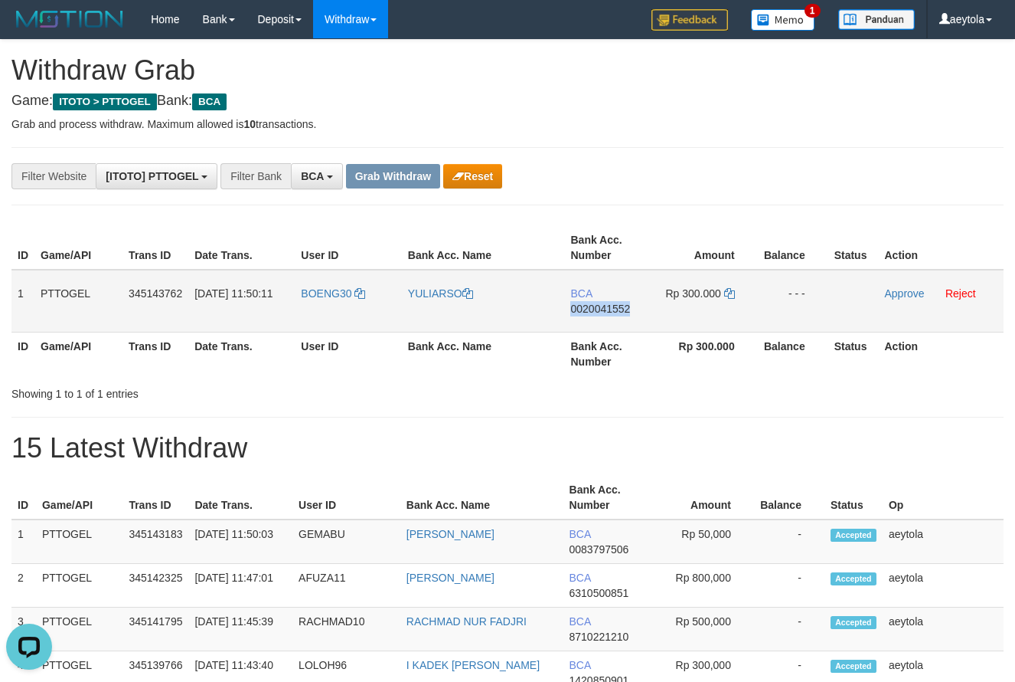
click at [592, 324] on td "BCA 0020041552" at bounding box center [608, 301] width 88 height 63
drag, startPoint x: 319, startPoint y: 315, endPoint x: 686, endPoint y: 316, distance: 367.6
click at [686, 316] on tr "1 PTTOGEL 345143762 01/10/2025 11:50:11 BOENG30 YULIARSO BCA 0020041552 Rp 300.…" at bounding box center [507, 301] width 992 height 63
click at [630, 324] on td "BCA 0020041552" at bounding box center [608, 301] width 88 height 63
copy span "0020041552"
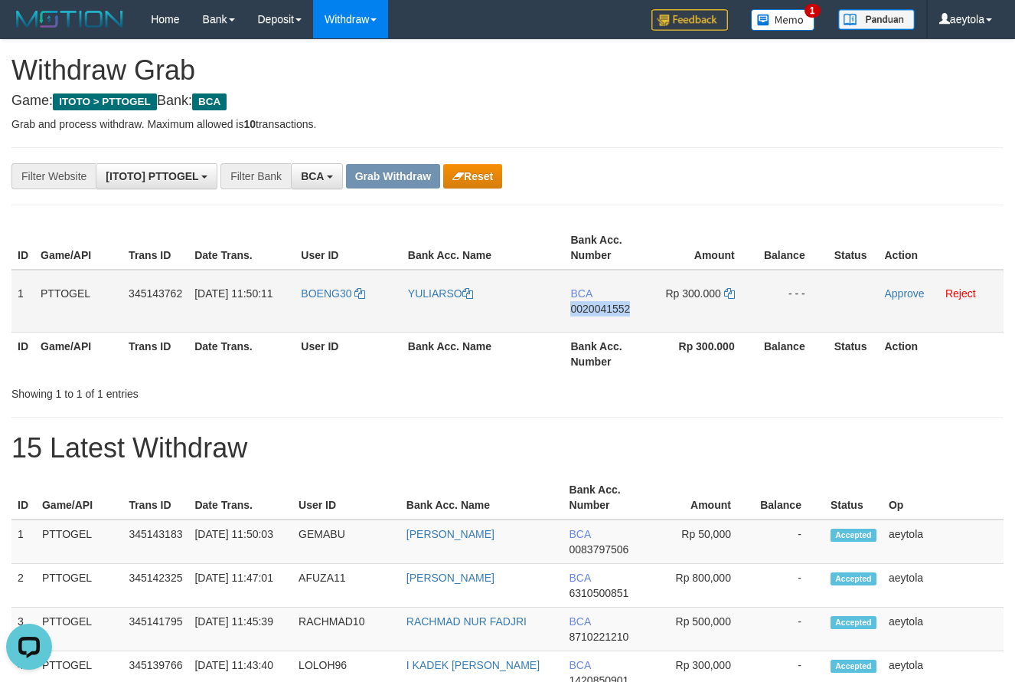
click at [630, 324] on td "BCA 0020041552" at bounding box center [608, 301] width 88 height 63
click at [731, 293] on icon at bounding box center [729, 293] width 11 height 11
copy span "0020041552"
click at [731, 293] on icon at bounding box center [729, 293] width 11 height 11
click at [901, 289] on link "Approve" at bounding box center [904, 293] width 40 height 12
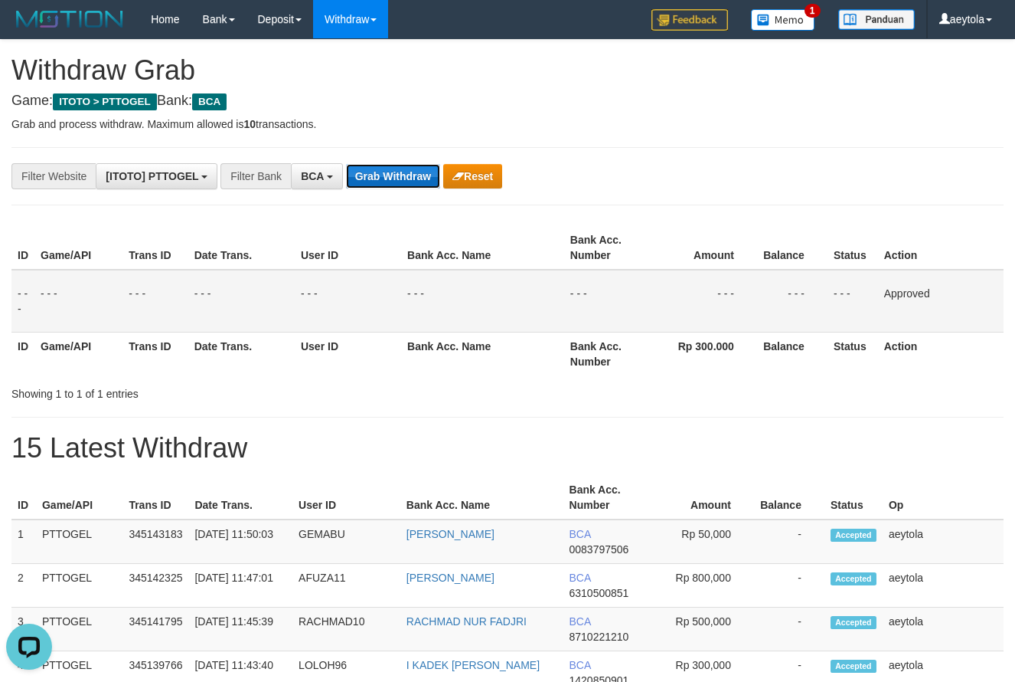
click at [385, 168] on button "Grab Withdraw" at bounding box center [393, 176] width 94 height 25
drag, startPoint x: 385, startPoint y: 168, endPoint x: 387, endPoint y: 159, distance: 9.5
click at [388, 169] on button "Grab Withdraw" at bounding box center [393, 176] width 94 height 25
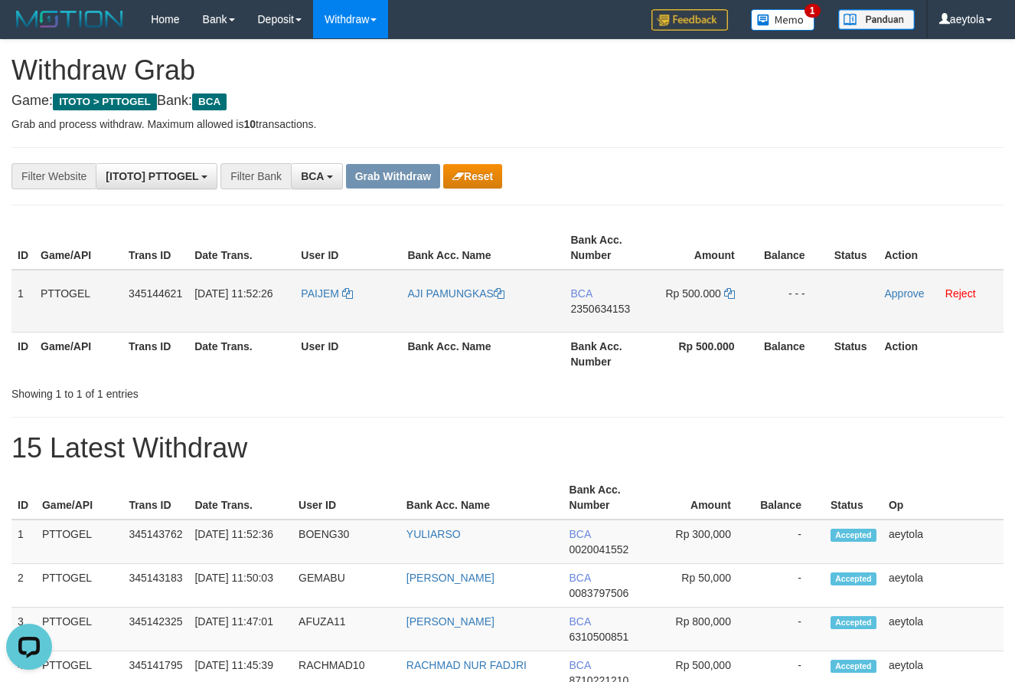
drag, startPoint x: 338, startPoint y: 322, endPoint x: 694, endPoint y: 289, distance: 356.8
click at [694, 289] on tr "1 PTTOGEL 345144621 [DATE] 11:52:26 PAIJEM AJI PAMUNGKAS BCA 2350634153 Rp 500.…" at bounding box center [507, 301] width 992 height 63
drag, startPoint x: 673, startPoint y: 223, endPoint x: 690, endPoint y: 263, distance: 43.9
click at [674, 223] on div "ID Game/API Trans ID Date Trans. User ID Bank Acc. Name Bank Acc. Number Amount…" at bounding box center [507, 300] width 1015 height 159
click at [601, 325] on td "BCA 2350634153" at bounding box center [608, 301] width 88 height 63
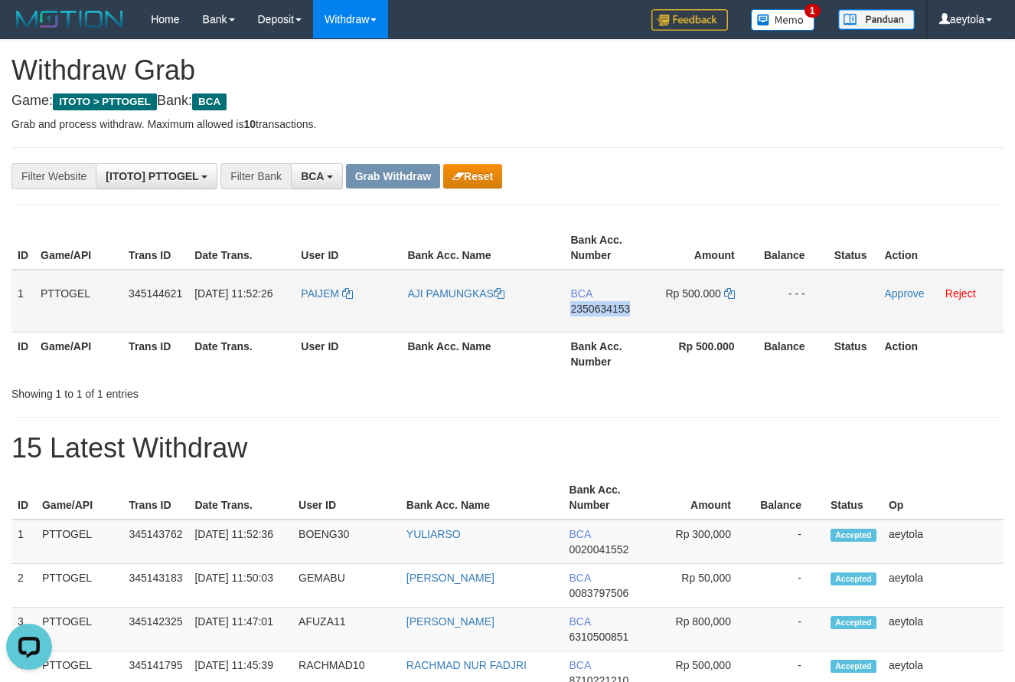
copy span "2350634153"
click at [601, 325] on td "BCA 2350634153" at bounding box center [608, 301] width 88 height 63
click at [732, 298] on icon at bounding box center [729, 293] width 11 height 11
copy span "2350634153"
click at [732, 298] on icon at bounding box center [729, 293] width 11 height 11
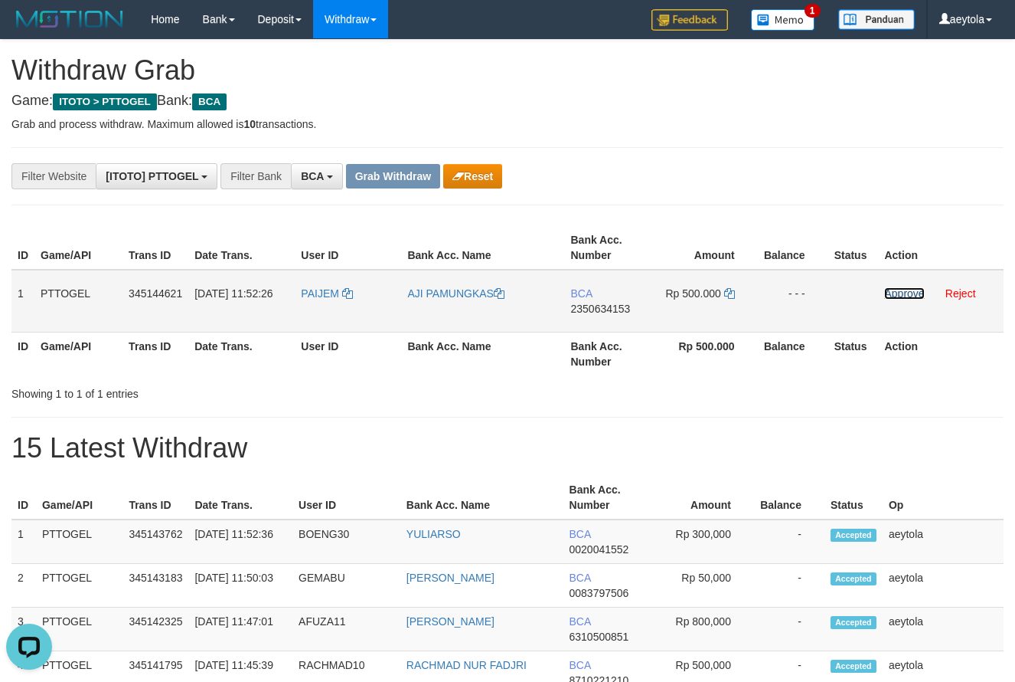
click at [903, 296] on link "Approve" at bounding box center [904, 293] width 40 height 12
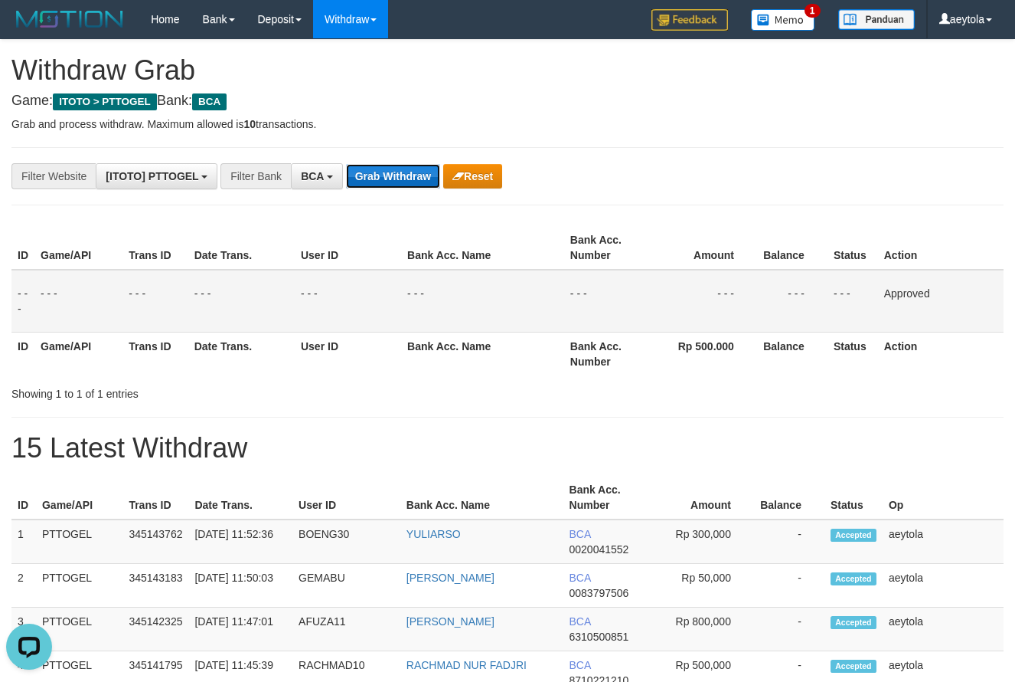
click at [387, 175] on button "Grab Withdraw" at bounding box center [393, 176] width 94 height 25
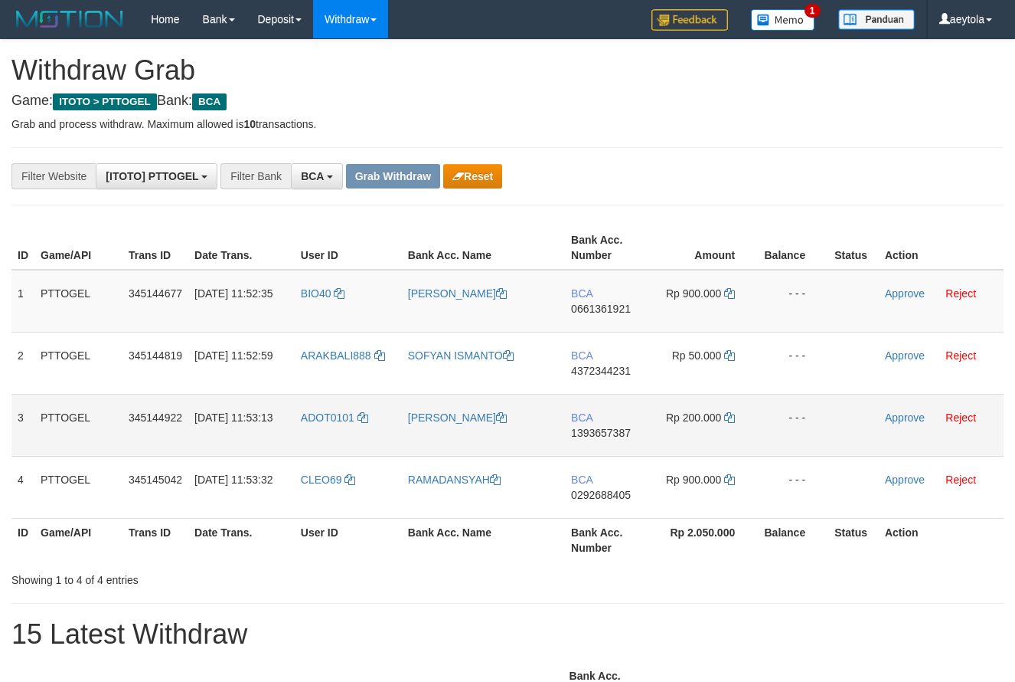
scroll to position [29, 0]
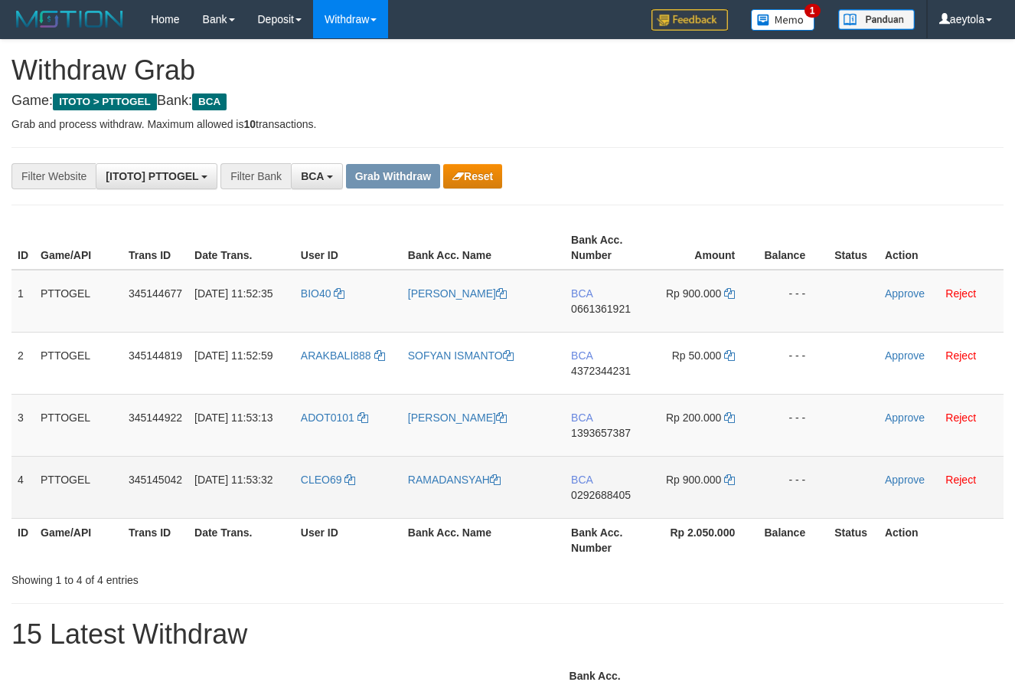
drag, startPoint x: 315, startPoint y: 305, endPoint x: 700, endPoint y: 467, distance: 418.0
click at [700, 467] on tbody "1 PTTOGEL 345144677 [DATE] 11:52:35 BIO40 [PERSON_NAME] BCA 0661361921 Rp 900.0…" at bounding box center [507, 394] width 992 height 249
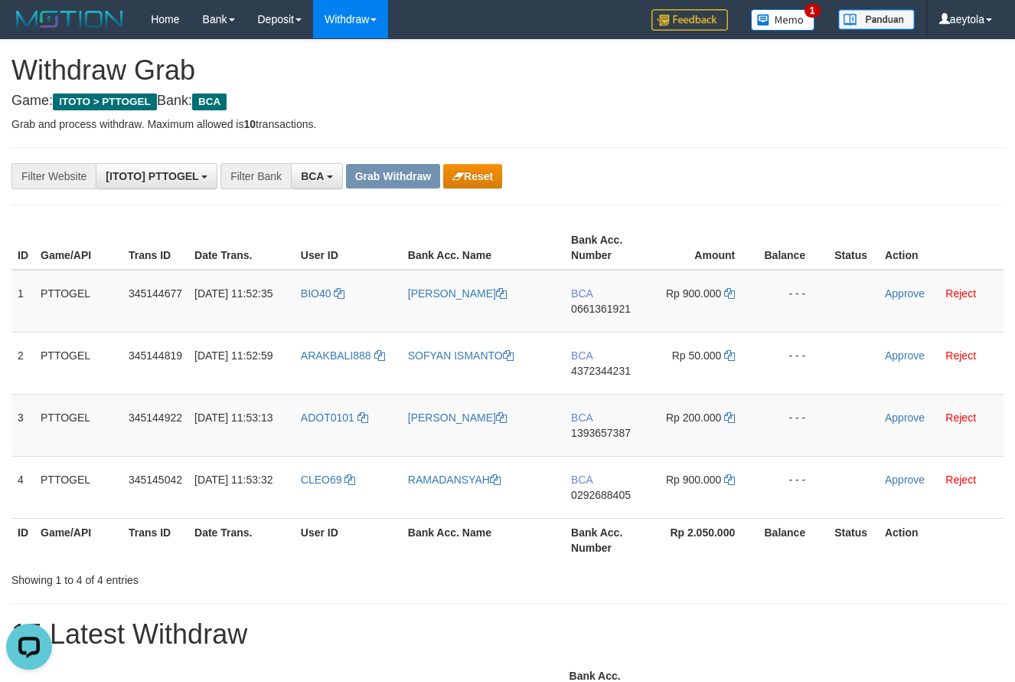
scroll to position [0, 0]
click at [603, 319] on td "BCA 0661361921" at bounding box center [609, 301] width 88 height 63
copy span "0661361921"
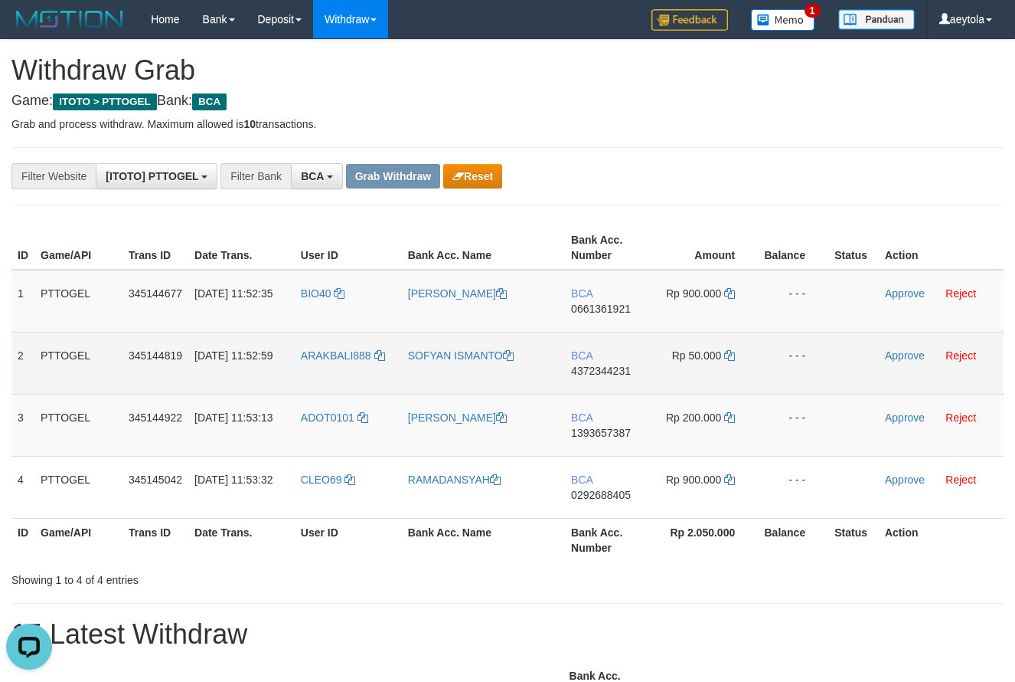
click at [620, 383] on td "BCA 4372344231" at bounding box center [609, 363] width 88 height 62
copy span "4372344231"
click at [620, 383] on td "BCA 4372344231" at bounding box center [609, 363] width 88 height 62
click at [734, 358] on icon at bounding box center [729, 355] width 11 height 11
copy span "4372344231"
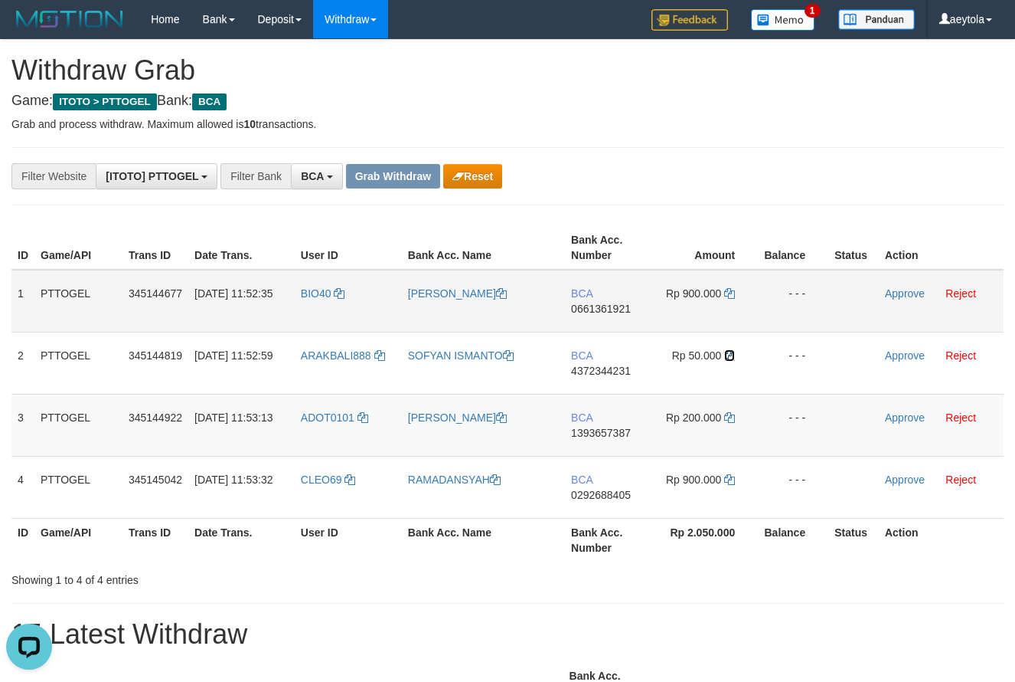
drag, startPoint x: 734, startPoint y: 358, endPoint x: 356, endPoint y: 332, distance: 378.4
click at [732, 357] on icon at bounding box center [729, 355] width 11 height 11
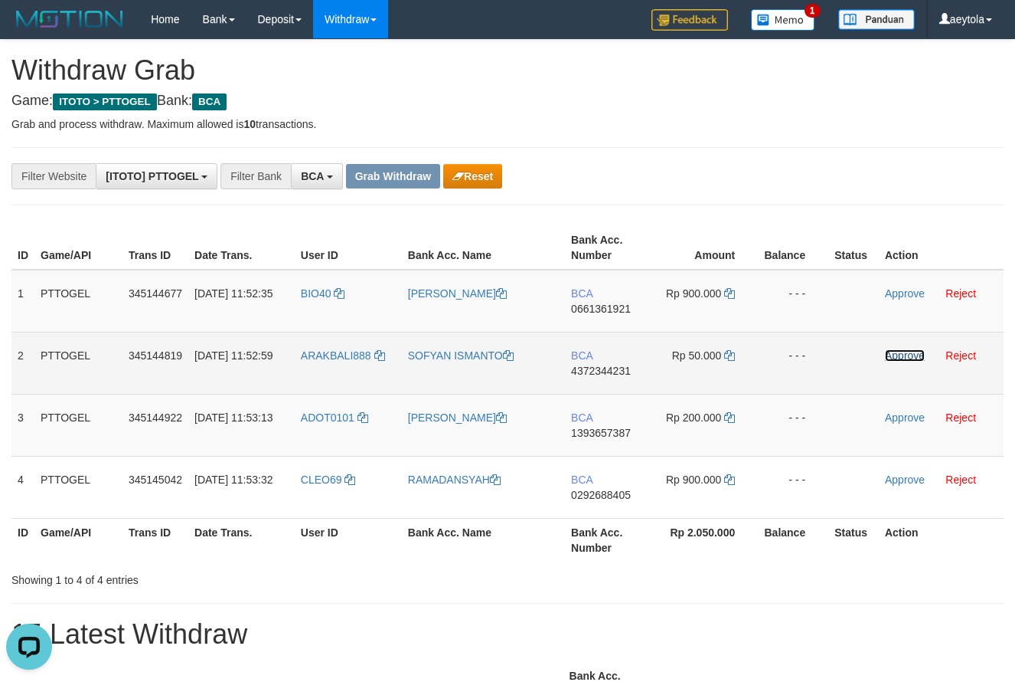
click at [897, 360] on link "Approve" at bounding box center [905, 355] width 40 height 12
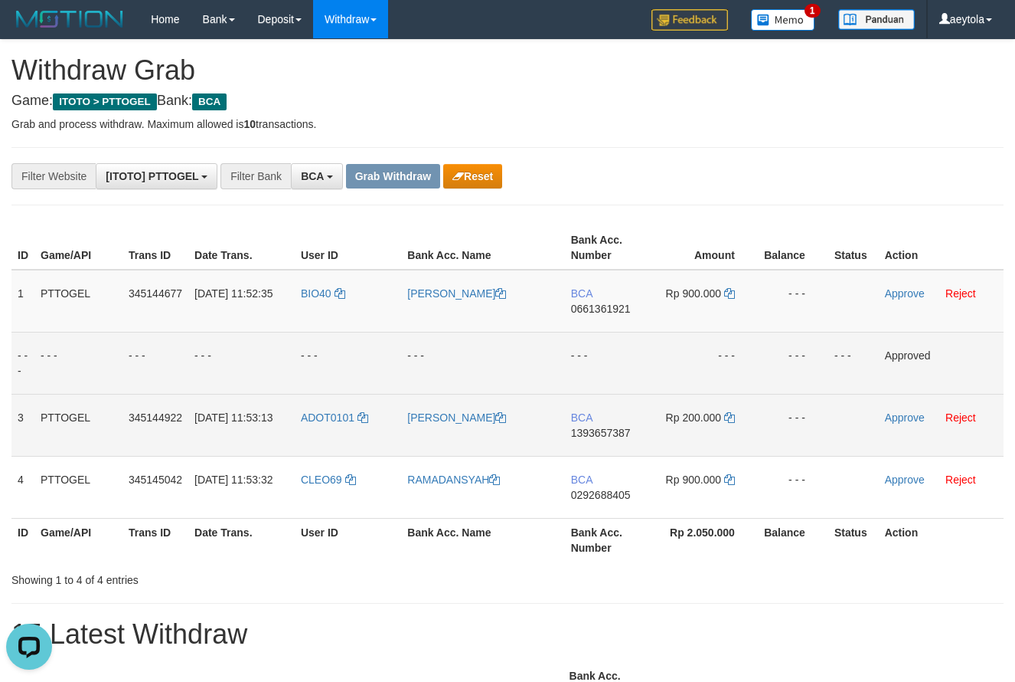
click at [597, 444] on td "BCA 1393657387" at bounding box center [609, 425] width 88 height 62
copy span "1393657387"
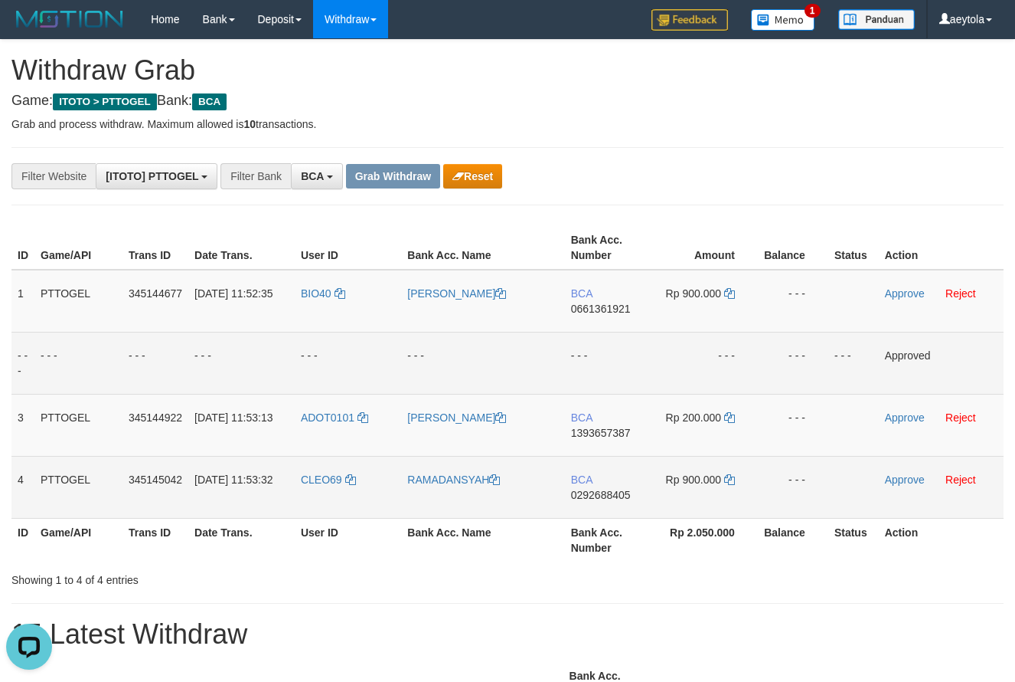
click at [595, 505] on td "BCA 0292688405" at bounding box center [609, 487] width 88 height 62
copy span "0292688405"
click at [596, 505] on td "BCA 0292688405" at bounding box center [609, 487] width 88 height 62
click at [603, 495] on span "0292688405" at bounding box center [601, 495] width 60 height 12
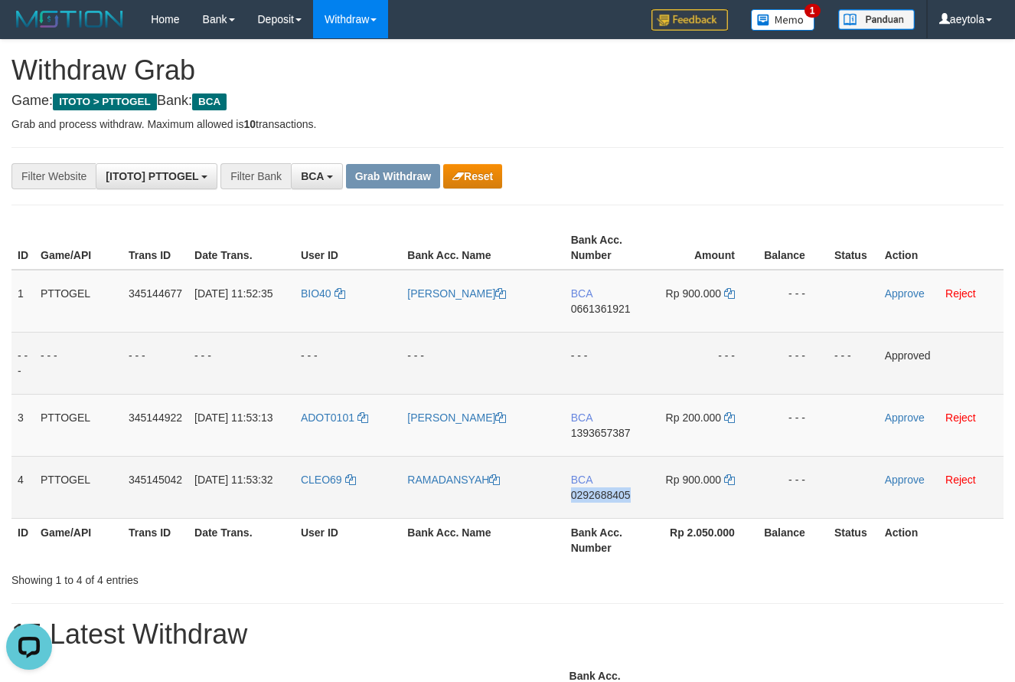
copy span "0292688405"
click at [731, 479] on icon at bounding box center [729, 479] width 11 height 11
click at [900, 476] on link "Approve" at bounding box center [905, 479] width 40 height 12
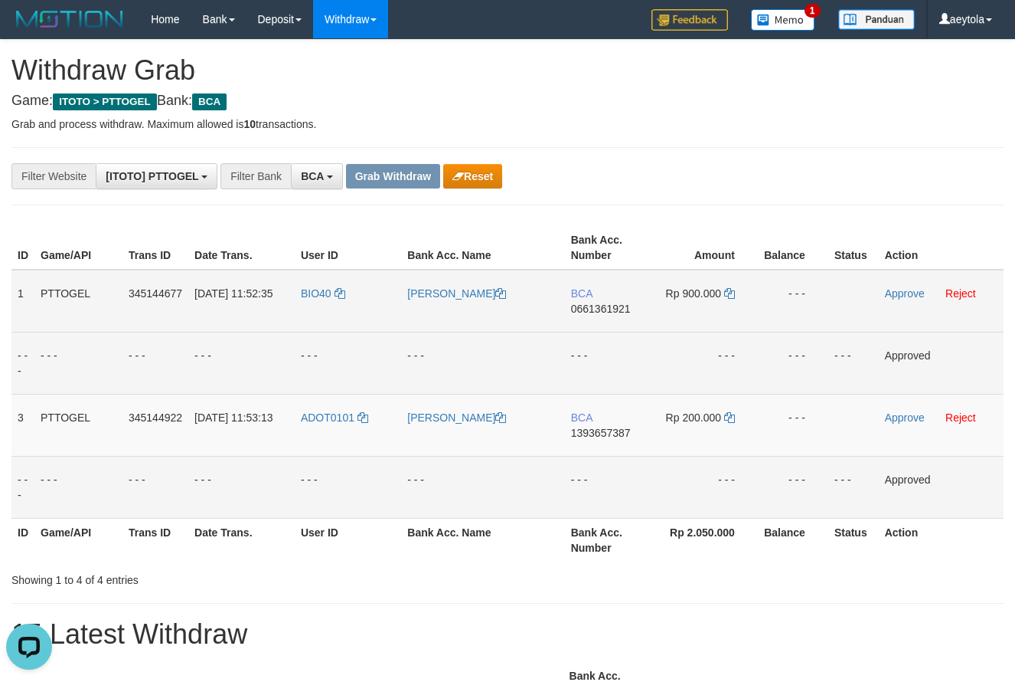
click at [590, 331] on td "BCA 0661361921" at bounding box center [609, 301] width 88 height 63
copy span "0661361921"
click at [590, 331] on td "BCA 0661361921" at bounding box center [609, 301] width 88 height 63
click at [613, 450] on td "BCA 1393657387" at bounding box center [609, 425] width 88 height 62
copy span "1393657387"
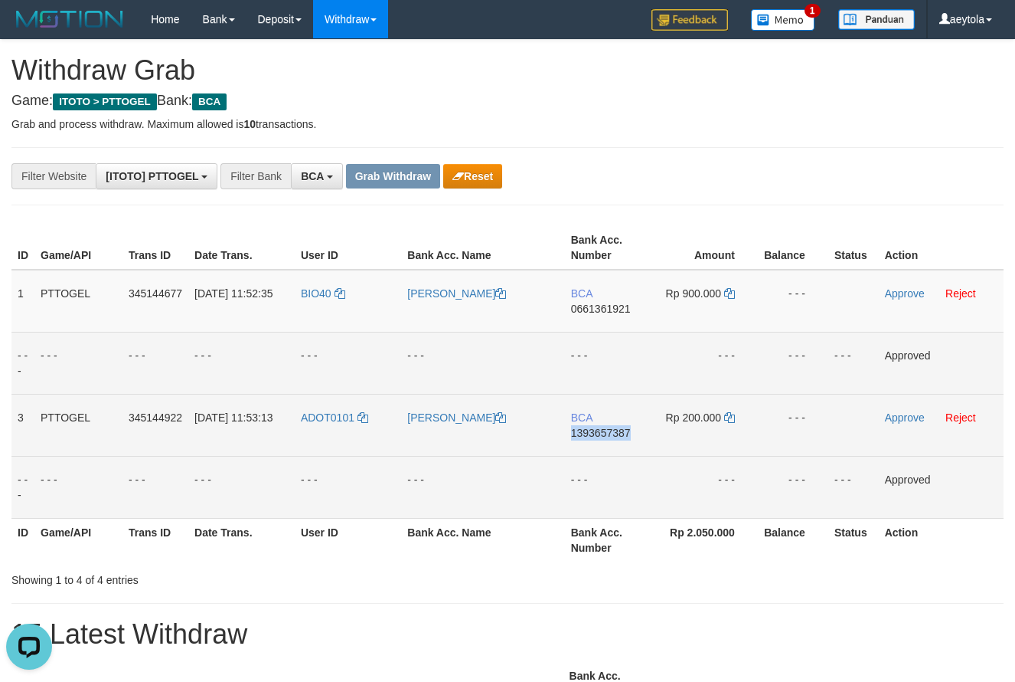
click at [613, 450] on td "BCA 1393657387" at bounding box center [609, 425] width 88 height 62
click at [590, 319] on td "BCA 0661361921" at bounding box center [609, 301] width 88 height 63
copy span "0661361921"
click at [590, 319] on td "BCA 0661361921" at bounding box center [609, 301] width 88 height 63
click at [727, 292] on icon at bounding box center [729, 293] width 11 height 11
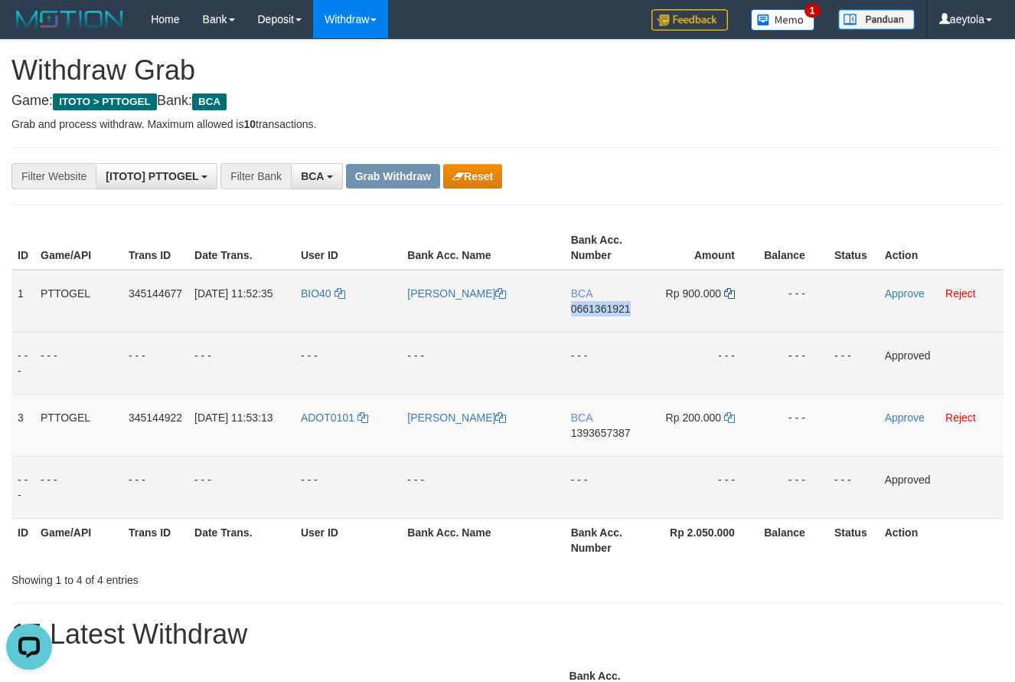
copy span "0661361921"
click at [727, 292] on icon at bounding box center [729, 293] width 11 height 11
click at [900, 290] on link "Approve" at bounding box center [905, 293] width 40 height 12
click at [602, 446] on td "BCA 1393657387" at bounding box center [609, 425] width 88 height 62
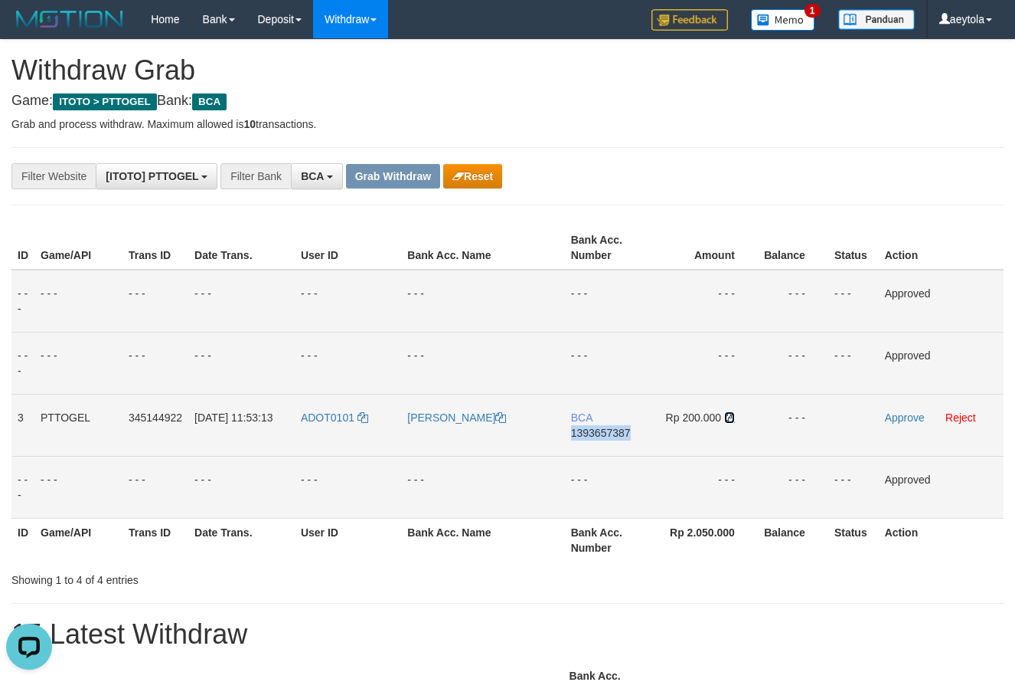
click at [727, 417] on icon at bounding box center [729, 417] width 11 height 11
drag, startPoint x: 727, startPoint y: 417, endPoint x: 91, endPoint y: 315, distance: 644.4
click at [727, 419] on icon at bounding box center [729, 417] width 11 height 11
click at [901, 421] on link "Approve" at bounding box center [905, 417] width 40 height 12
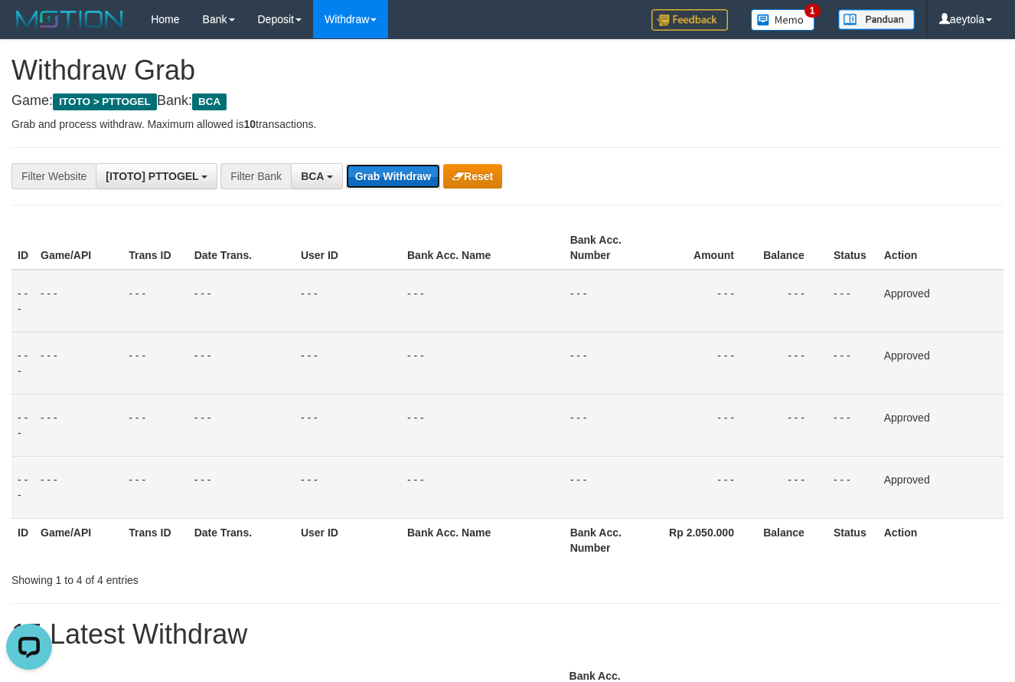
click at [404, 179] on button "Grab Withdraw" at bounding box center [393, 176] width 94 height 25
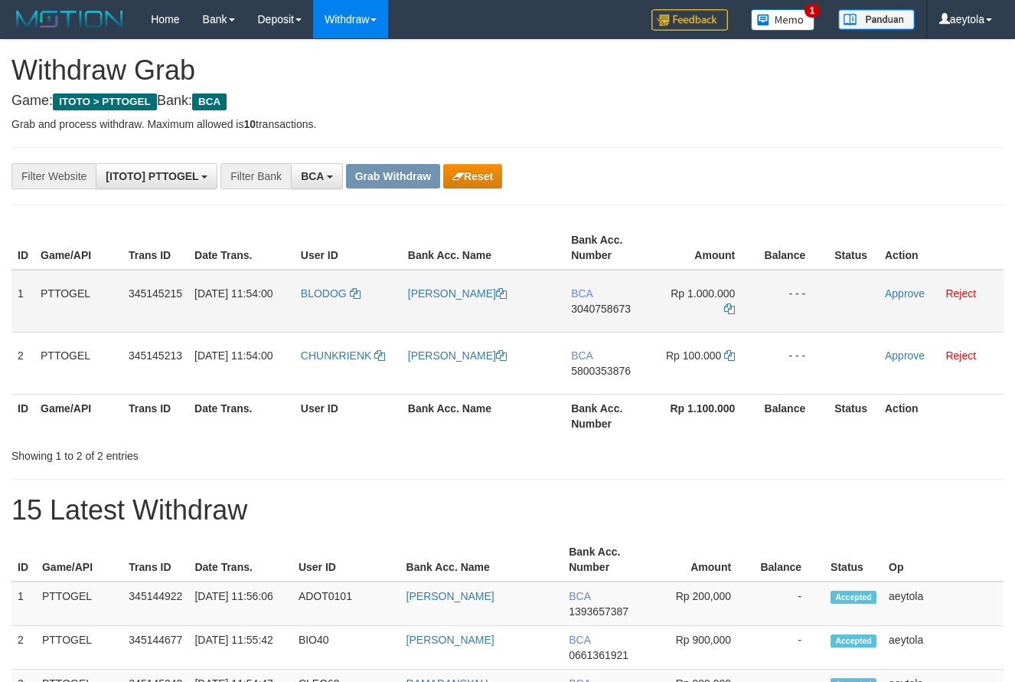
scroll to position [29, 0]
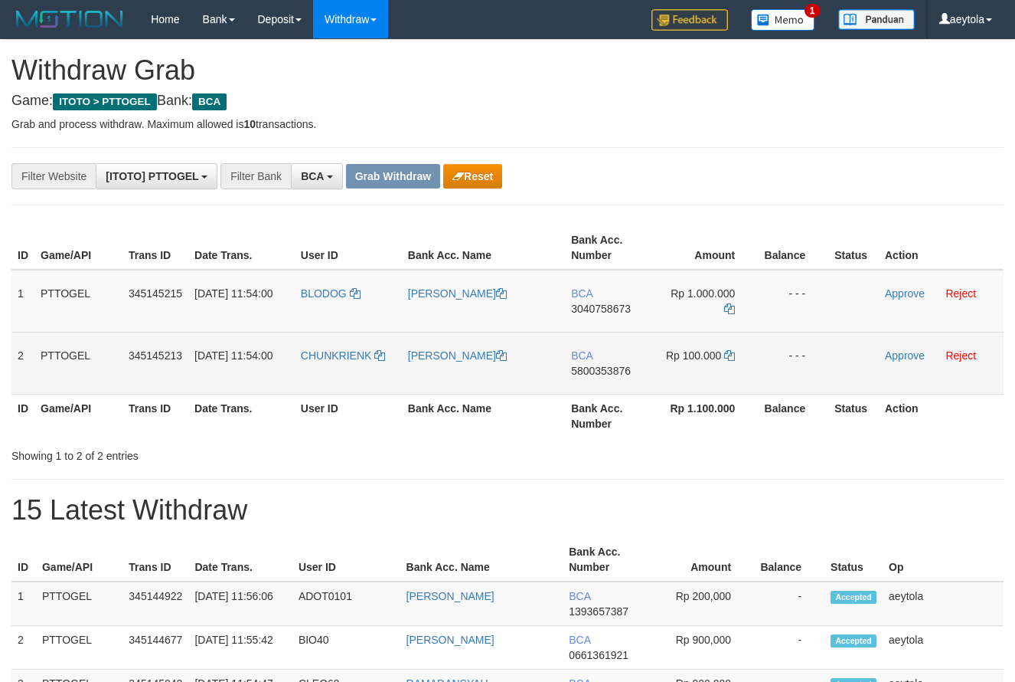
drag, startPoint x: 336, startPoint y: 306, endPoint x: 704, endPoint y: 355, distance: 371.6
click at [704, 355] on tbody "1 PTTOGEL 345145215 [DATE] 11:54:00 BLODOG [PERSON_NAME] BCA 3040758673 Rp 1.00…" at bounding box center [507, 332] width 992 height 125
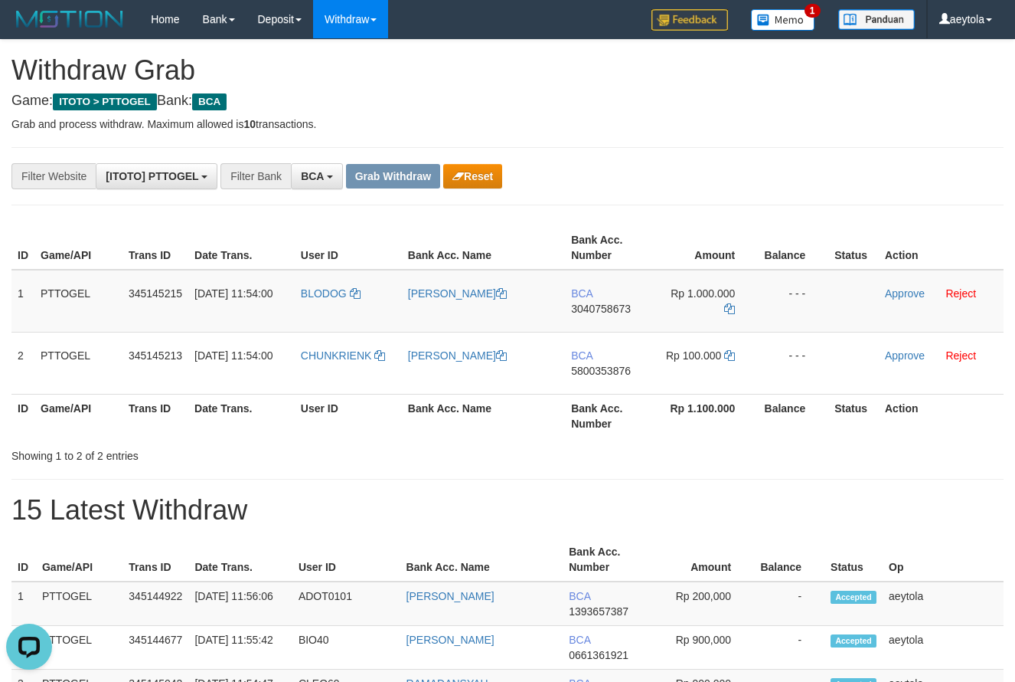
scroll to position [0, 0]
click at [698, 221] on div at bounding box center [762, 221] width 508 height 1
click at [579, 315] on td "BCA 3040758673" at bounding box center [609, 301] width 88 height 63
copy span "3040758673"
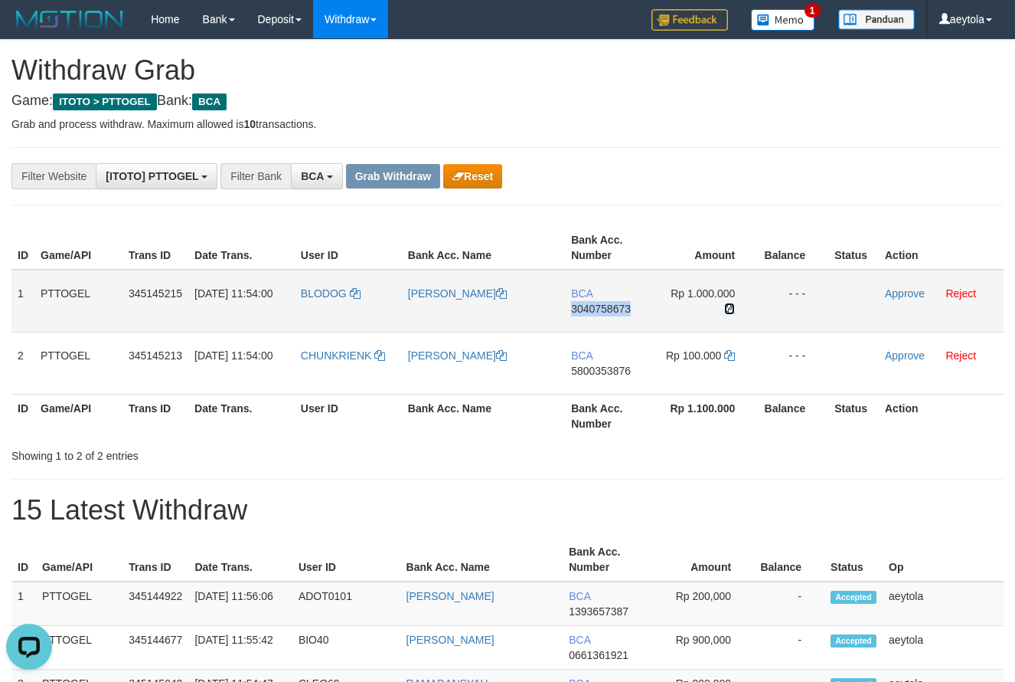
click at [729, 308] on icon at bounding box center [729, 308] width 11 height 11
copy span "3040758673"
drag, startPoint x: 729, startPoint y: 308, endPoint x: 580, endPoint y: 315, distance: 148.7
click at [726, 309] on icon at bounding box center [729, 308] width 11 height 11
click at [907, 291] on link "Approve" at bounding box center [905, 293] width 40 height 12
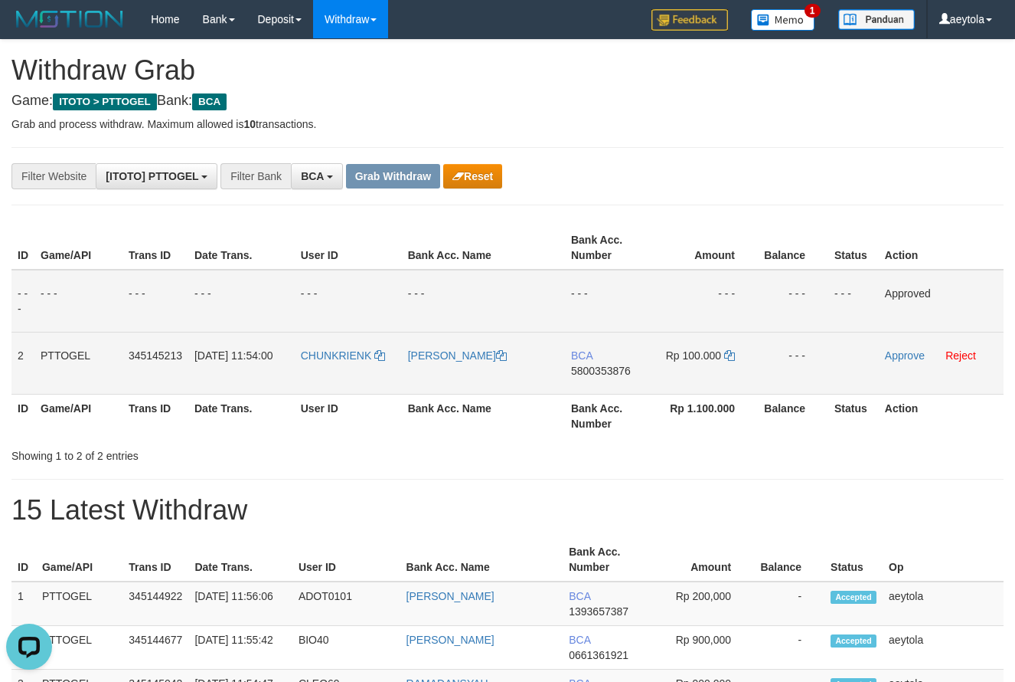
click at [618, 383] on td "BCA 5800353876" at bounding box center [609, 363] width 88 height 62
copy span "5800353876"
click at [728, 357] on icon at bounding box center [729, 355] width 11 height 11
copy span "5800353876"
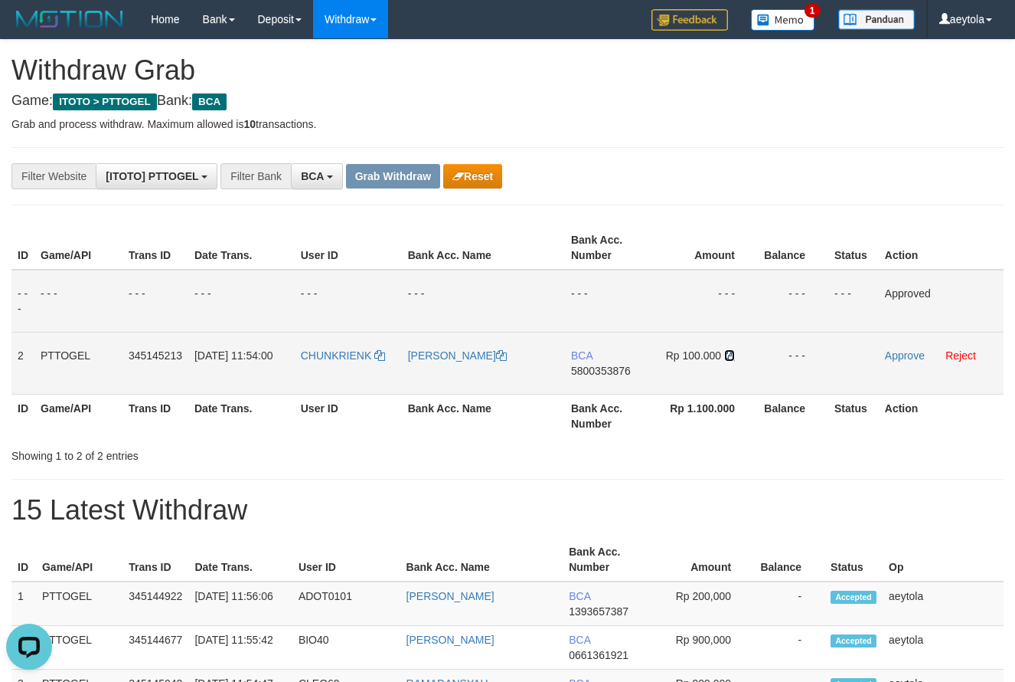
click at [728, 357] on icon at bounding box center [729, 355] width 11 height 11
click at [901, 356] on link "Approve" at bounding box center [905, 355] width 40 height 12
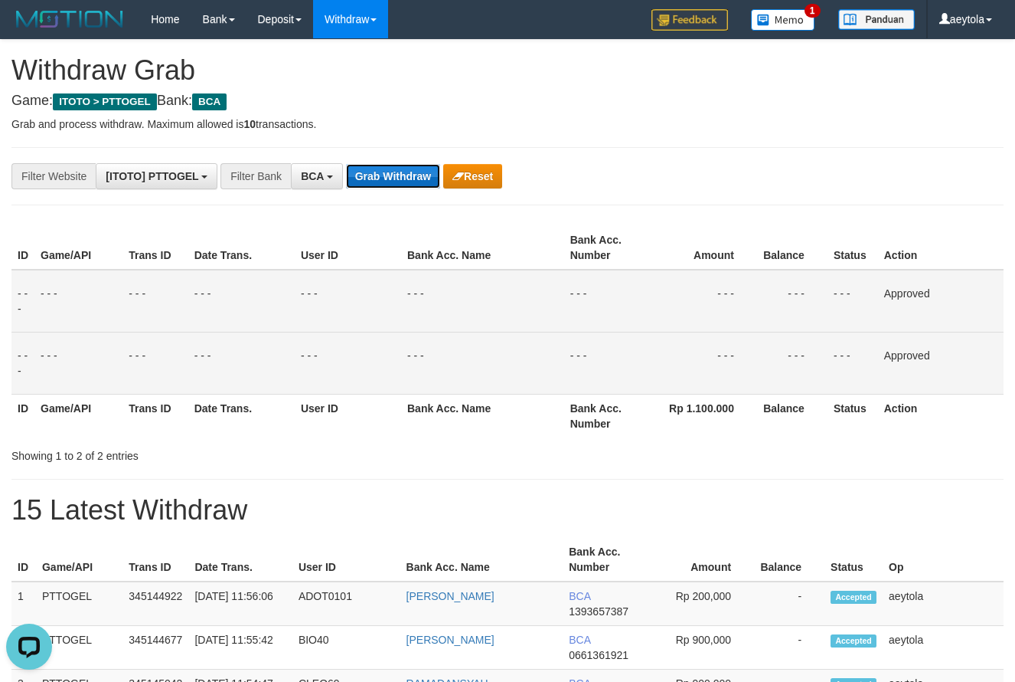
click at [386, 165] on button "Grab Withdraw" at bounding box center [393, 176] width 94 height 25
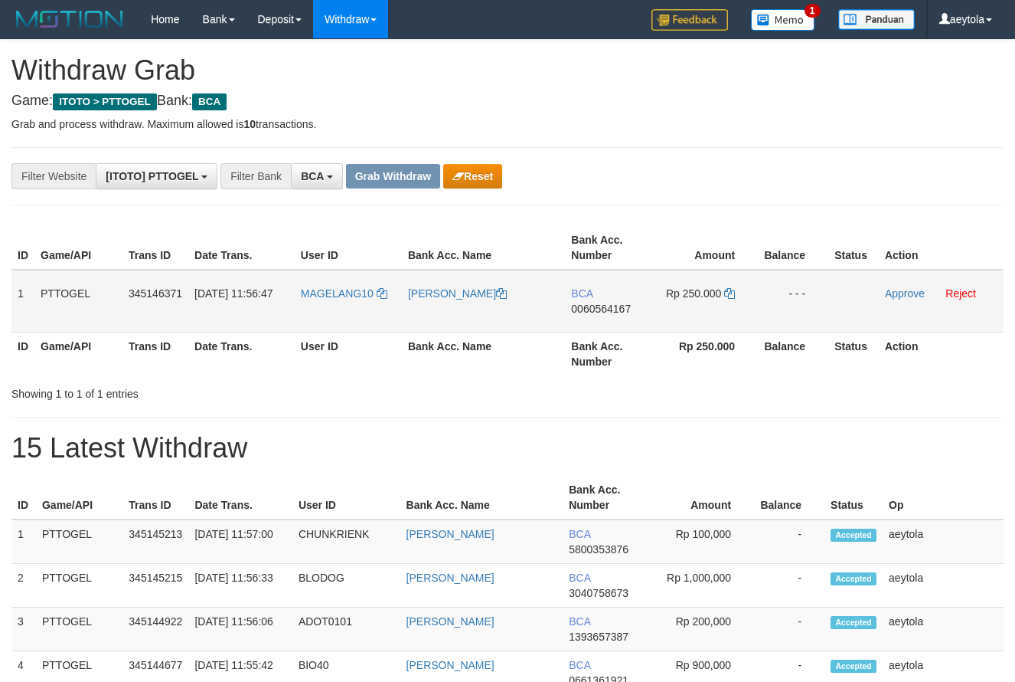
scroll to position [29, 0]
drag, startPoint x: 326, startPoint y: 312, endPoint x: 682, endPoint y: 302, distance: 355.4
click at [682, 302] on tr "1 PTTOGEL 345146371 [DATE] 11:56:47 MAGELANG10 [PERSON_NAME] BCA 0060564167 Rp …" at bounding box center [507, 301] width 992 height 63
drag, startPoint x: 828, startPoint y: 229, endPoint x: 701, endPoint y: 289, distance: 140.4
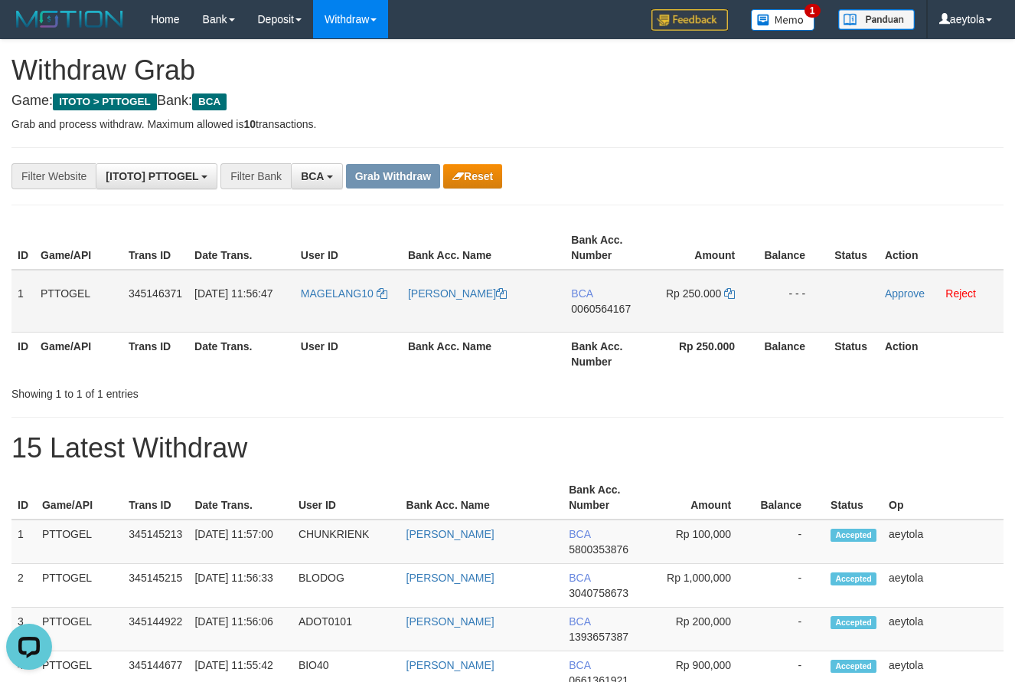
click at [814, 235] on th "Balance" at bounding box center [793, 248] width 70 height 44
click at [611, 322] on td "BCA 0060564167" at bounding box center [609, 301] width 88 height 63
copy span "0060564167"
click at [733, 296] on icon at bounding box center [729, 293] width 11 height 11
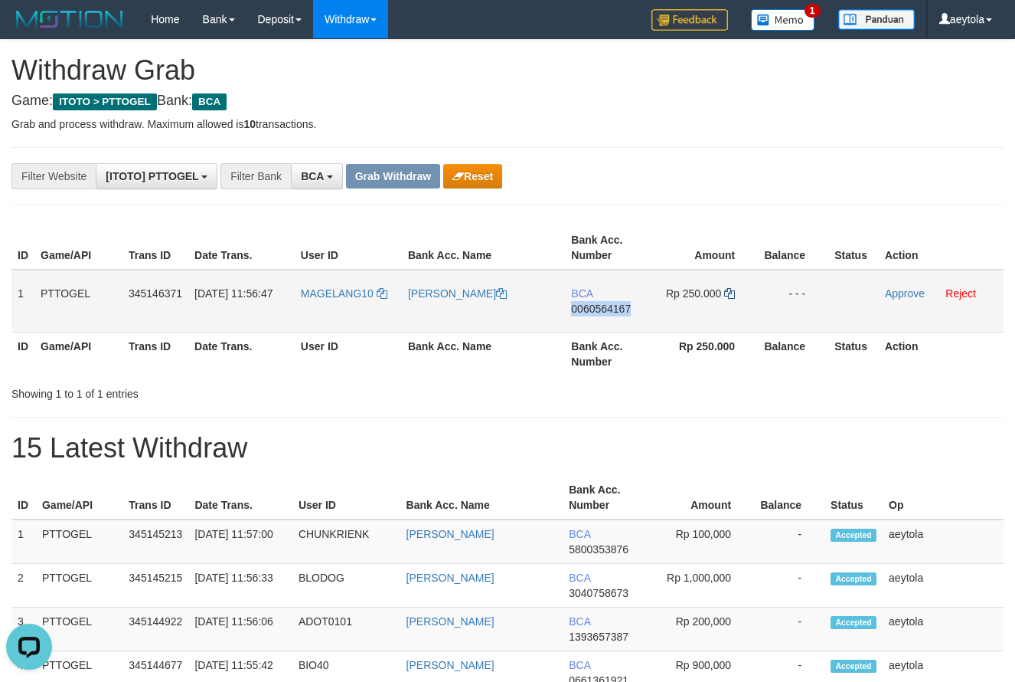
copy span "0060564167"
click at [733, 296] on icon at bounding box center [729, 293] width 11 height 11
click at [891, 296] on link "Approve" at bounding box center [905, 293] width 40 height 12
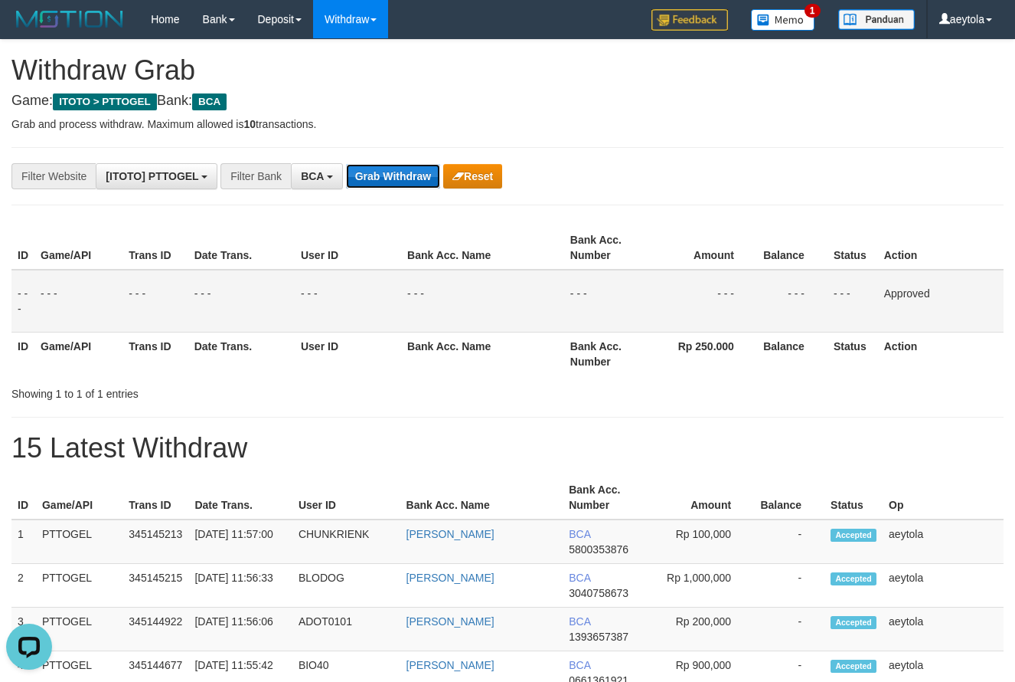
click at [387, 181] on button "Grab Withdraw" at bounding box center [393, 176] width 94 height 25
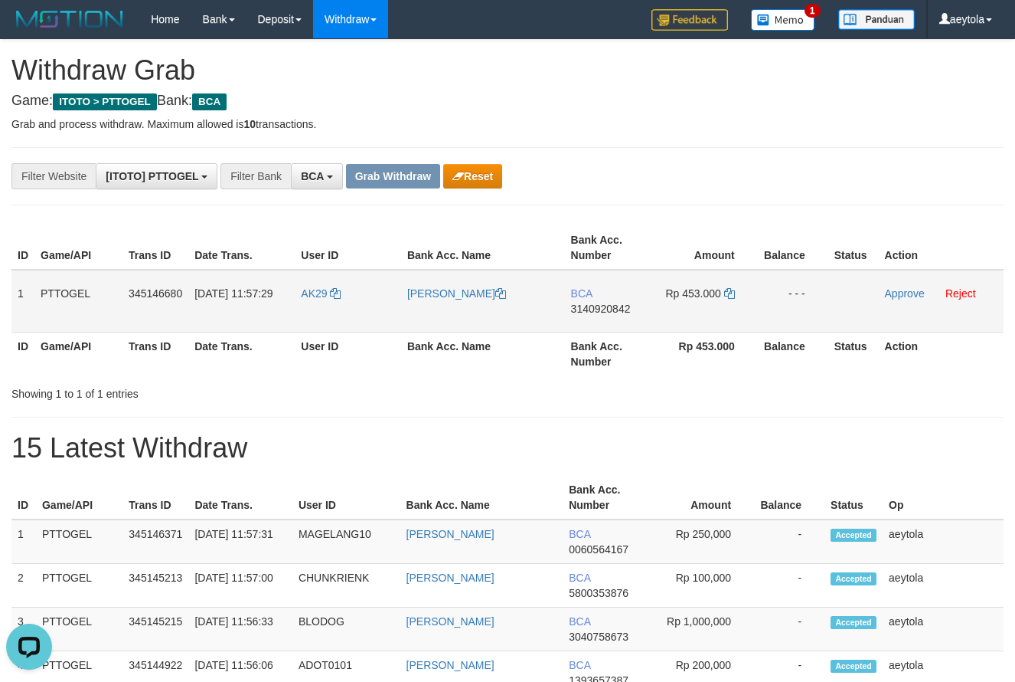
drag, startPoint x: 330, startPoint y: 309, endPoint x: 720, endPoint y: 306, distance: 389.8
click at [720, 306] on tr "1 PTTOGEL 345146680 01/10/2025 11:57:29 AK29 ASRUL SUSANTO KASABAN BCA 31409208…" at bounding box center [507, 301] width 992 height 63
click at [593, 323] on td "BCA 3140920842" at bounding box center [609, 301] width 88 height 63
copy span "3140920842"
click at [593, 323] on td "BCA 3140920842" at bounding box center [609, 301] width 88 height 63
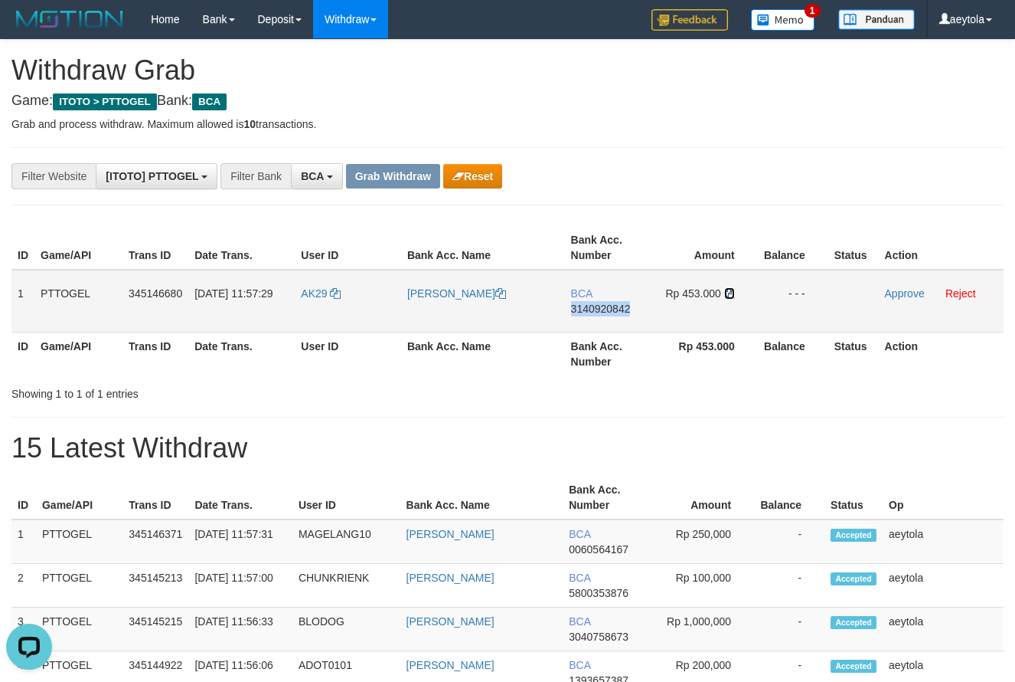
click at [732, 294] on icon at bounding box center [729, 293] width 11 height 11
copy span "3140920842"
drag, startPoint x: 732, startPoint y: 294, endPoint x: 278, endPoint y: 276, distance: 454.4
click at [733, 294] on icon at bounding box center [729, 293] width 11 height 11
click at [904, 288] on link "Approve" at bounding box center [905, 293] width 40 height 12
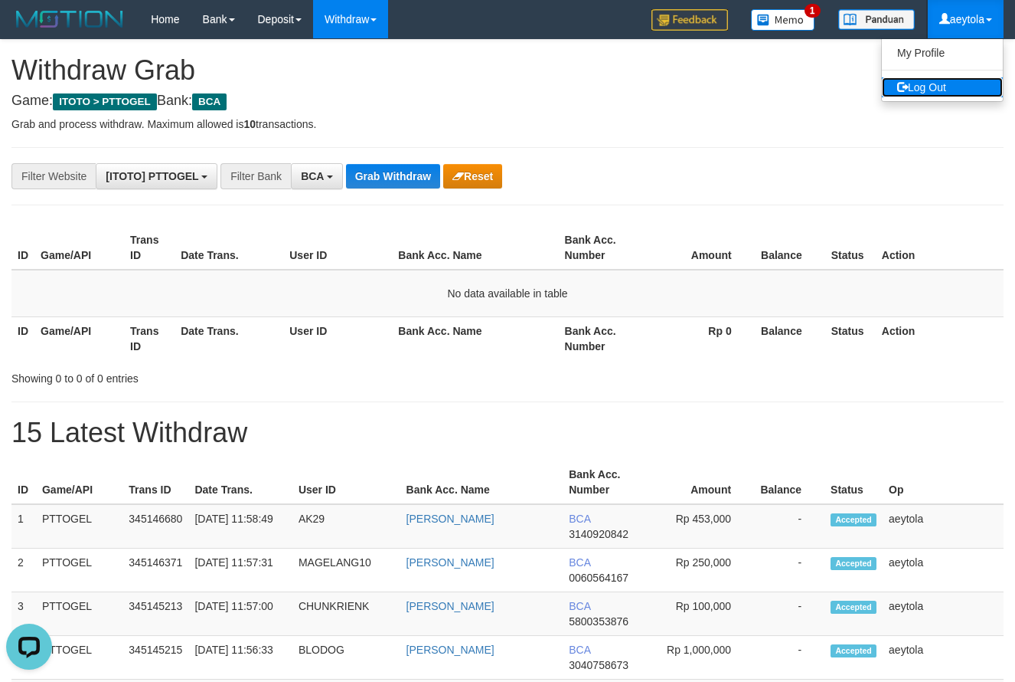
click at [948, 86] on link "Log Out" at bounding box center [942, 87] width 121 height 20
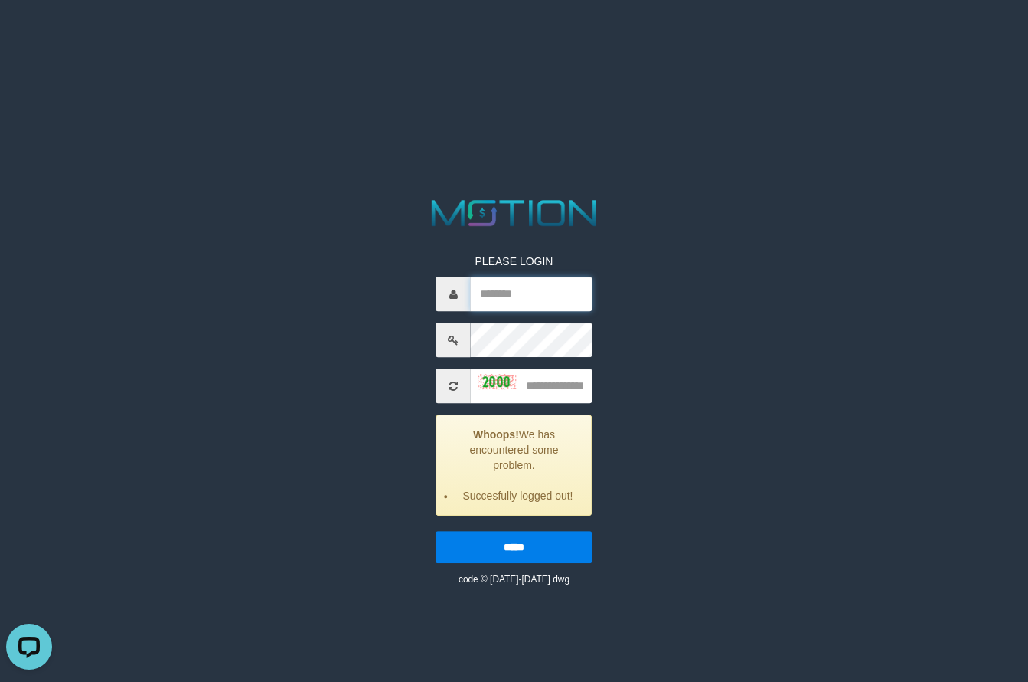
click at [505, 288] on input "text" at bounding box center [532, 293] width 122 height 34
type input "*******"
type input "****"
click at [436, 531] on input "*****" at bounding box center [514, 547] width 156 height 32
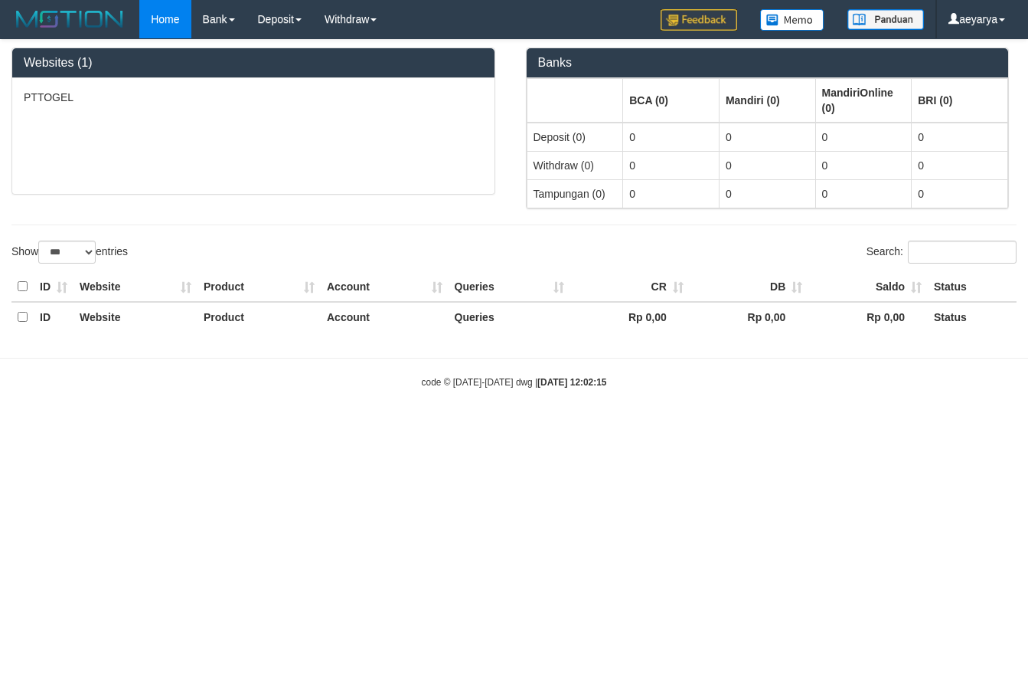
select select "***"
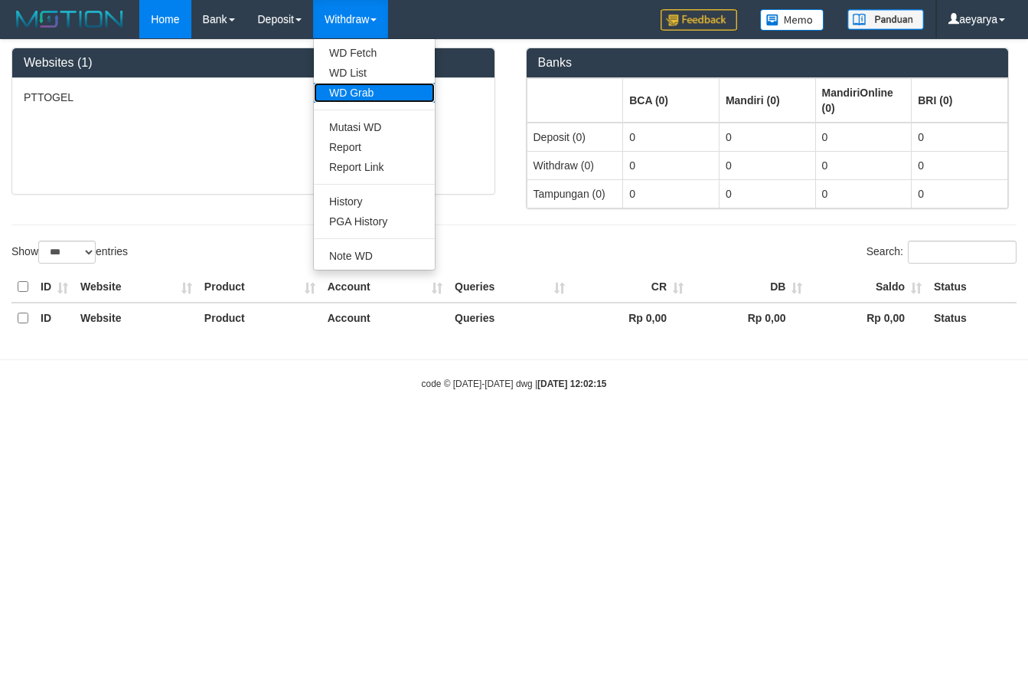
click at [376, 88] on link "WD Grab" at bounding box center [374, 93] width 121 height 20
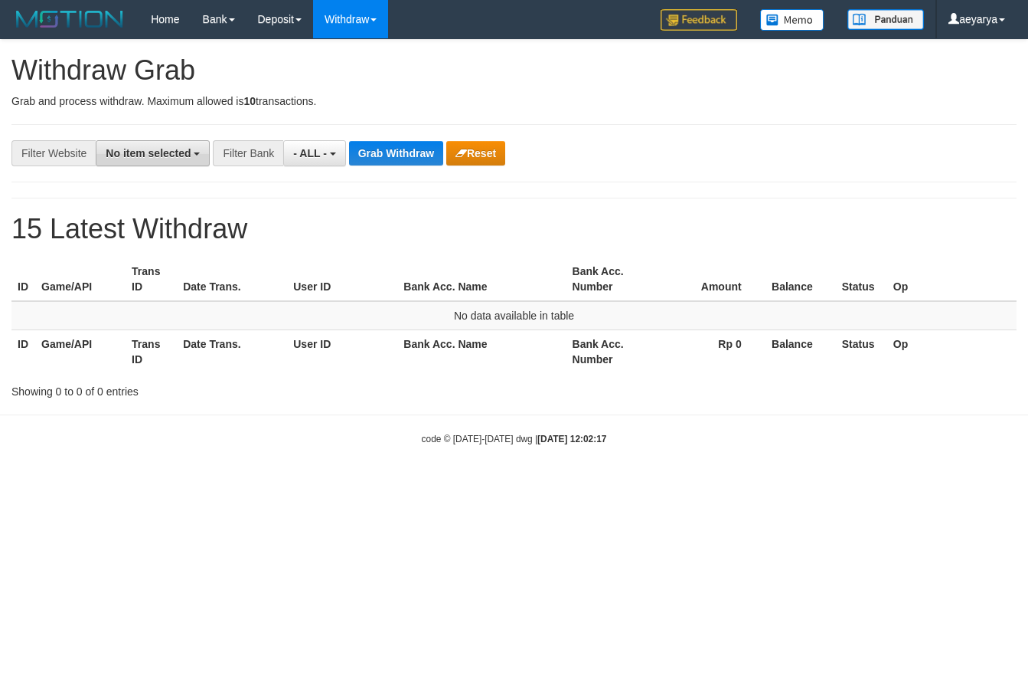
drag, startPoint x: 173, startPoint y: 158, endPoint x: 156, endPoint y: 155, distance: 17.0
click at [172, 158] on span "No item selected" at bounding box center [148, 153] width 85 height 12
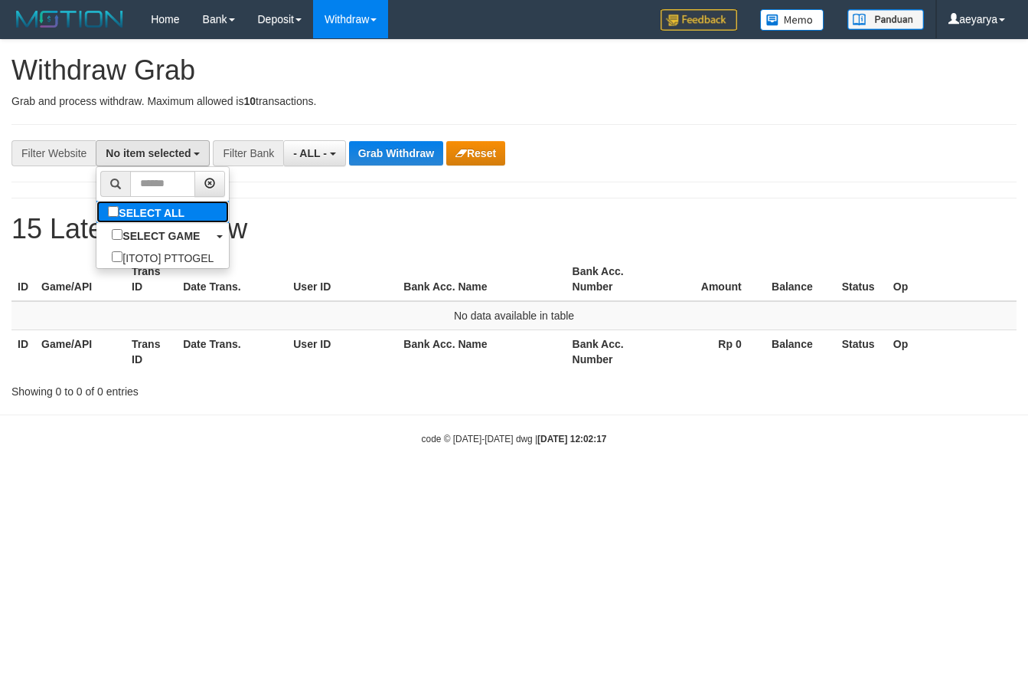
click at [96, 217] on label "SELECT ALL" at bounding box center [147, 212] width 103 height 22
select select "***"
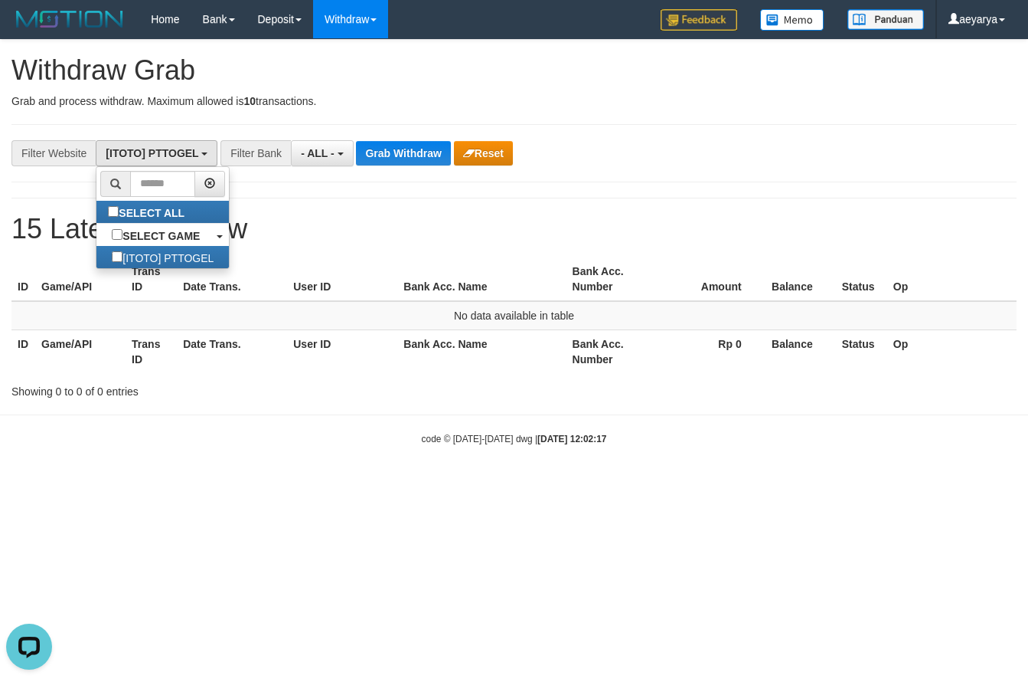
click at [293, 214] on h1 "15 Latest Withdraw" at bounding box center [513, 229] width 1005 height 31
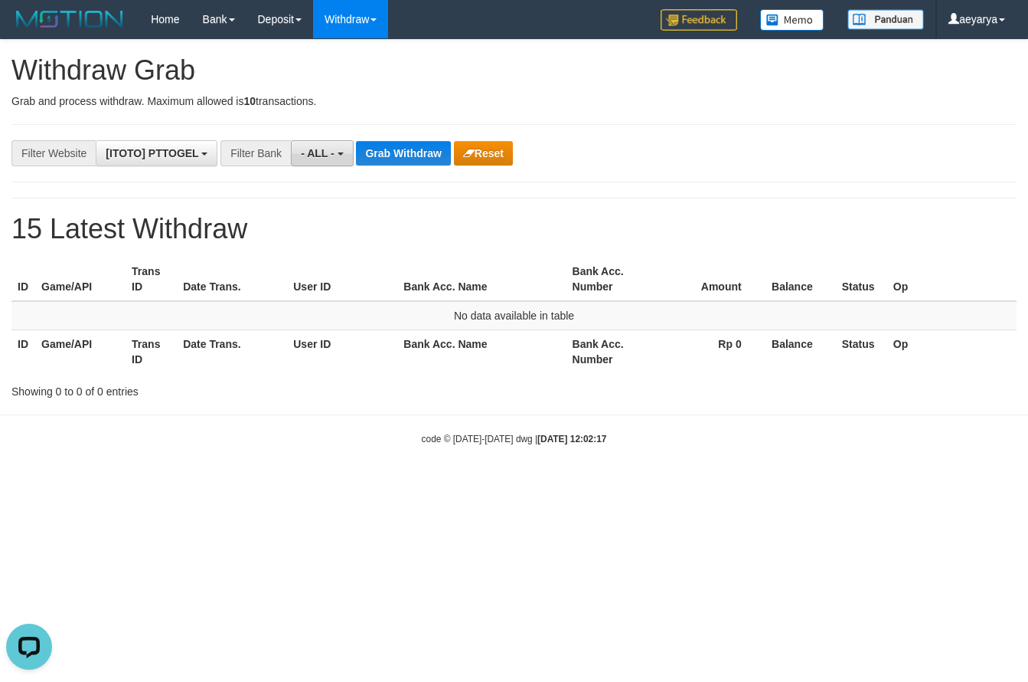
click at [322, 151] on span "- ALL -" at bounding box center [318, 153] width 34 height 12
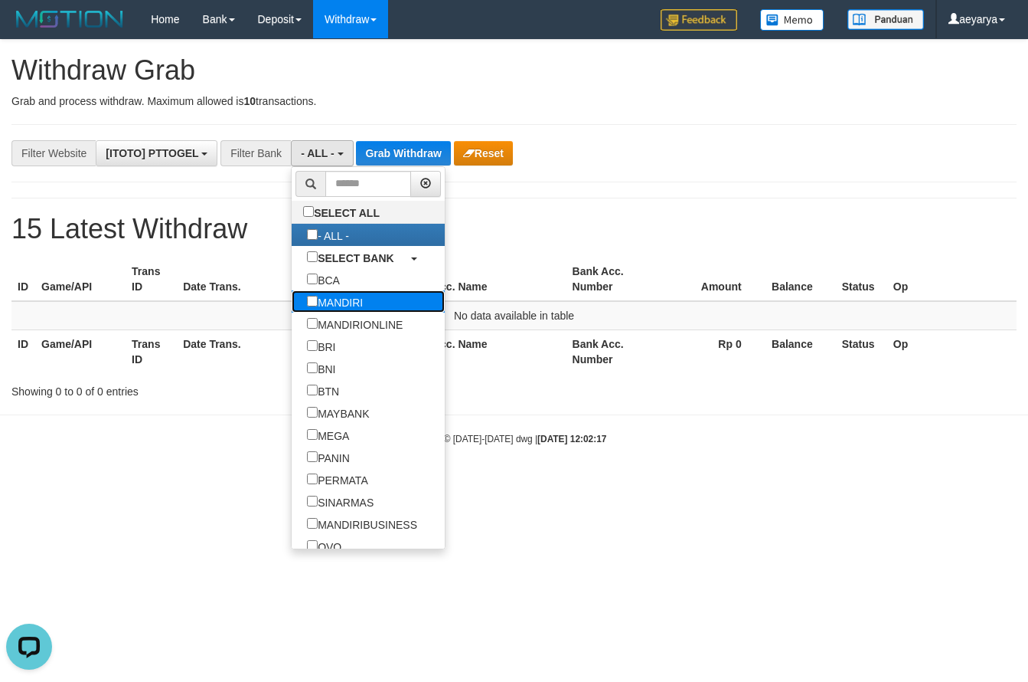
click at [292, 303] on label "MANDIRI" at bounding box center [335, 301] width 87 height 22
select select "*******"
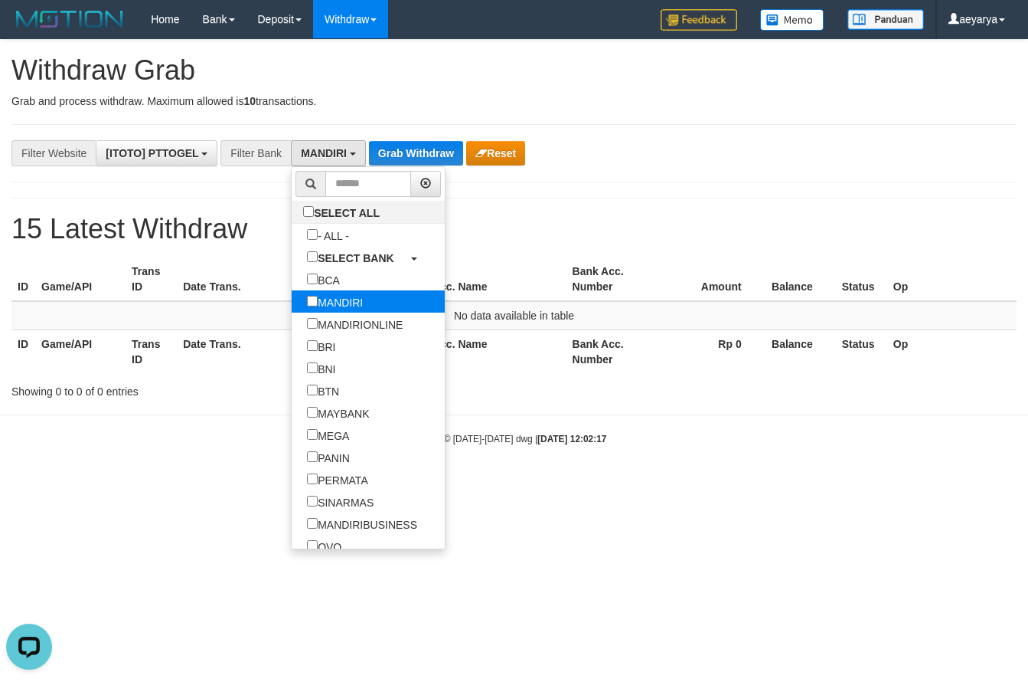
scroll to position [45, 0]
click at [629, 484] on html "Toggle navigation Home Bank Account List Load By Website Group [ITOTO] PTTOGEL …" at bounding box center [514, 242] width 1028 height 484
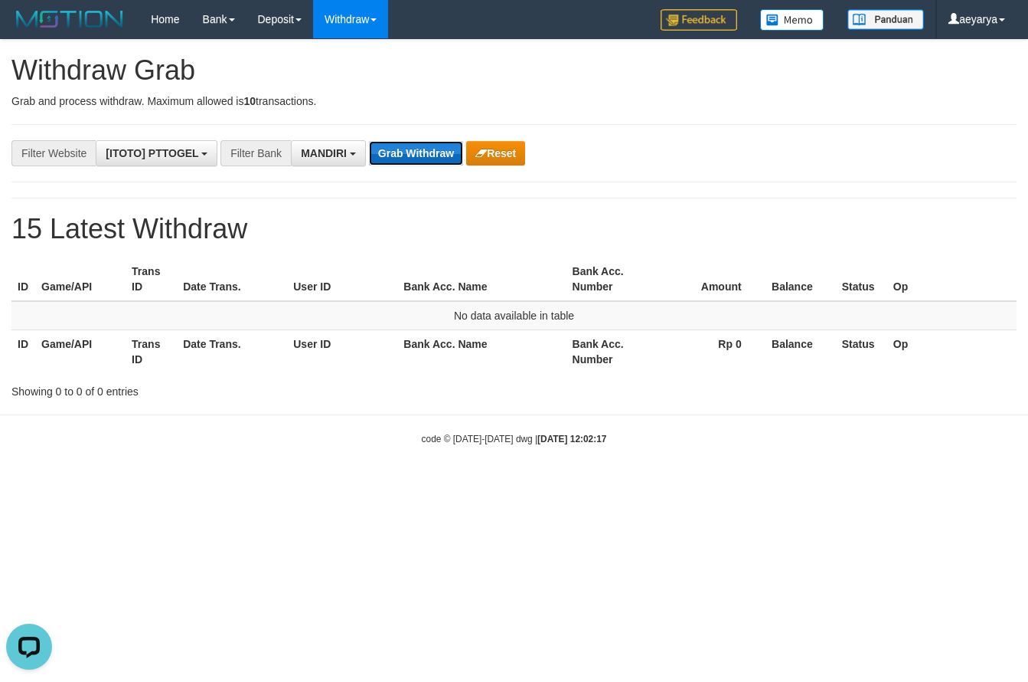
click at [423, 162] on button "Grab Withdraw" at bounding box center [416, 153] width 94 height 25
click at [423, 160] on button "Grab Withdraw" at bounding box center [416, 153] width 94 height 25
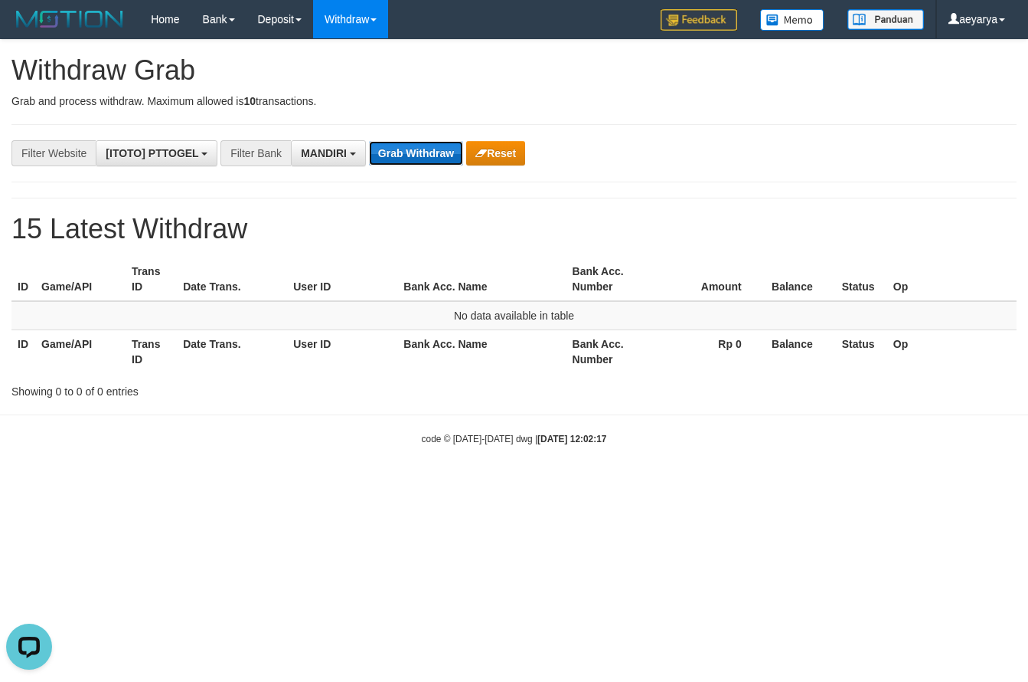
click at [427, 157] on button "Grab Withdraw" at bounding box center [416, 153] width 94 height 25
click at [432, 154] on button "Grab Withdraw" at bounding box center [416, 153] width 94 height 25
click at [433, 154] on button "Grab Withdraw" at bounding box center [416, 153] width 94 height 25
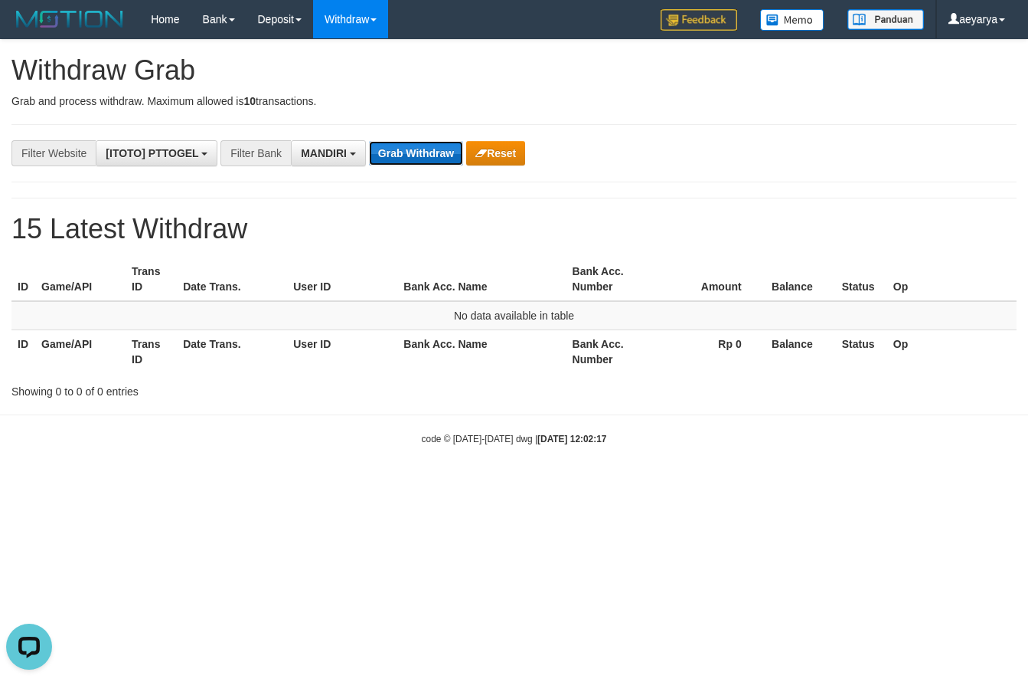
click at [433, 154] on button "Grab Withdraw" at bounding box center [416, 153] width 94 height 25
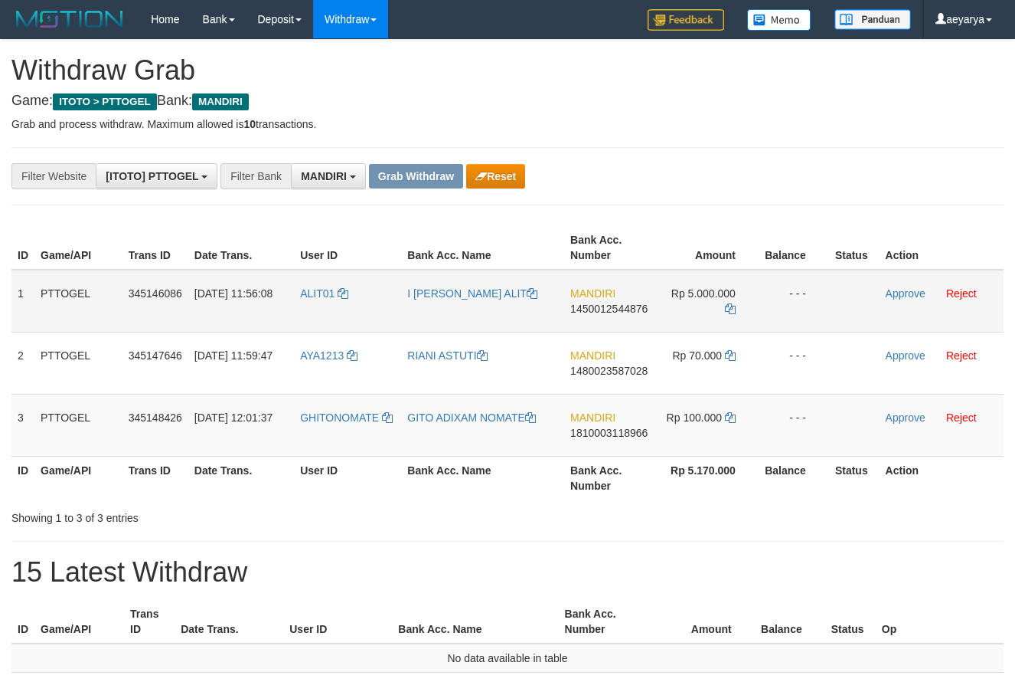
scroll to position [45, 0]
drag, startPoint x: 349, startPoint y: 266, endPoint x: 711, endPoint y: 441, distance: 401.7
click at [711, 442] on table "ID Game/API Trans ID Date Trans. User ID Bank Acc. Name Bank Acc. Number Amount…" at bounding box center [507, 362] width 992 height 273
click at [678, 178] on div "**********" at bounding box center [423, 176] width 846 height 26
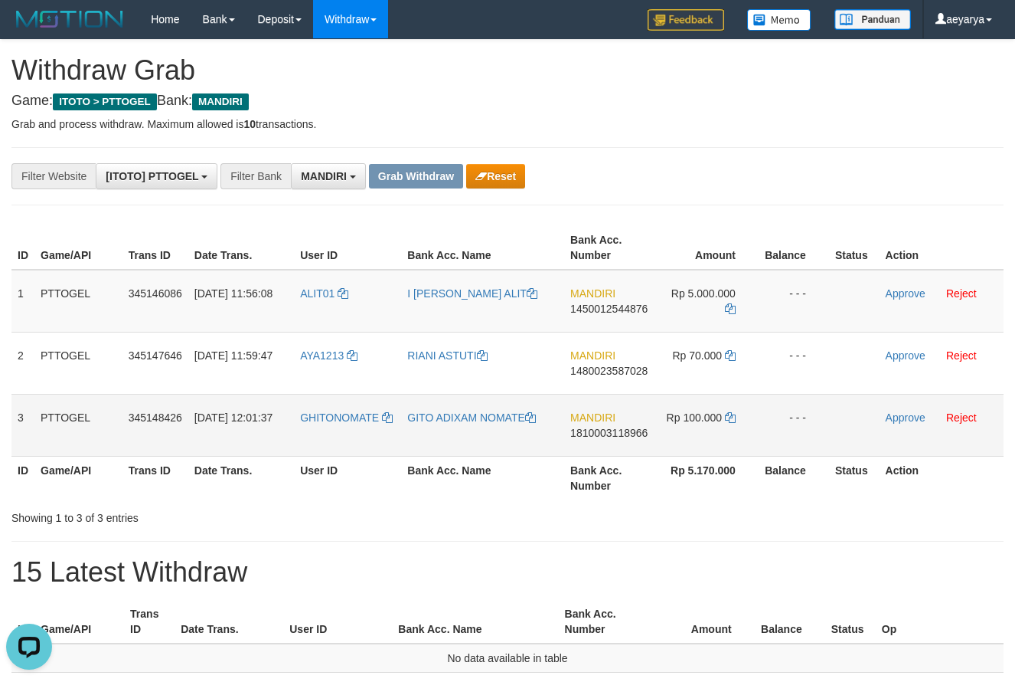
copy tr
drag, startPoint x: 343, startPoint y: 283, endPoint x: 734, endPoint y: 430, distance: 417.3
click at [734, 430] on tbody "1 PTTOGEL 345146086 01/10/2025 11:56:08 ALIT01 I GUSTI NGURAH ALIT MANDIRI 1450…" at bounding box center [507, 363] width 992 height 187
drag, startPoint x: 936, startPoint y: 126, endPoint x: 473, endPoint y: 291, distance: 491.2
click at [927, 128] on p "Grab and process withdraw. Maximum allowed is 10 transactions." at bounding box center [507, 123] width 992 height 15
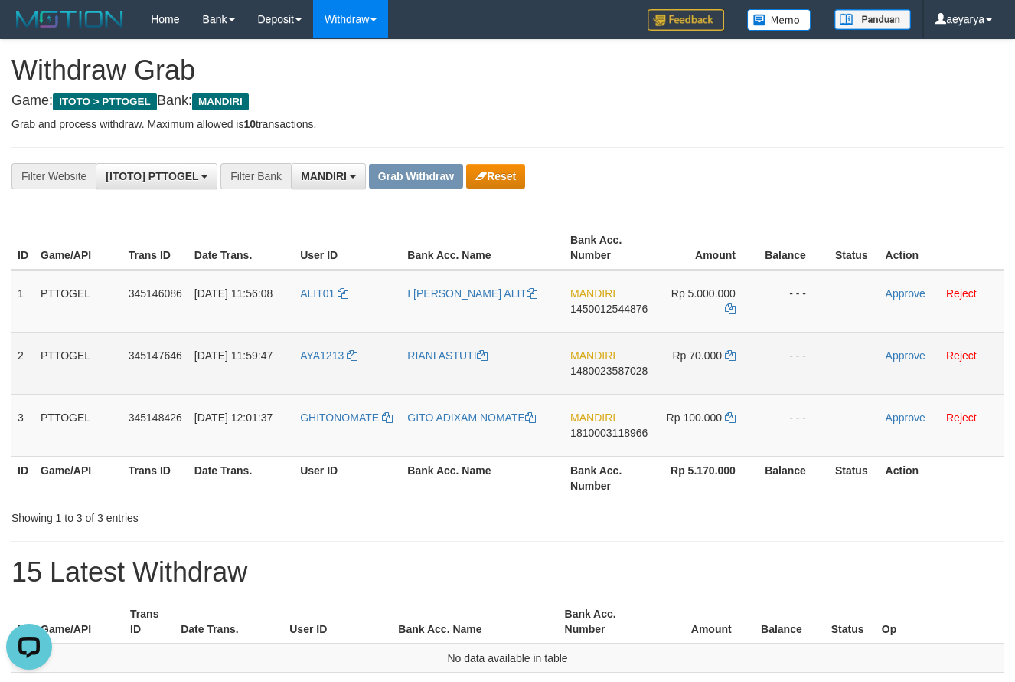
copy tr
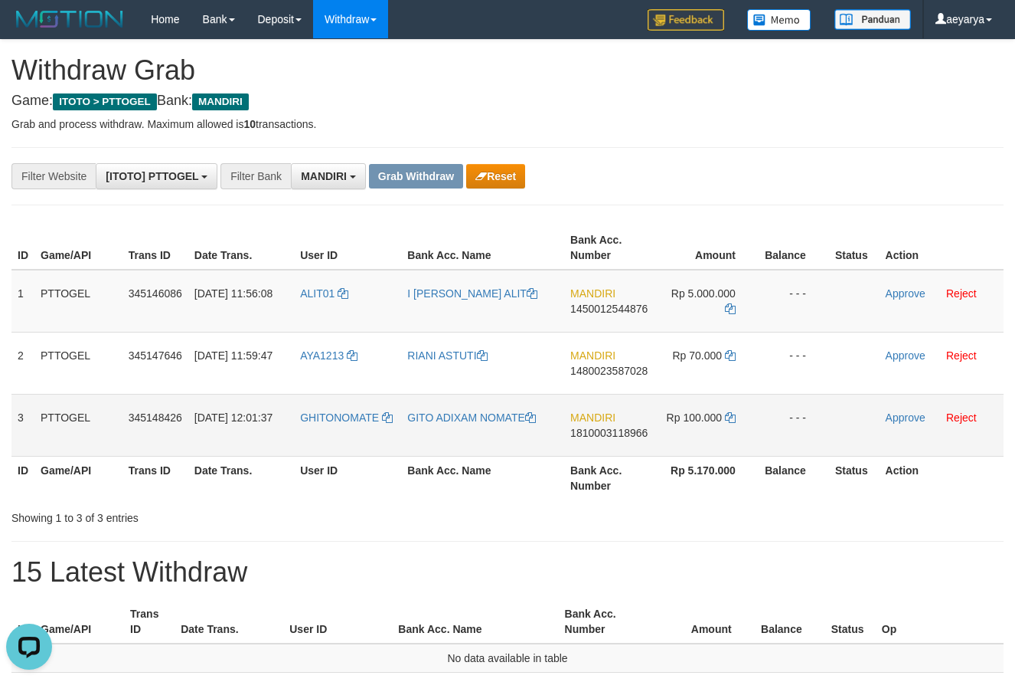
copy tr
drag, startPoint x: 397, startPoint y: 306, endPoint x: 739, endPoint y: 427, distance: 362.3
click at [739, 427] on tbody "1 PTTOGEL 345146086 01/10/2025 11:56:08 ALIT01 I GUSTI NGURAH ALIT MANDIRI 1450…" at bounding box center [507, 363] width 992 height 187
click at [753, 533] on div "**********" at bounding box center [507, 390] width 1015 height 701
click at [606, 313] on span "1450012544876" at bounding box center [608, 308] width 77 height 12
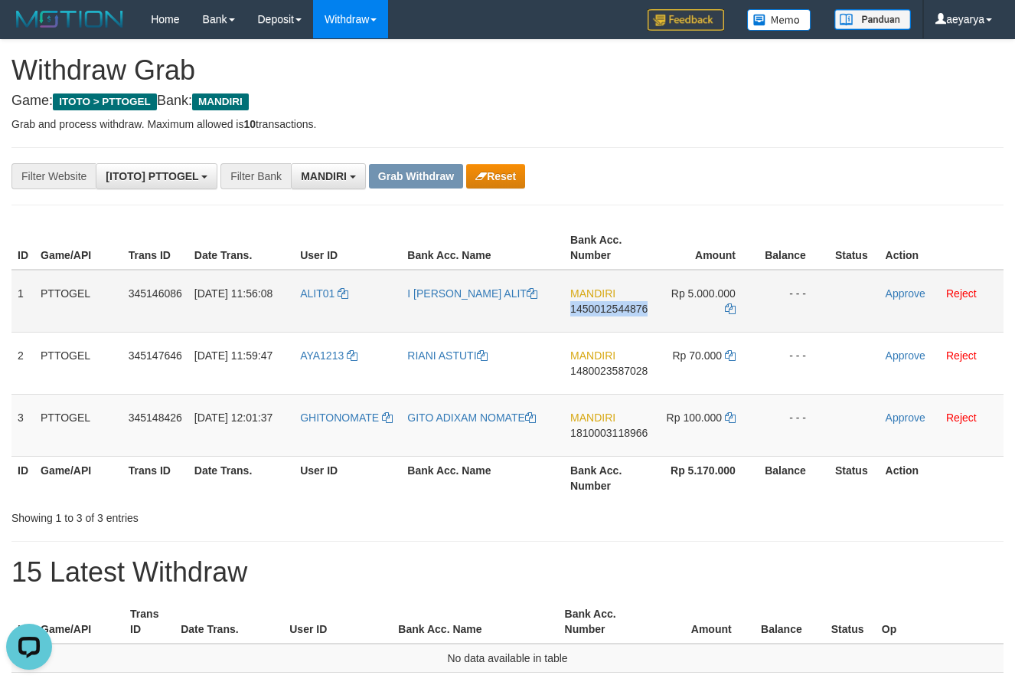
click at [606, 313] on span "1450012544876" at bounding box center [608, 308] width 77 height 12
copy span "1450012544876"
click at [733, 309] on icon at bounding box center [730, 308] width 11 height 11
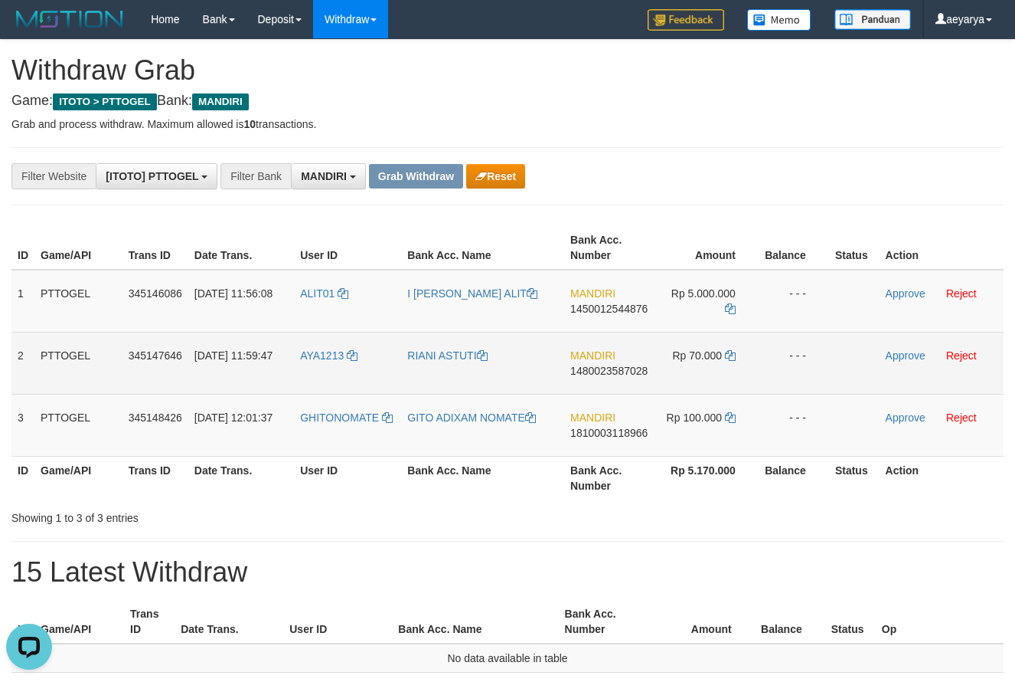
click at [620, 375] on span "1480023587028" at bounding box center [608, 370] width 77 height 12
copy span "1480023587028"
click at [731, 351] on icon at bounding box center [730, 355] width 11 height 11
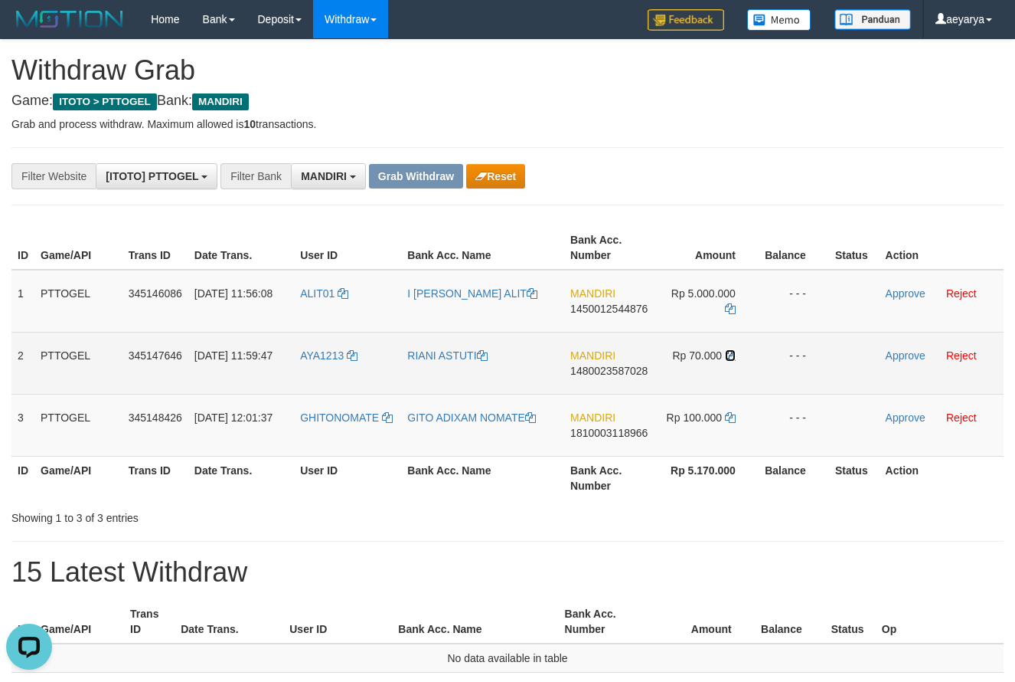
click at [731, 351] on icon at bounding box center [730, 355] width 11 height 11
click at [904, 358] on link "Approve" at bounding box center [906, 355] width 40 height 12
click at [828, 223] on div "ID Game/API Trans ID Date Trans. User ID Bank Acc. Name Bank Acc. Number Amount…" at bounding box center [507, 362] width 1015 height 283
click at [610, 431] on span "1810003118966" at bounding box center [608, 433] width 77 height 12
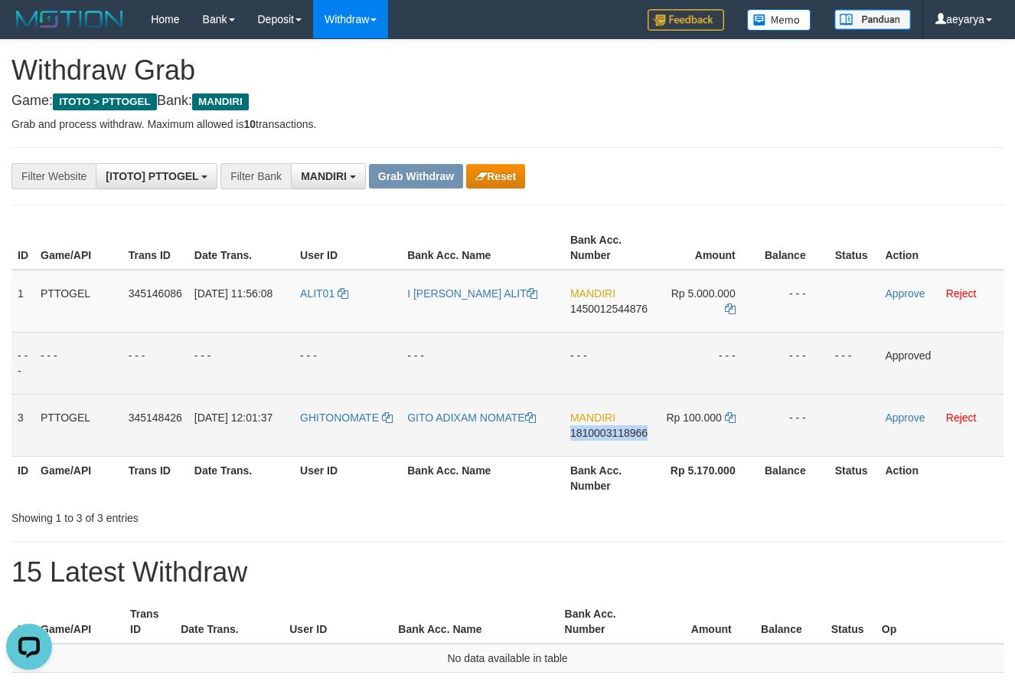
click at [609, 431] on span "1810003118966" at bounding box center [608, 433] width 77 height 12
copy span "1810003118966"
click at [607, 431] on span "1810003118966" at bounding box center [608, 433] width 77 height 12
copy span "1810003118966"
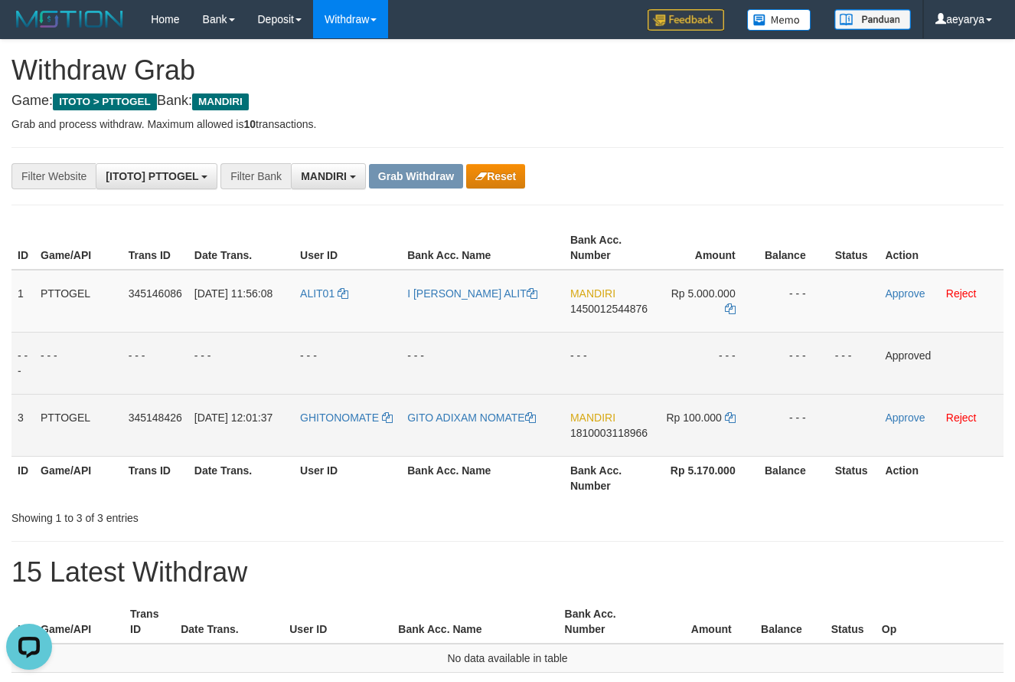
click at [624, 433] on span "1810003118966" at bounding box center [608, 433] width 77 height 12
copy span "1810003118966"
click at [730, 418] on icon at bounding box center [730, 417] width 11 height 11
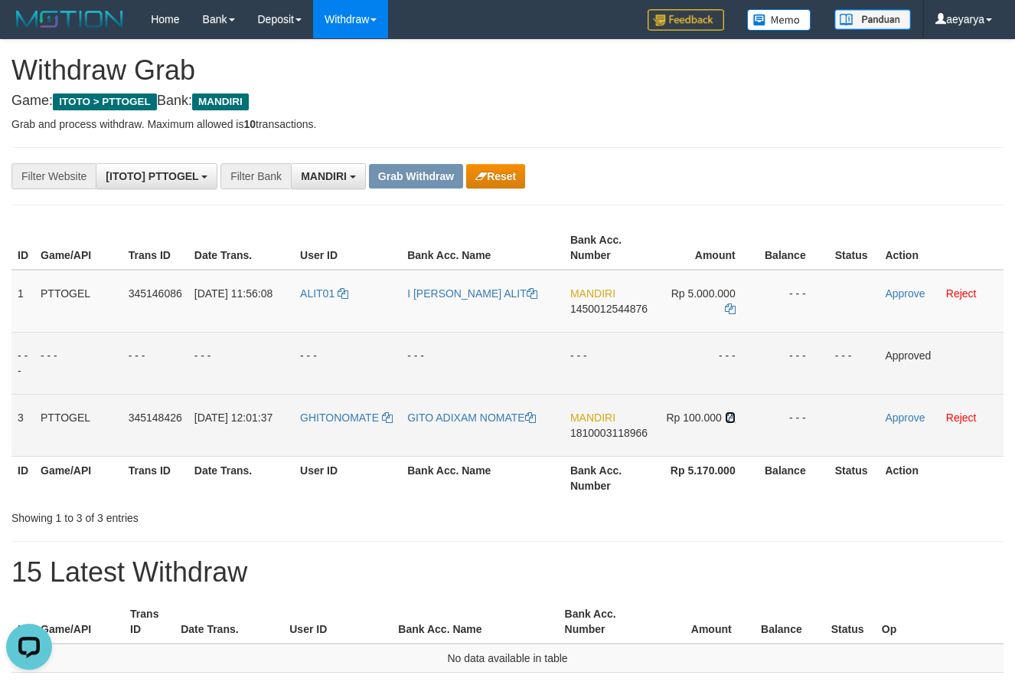
click at [730, 418] on icon at bounding box center [730, 417] width 11 height 11
click at [898, 420] on link "Approve" at bounding box center [905, 417] width 40 height 12
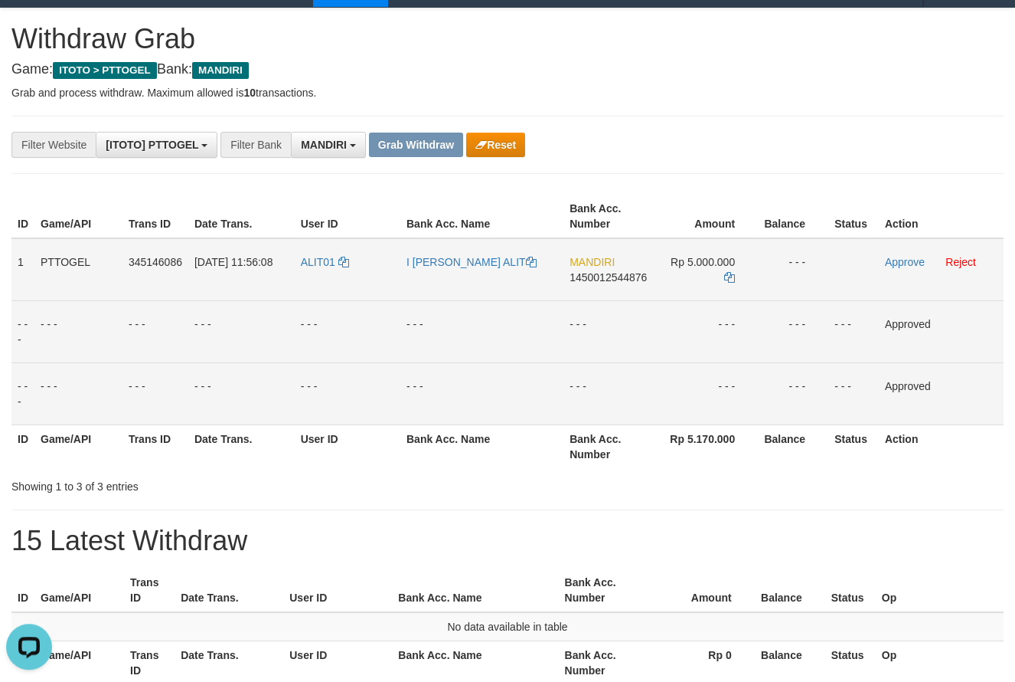
scroll to position [52, 0]
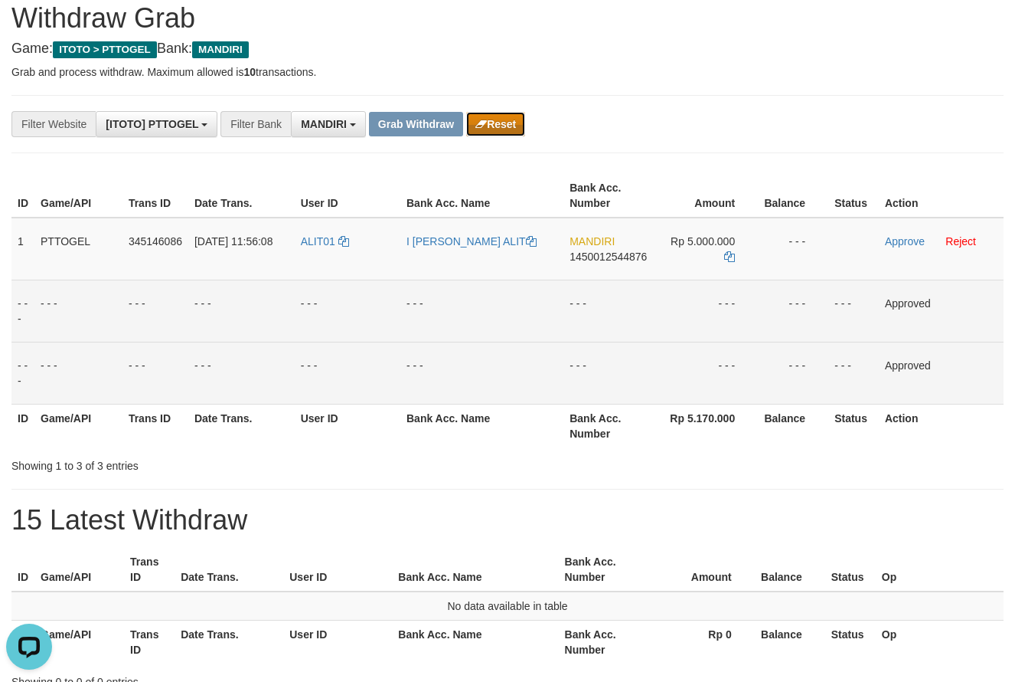
click at [489, 123] on button "Reset" at bounding box center [495, 124] width 59 height 25
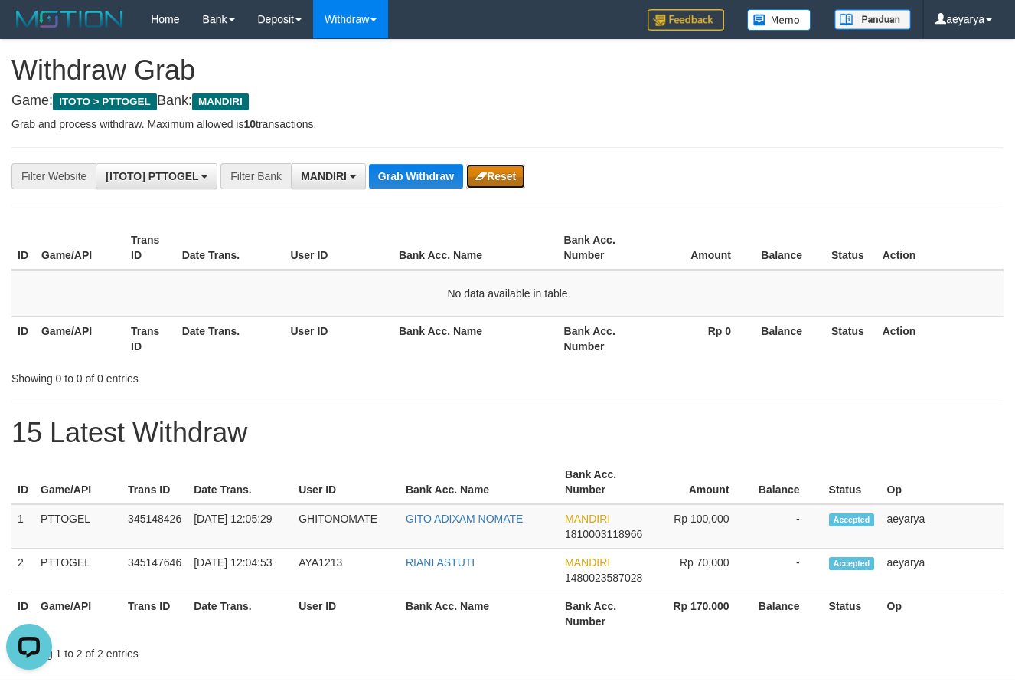
click at [490, 174] on button "Reset" at bounding box center [495, 176] width 59 height 25
drag, startPoint x: 329, startPoint y: 176, endPoint x: 300, endPoint y: 342, distance: 168.7
click at [331, 177] on span "MANDIRI" at bounding box center [324, 176] width 46 height 12
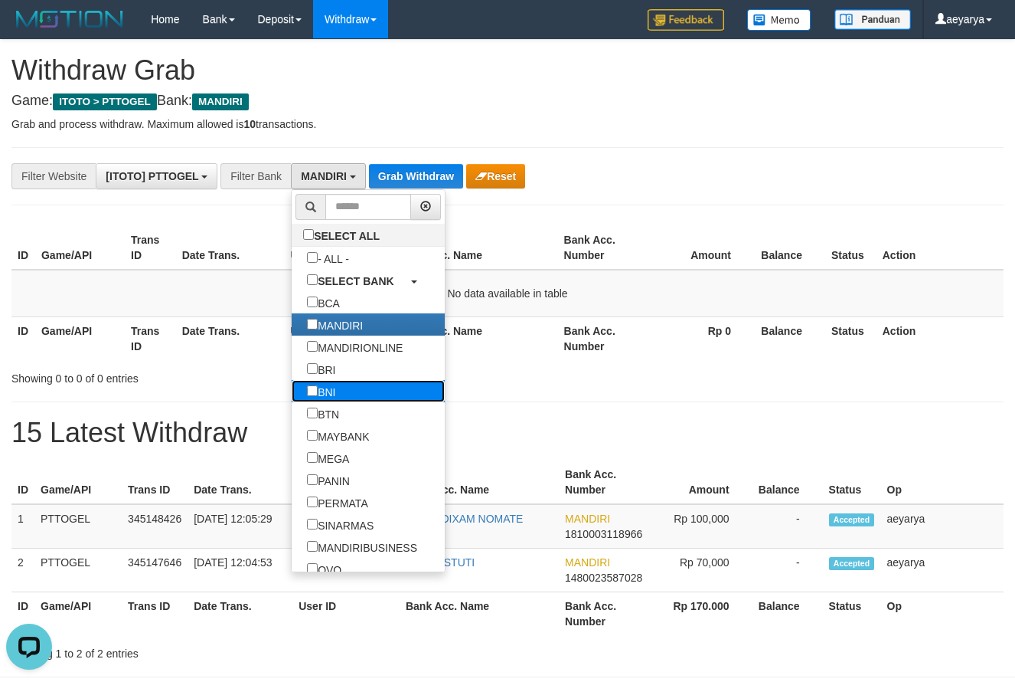
click at [292, 392] on link "BNI" at bounding box center [368, 391] width 153 height 22
click at [292, 391] on label "BNI" at bounding box center [321, 391] width 59 height 22
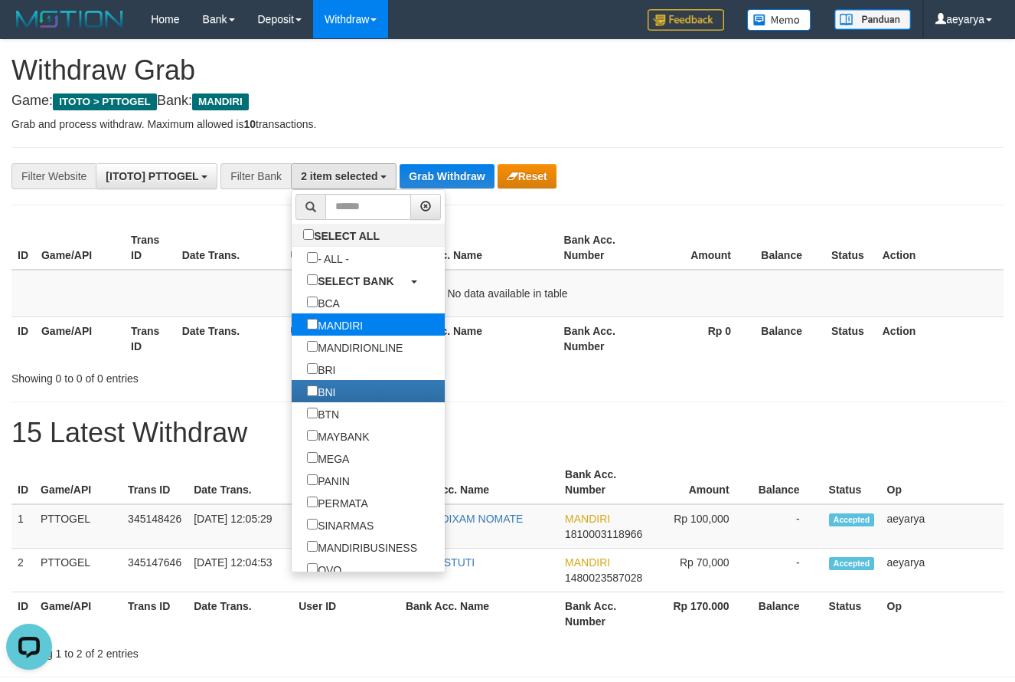
scroll to position [93, 0]
click at [292, 325] on label "MANDIRI" at bounding box center [335, 324] width 87 height 22
select select "***"
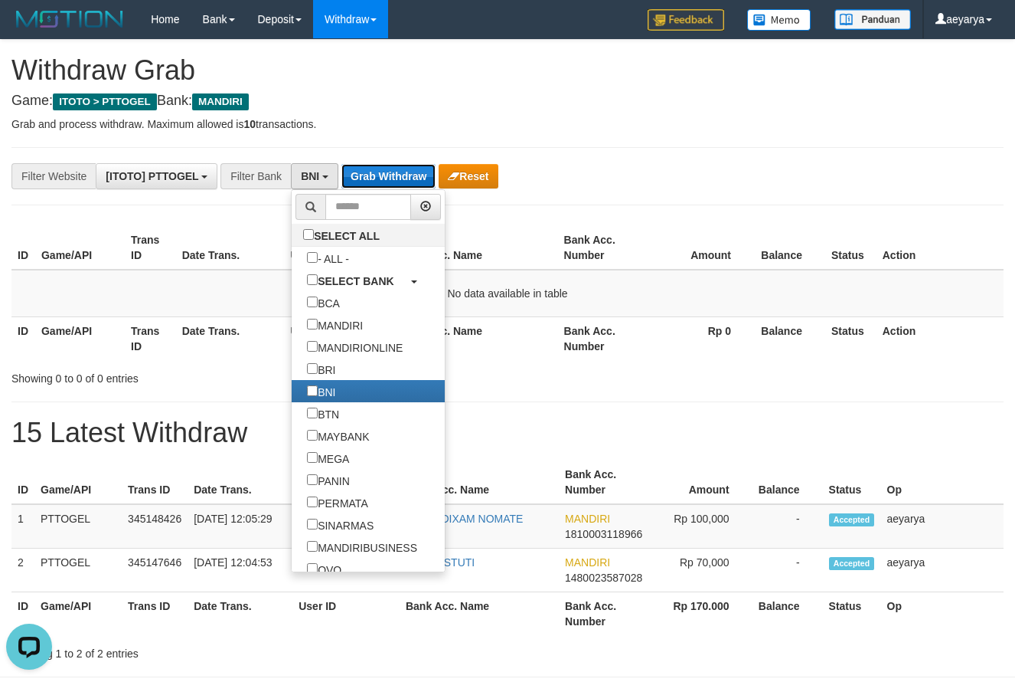
click at [359, 183] on button "Grab Withdraw" at bounding box center [389, 176] width 94 height 25
click at [361, 181] on button "Grab Withdraw" at bounding box center [389, 176] width 94 height 25
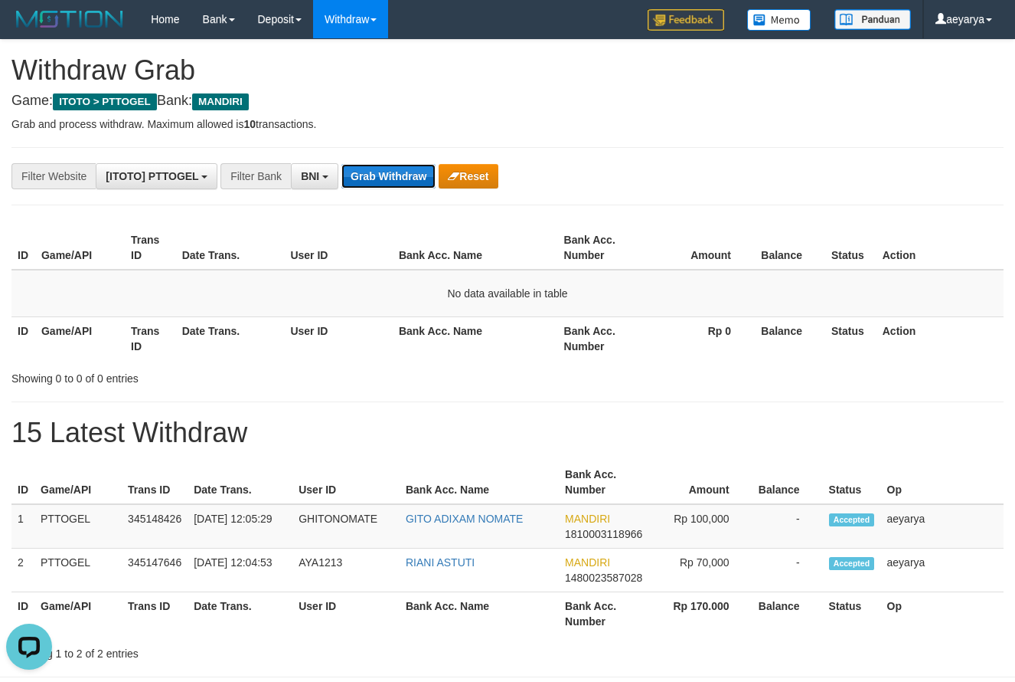
click at [361, 175] on button "Grab Withdraw" at bounding box center [389, 176] width 94 height 25
click at [361, 172] on button "Grab Withdraw" at bounding box center [389, 176] width 94 height 25
click at [364, 170] on button "Grab Withdraw" at bounding box center [389, 176] width 94 height 25
click at [373, 167] on button "Grab Withdraw" at bounding box center [389, 176] width 94 height 25
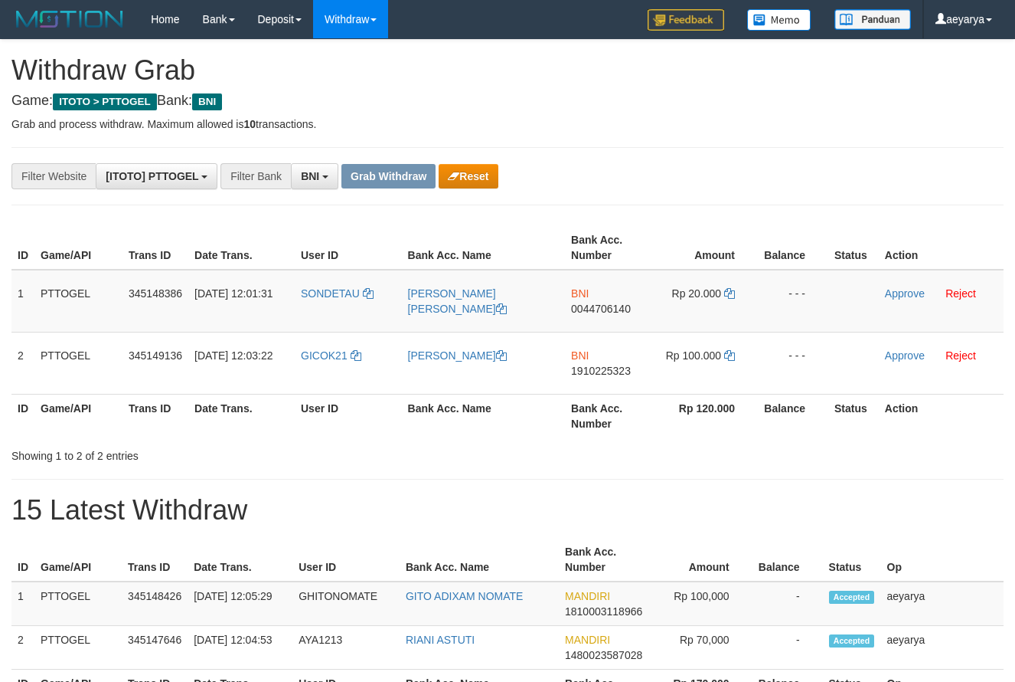
scroll to position [93, 0]
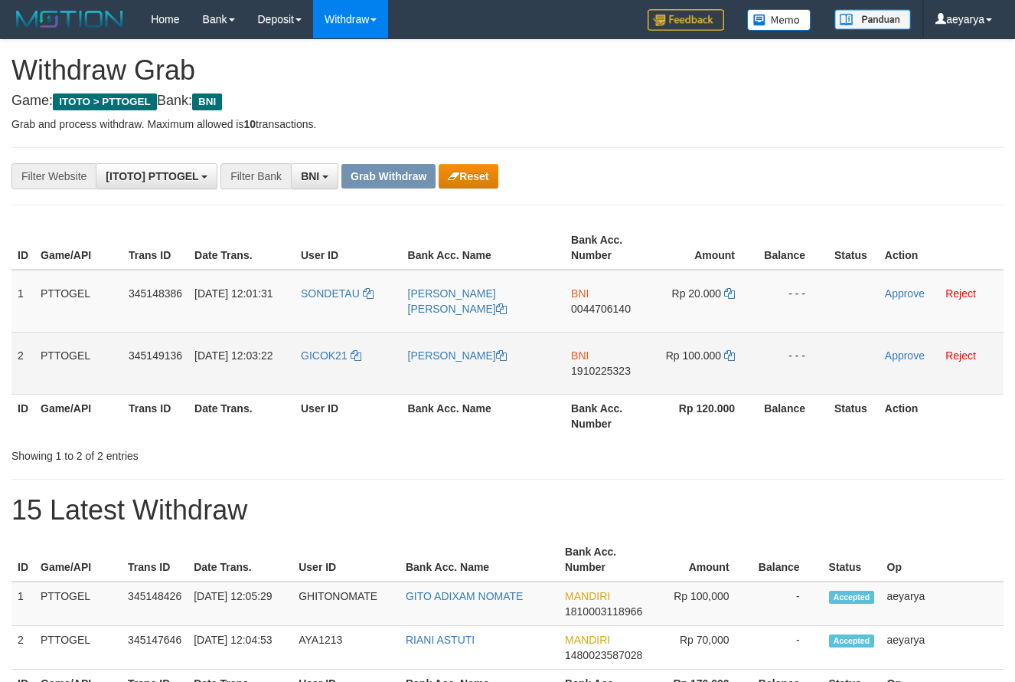
drag, startPoint x: 520, startPoint y: 330, endPoint x: 794, endPoint y: 342, distance: 274.4
click at [796, 355] on table "ID Game/API Trans ID Date Trans. User ID Bank Acc. Name Bank Acc. Number Amount…" at bounding box center [507, 331] width 992 height 211
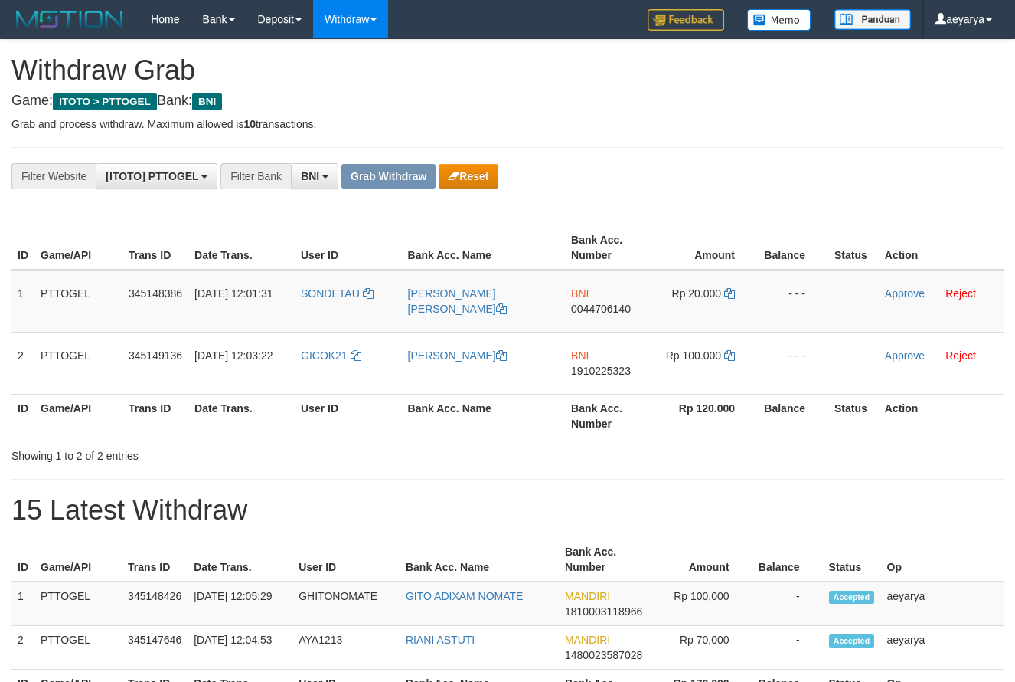
click at [685, 199] on div "**********" at bounding box center [507, 389] width 1015 height 698
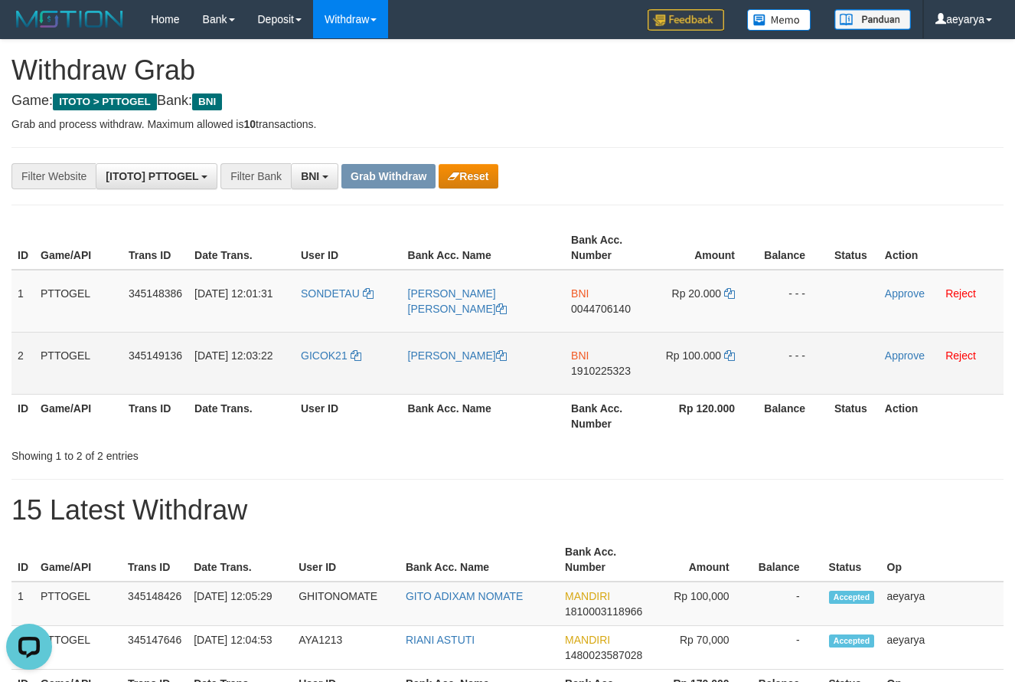
scroll to position [0, 0]
copy tr
drag, startPoint x: 367, startPoint y: 281, endPoint x: 717, endPoint y: 348, distance: 357.1
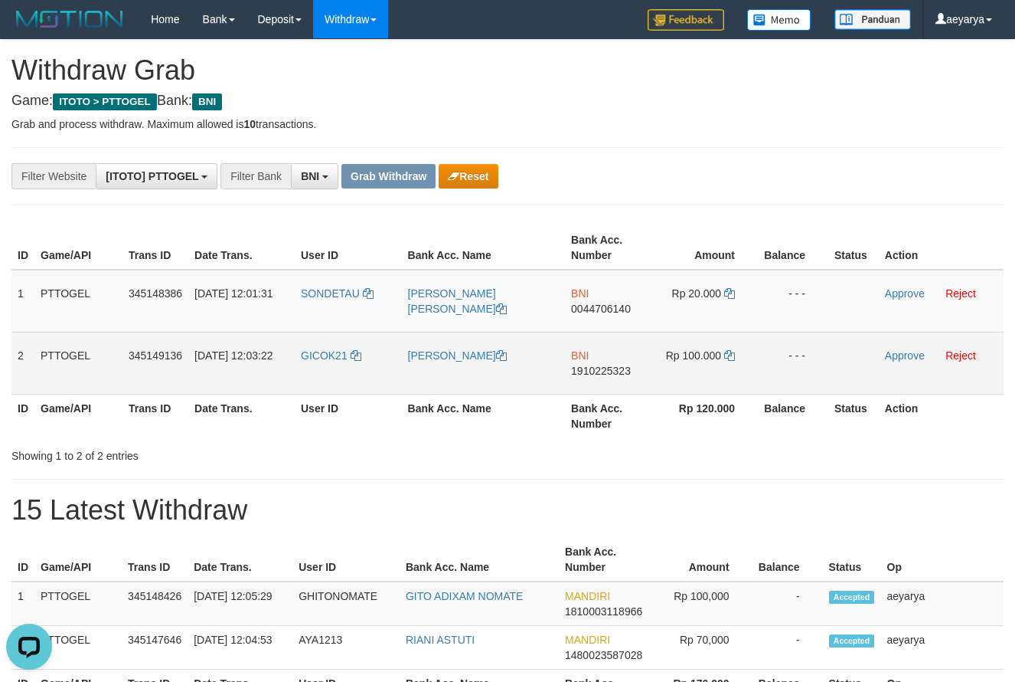
click at [717, 348] on tbody "1 PTTOGEL 345148386 01/10/2025 12:01:31 SONDETAU MAGDALENA OKTAVIANI URAN BNI 0…" at bounding box center [507, 332] width 992 height 125
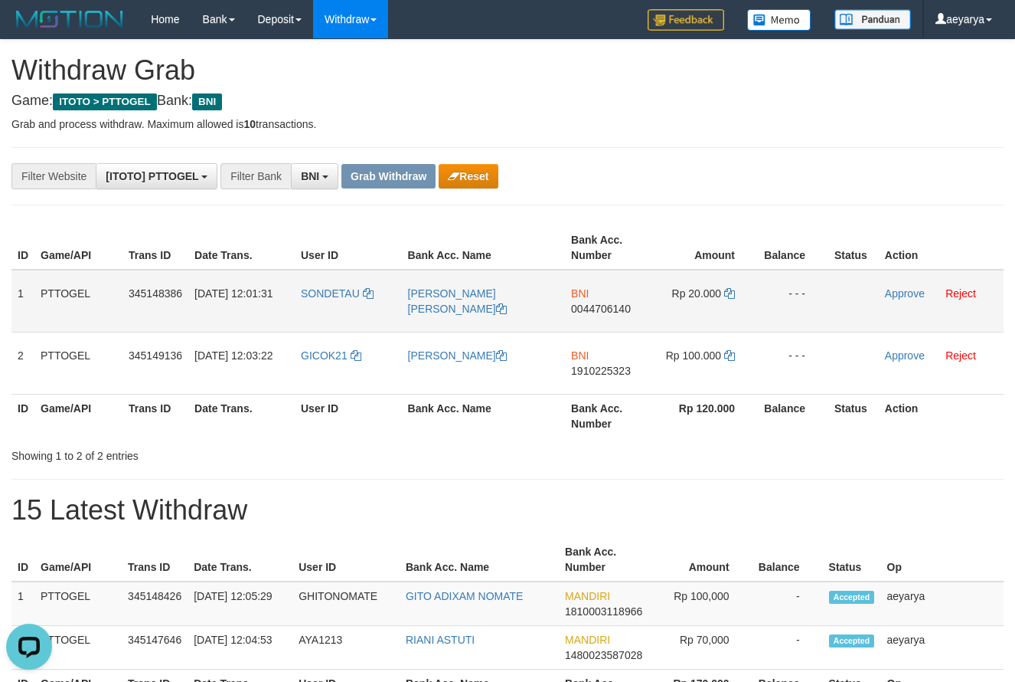
click at [593, 311] on span "0044706140" at bounding box center [601, 308] width 60 height 12
copy tr
click at [593, 311] on span "0044706140" at bounding box center [601, 308] width 60 height 12
copy span "0044706140"
click at [734, 295] on icon at bounding box center [729, 293] width 11 height 11
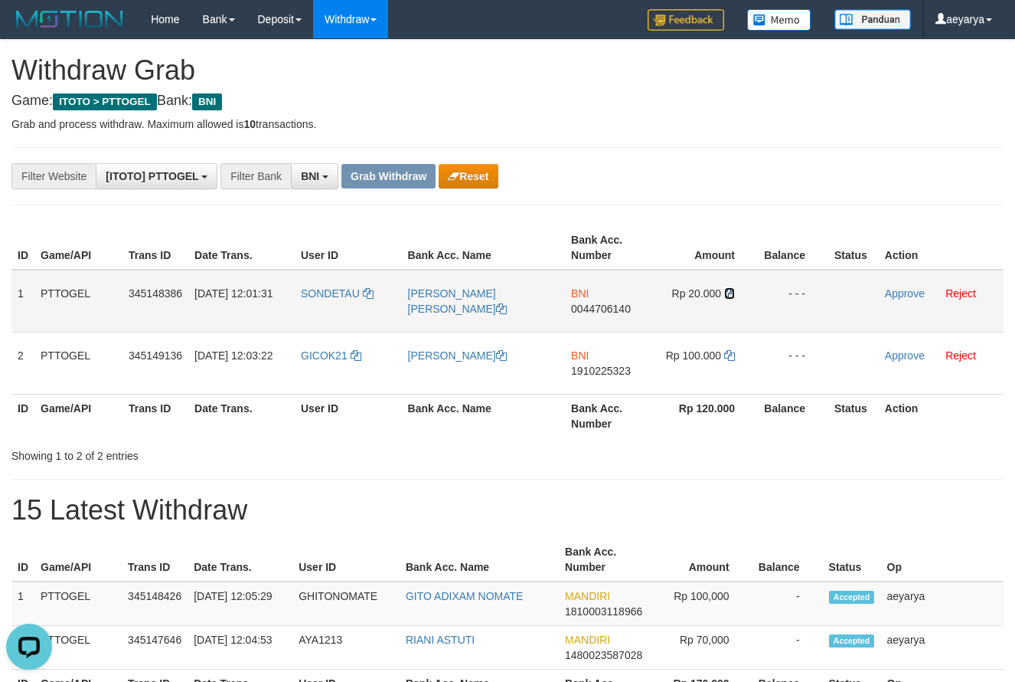
click at [733, 293] on icon at bounding box center [729, 293] width 11 height 11
click at [901, 292] on link "Approve" at bounding box center [905, 293] width 40 height 12
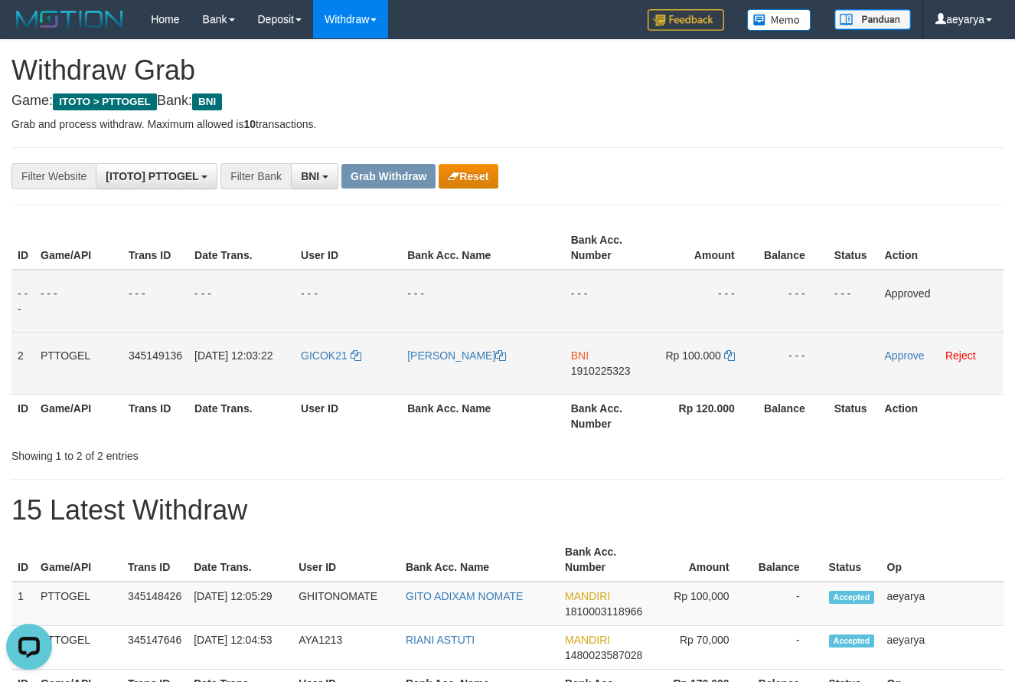
click at [598, 372] on span "1910225323" at bounding box center [601, 370] width 60 height 12
copy span "1910225323"
click at [586, 376] on span "1910225323" at bounding box center [601, 370] width 60 height 12
click at [611, 363] on td "BNI 1910225323" at bounding box center [609, 363] width 88 height 62
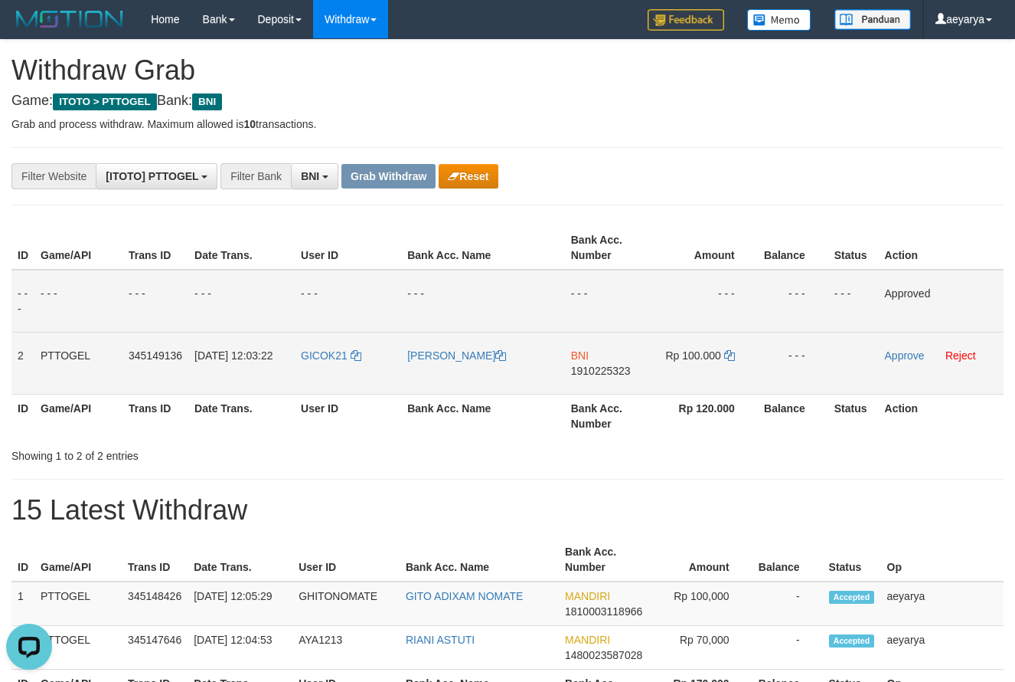
click at [587, 364] on td "BNI 1910225323" at bounding box center [609, 363] width 88 height 62
click at [585, 364] on span "1910225323" at bounding box center [601, 370] width 60 height 12
copy span "1910225323"
click at [726, 358] on icon at bounding box center [729, 355] width 11 height 11
click at [727, 358] on icon at bounding box center [729, 355] width 11 height 11
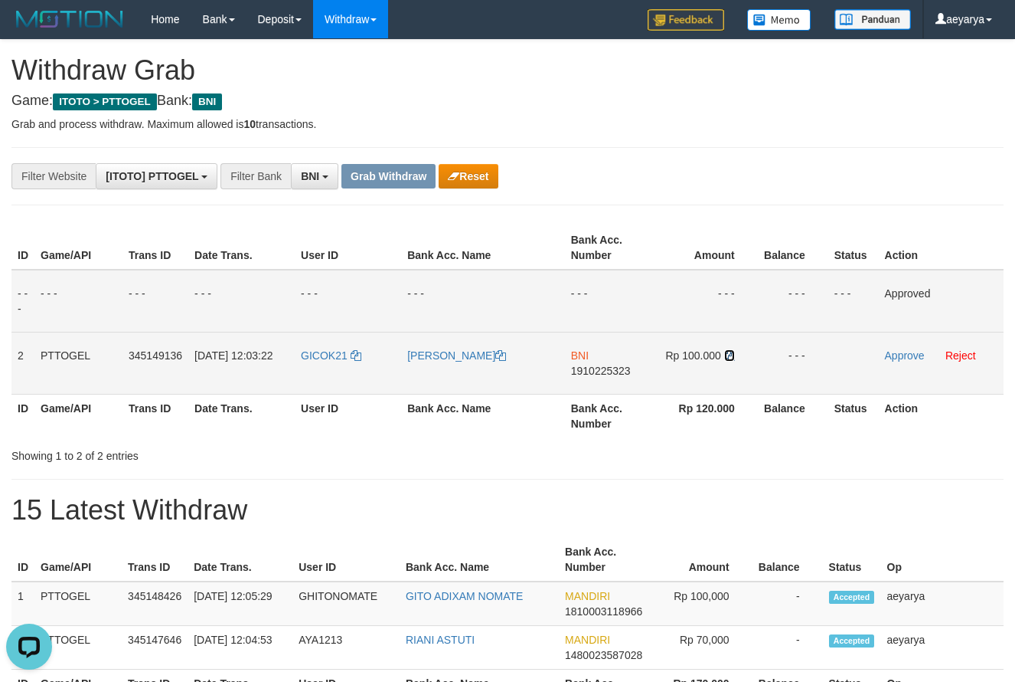
drag, startPoint x: 727, startPoint y: 358, endPoint x: 717, endPoint y: 361, distance: 9.5
click at [724, 359] on td "Rp 100.000" at bounding box center [705, 363] width 105 height 62
click at [597, 375] on span "1910225323" at bounding box center [601, 370] width 60 height 12
click at [597, 371] on span "1910225323" at bounding box center [601, 370] width 60 height 12
click at [309, 342] on td "GICOK21" at bounding box center [348, 363] width 106 height 62
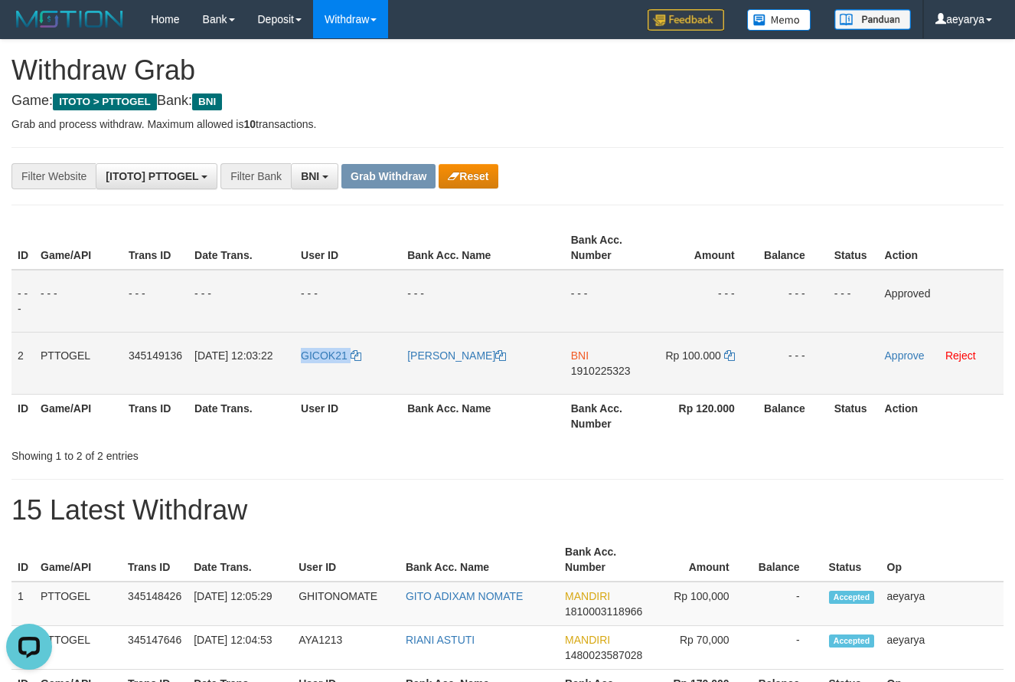
click at [309, 342] on td "GICOK21" at bounding box center [348, 363] width 106 height 62
copy link "GICOK21"
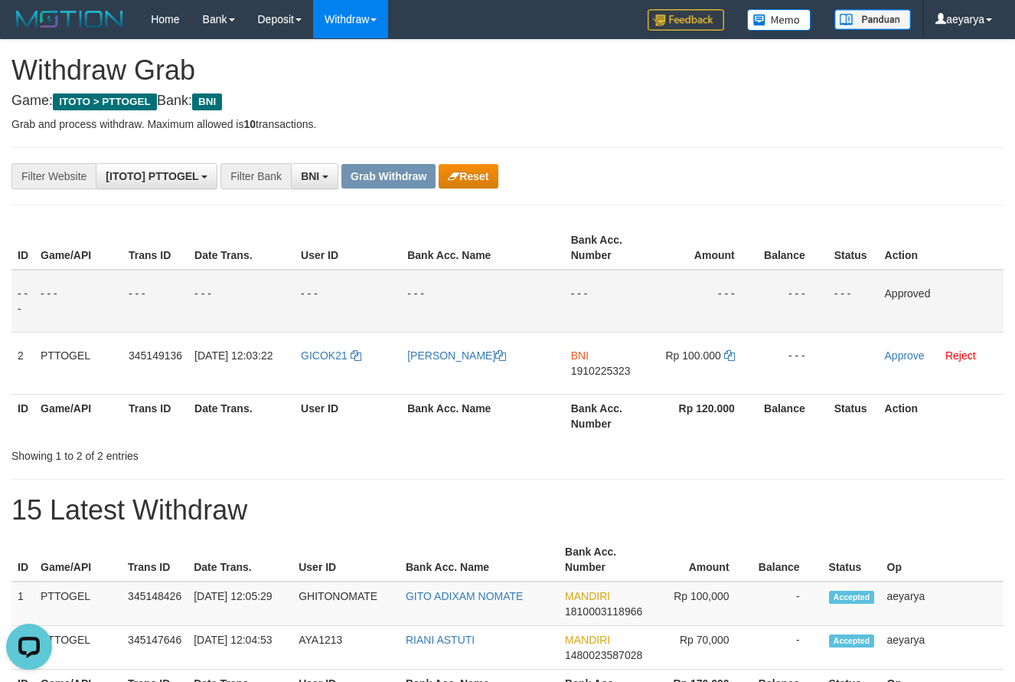
drag, startPoint x: 69, startPoint y: 449, endPoint x: 96, endPoint y: 437, distance: 30.2
click at [76, 448] on div "Showing 1 to 2 of 2 entries" at bounding box center [211, 452] width 400 height 21
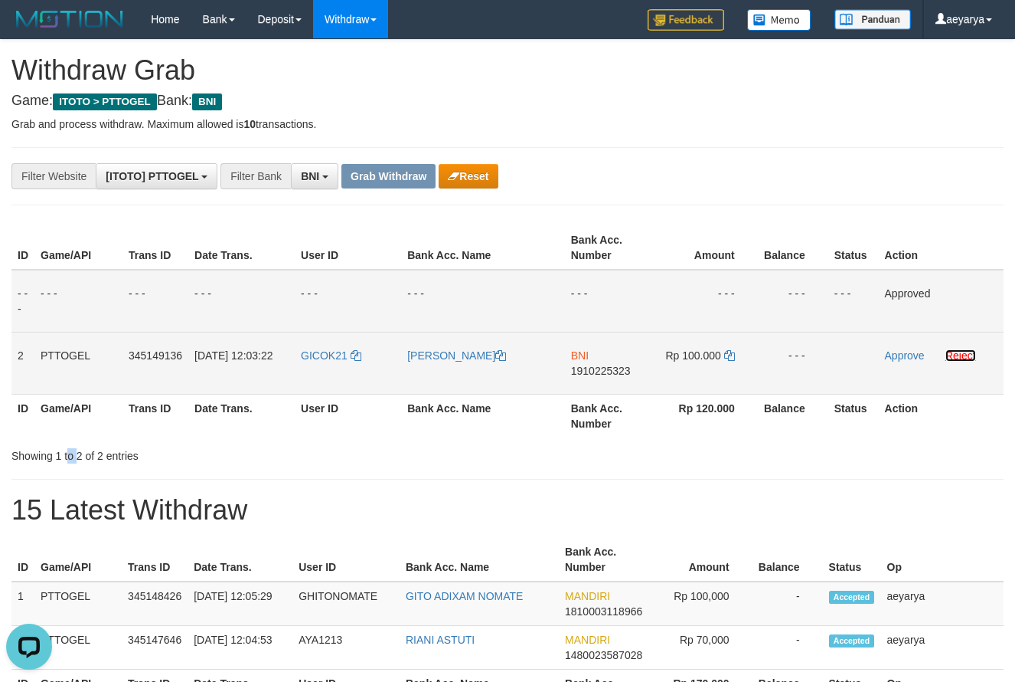
click at [963, 352] on link "Reject" at bounding box center [961, 355] width 31 height 12
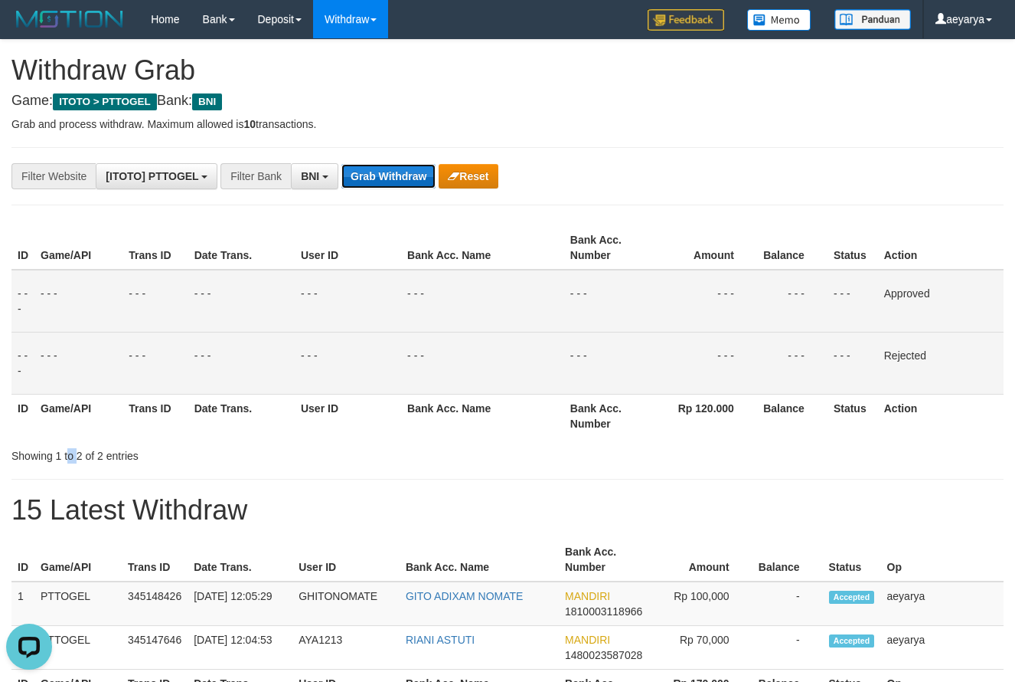
click at [355, 180] on button "Grab Withdraw" at bounding box center [389, 176] width 94 height 25
click at [369, 175] on button "Grab Withdraw" at bounding box center [389, 176] width 94 height 25
click at [374, 173] on button "Grab Withdraw" at bounding box center [389, 176] width 94 height 25
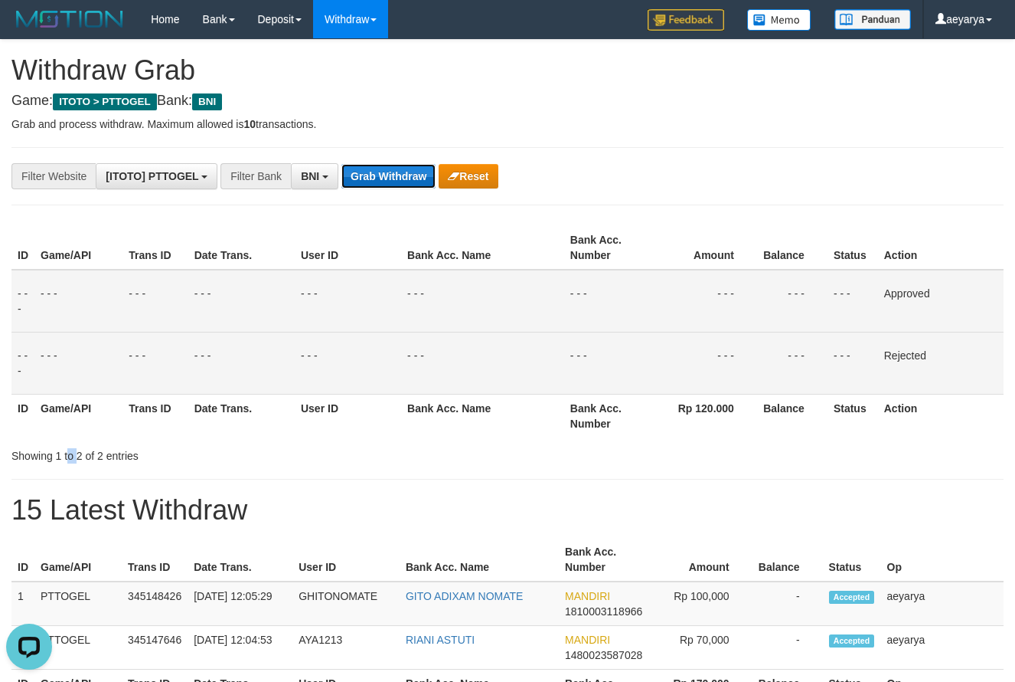
click at [374, 173] on button "Grab Withdraw" at bounding box center [389, 176] width 94 height 25
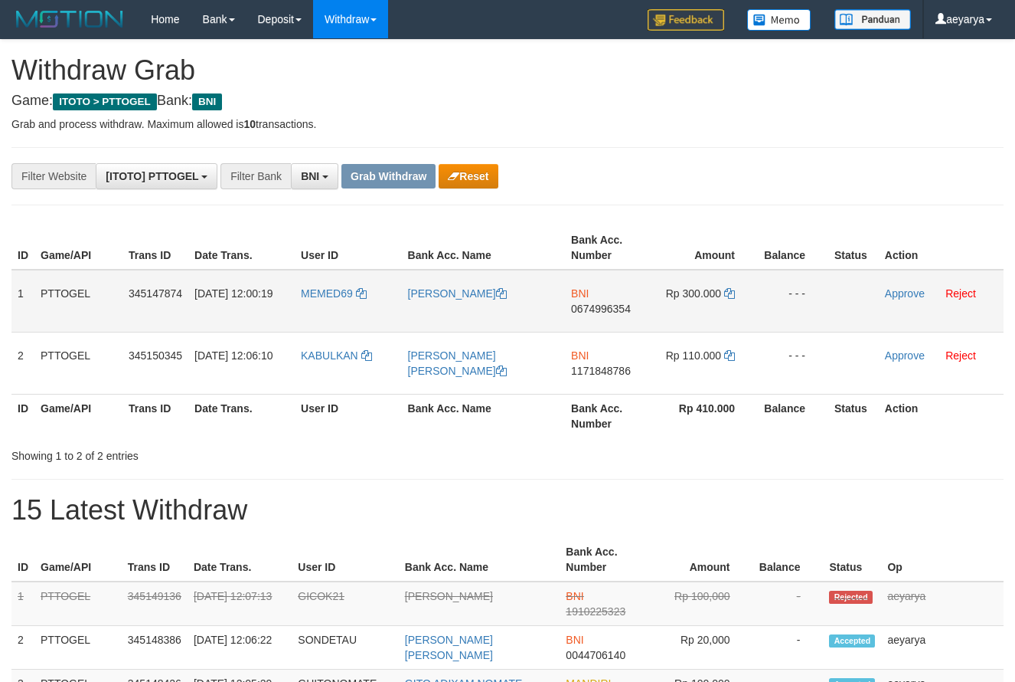
scroll to position [93, 0]
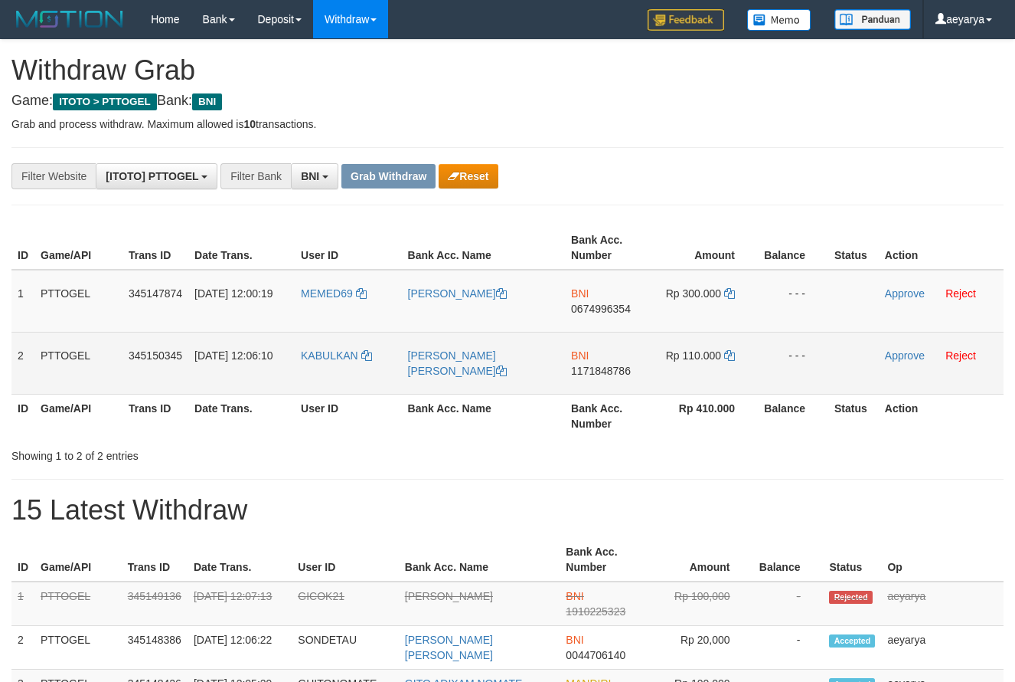
drag, startPoint x: 332, startPoint y: 280, endPoint x: 717, endPoint y: 347, distance: 390.1
click at [717, 347] on tbody "1 PTTOGEL 345147874 [DATE] 12:00:19 MEMED69 [PERSON_NAME] BNI 0674996354 Rp 300…" at bounding box center [507, 332] width 992 height 125
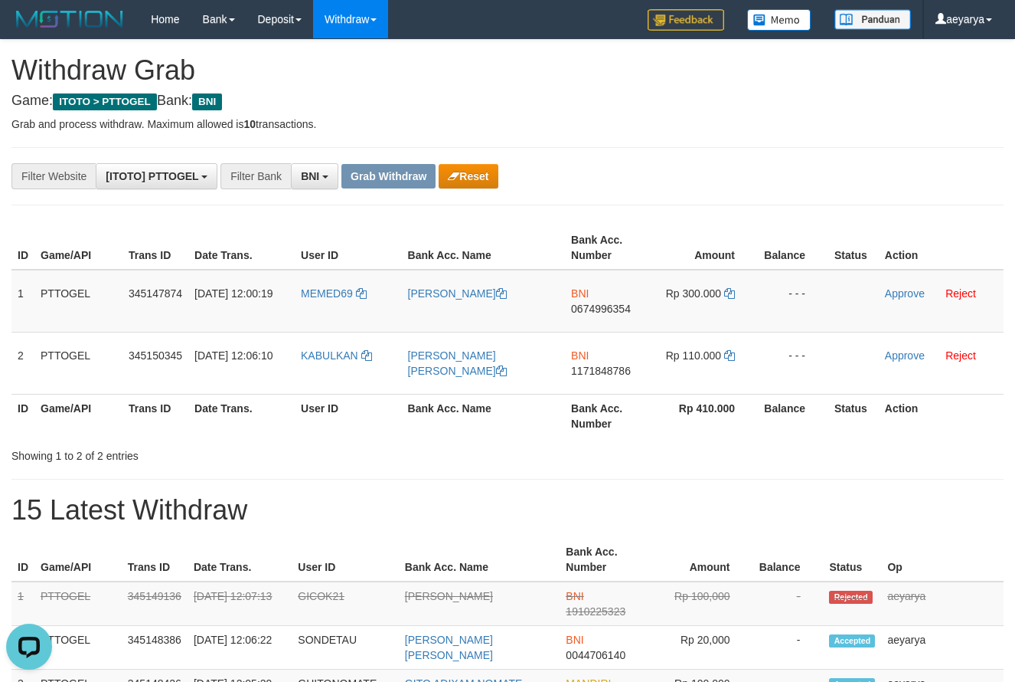
scroll to position [0, 0]
click at [619, 309] on span "0674996354" at bounding box center [601, 308] width 60 height 12
copy span "0674996354"
click at [727, 297] on icon at bounding box center [729, 293] width 11 height 11
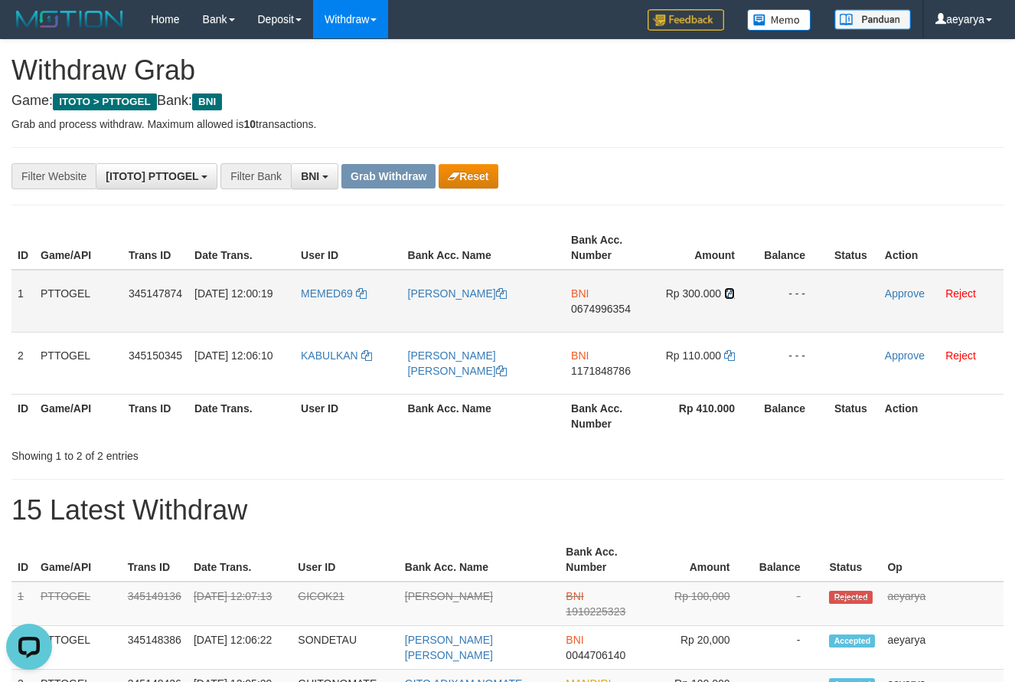
click at [732, 296] on icon at bounding box center [729, 293] width 11 height 11
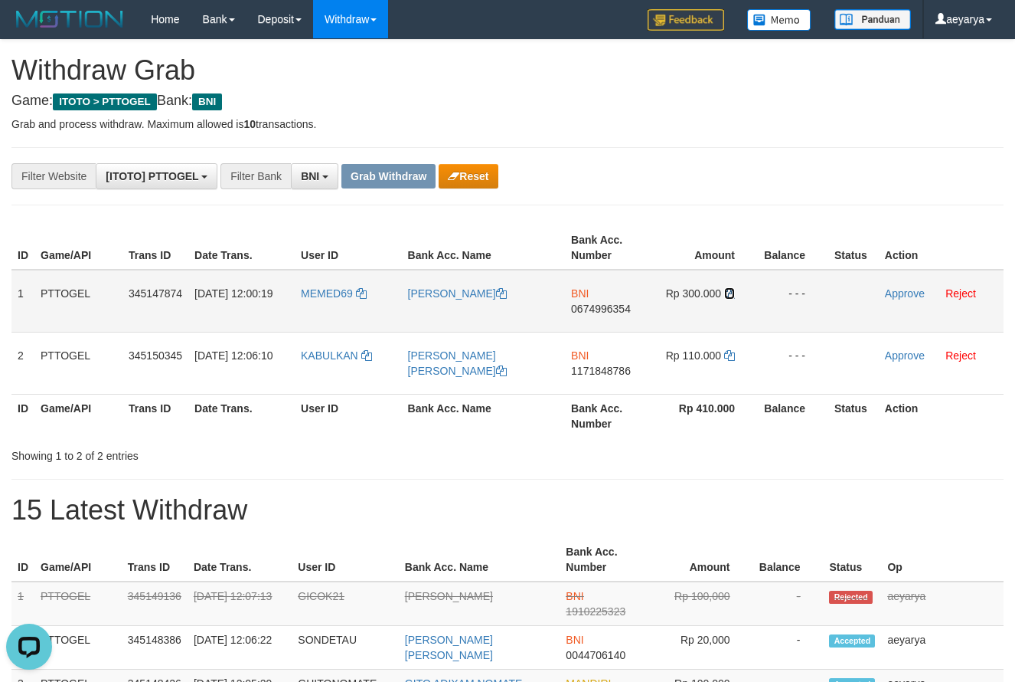
click at [732, 296] on icon at bounding box center [729, 293] width 11 height 11
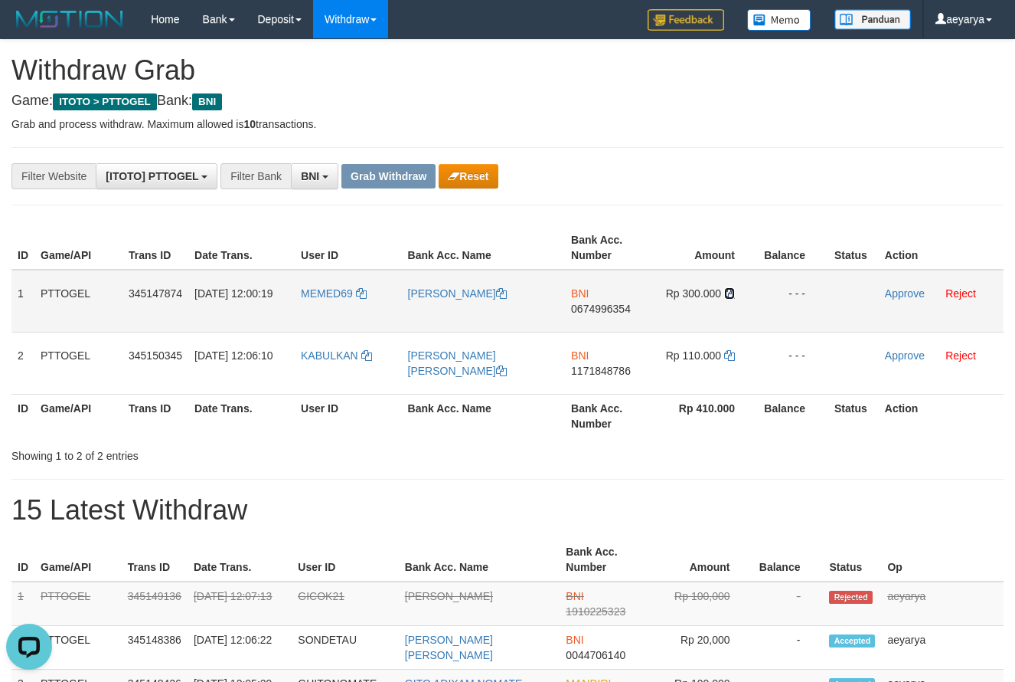
click at [732, 296] on icon at bounding box center [729, 293] width 11 height 11
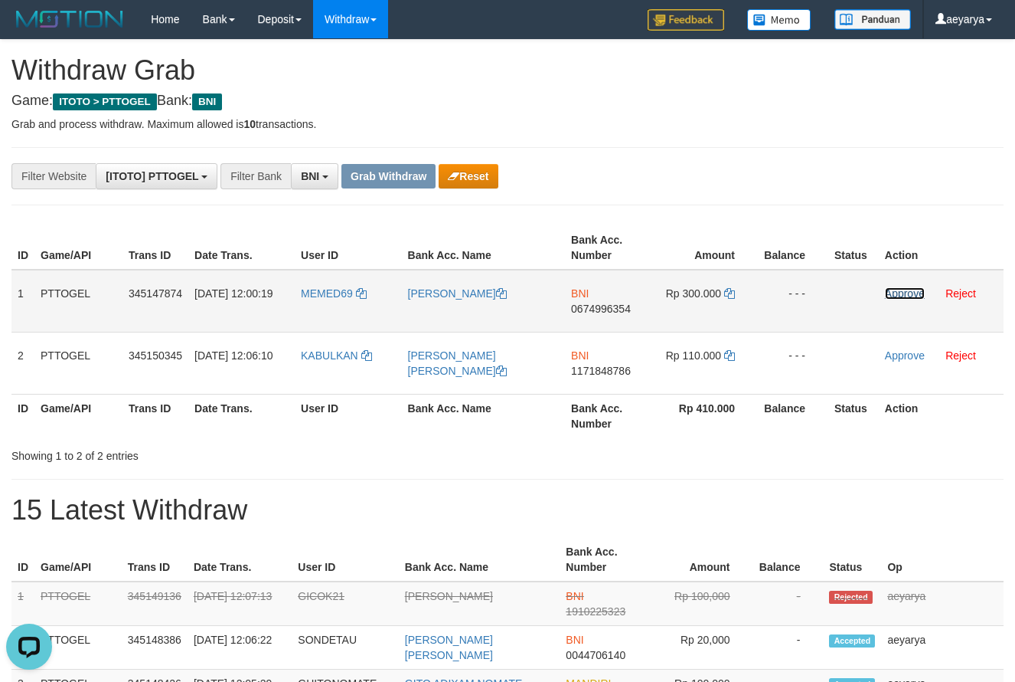
click at [906, 292] on link "Approve" at bounding box center [905, 293] width 40 height 12
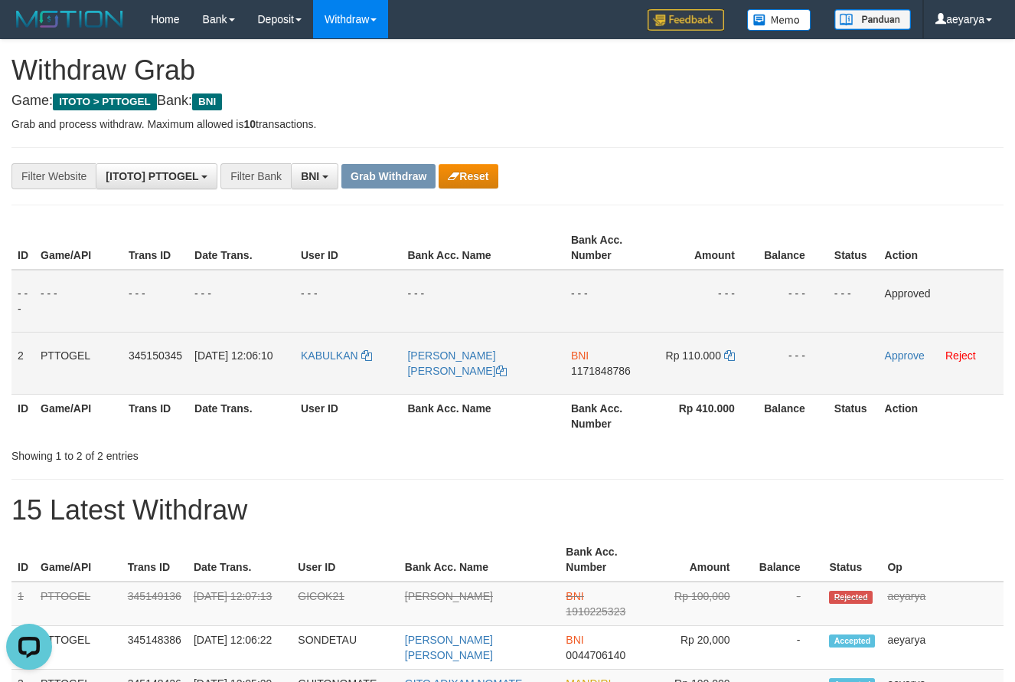
click at [605, 364] on td "BNI 1171848786" at bounding box center [609, 363] width 88 height 62
click at [598, 371] on span "1171848786" at bounding box center [601, 370] width 60 height 12
copy span "1171848786"
click at [592, 372] on span "1171848786" at bounding box center [601, 370] width 60 height 12
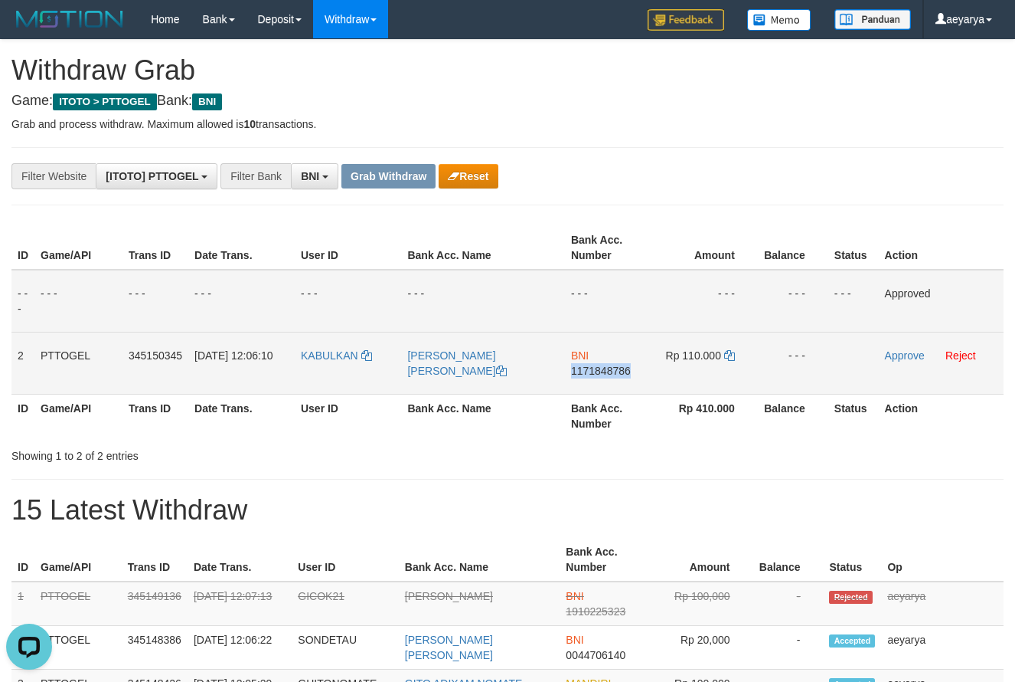
click at [592, 372] on span "1171848786" at bounding box center [601, 370] width 60 height 12
copy span "1171848786"
click at [590, 367] on span "1171848786" at bounding box center [601, 370] width 60 height 12
copy span "1171848786"
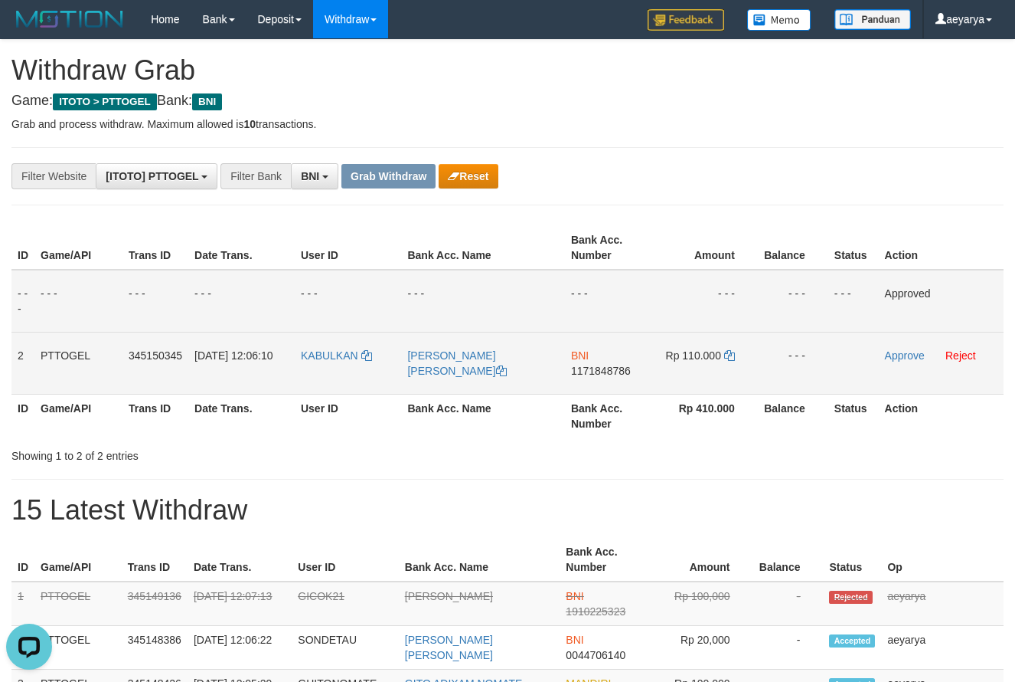
click at [585, 371] on span "1171848786" at bounding box center [601, 370] width 60 height 12
copy span "1171848786"
click at [726, 355] on icon at bounding box center [729, 355] width 11 height 11
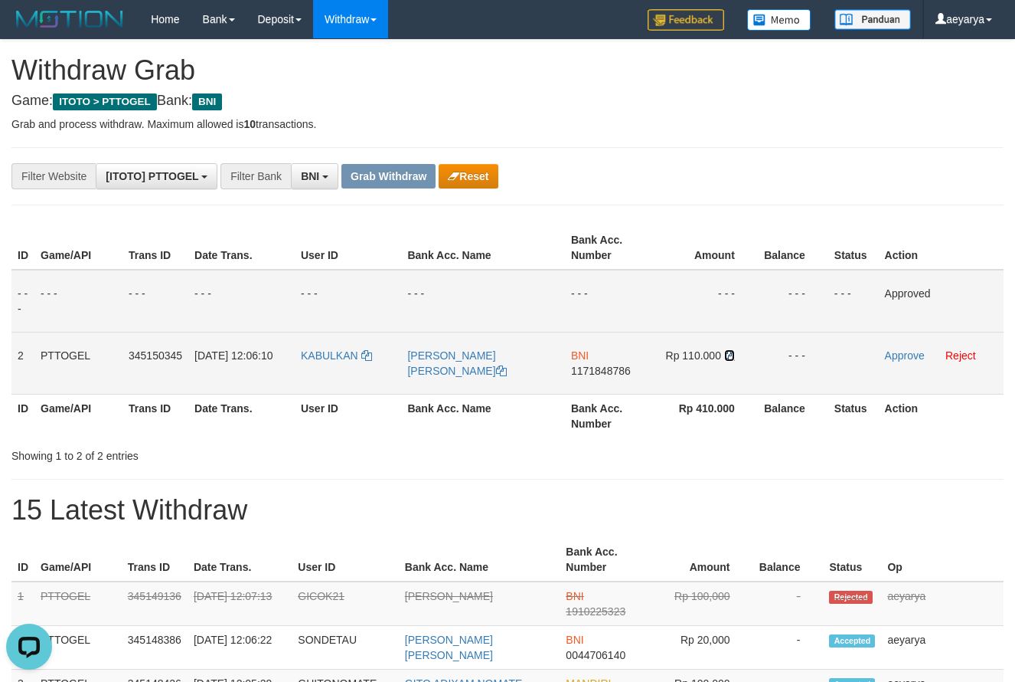
click at [726, 355] on icon at bounding box center [729, 355] width 11 height 11
click at [901, 351] on link "Approve" at bounding box center [905, 355] width 40 height 12
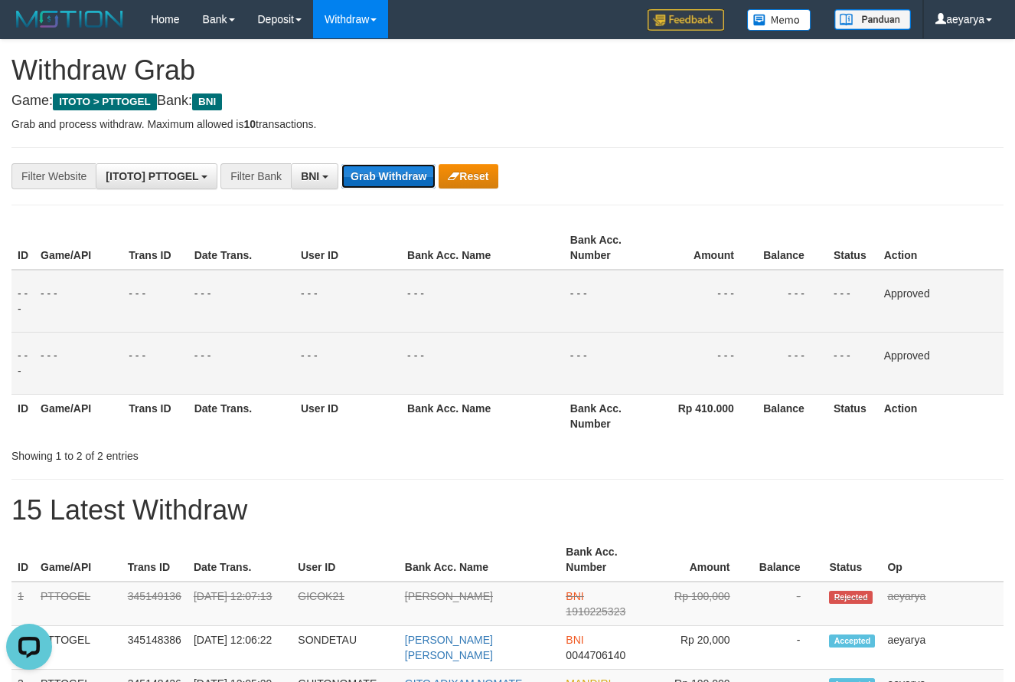
drag, startPoint x: 384, startPoint y: 181, endPoint x: 394, endPoint y: 178, distance: 10.4
click at [384, 181] on button "Grab Withdraw" at bounding box center [389, 176] width 94 height 25
click at [394, 178] on button "Grab Withdraw" at bounding box center [389, 176] width 94 height 25
click at [394, 177] on button "Grab Withdraw" at bounding box center [389, 176] width 94 height 25
click at [394, 176] on button "Grab Withdraw" at bounding box center [389, 176] width 94 height 25
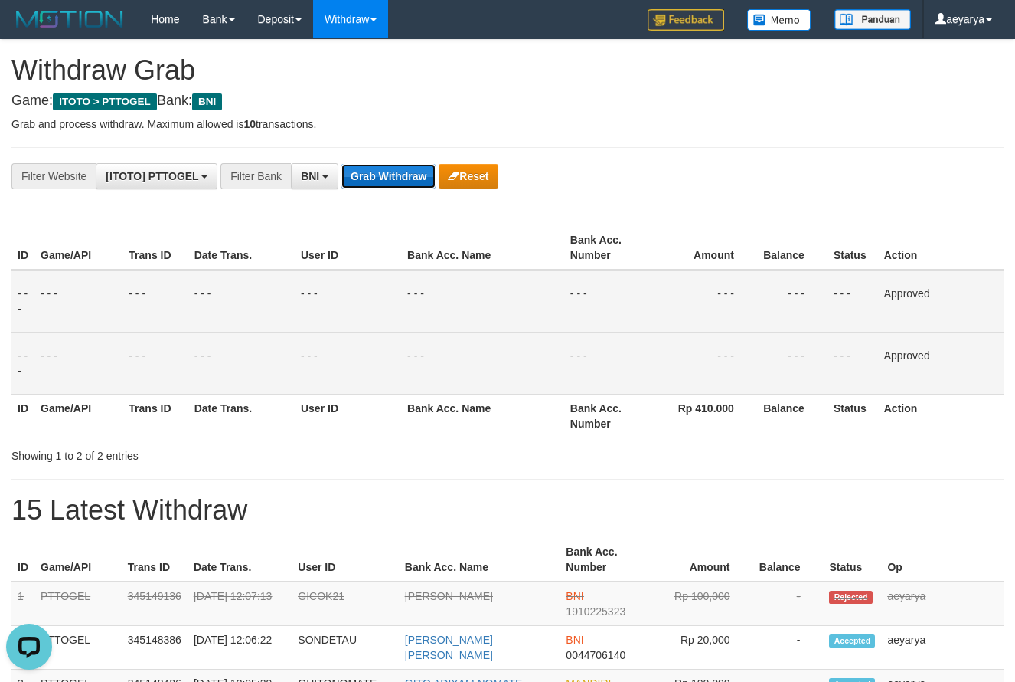
click at [394, 176] on button "Grab Withdraw" at bounding box center [389, 176] width 94 height 25
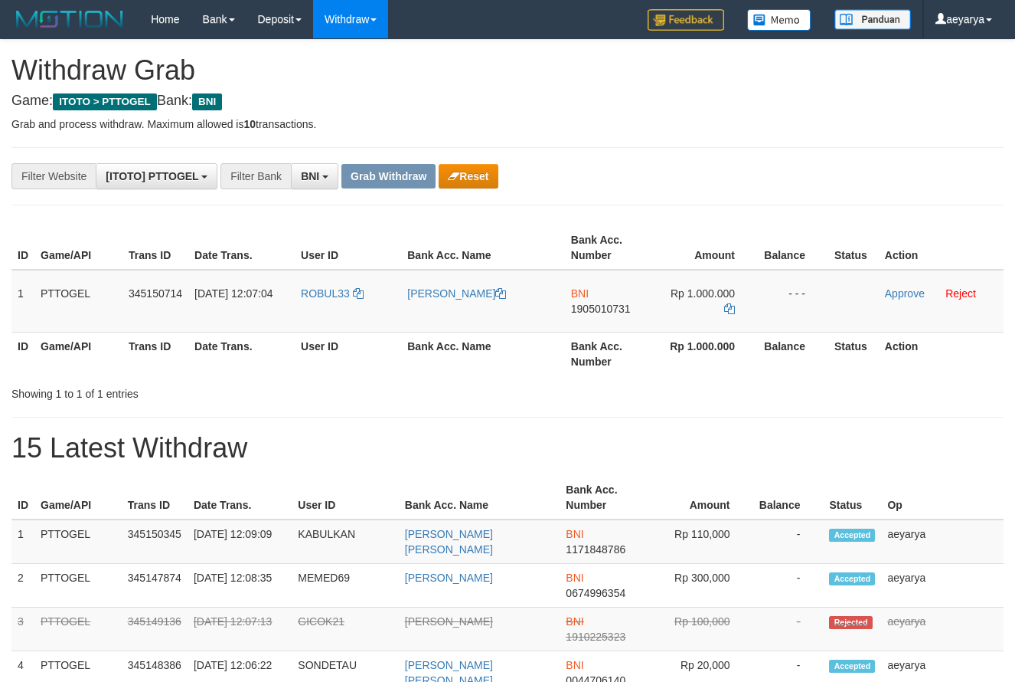
scroll to position [93, 0]
drag, startPoint x: 335, startPoint y: 266, endPoint x: 685, endPoint y: 295, distance: 351.8
click at [685, 295] on table "ID Game/API Trans ID Date Trans. User ID Bank Acc. Name Bank Acc. Number Amount…" at bounding box center [507, 300] width 992 height 149
drag, startPoint x: 733, startPoint y: 189, endPoint x: 711, endPoint y: 194, distance: 21.9
click at [728, 189] on div "**********" at bounding box center [507, 445] width 1015 height 811
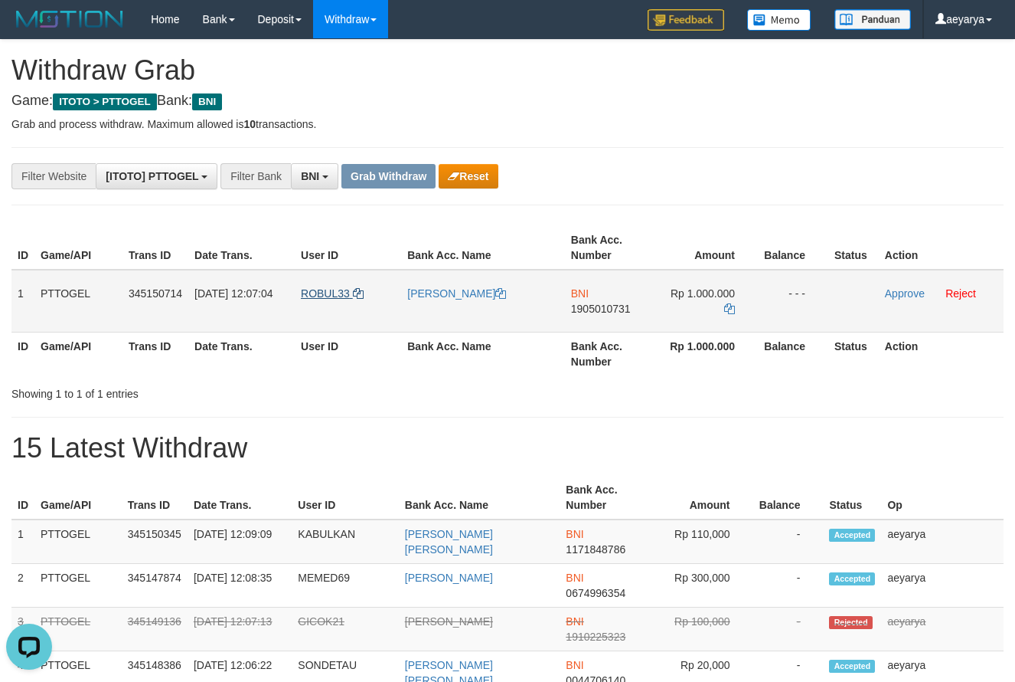
scroll to position [0, 0]
copy tr
drag, startPoint x: 332, startPoint y: 285, endPoint x: 719, endPoint y: 324, distance: 388.7
click at [719, 324] on tr "1 PTTOGEL 345150714 [DATE] 12:07:04 ROBUL33 [PERSON_NAME] BNI 1905010731 Rp 1.0…" at bounding box center [507, 301] width 992 height 63
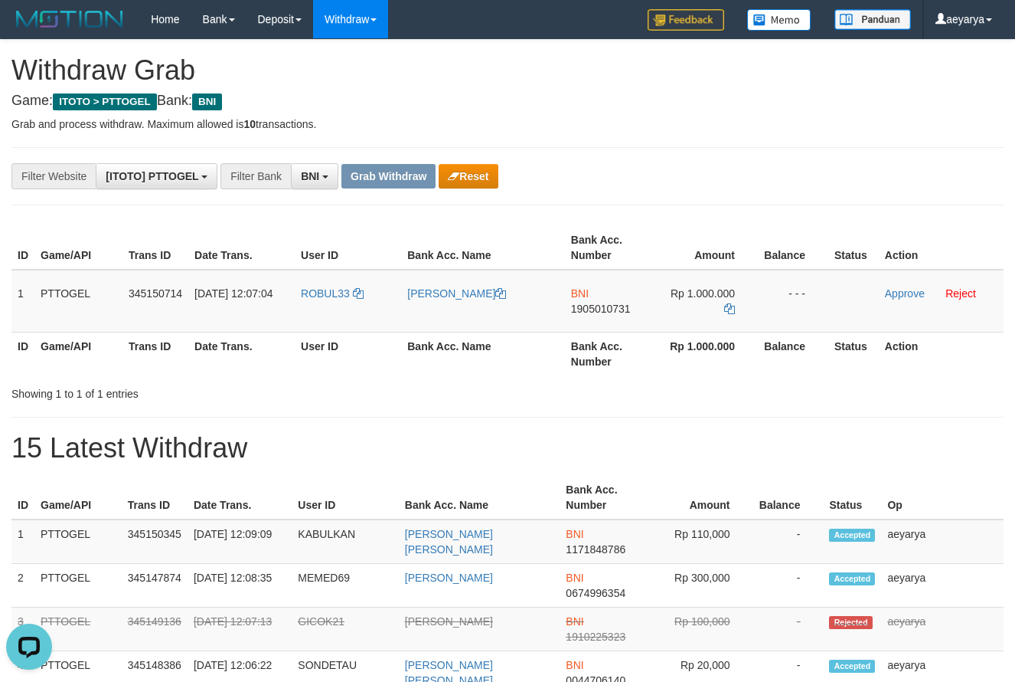
click at [821, 436] on h1 "15 Latest Withdraw" at bounding box center [507, 448] width 992 height 31
click at [607, 312] on span "1905010731" at bounding box center [601, 308] width 60 height 12
copy span "1905010731"
click at [725, 314] on link at bounding box center [729, 308] width 11 height 12
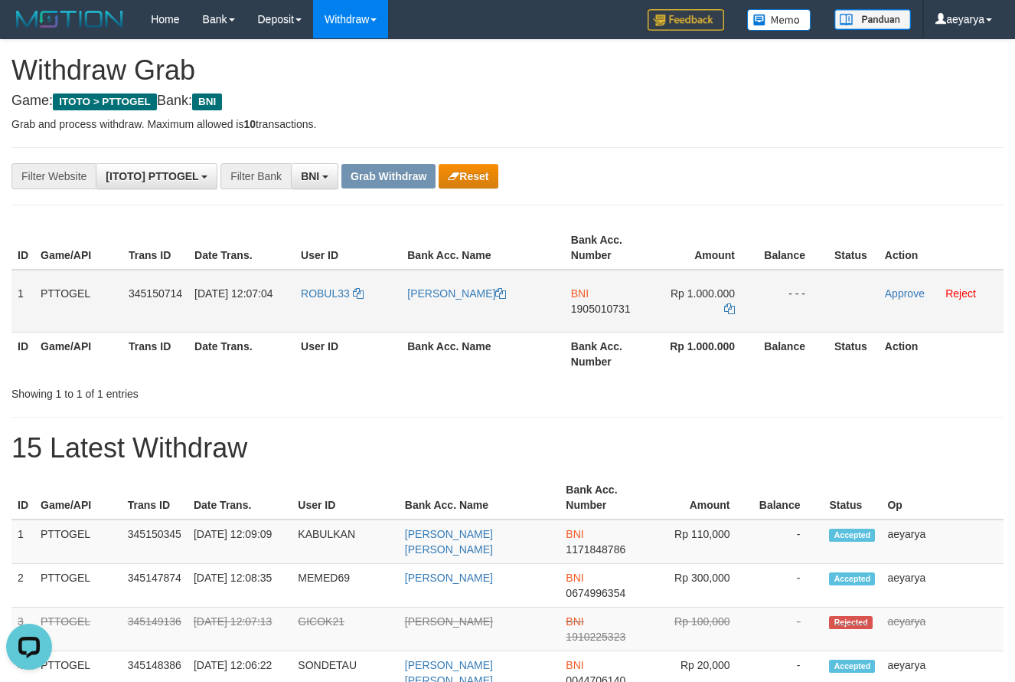
click at [744, 303] on td "Rp 1.000.000" at bounding box center [705, 301] width 105 height 63
click at [723, 310] on td "Rp 1.000.000" at bounding box center [705, 301] width 105 height 63
click at [732, 309] on icon at bounding box center [729, 308] width 11 height 11
click at [912, 299] on link "Approve" at bounding box center [905, 293] width 40 height 12
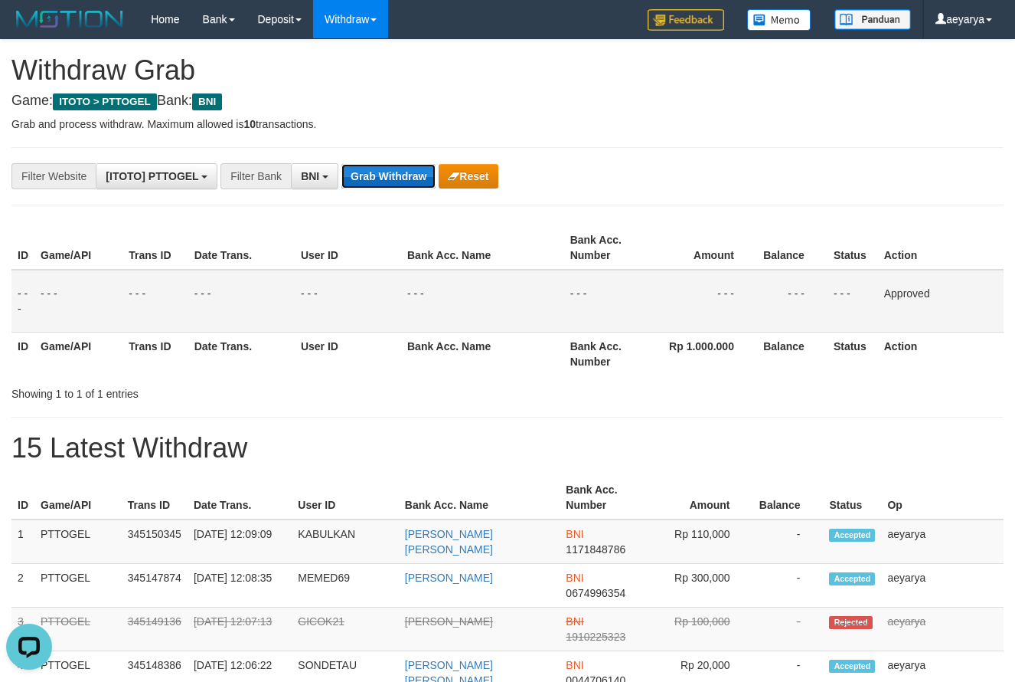
click at [367, 172] on button "Grab Withdraw" at bounding box center [389, 176] width 94 height 25
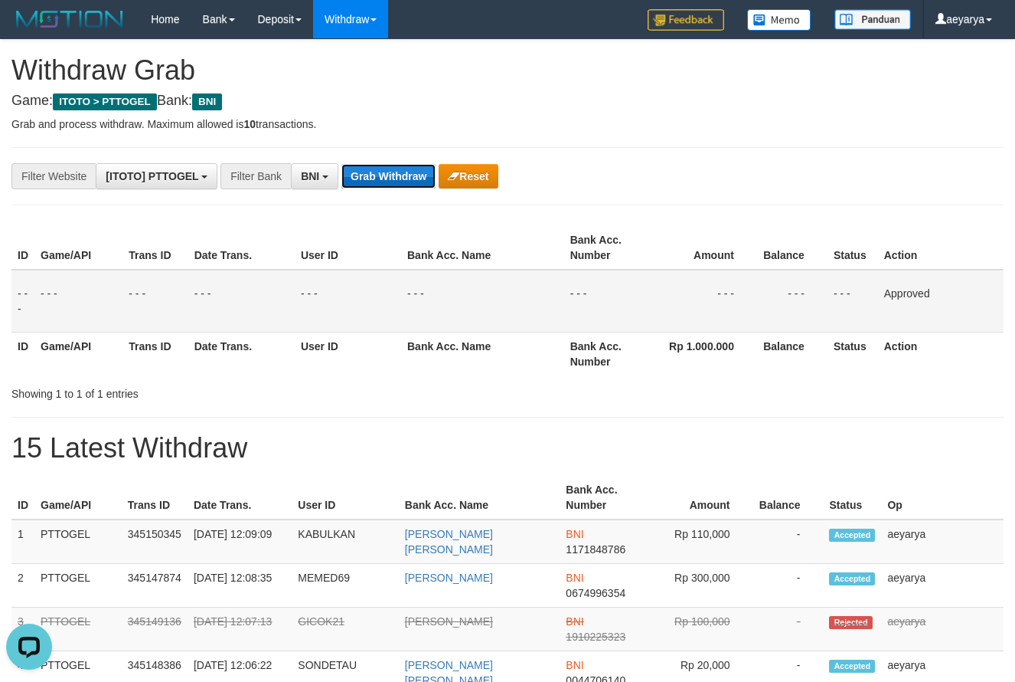
click at [367, 172] on button "Grab Withdraw" at bounding box center [389, 176] width 94 height 25
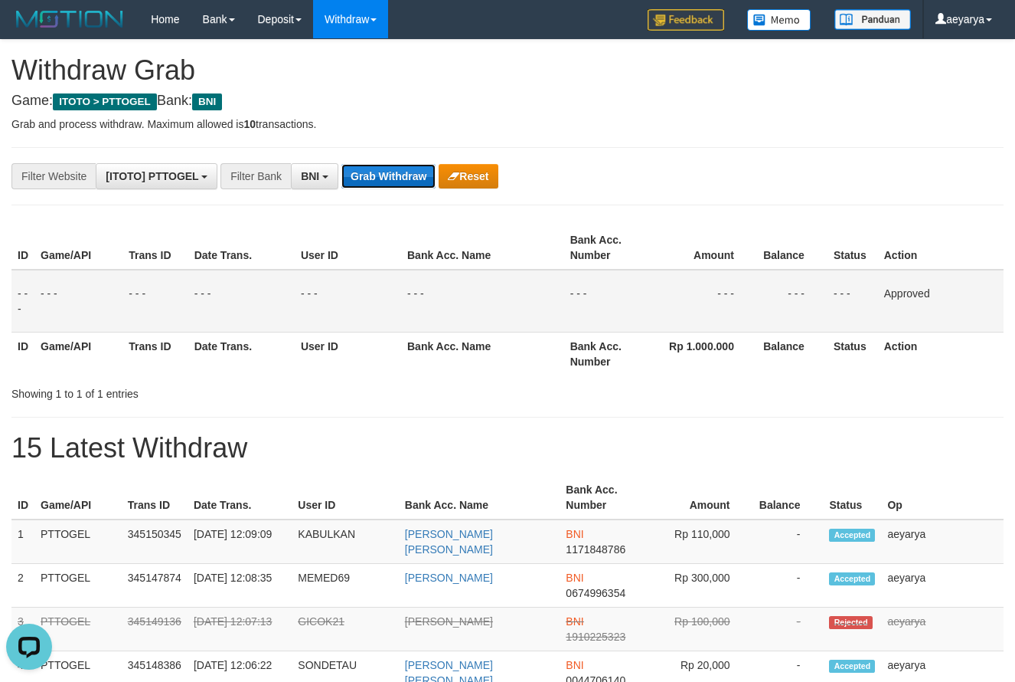
click at [367, 172] on button "Grab Withdraw" at bounding box center [389, 176] width 94 height 25
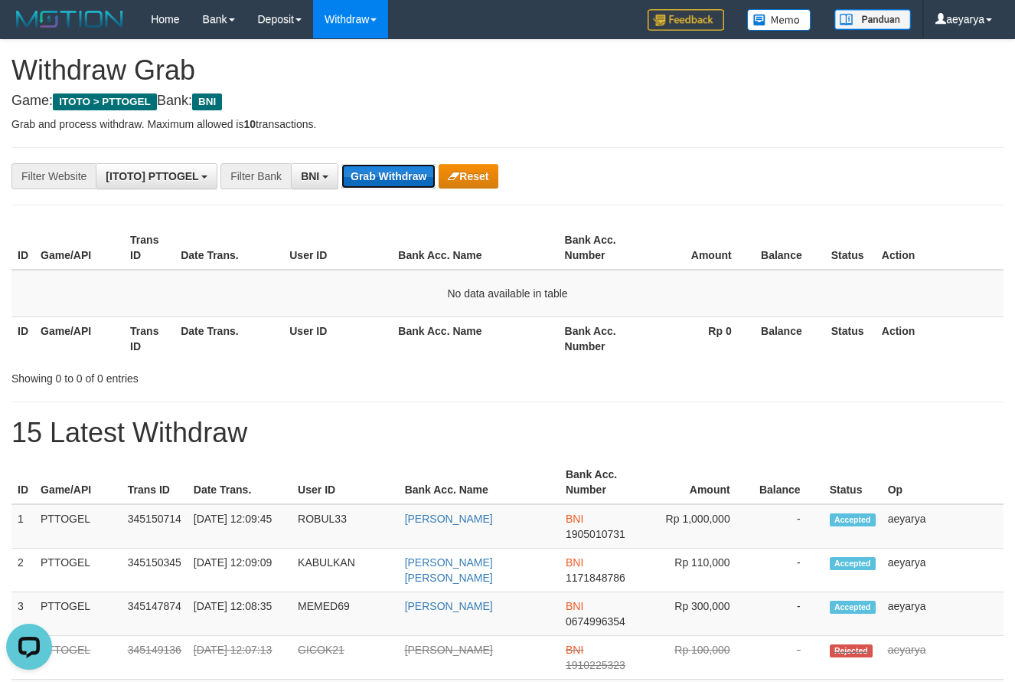
click at [413, 175] on button "Grab Withdraw" at bounding box center [389, 176] width 94 height 25
click at [321, 182] on button "BNI" at bounding box center [314, 176] width 47 height 26
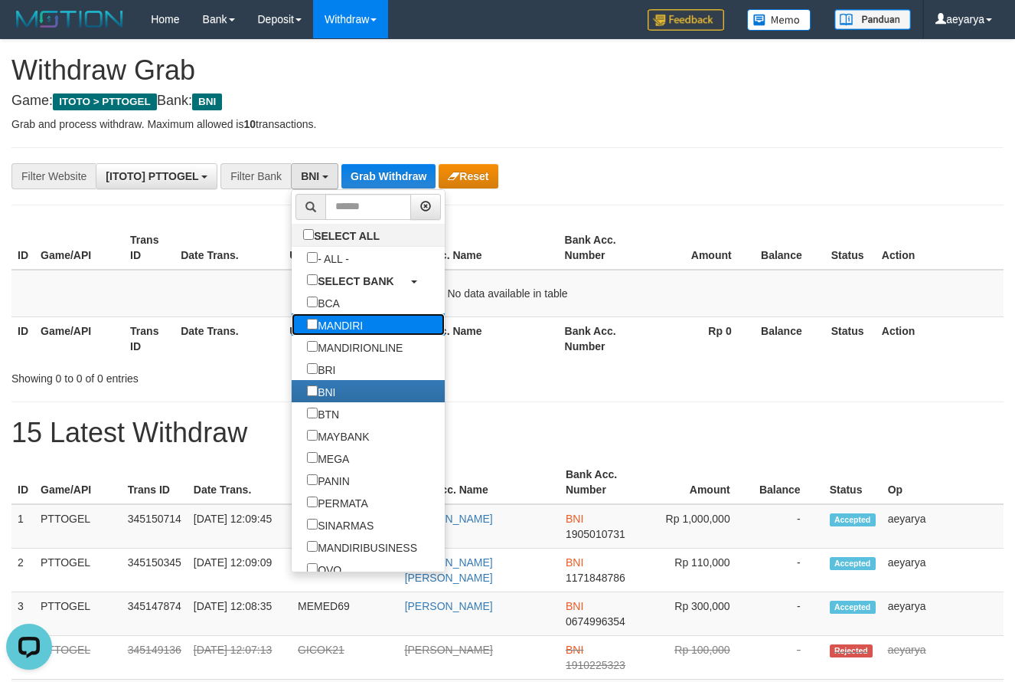
click at [292, 332] on label "MANDIRI" at bounding box center [335, 324] width 87 height 22
select select "*******"
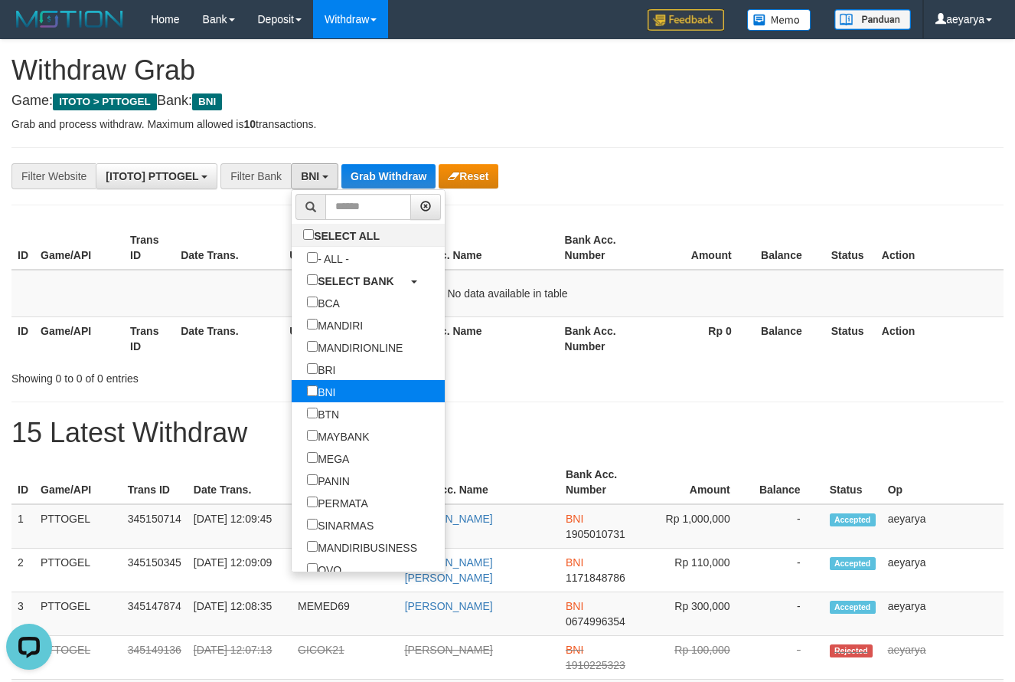
scroll to position [60, 0]
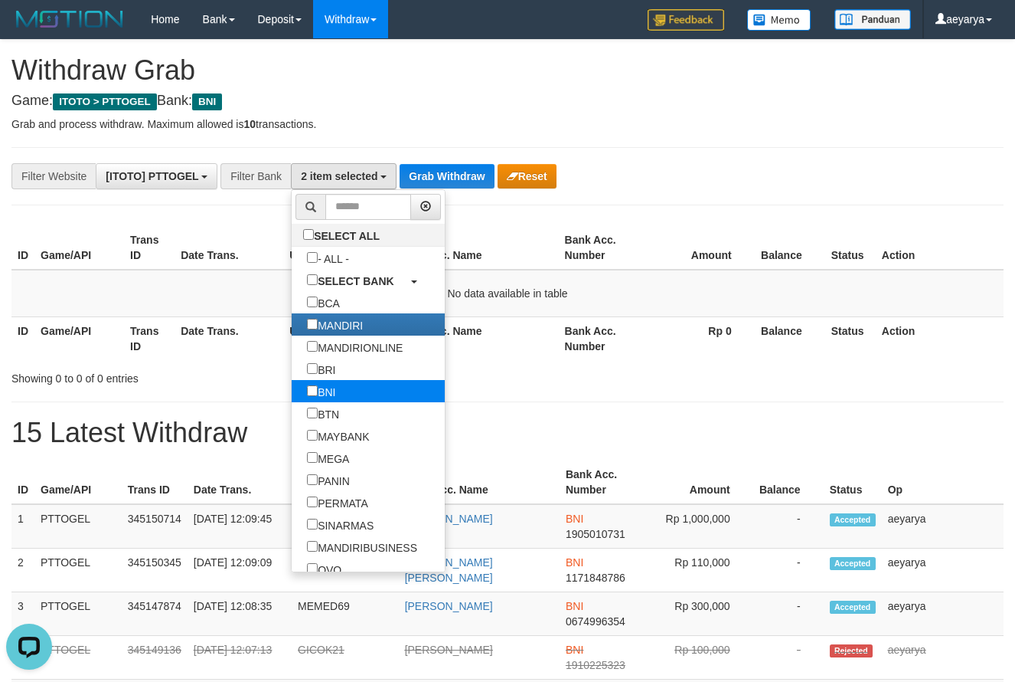
drag, startPoint x: 260, startPoint y: 385, endPoint x: 268, endPoint y: 399, distance: 15.8
click at [292, 387] on label "BNI" at bounding box center [321, 391] width 59 height 22
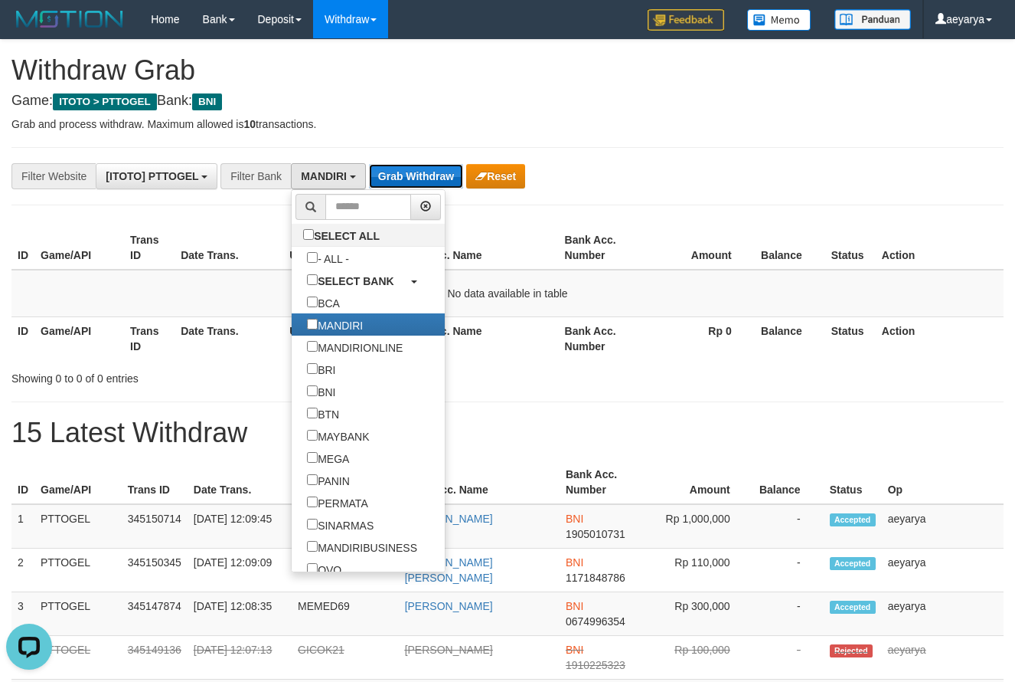
click at [430, 171] on button "Grab Withdraw" at bounding box center [416, 176] width 94 height 25
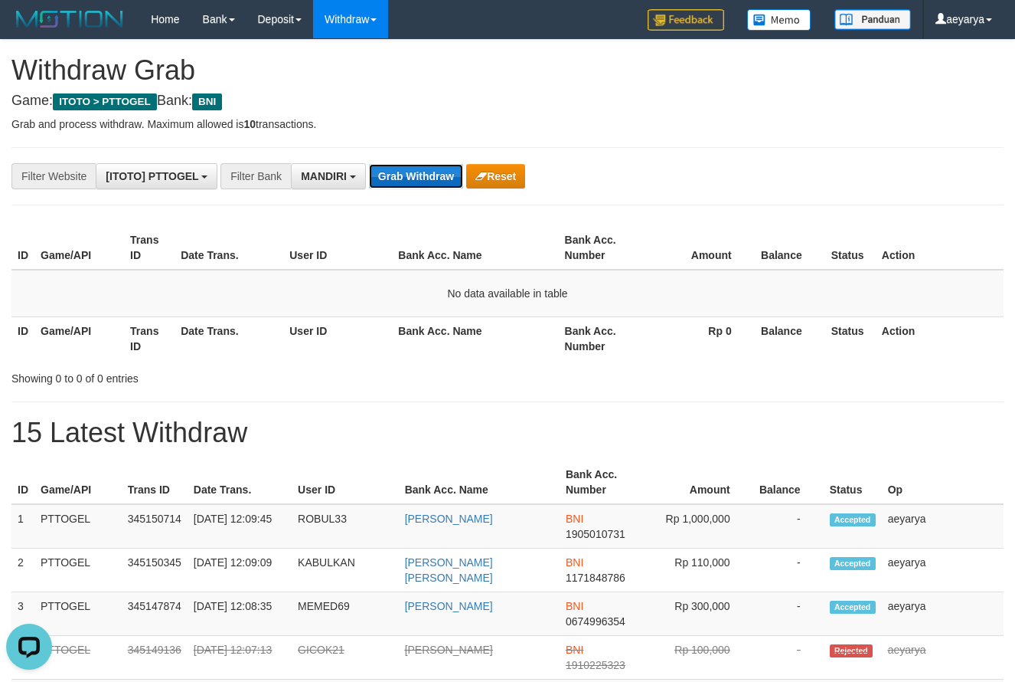
click at [430, 171] on button "Grab Withdraw" at bounding box center [416, 176] width 94 height 25
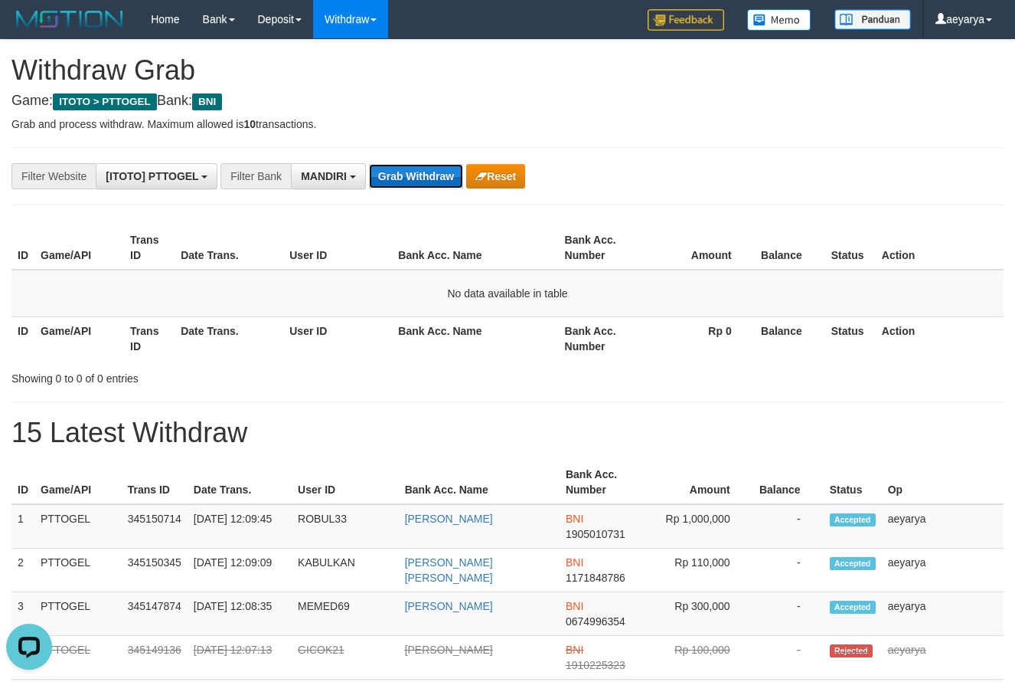
click at [430, 171] on button "Grab Withdraw" at bounding box center [416, 176] width 94 height 25
click at [429, 178] on button "Grab Withdraw" at bounding box center [416, 176] width 94 height 25
click at [427, 177] on button "Grab Withdraw" at bounding box center [416, 176] width 94 height 25
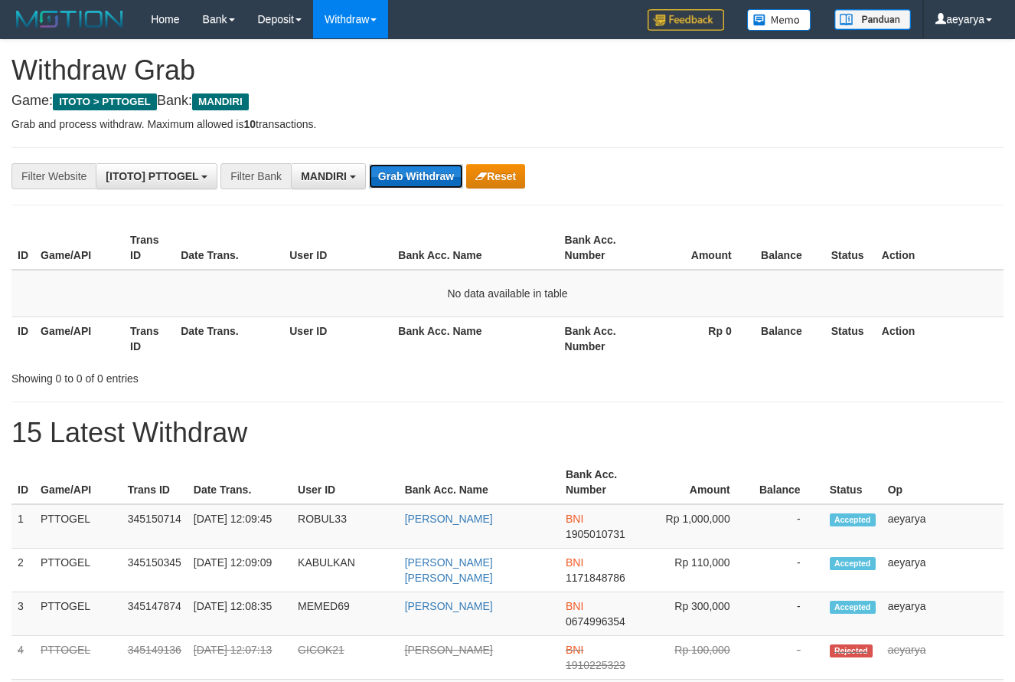
click at [427, 177] on button "Grab Withdraw" at bounding box center [416, 176] width 94 height 25
click at [427, 176] on button "Grab Withdraw" at bounding box center [416, 176] width 94 height 25
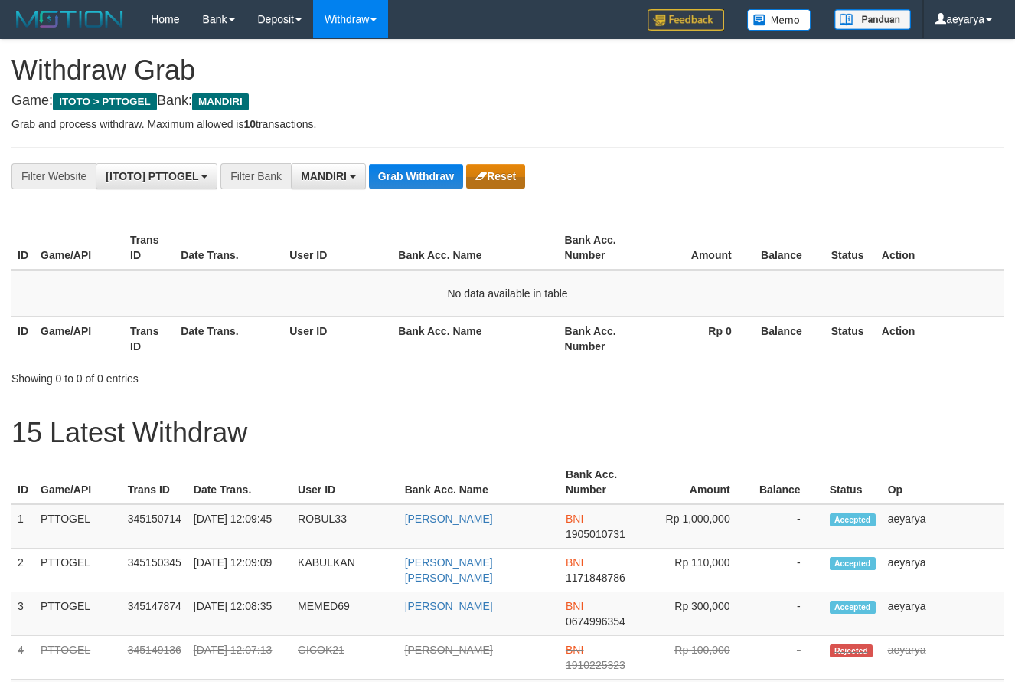
scroll to position [45, 0]
click at [489, 173] on button "Reset" at bounding box center [495, 176] width 59 height 25
click at [440, 177] on button "Grab Withdraw" at bounding box center [416, 176] width 94 height 25
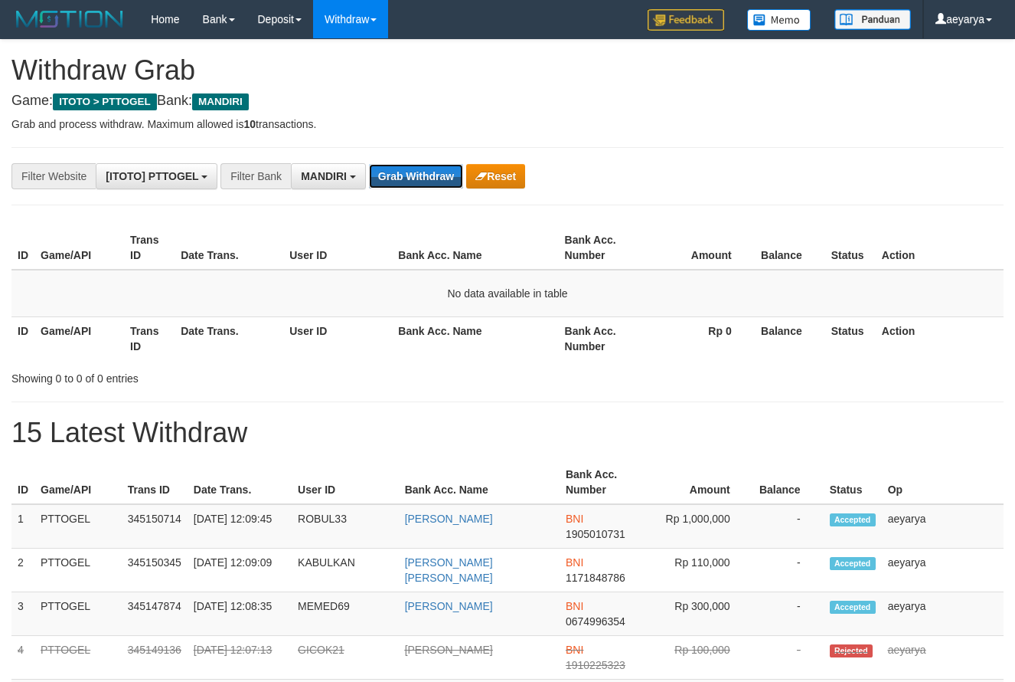
click at [440, 177] on button "Grab Withdraw" at bounding box center [416, 176] width 94 height 25
